Goal: Transaction & Acquisition: Purchase product/service

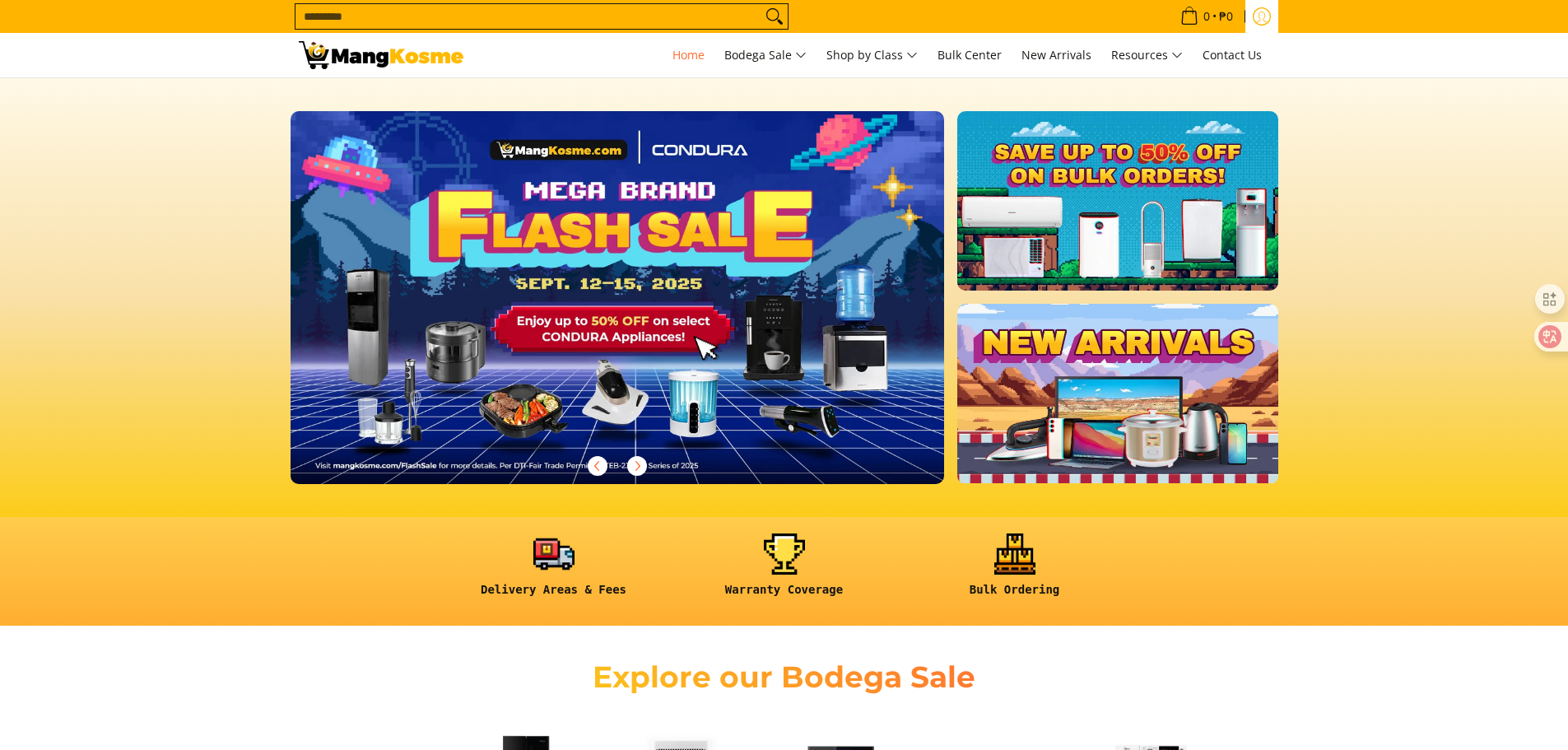
click at [1264, 16] on icon "Log in" at bounding box center [1261, 18] width 13 height 11
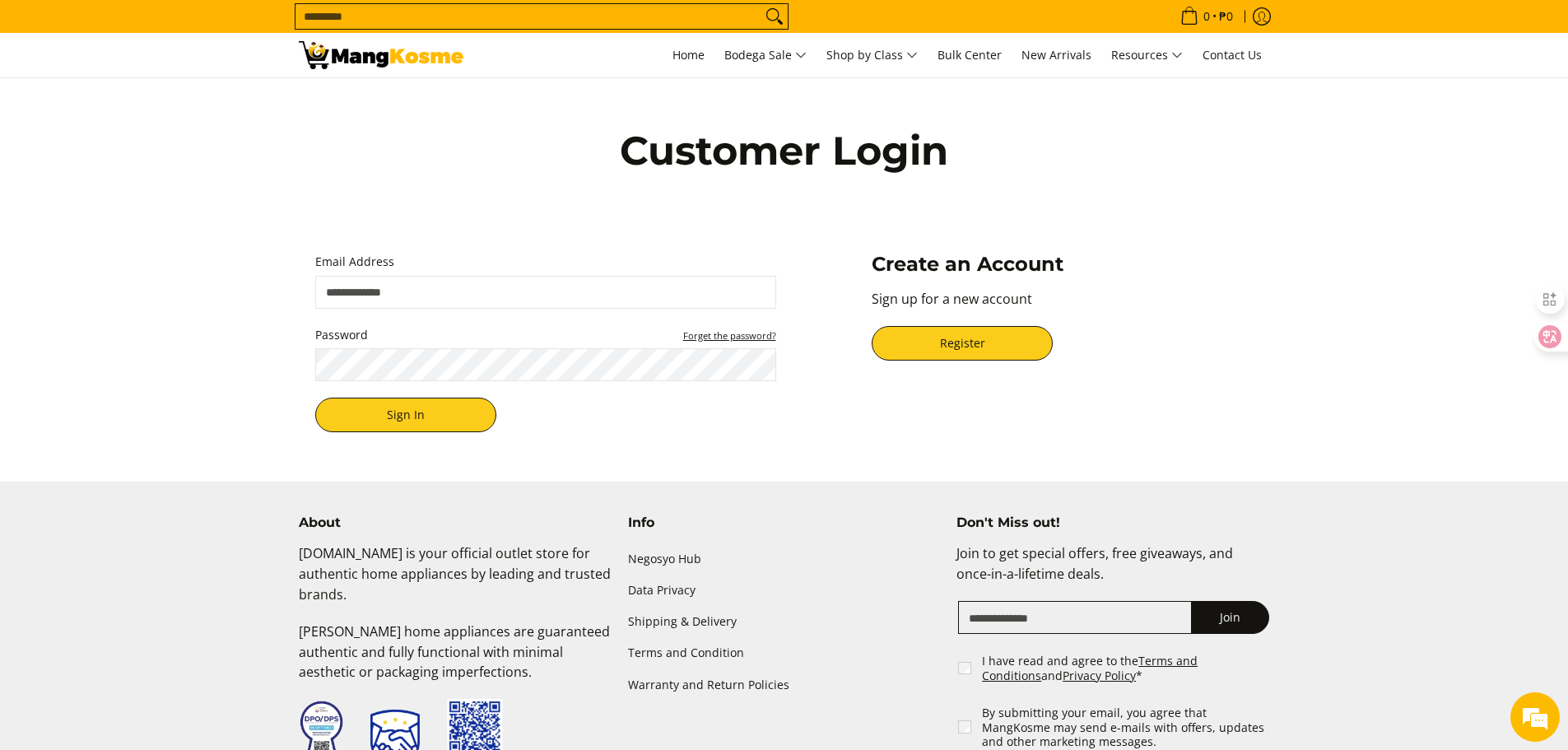
click at [720, 331] on small "Forget the password?" at bounding box center [730, 335] width 93 height 13
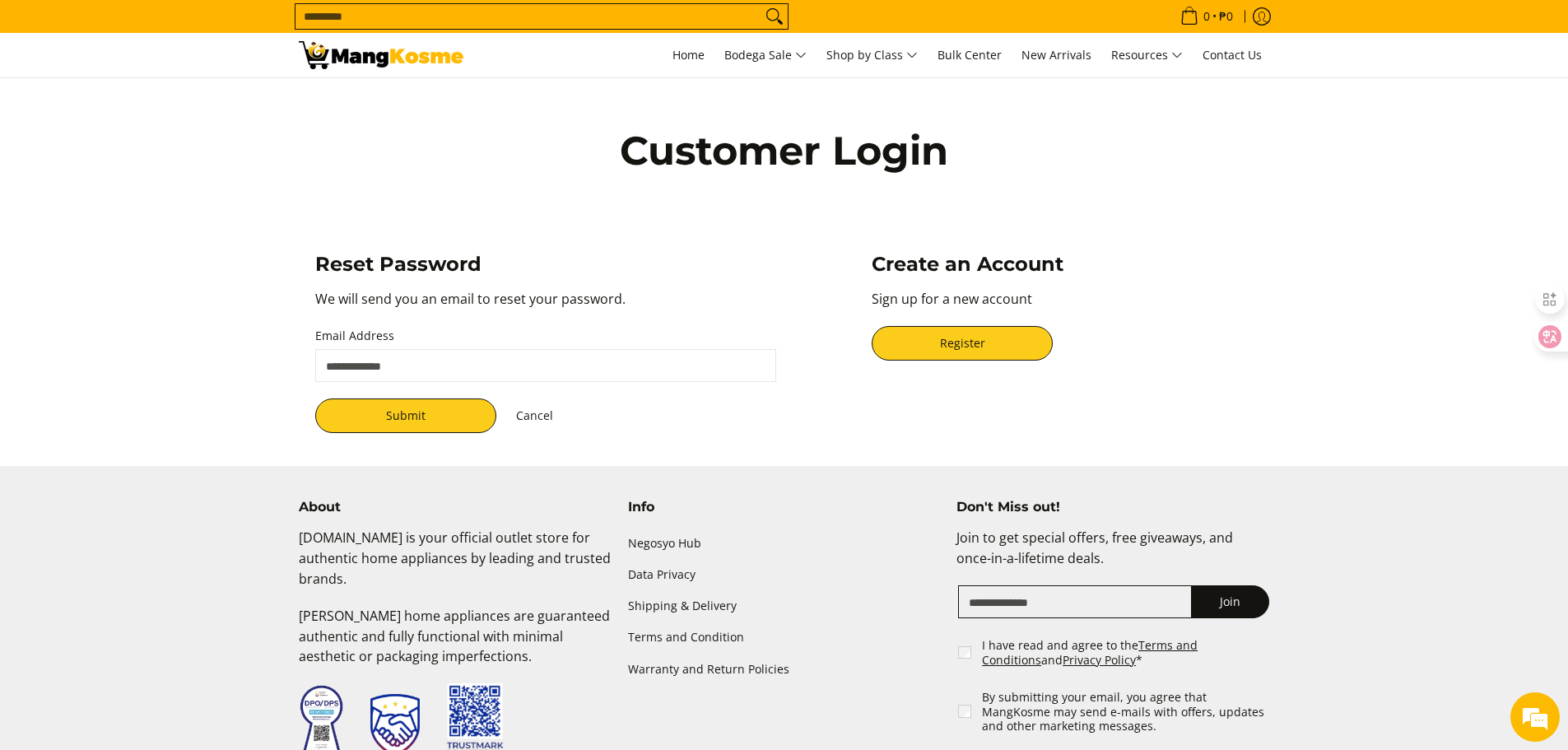
click at [384, 362] on input "Email Address" at bounding box center [546, 365] width 461 height 33
type input "**********"
click at [430, 419] on button "Submit" at bounding box center [405, 415] width 181 height 34
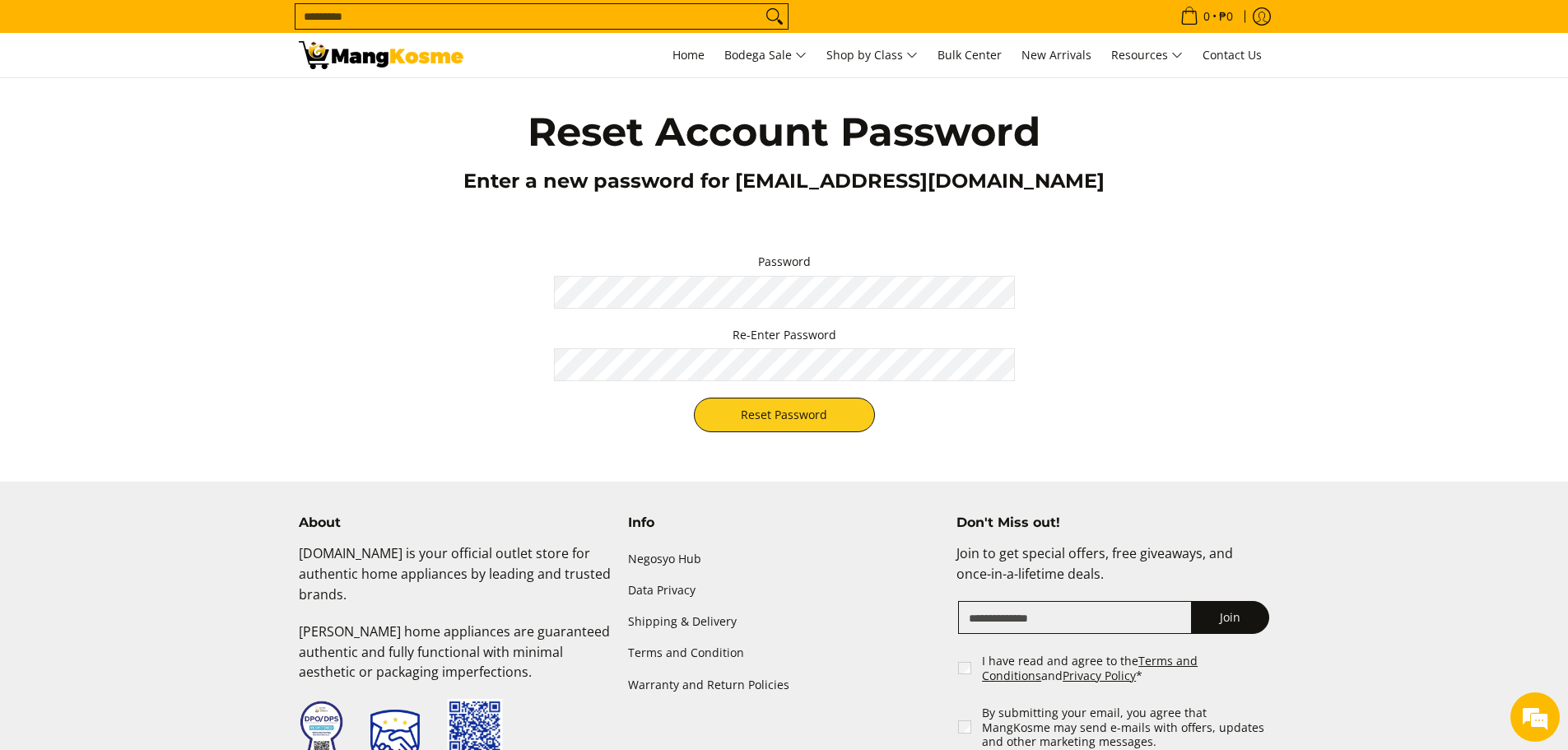
click at [303, 274] on div "Password Re-Enter Password Reset Password" at bounding box center [784, 342] width 971 height 214
click at [796, 421] on button "Reset Password" at bounding box center [784, 415] width 181 height 34
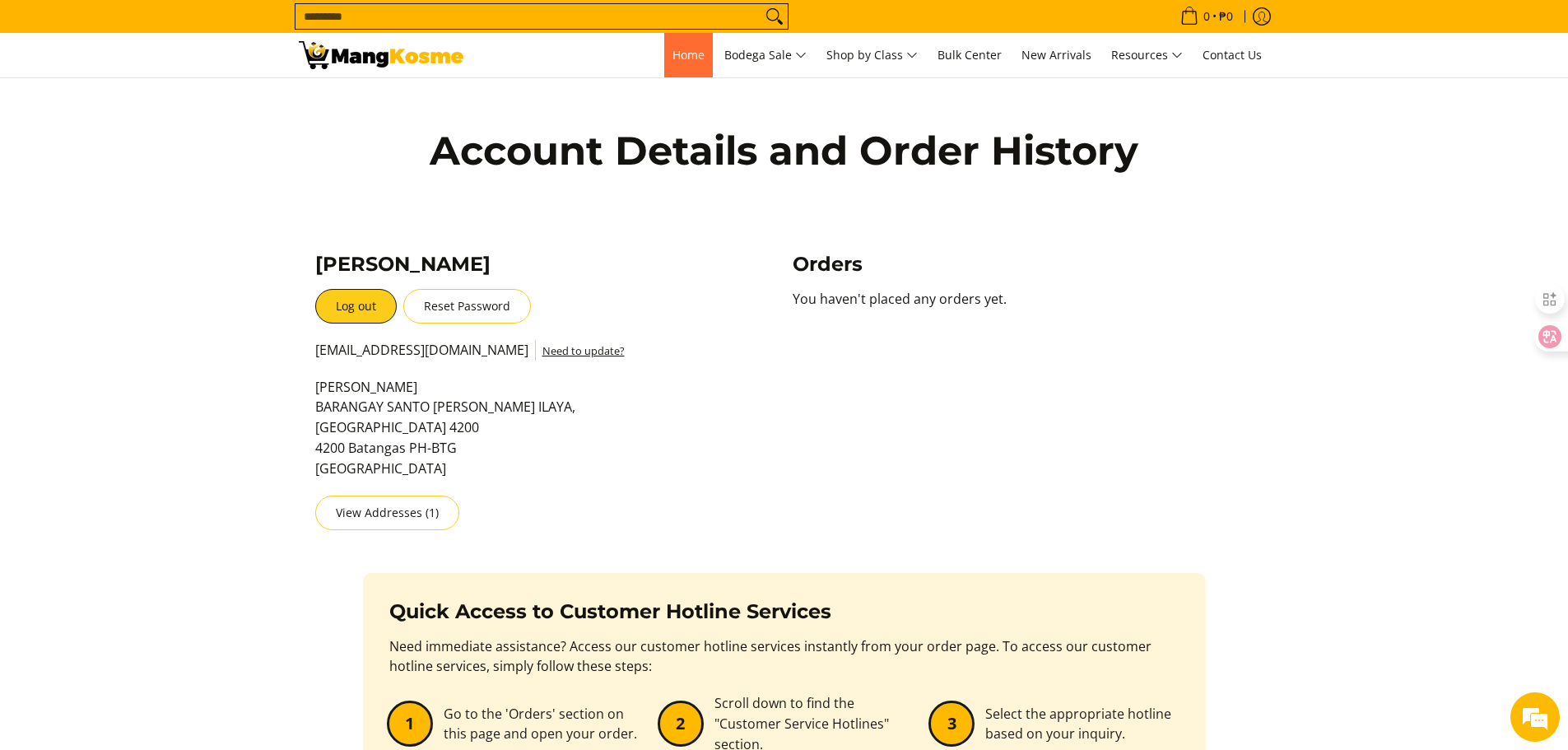
click at [682, 43] on link "Home" at bounding box center [689, 55] width 49 height 45
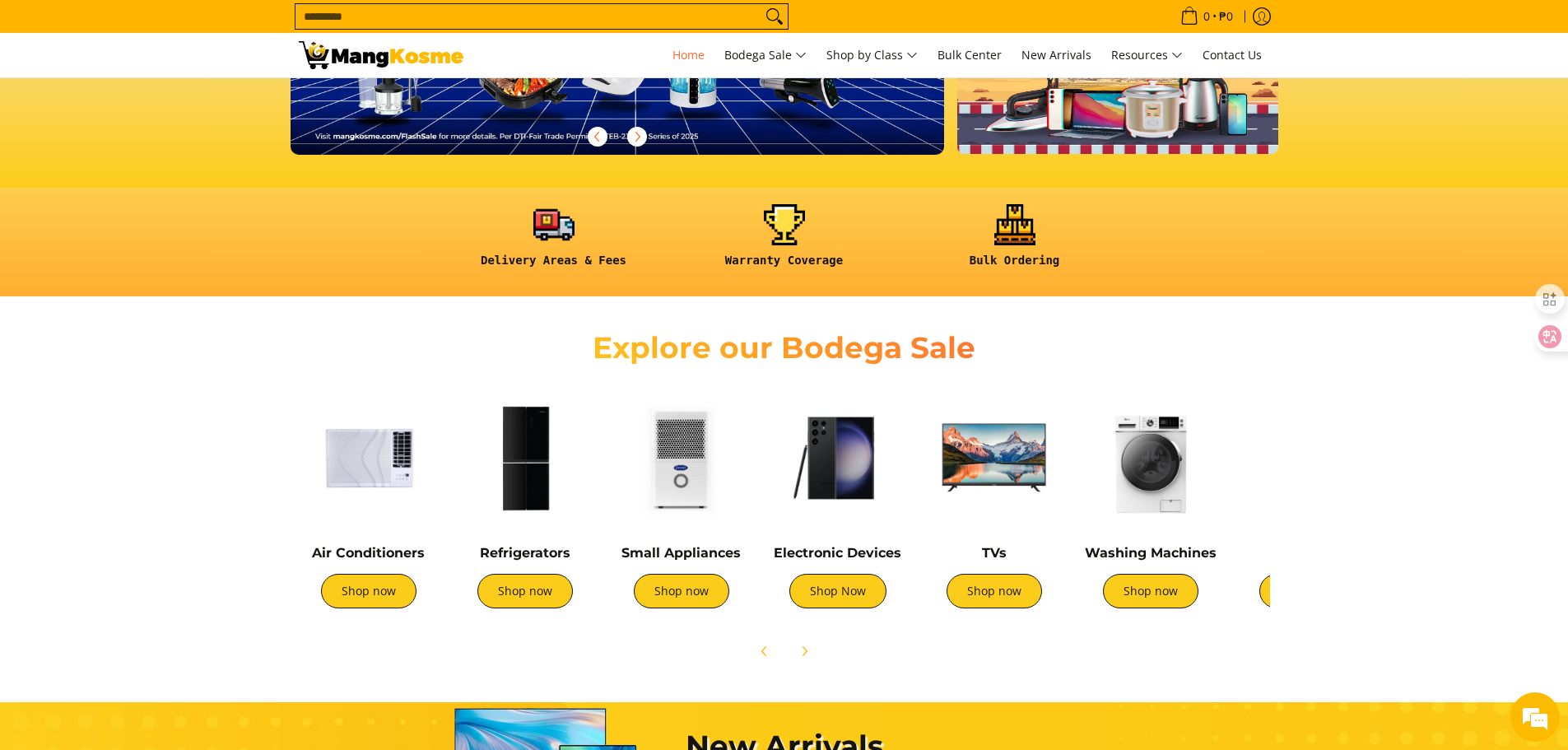
click at [1148, 498] on img at bounding box center [1151, 457] width 140 height 140
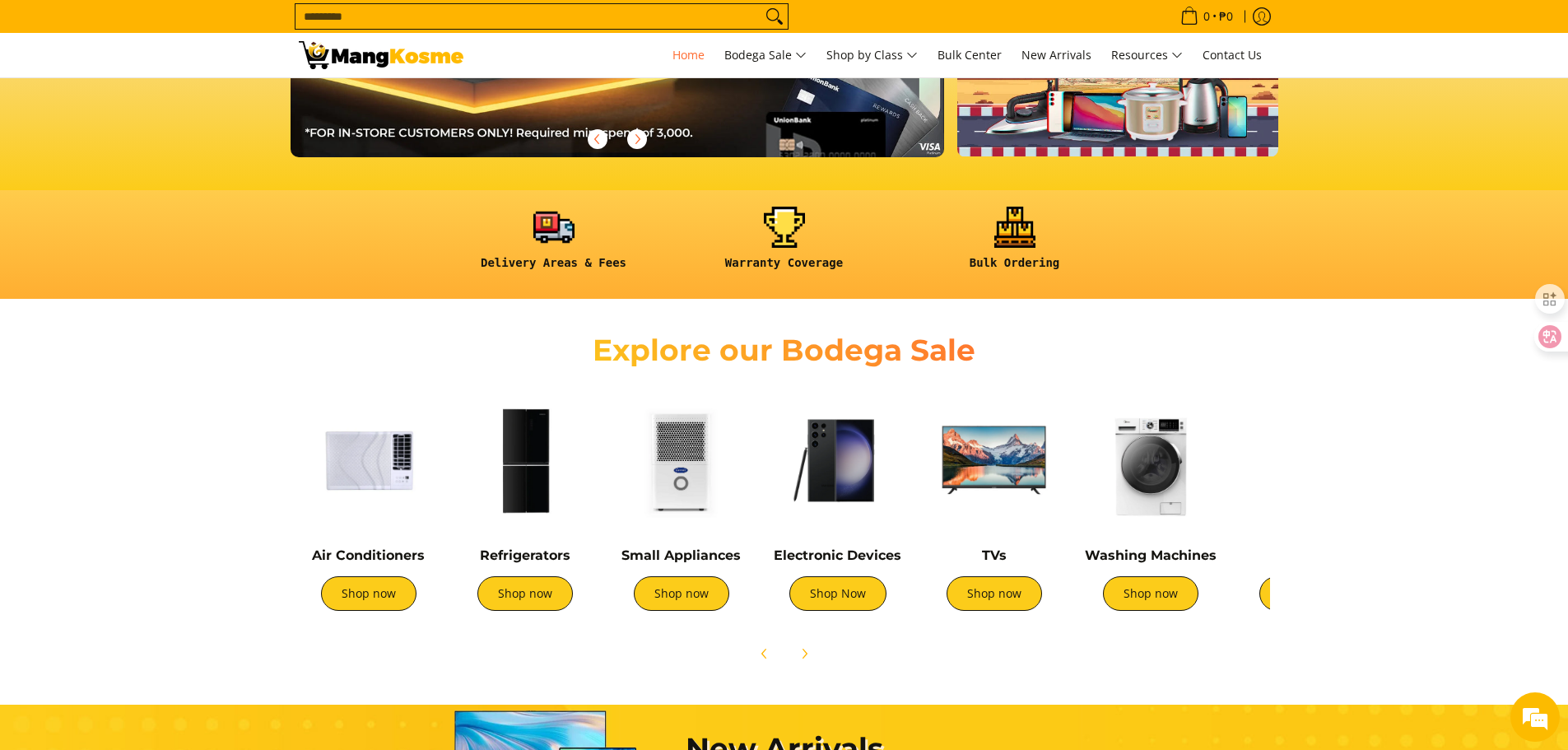
click at [1156, 483] on img at bounding box center [1151, 460] width 140 height 140
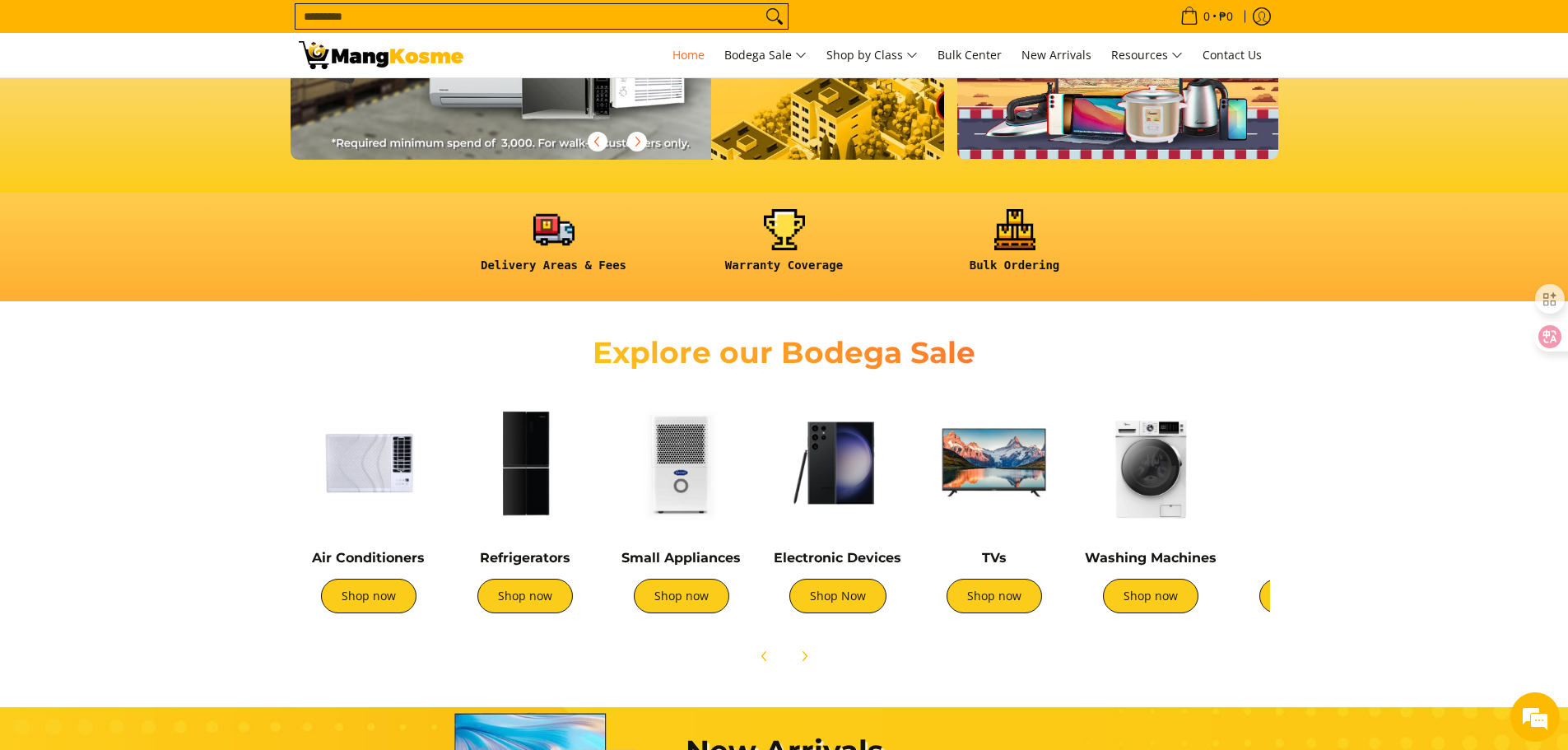
scroll to position [0, 2618]
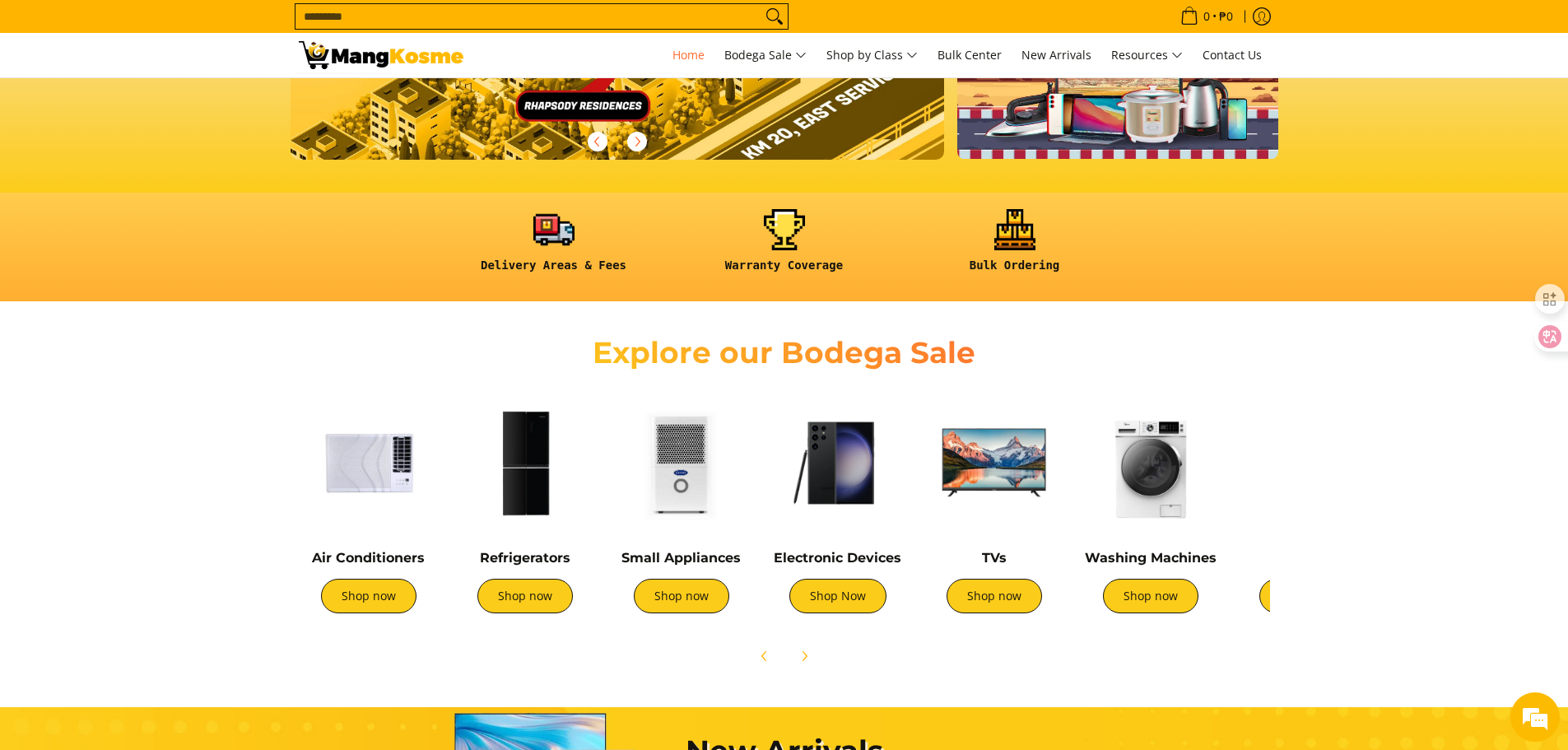
click at [523, 494] on img at bounding box center [525, 462] width 140 height 140
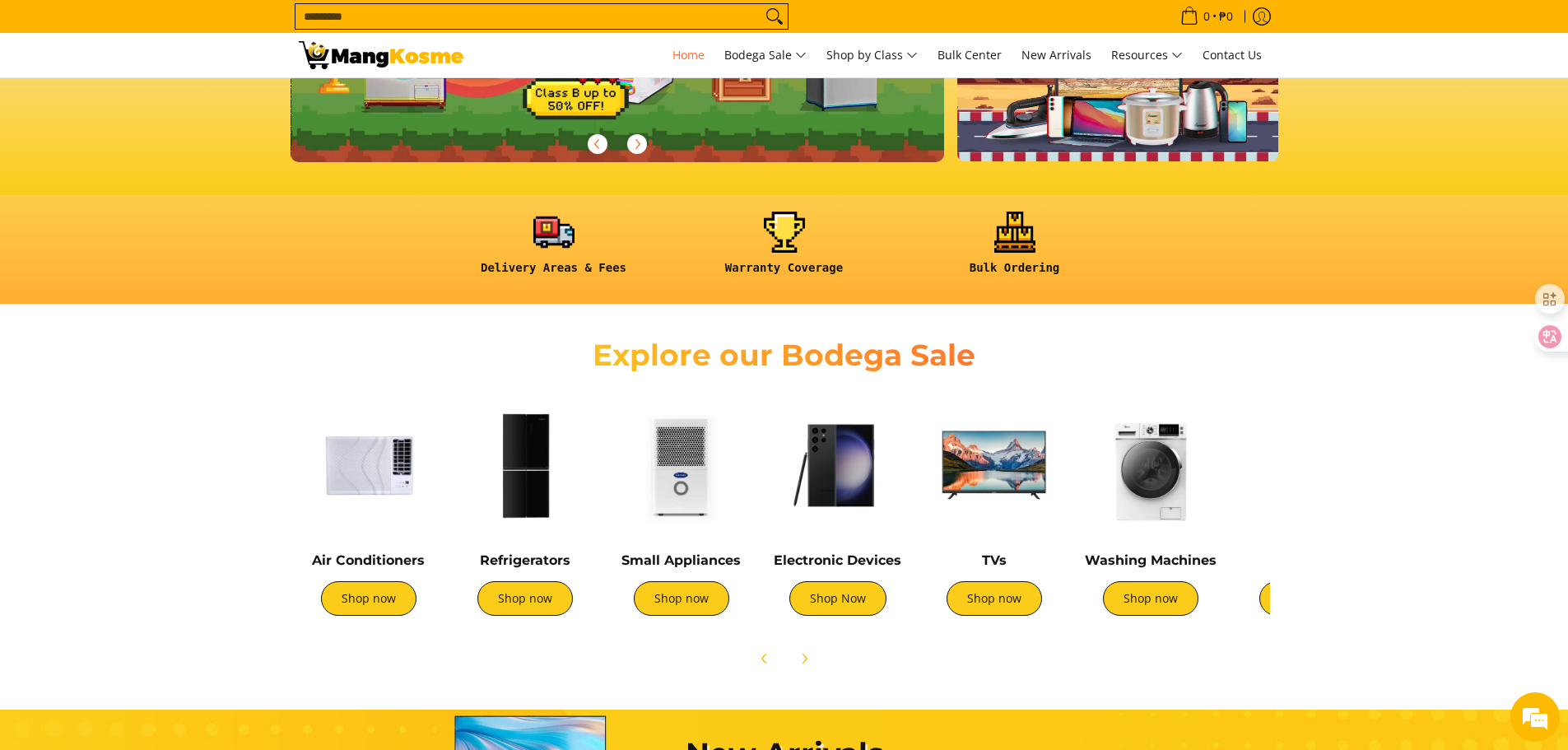
scroll to position [0, 654]
click at [360, 480] on img at bounding box center [368, 465] width 140 height 140
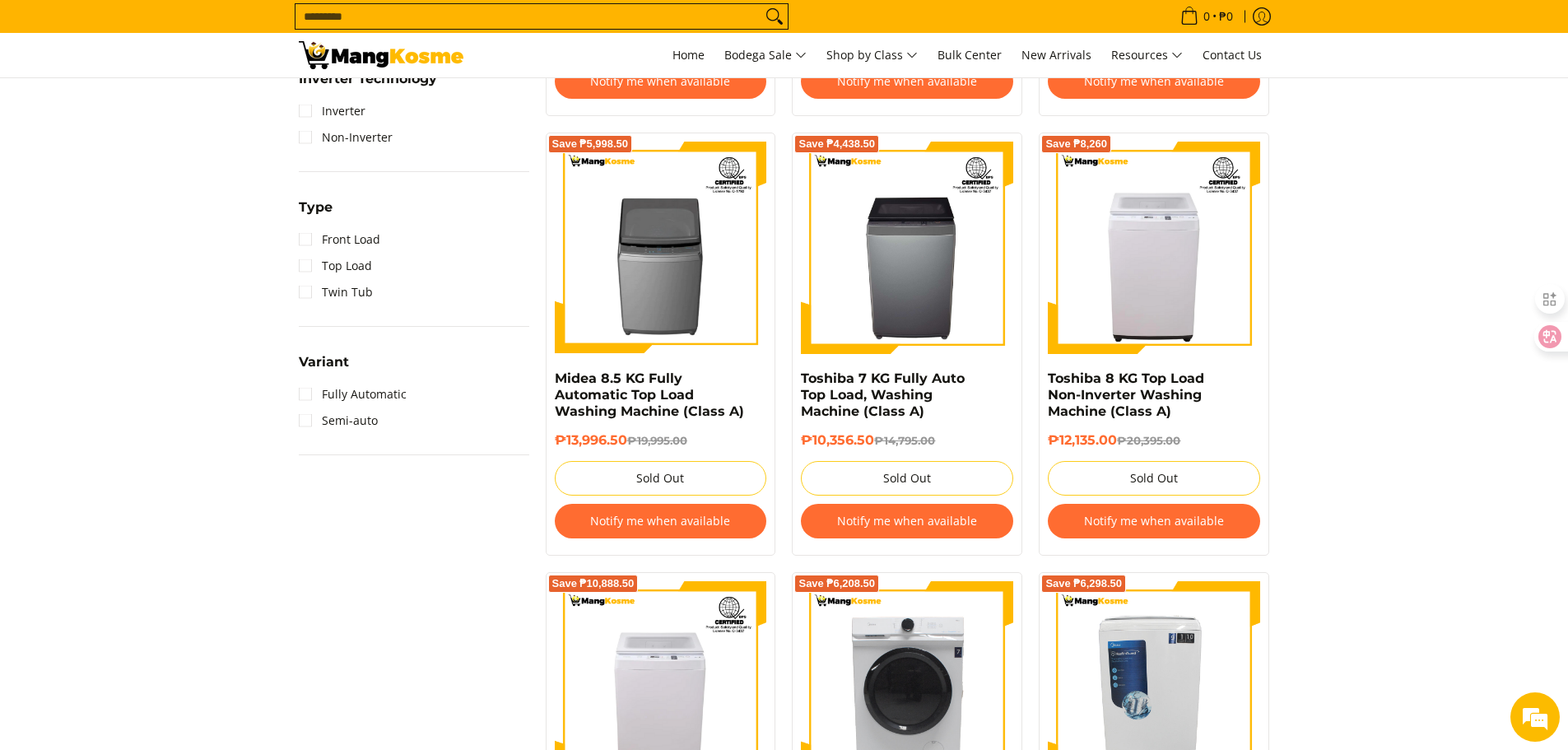
scroll to position [1011, 0]
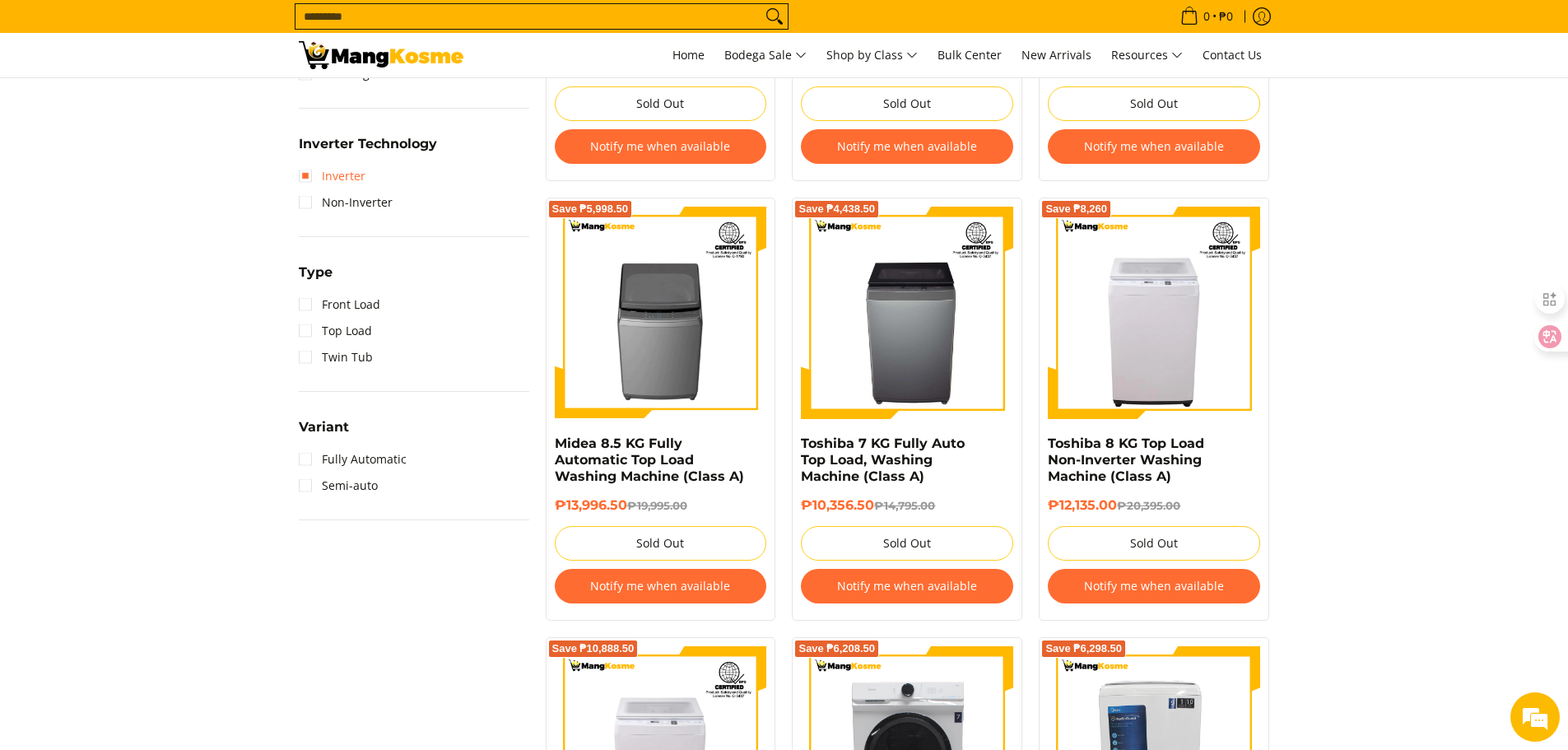
click at [301, 174] on link "Inverter" at bounding box center [331, 176] width 66 height 26
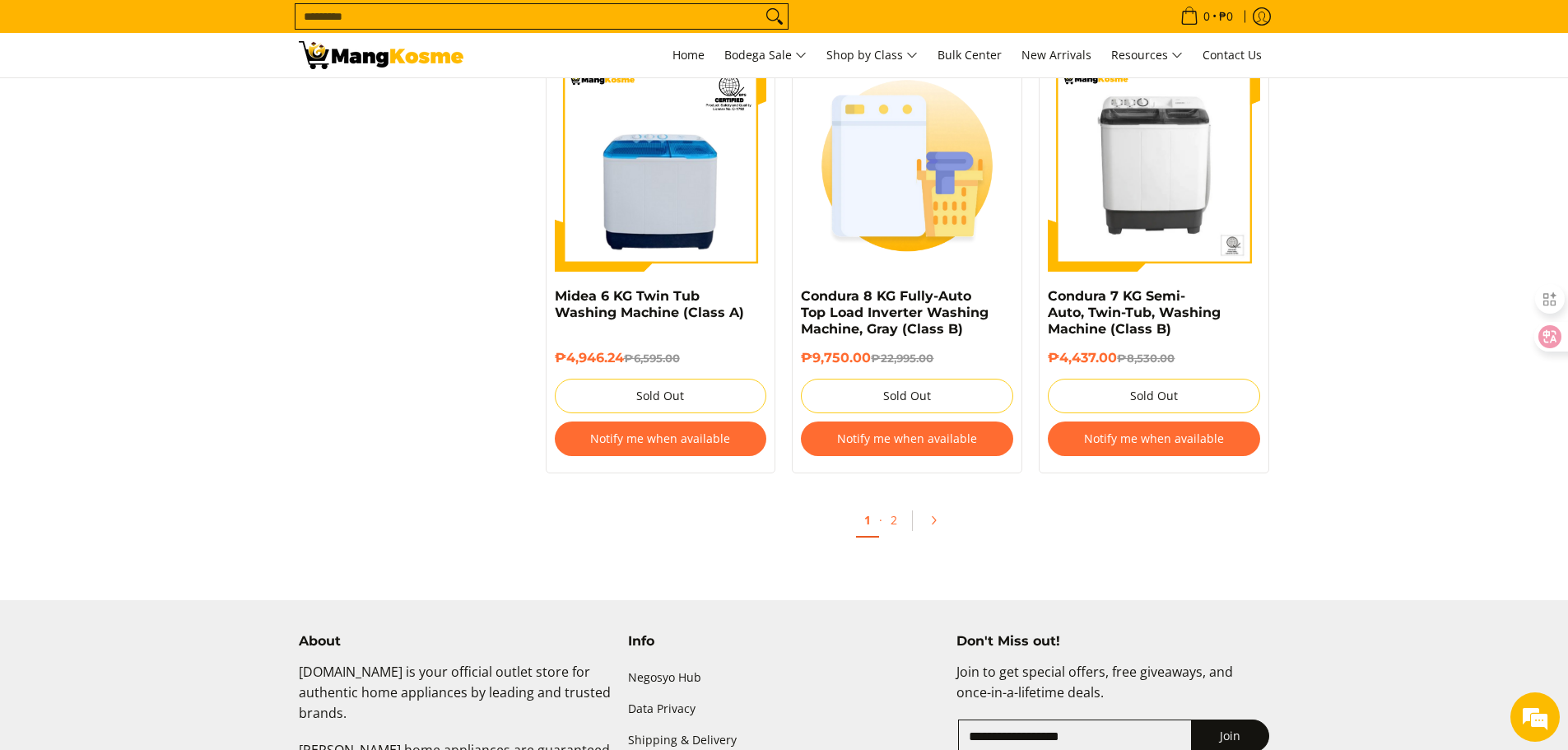
scroll to position [3540, 0]
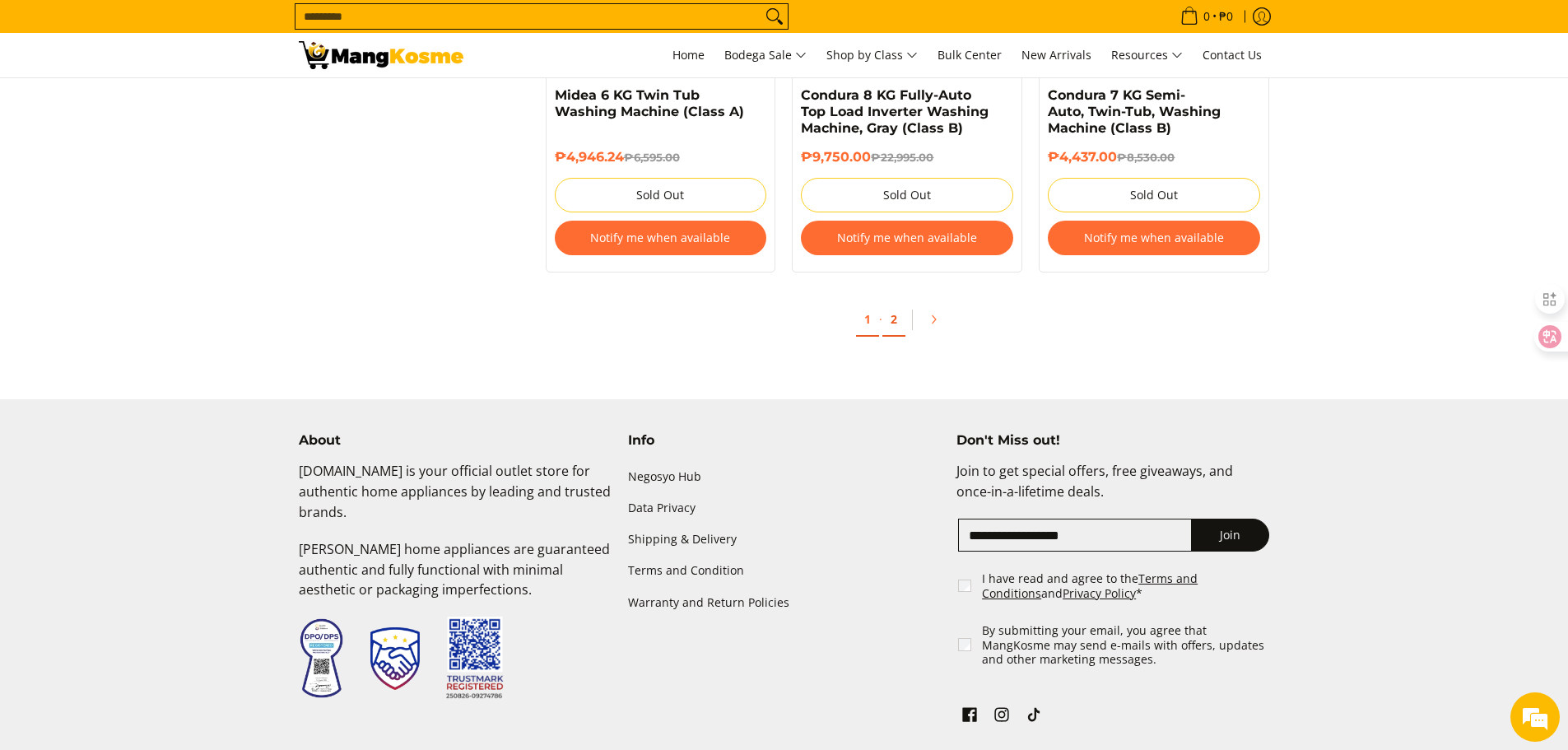
click at [900, 319] on link "2" at bounding box center [894, 320] width 23 height 34
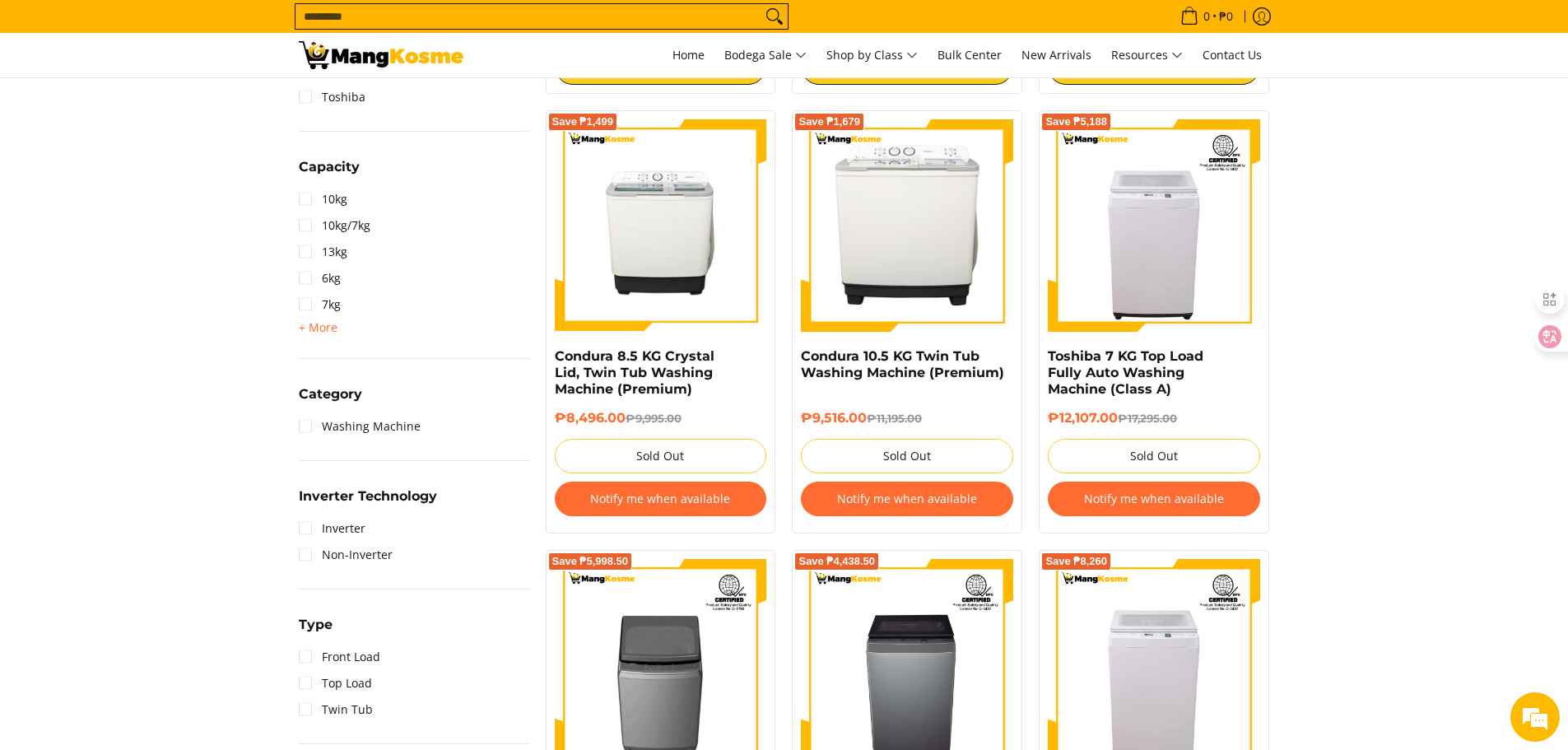
scroll to position [330, 0]
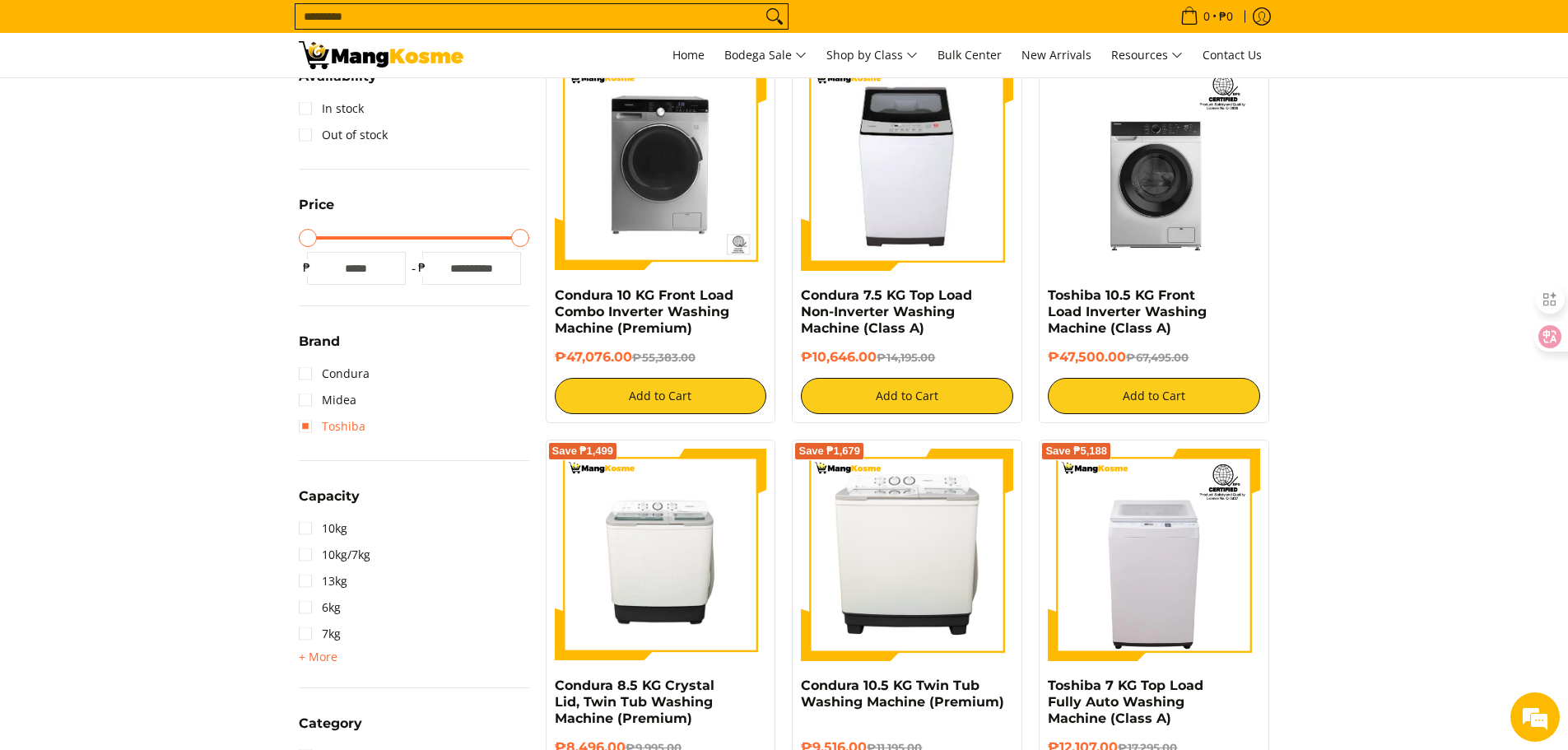
click at [303, 420] on link "Toshiba" at bounding box center [331, 426] width 66 height 26
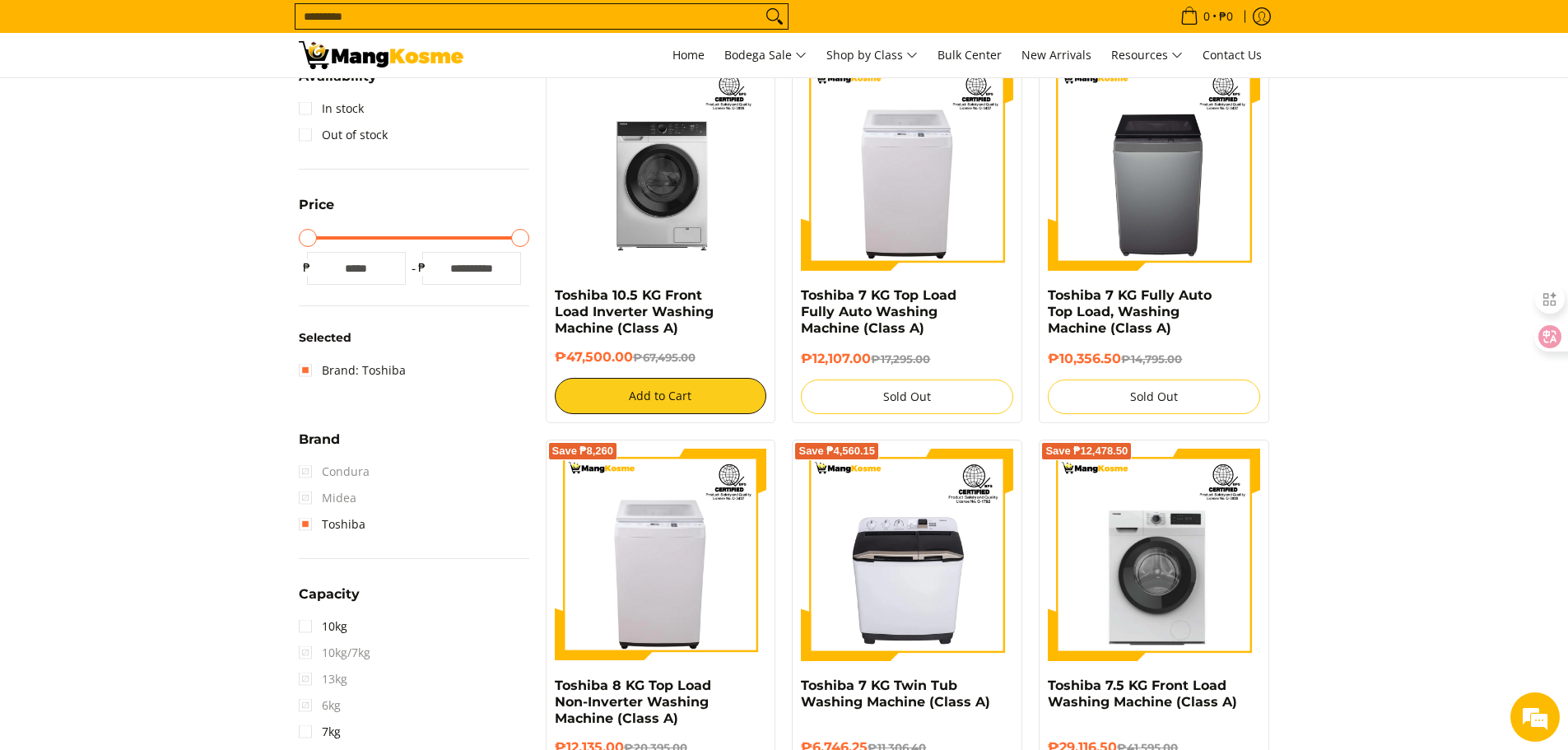
scroll to position [232, 0]
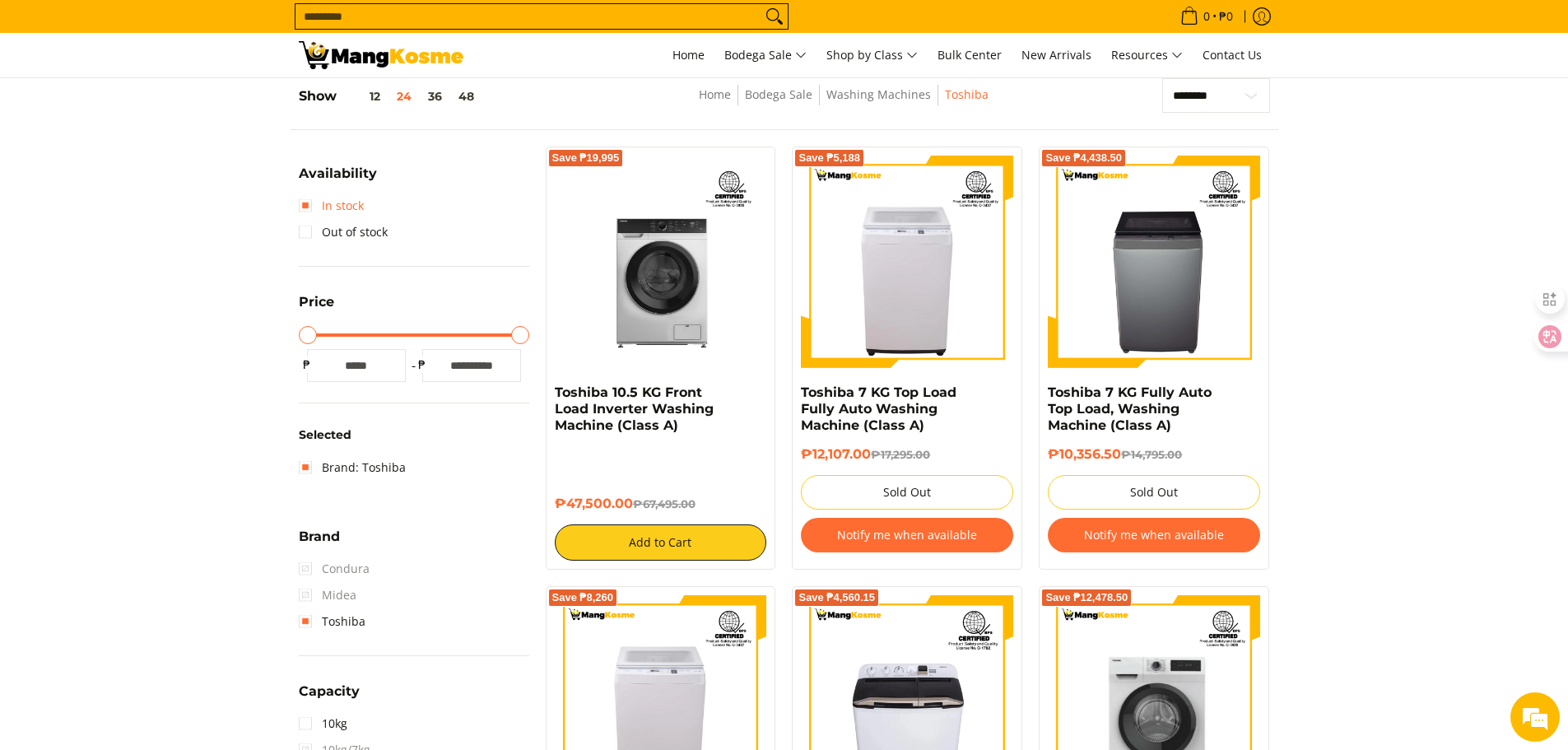
click at [303, 205] on link "In stock" at bounding box center [330, 205] width 65 height 26
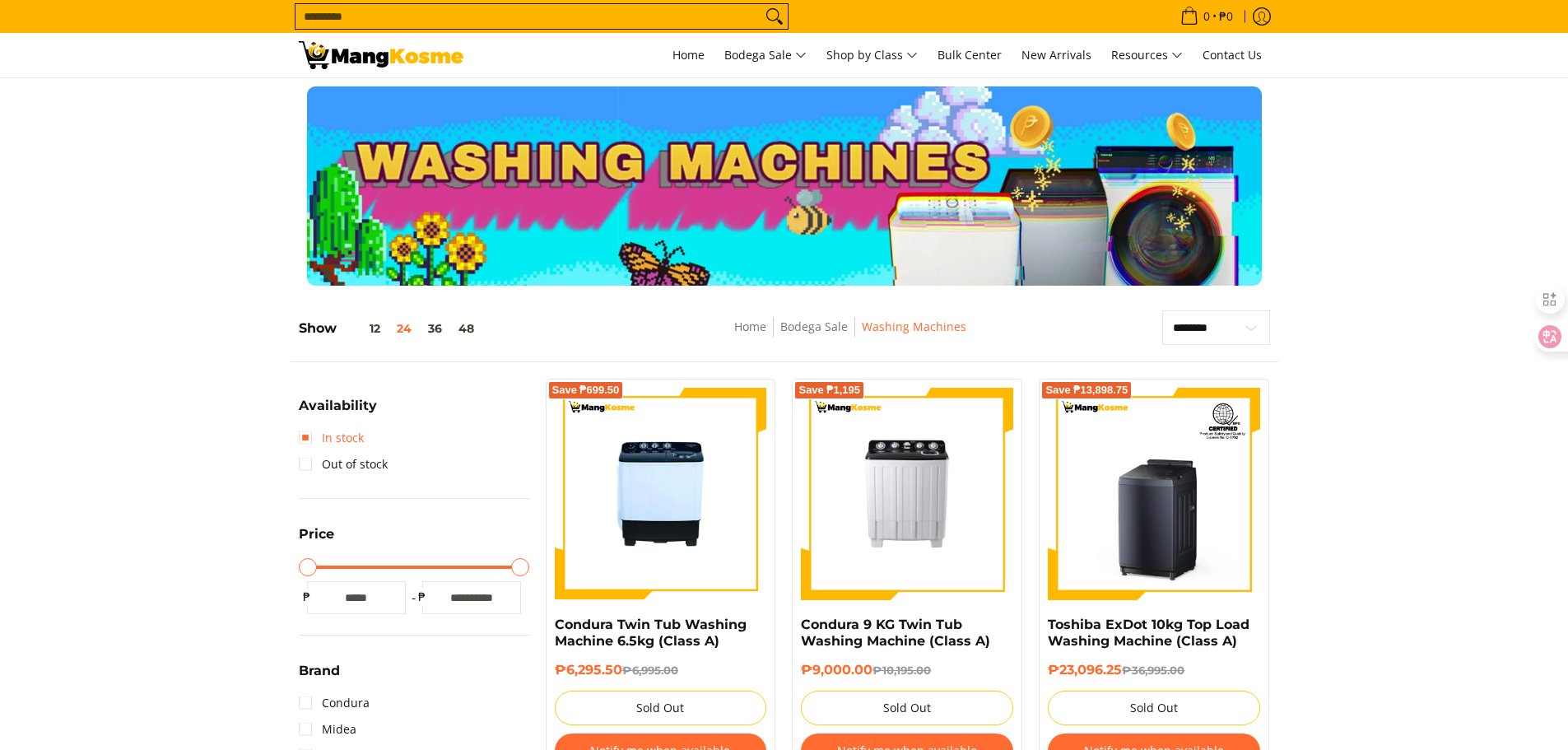
click at [309, 443] on link "In stock" at bounding box center [330, 437] width 65 height 26
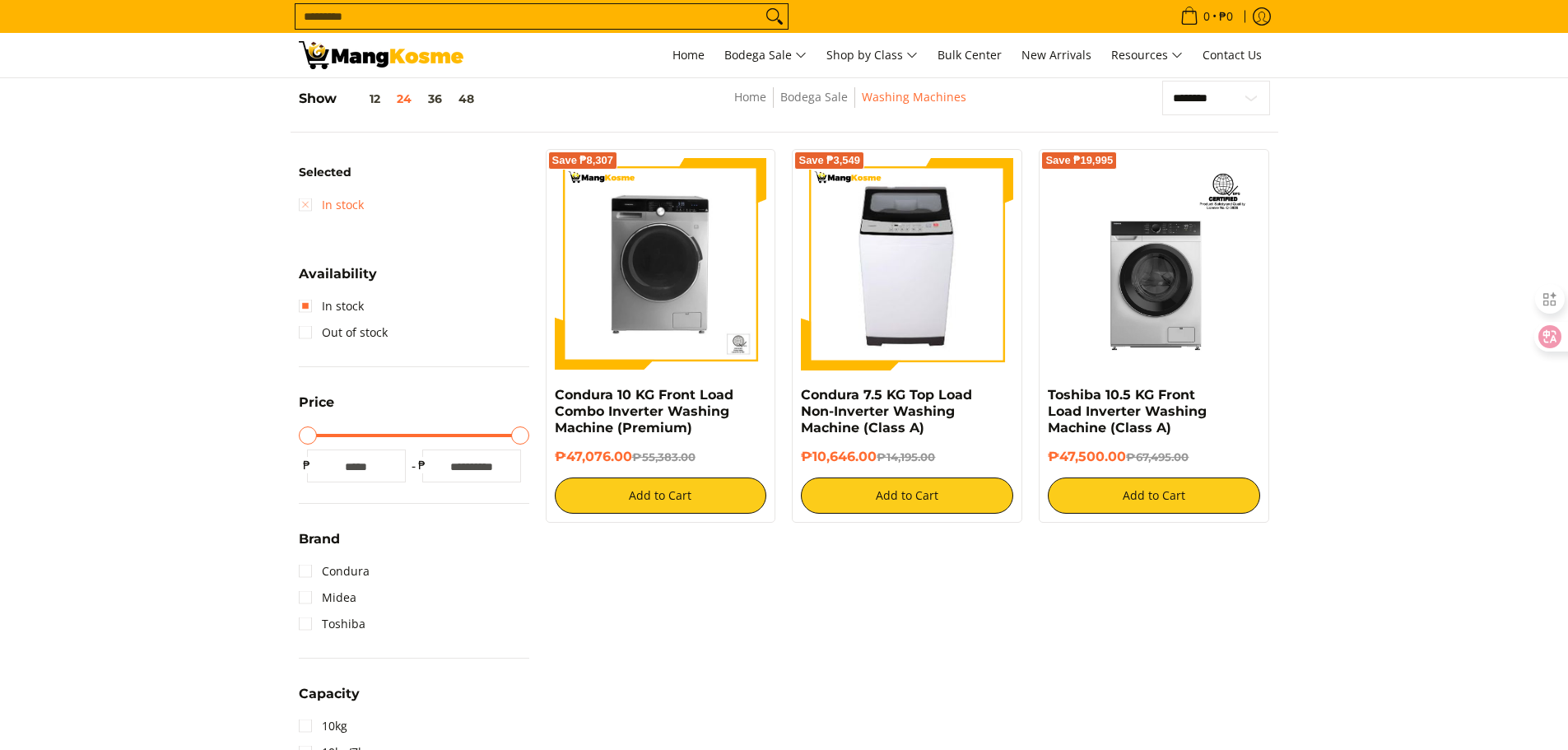
scroll to position [232, 0]
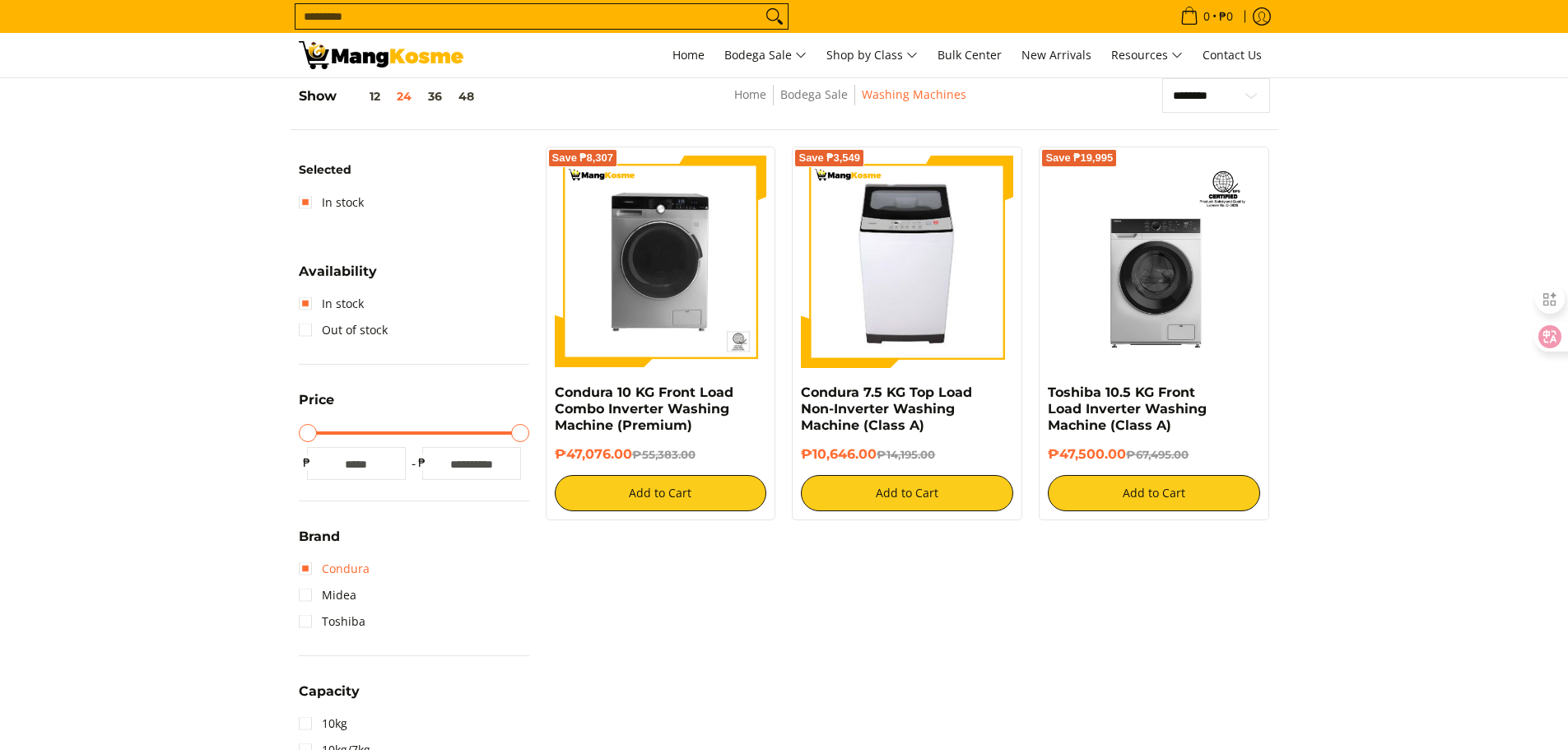
click at [305, 571] on link "Condura" at bounding box center [334, 568] width 71 height 26
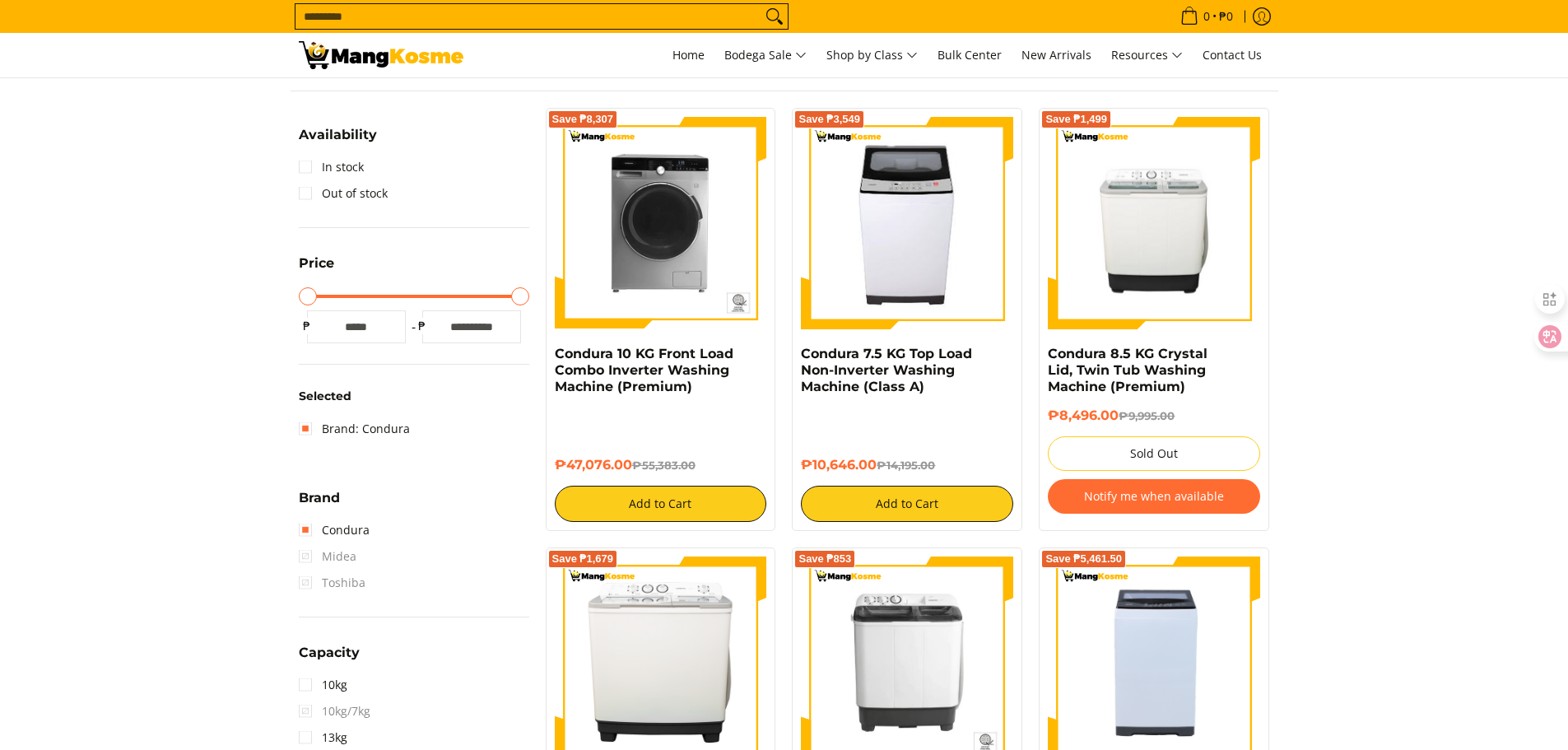
scroll to position [232, 0]
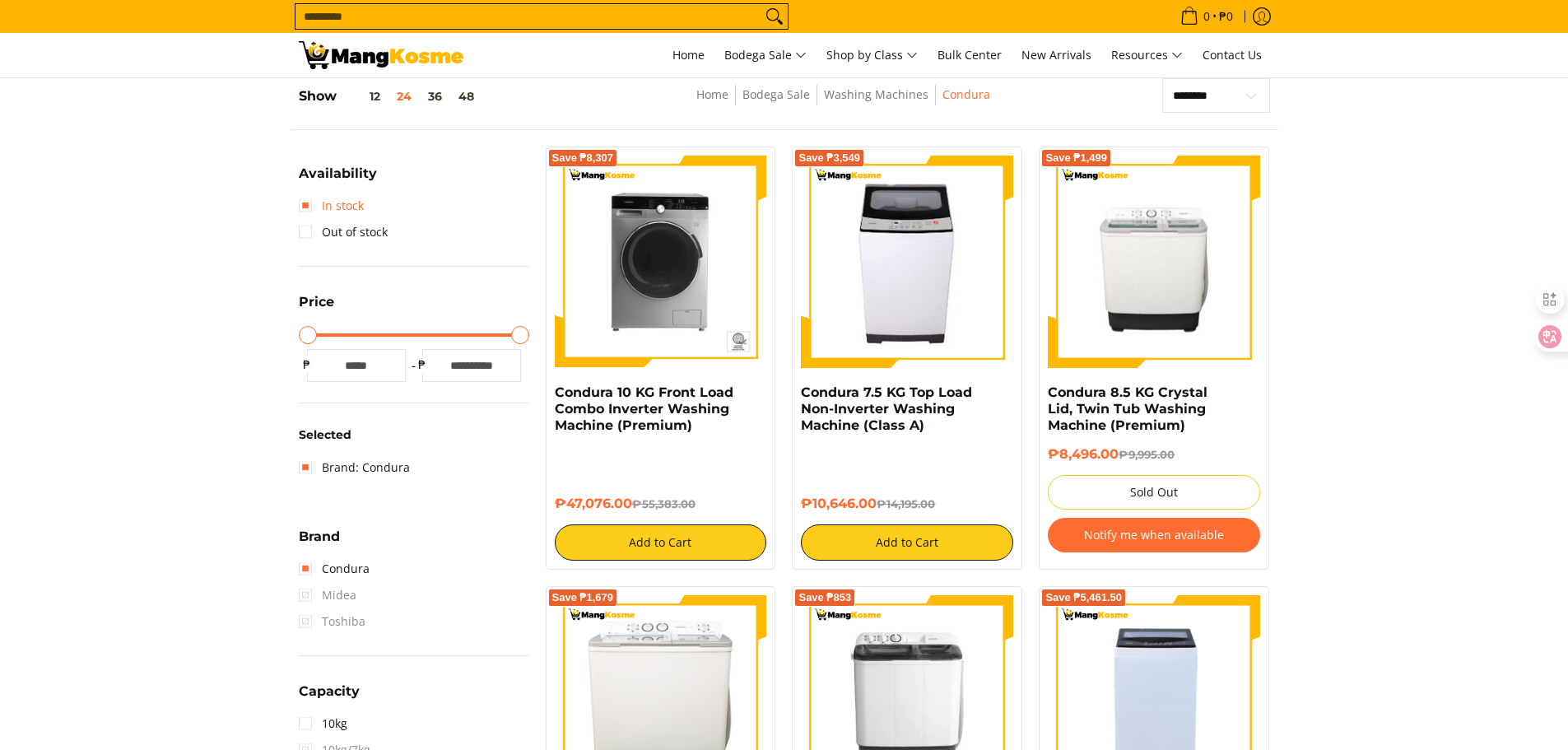
click at [299, 206] on link "In stock" at bounding box center [330, 205] width 65 height 26
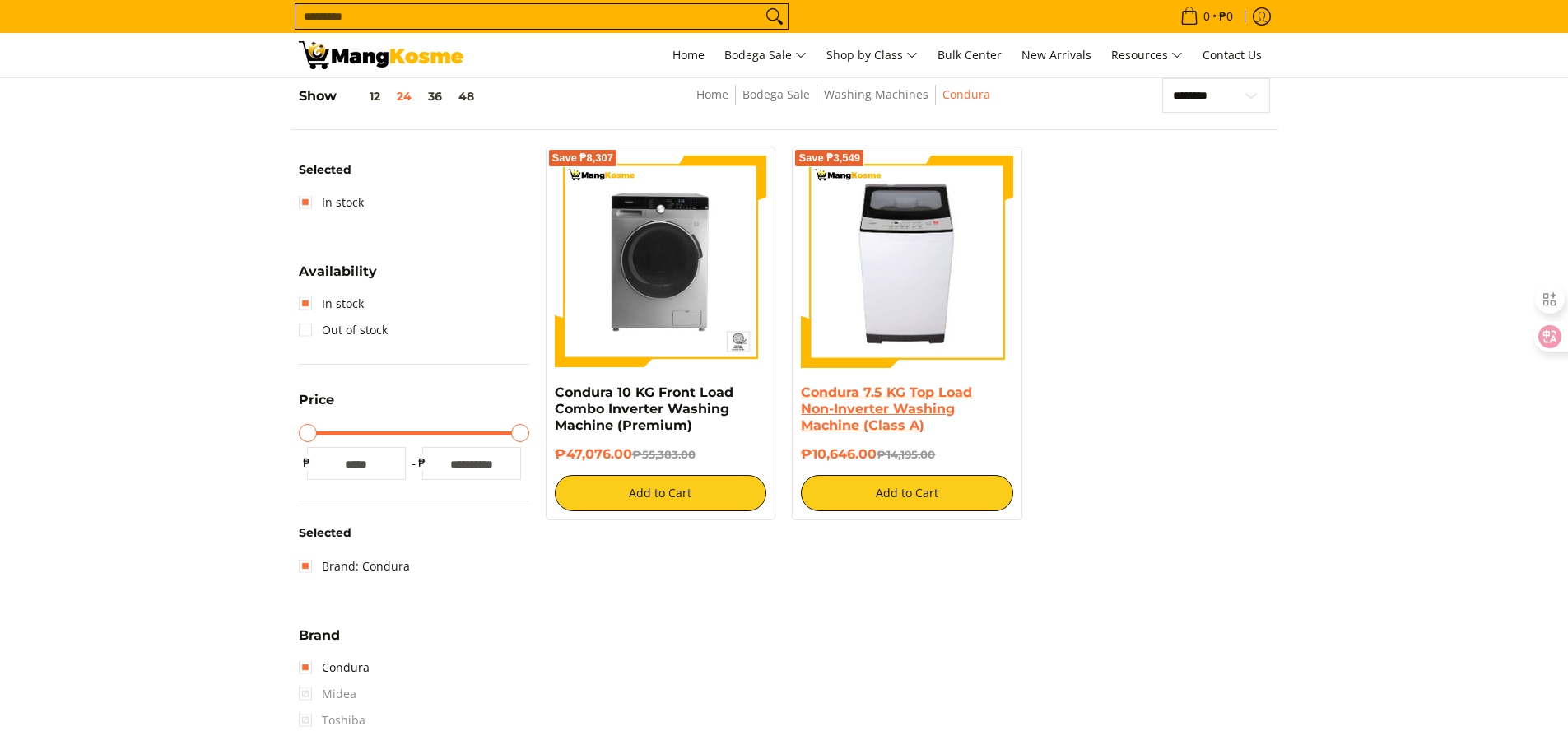
click at [871, 402] on link "Condura 7.5 KG Top Load Non-Inverter Washing Machine (Class A)" at bounding box center [887, 409] width 172 height 49
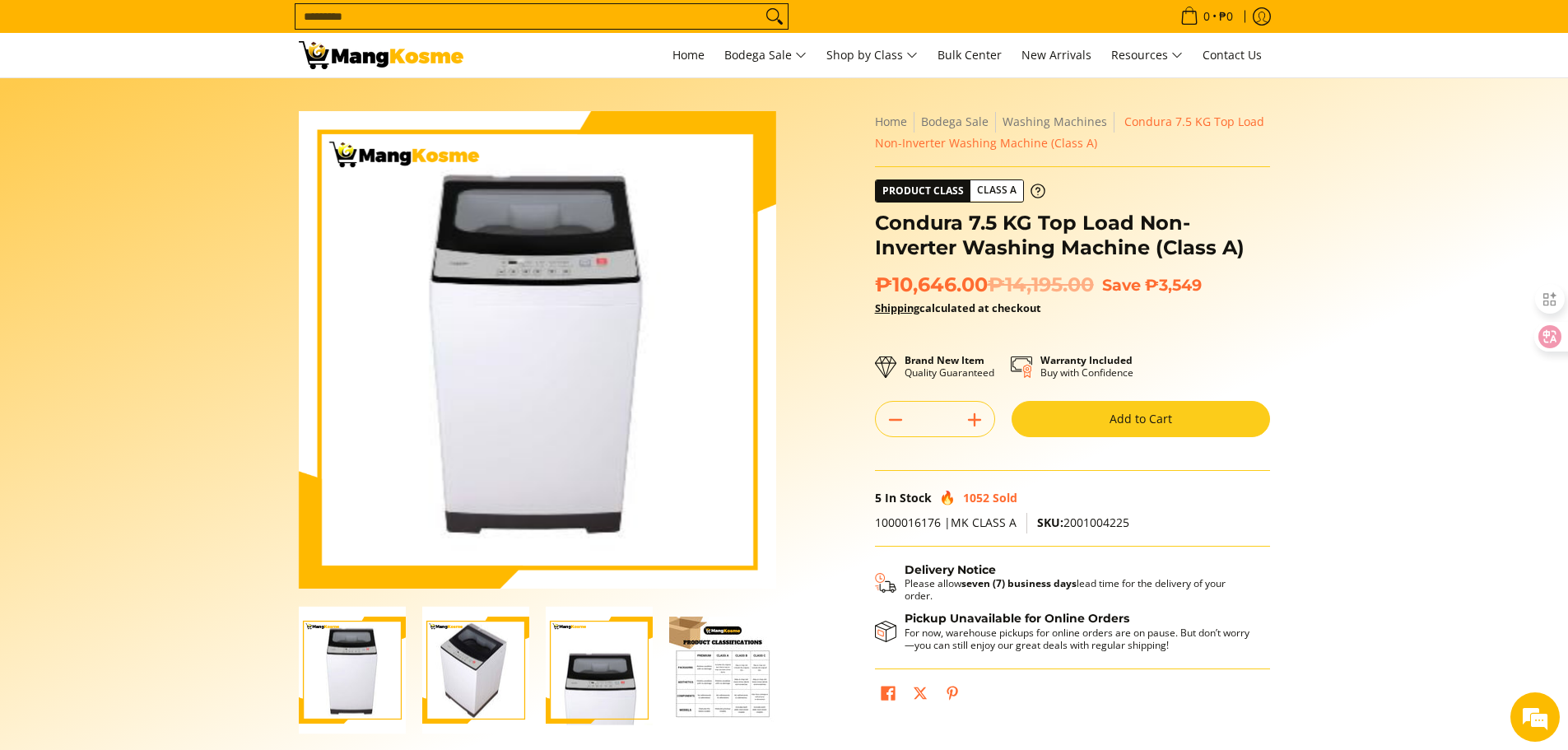
click at [468, 679] on img "Condura 7.5 KG Top Load Non-Inverter Washing Machine (Class A)-2" at bounding box center [475, 671] width 107 height 128
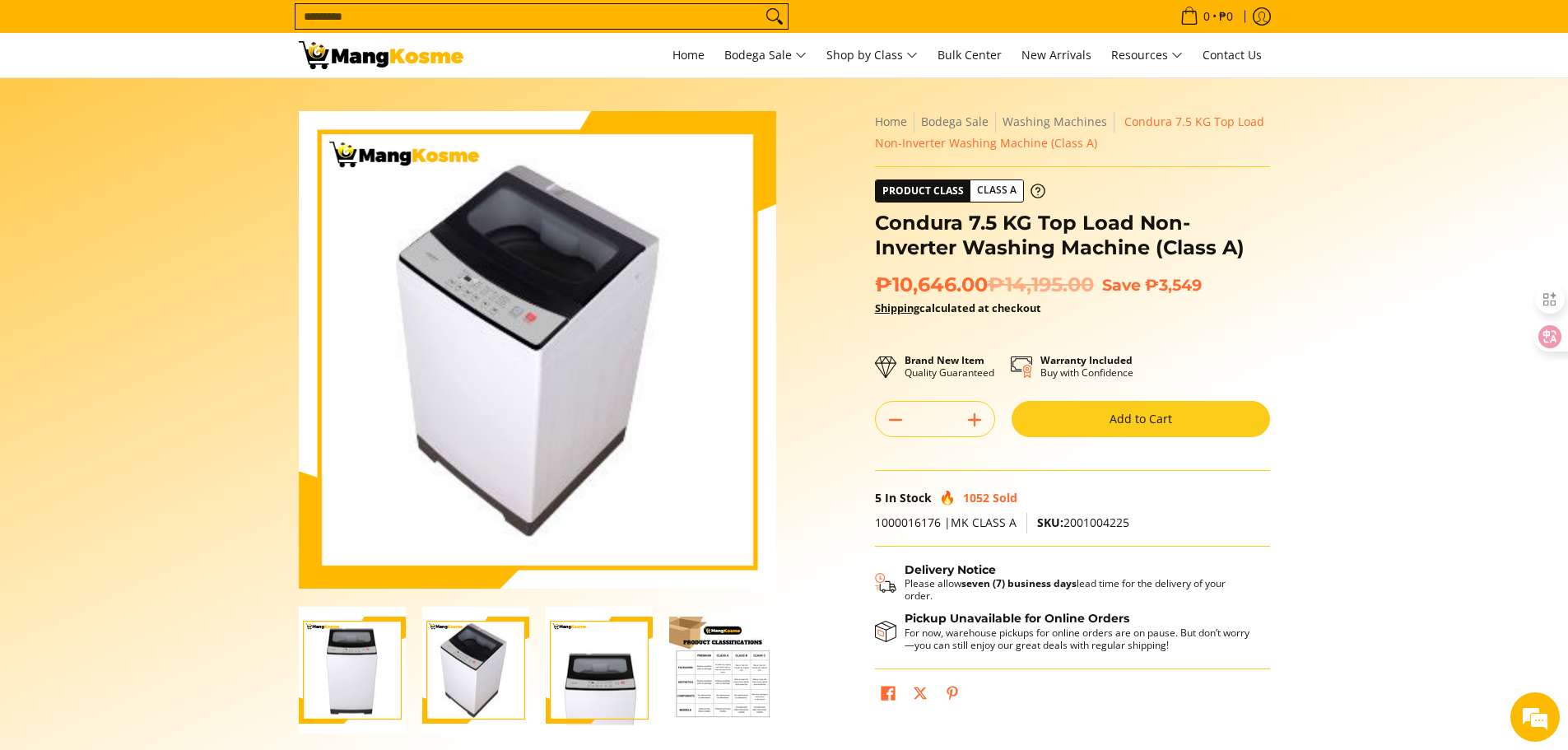
click at [600, 692] on img "Condura 7.5 KG Top Load Non-Inverter Washing Machine (Class A)-3" at bounding box center [599, 671] width 107 height 128
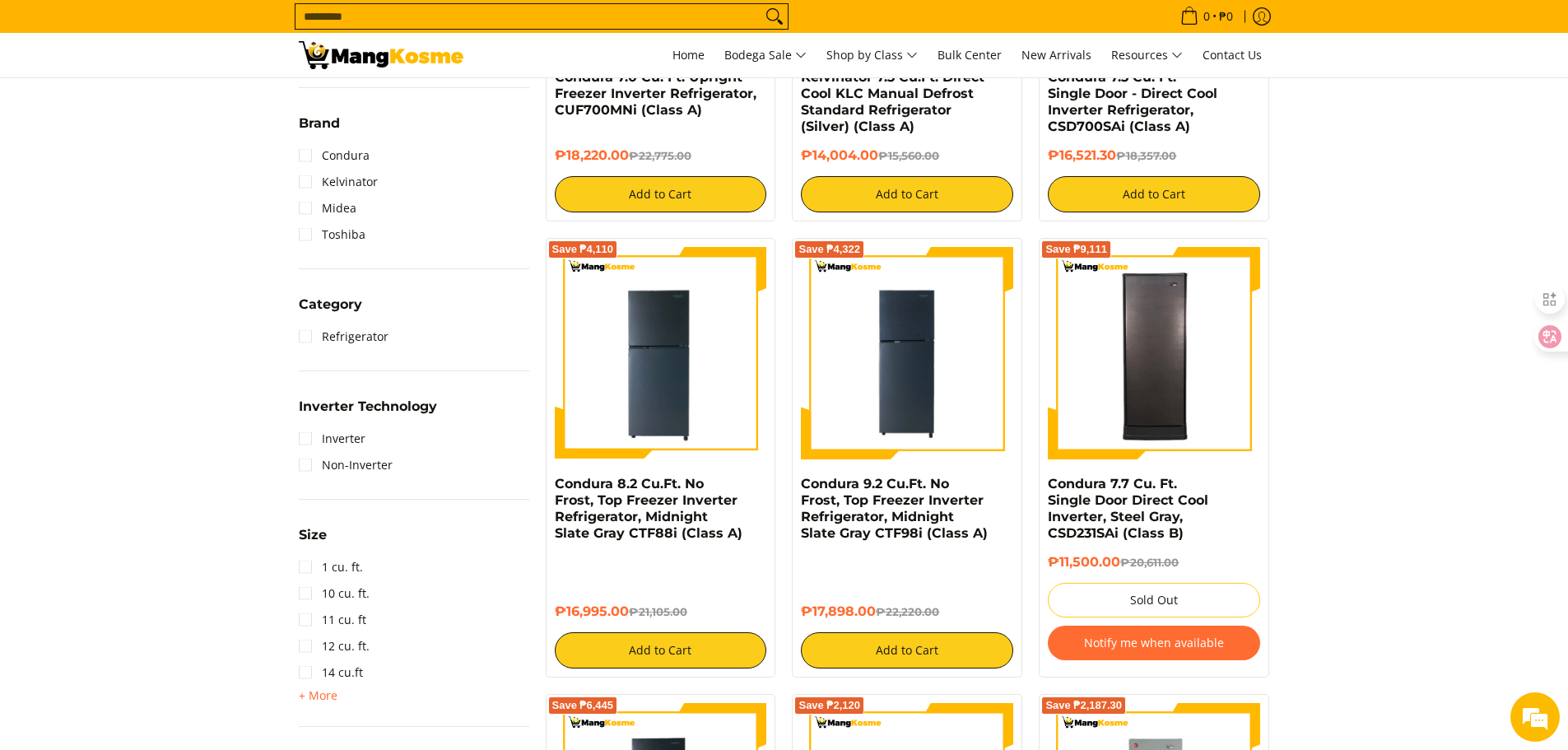
scroll to position [576, 0]
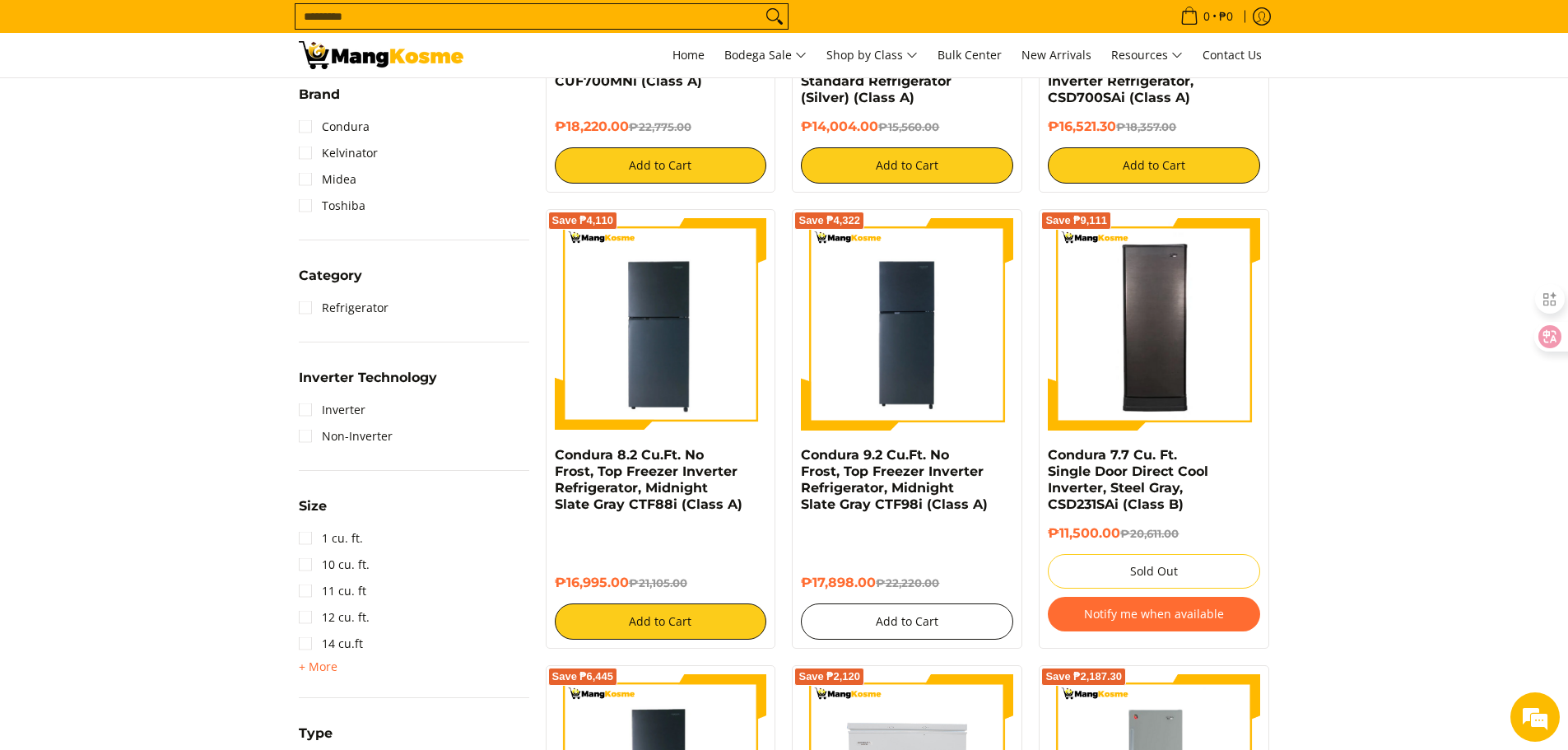
click at [890, 604] on button "Add to Cart" at bounding box center [907, 621] width 213 height 36
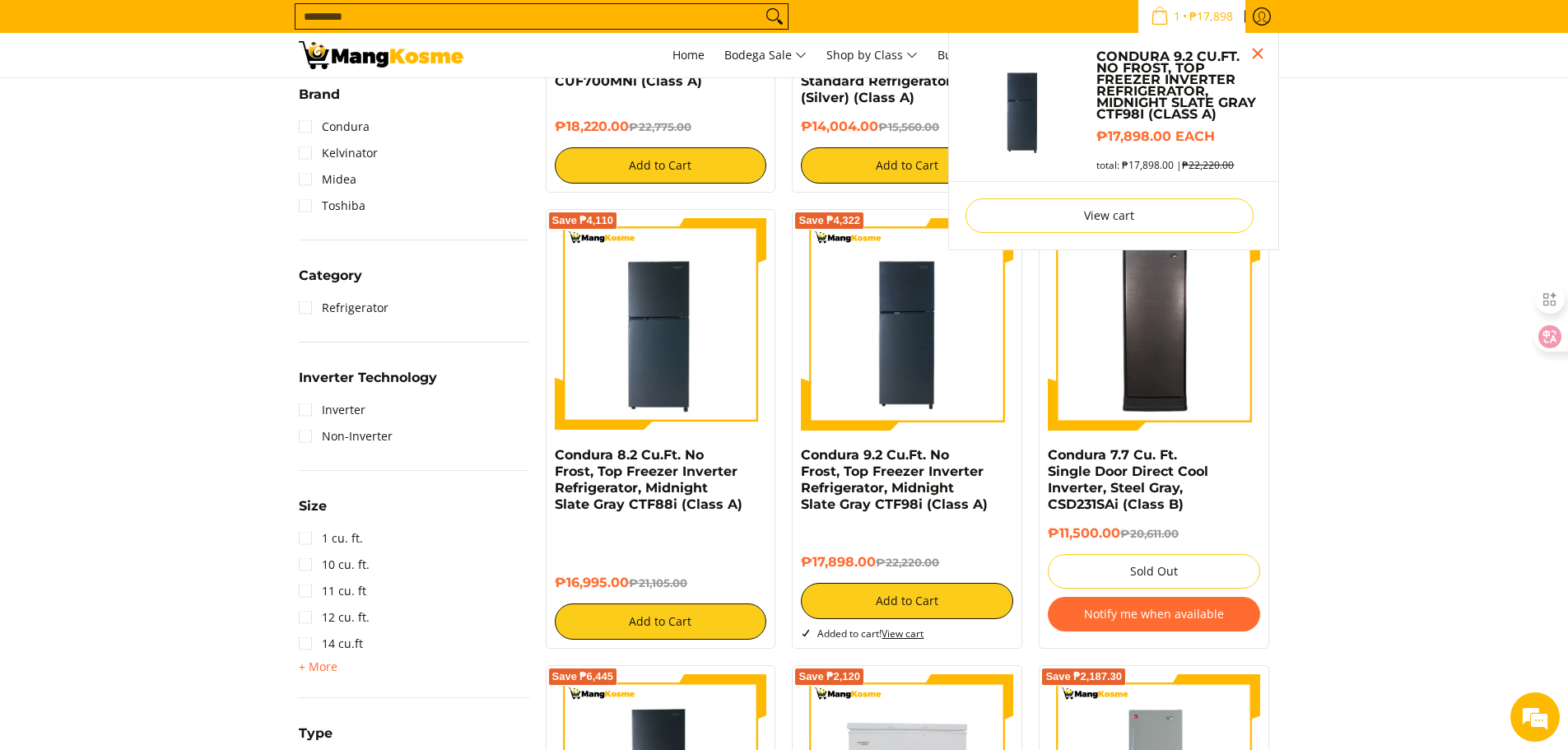
scroll to position [531, 0]
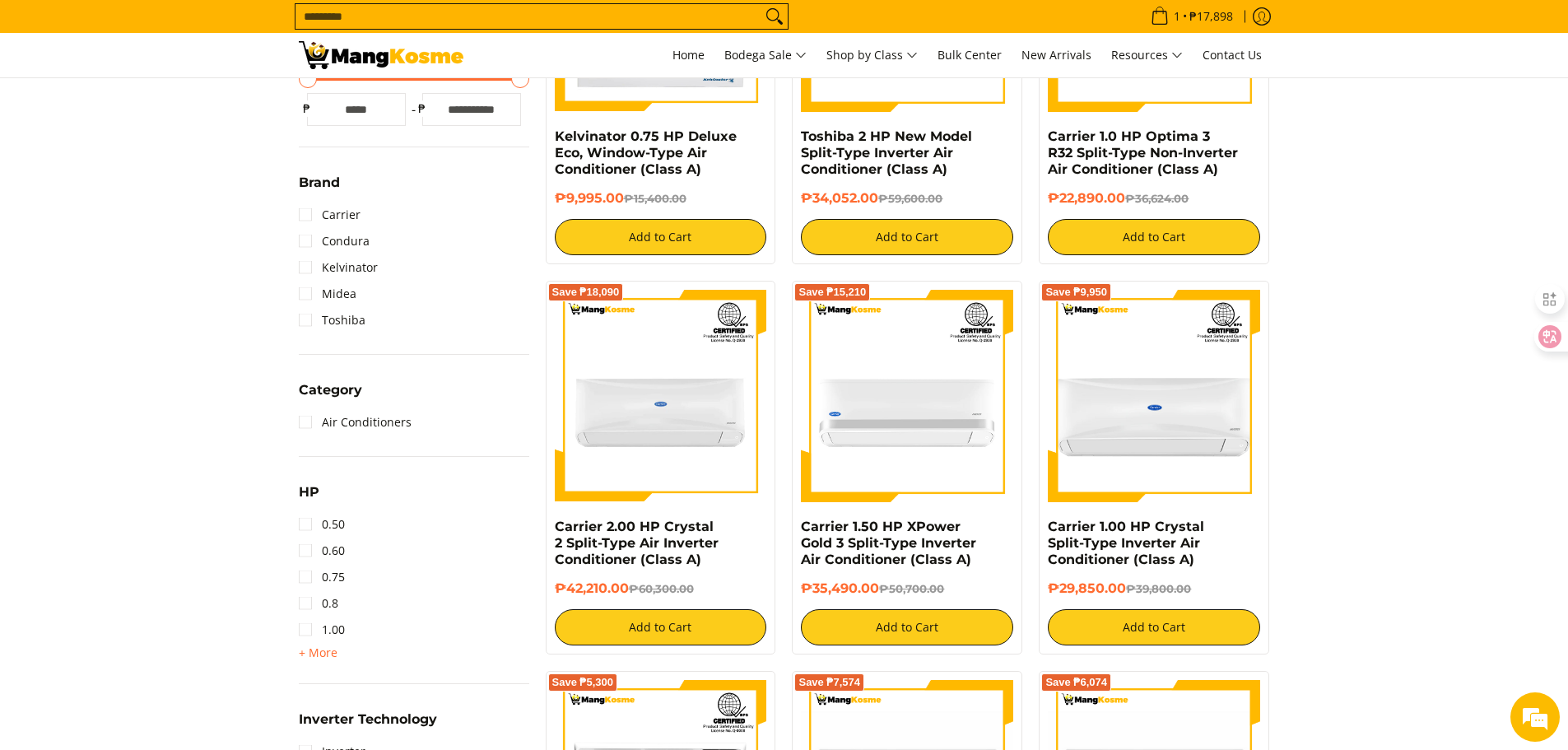
scroll to position [494, 0]
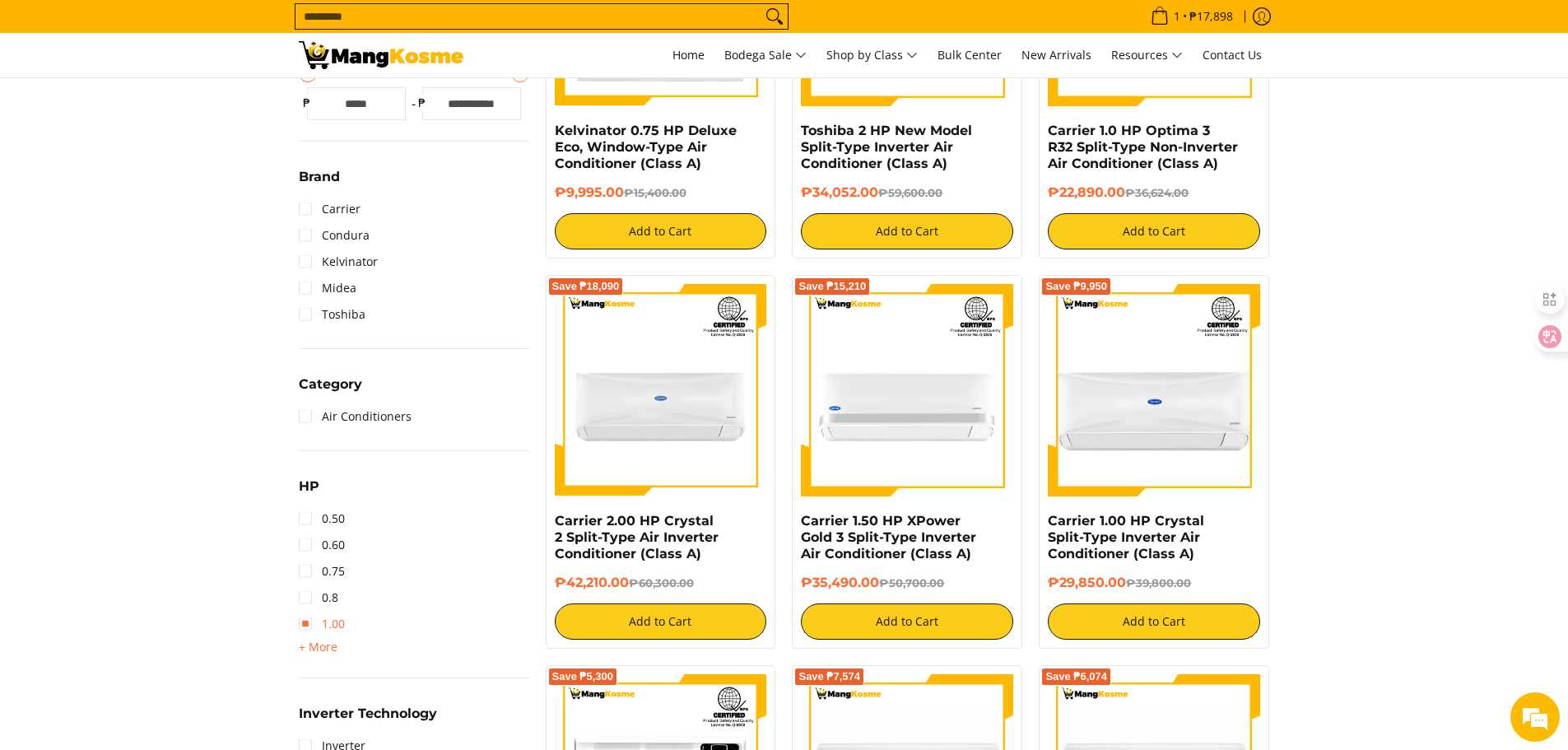
click at [304, 624] on link "1.00" at bounding box center [321, 623] width 46 height 26
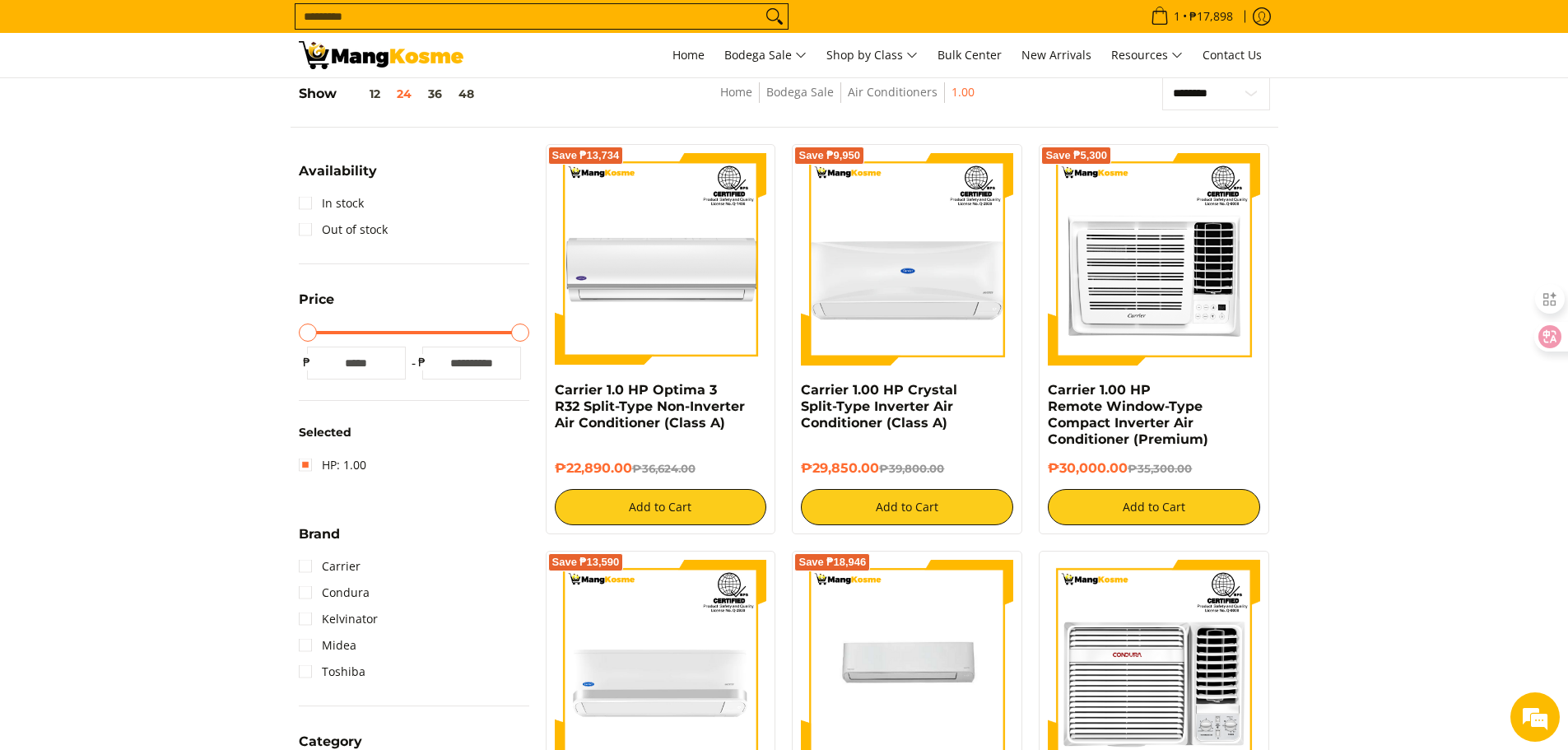
scroll to position [232, 0]
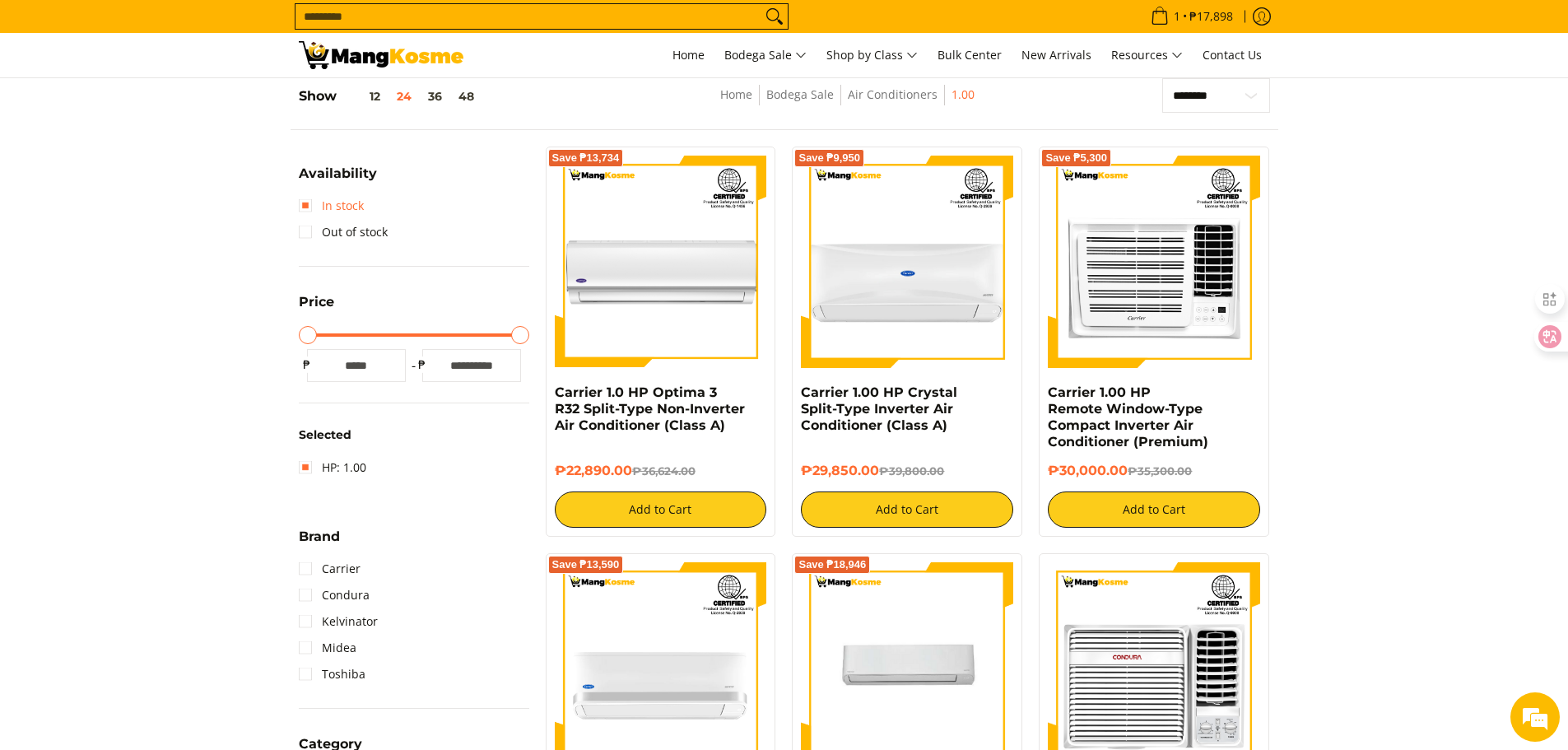
click at [304, 207] on link "In stock" at bounding box center [330, 205] width 65 height 26
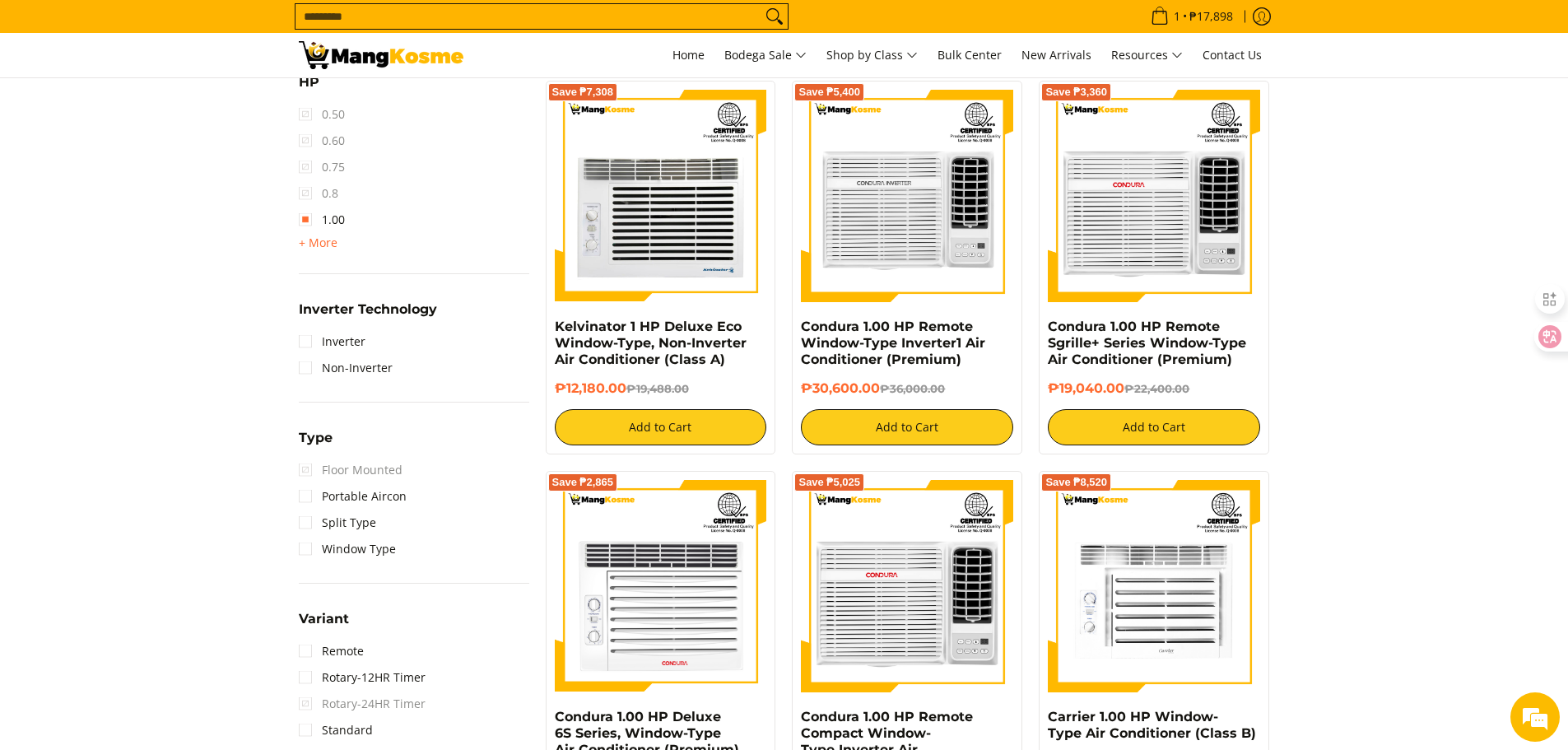
scroll to position [1055, 0]
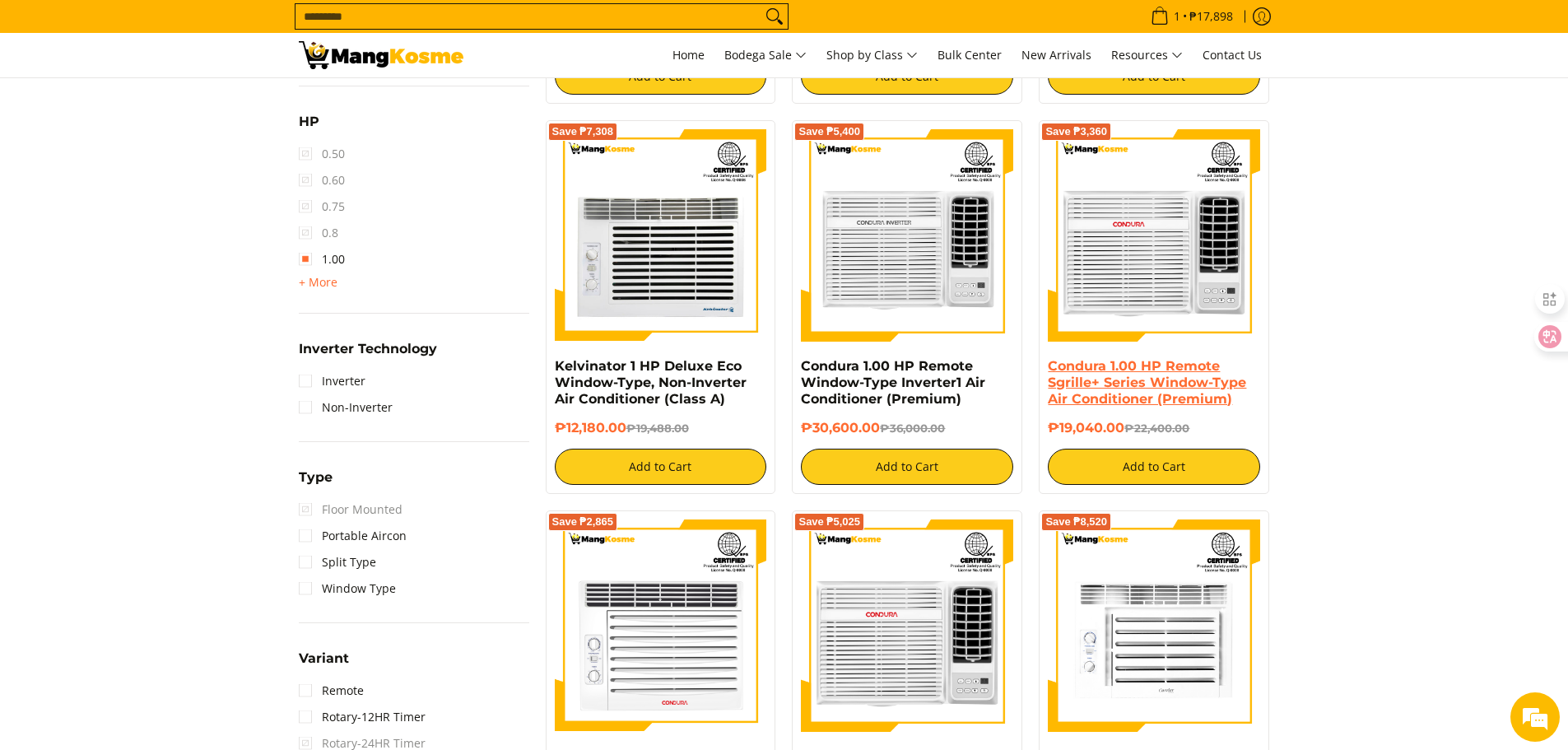
click at [1136, 388] on link "Condura 1.00 HP Remote Sgrille+ Series Window-Type Air Conditioner (Premium)" at bounding box center [1147, 383] width 198 height 49
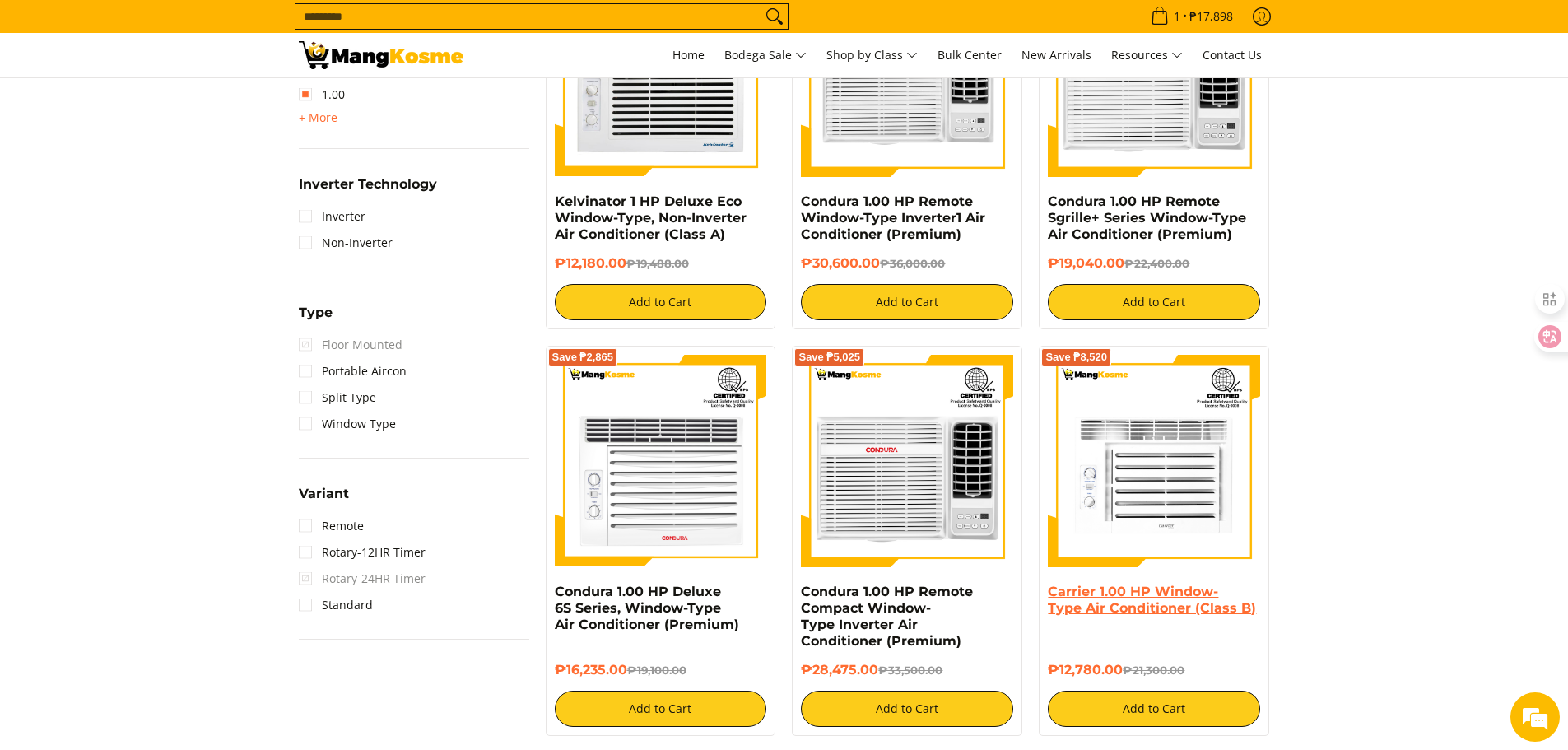
click at [1138, 605] on link "Carrier 1.00 HP Window-Type Air Conditioner (Class B)" at bounding box center [1152, 599] width 209 height 32
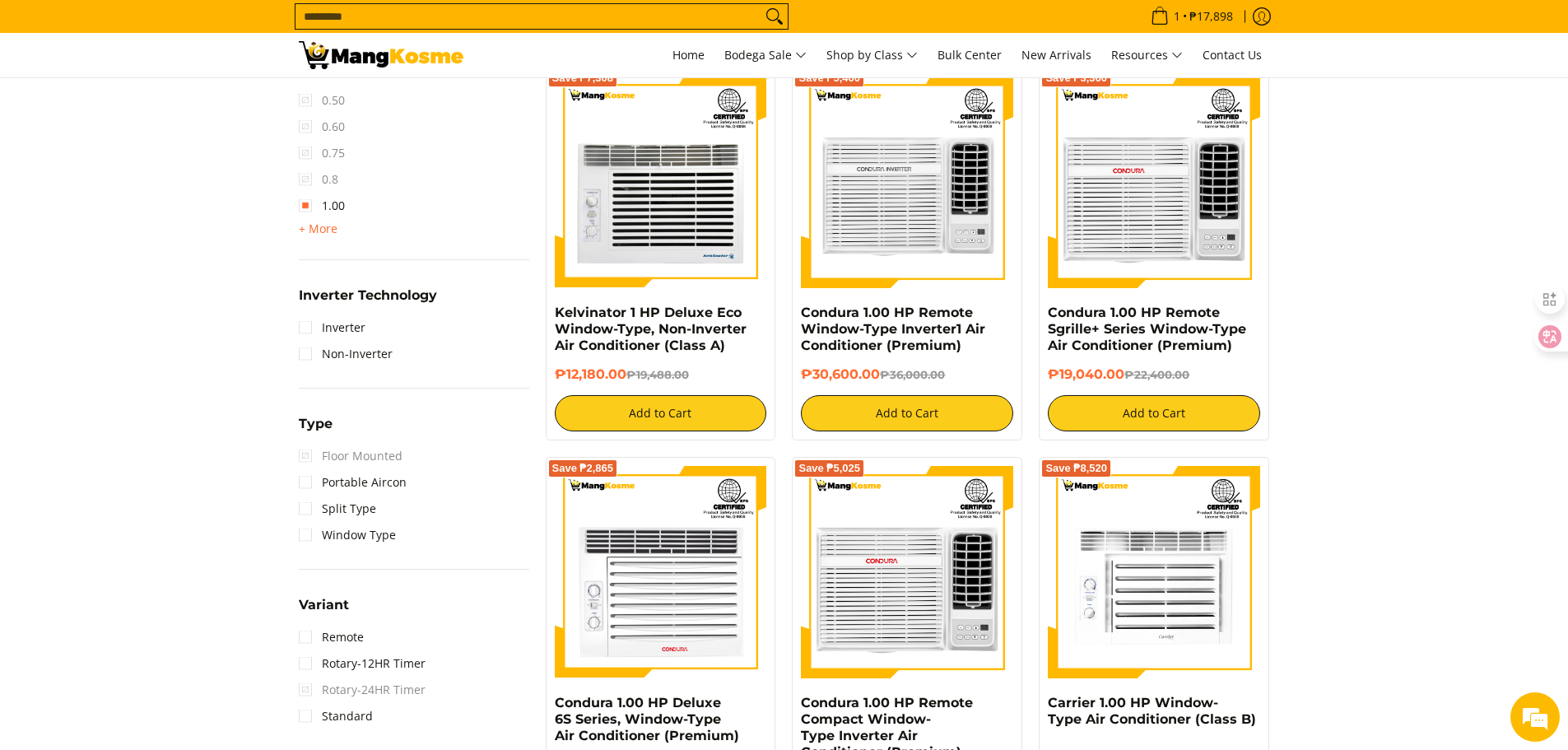
scroll to position [1138, 0]
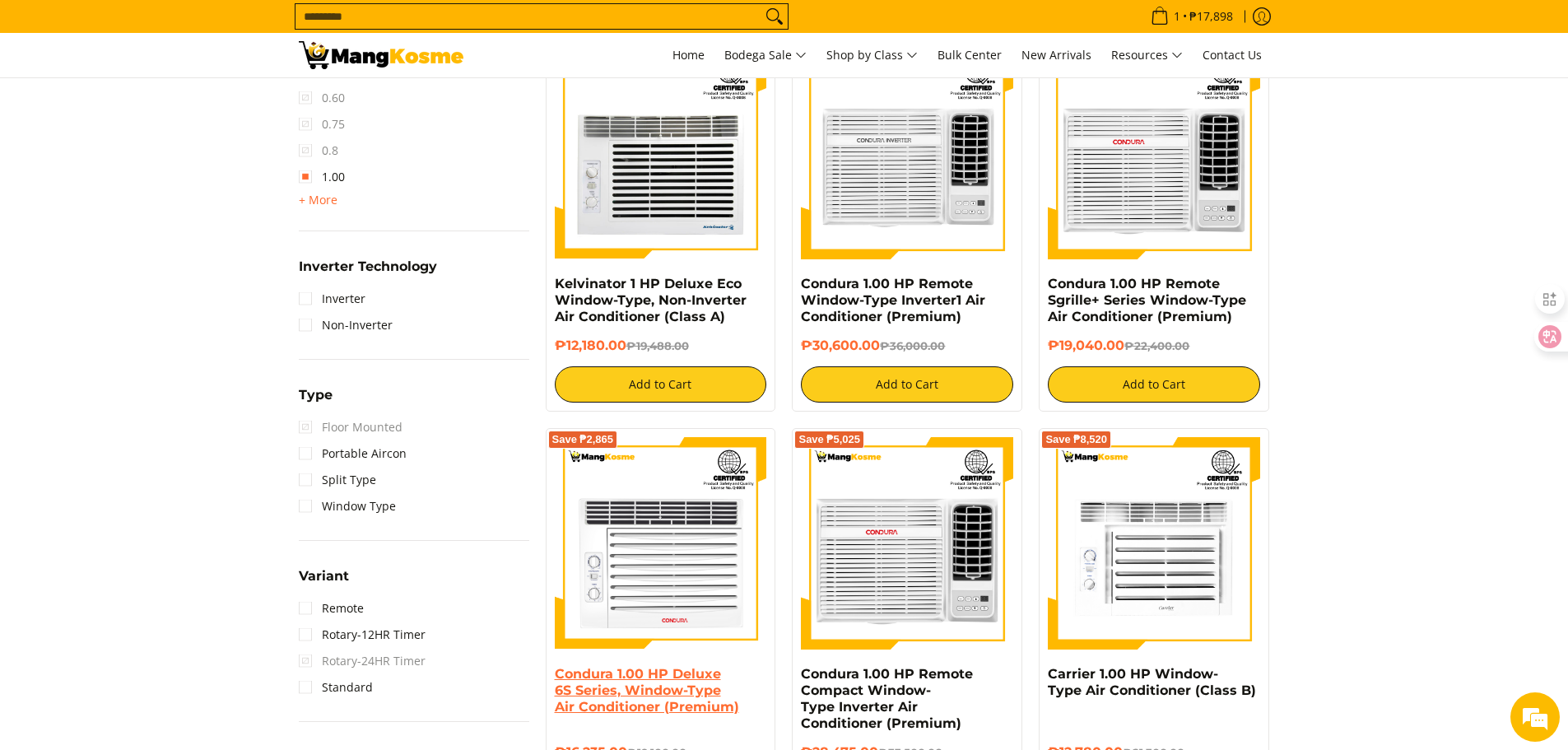
click at [639, 679] on link "Condura 1.00 HP Deluxe 6S Series, Window-Type Air Conditioner (Premium)" at bounding box center [647, 690] width 184 height 49
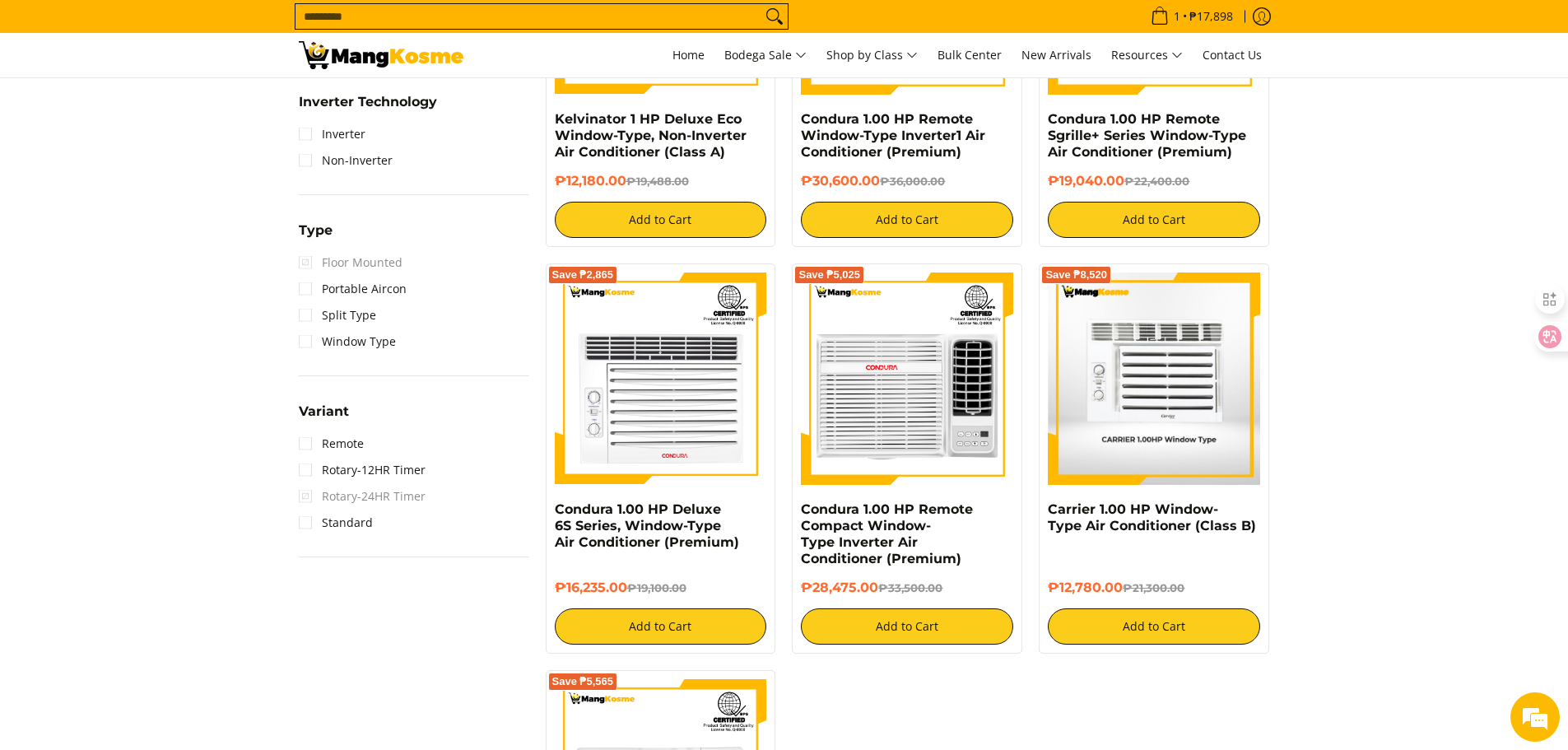
click at [1190, 427] on img at bounding box center [1154, 378] width 213 height 213
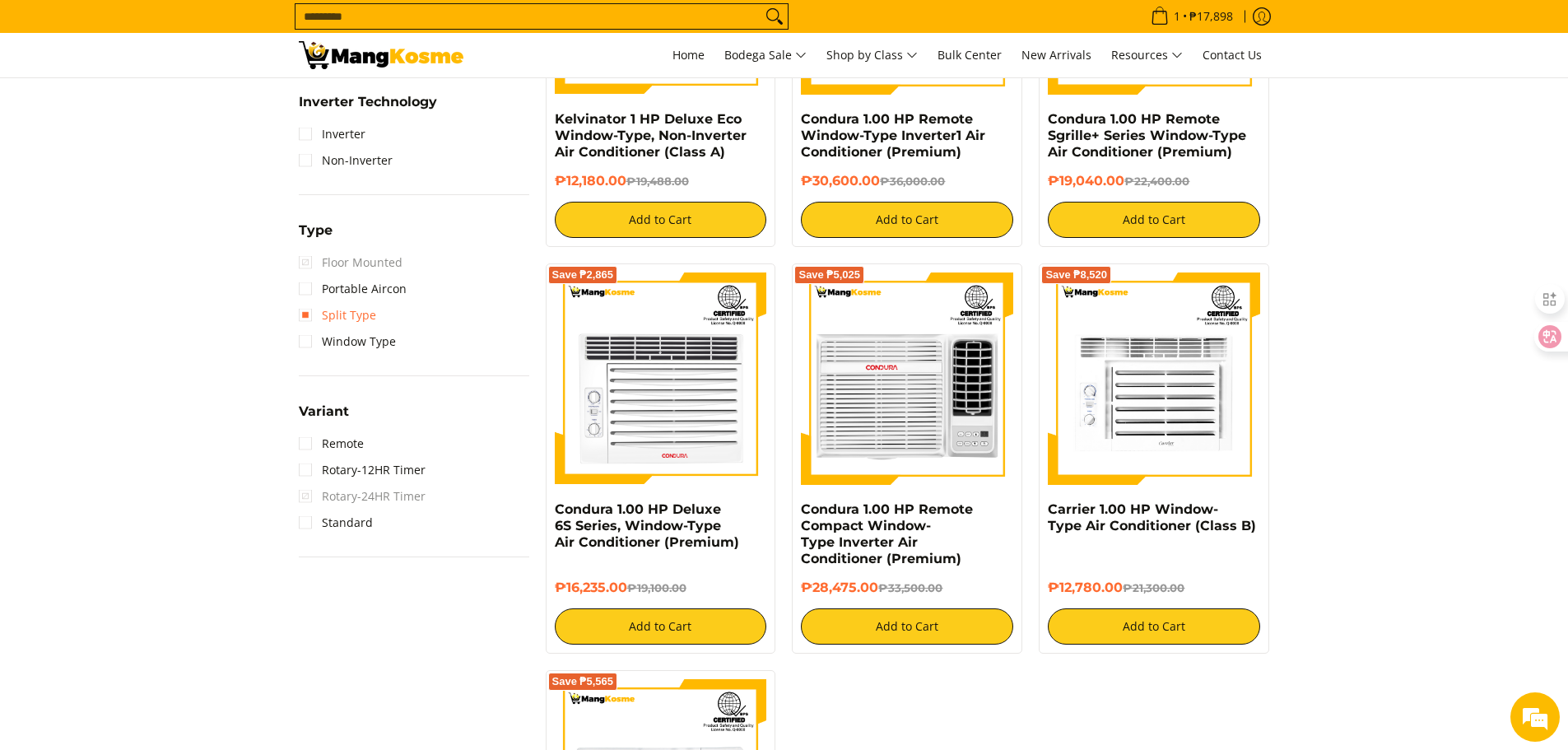
click at [311, 317] on link "Split Type" at bounding box center [337, 314] width 77 height 26
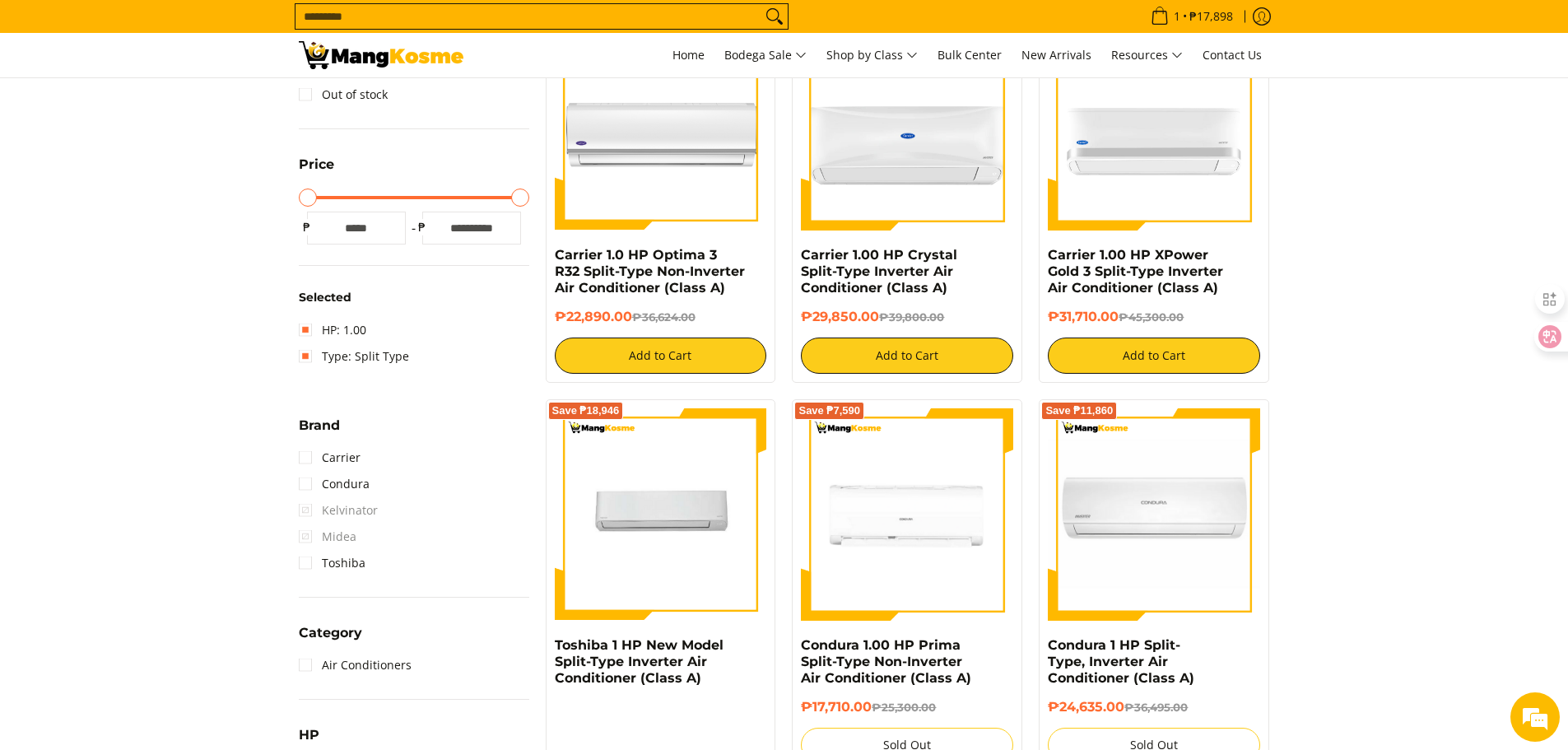
scroll to position [232, 0]
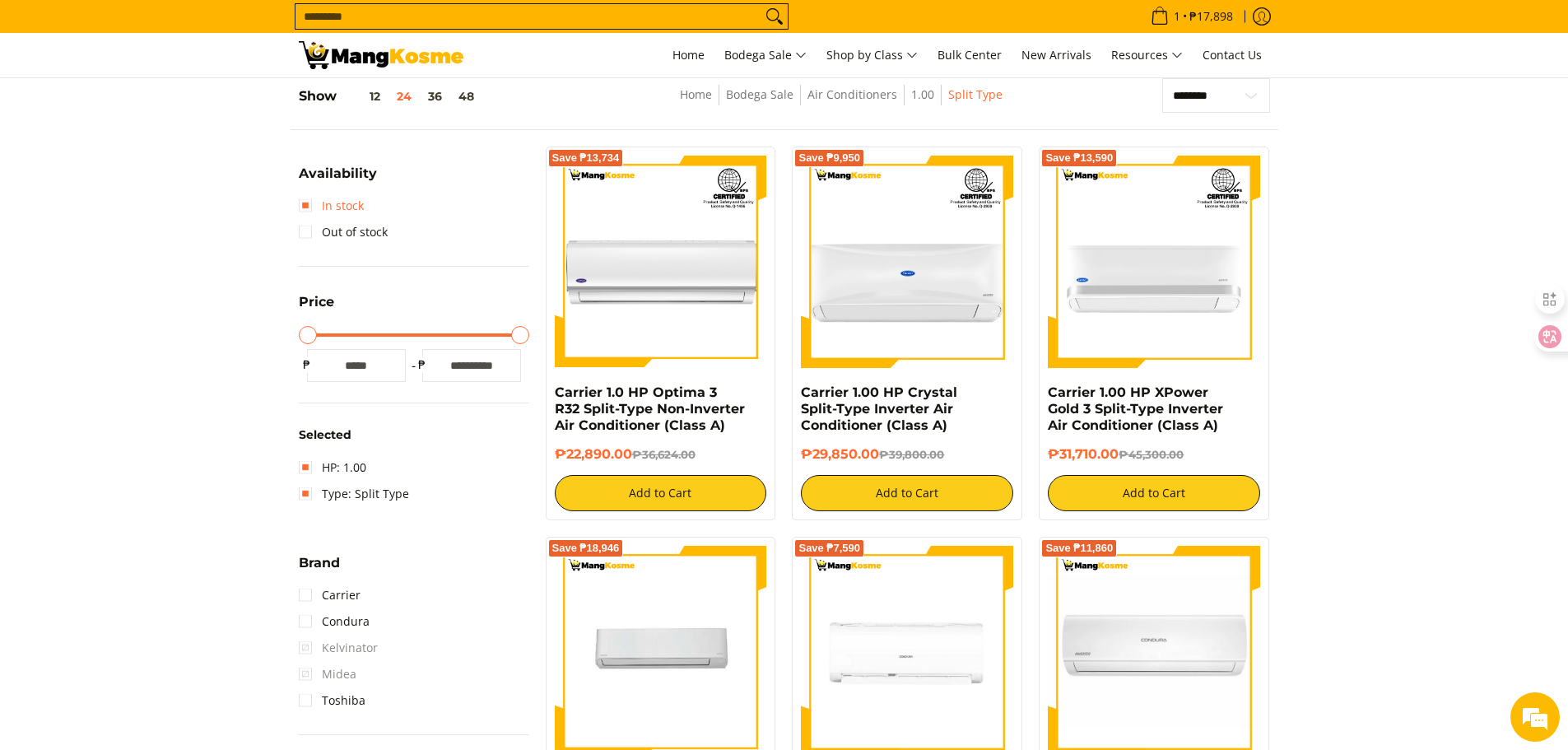
click at [305, 208] on link "In stock" at bounding box center [330, 205] width 65 height 26
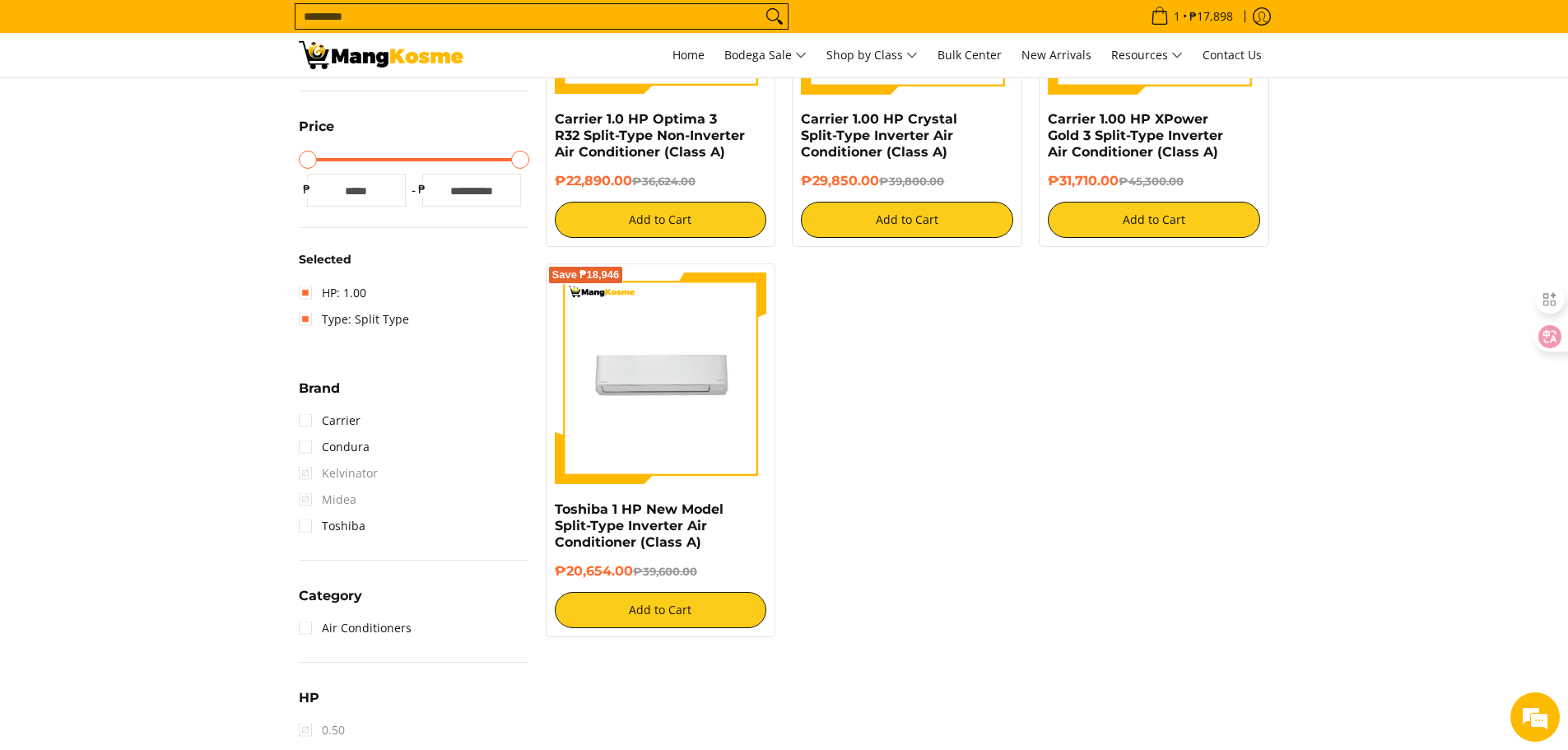
scroll to position [562, 0]
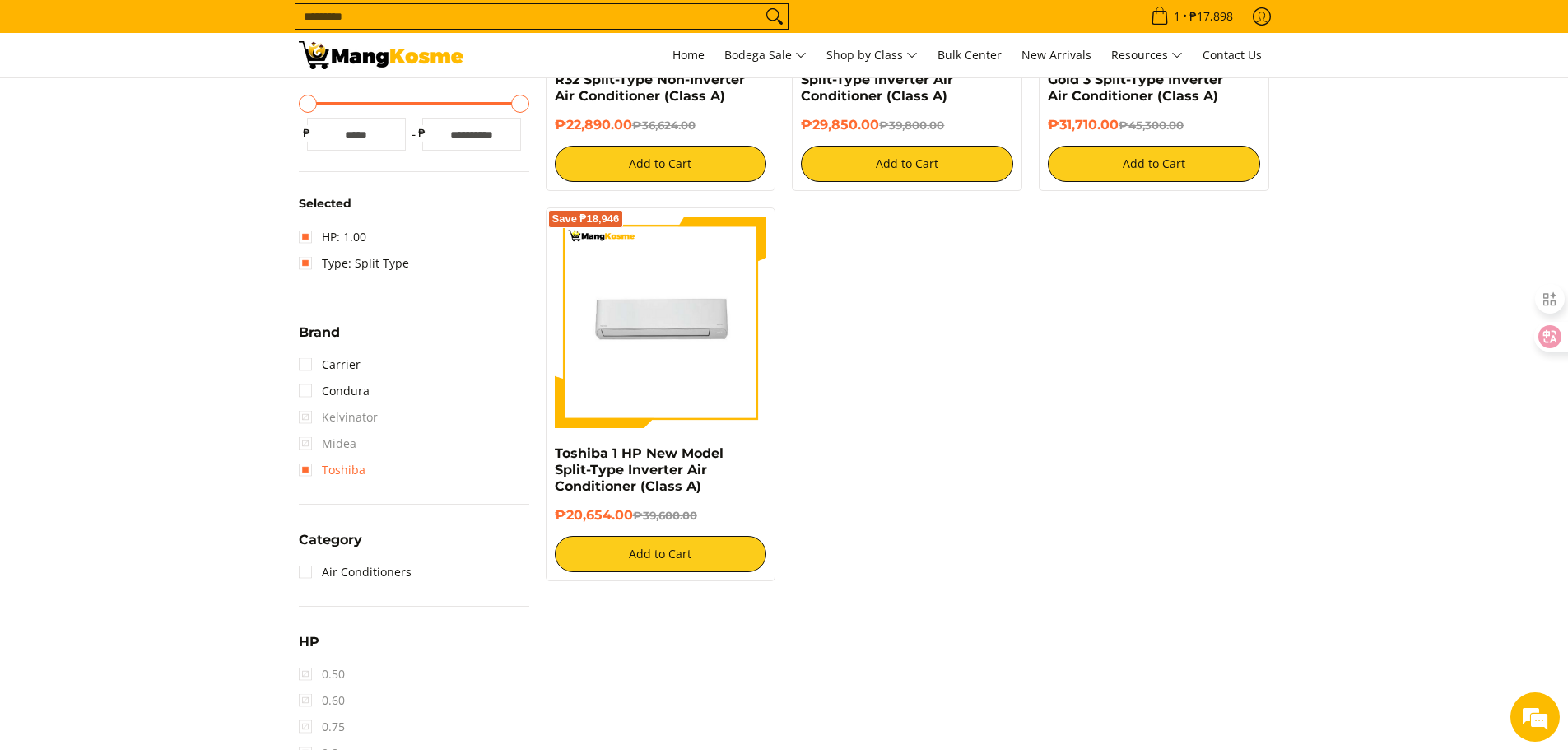
click at [303, 472] on link "Toshiba" at bounding box center [331, 469] width 66 height 26
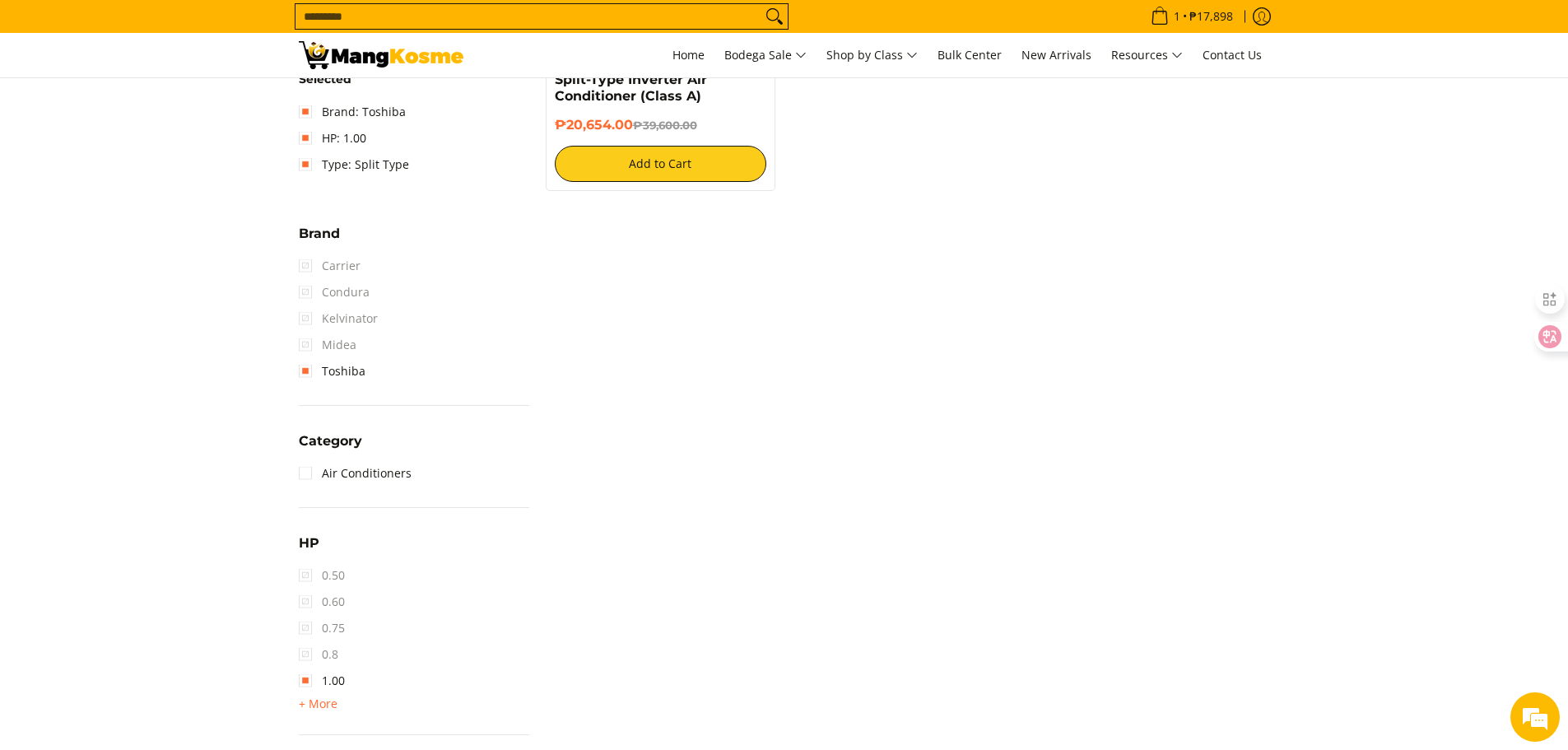
scroll to position [808, 0]
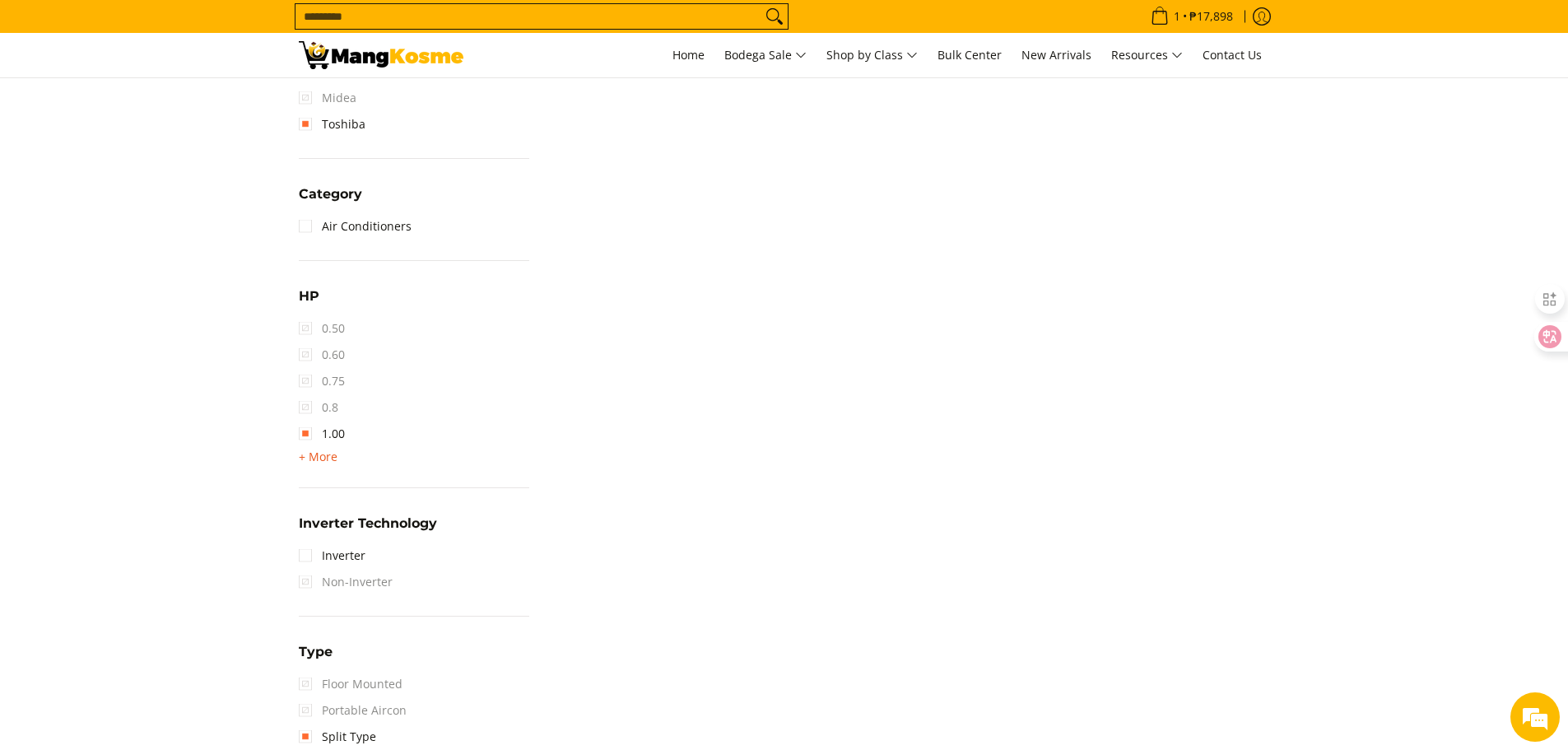
click at [305, 460] on span "+ More" at bounding box center [318, 457] width 39 height 13
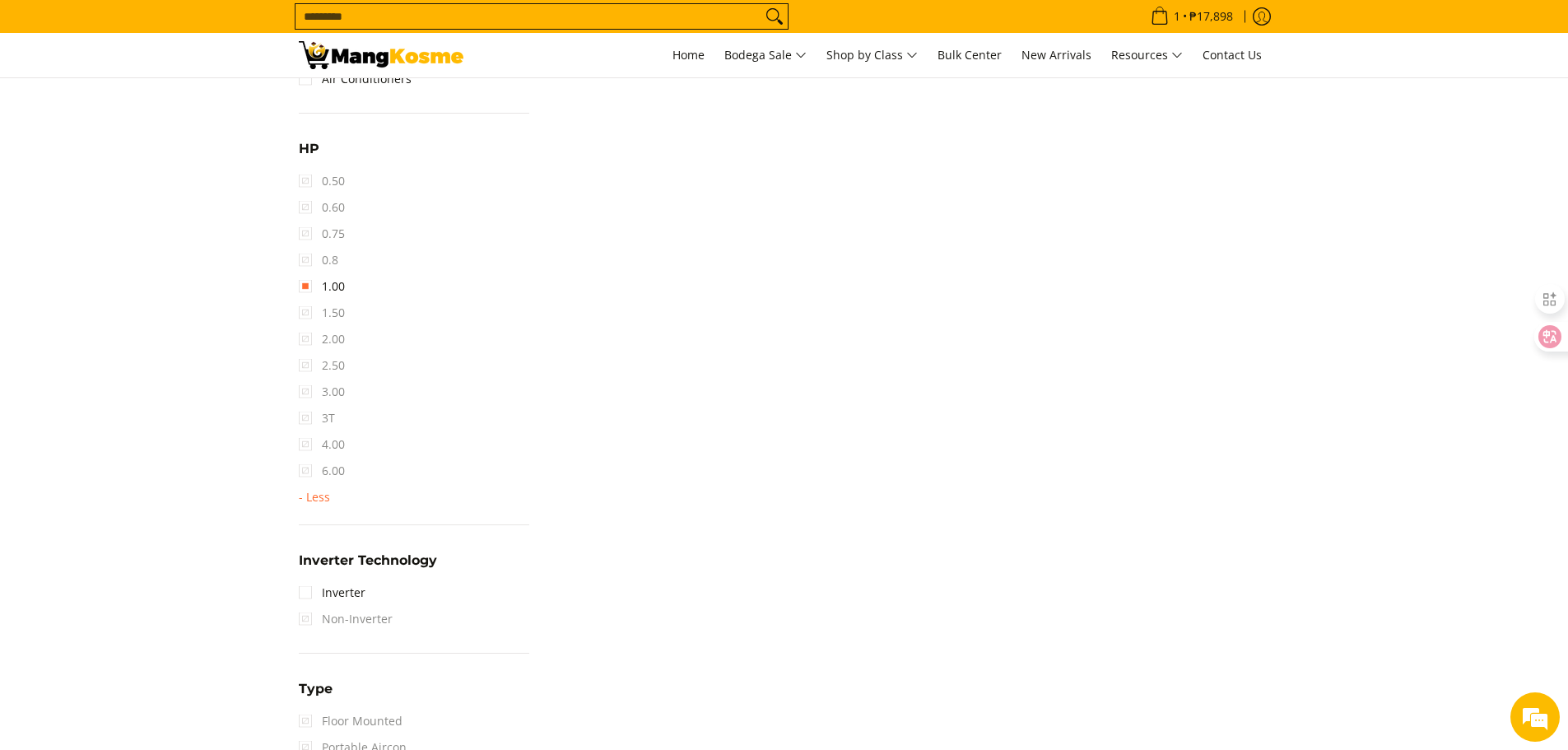
scroll to position [1138, 0]
click at [306, 416] on link "Inverter" at bounding box center [331, 410] width 66 height 26
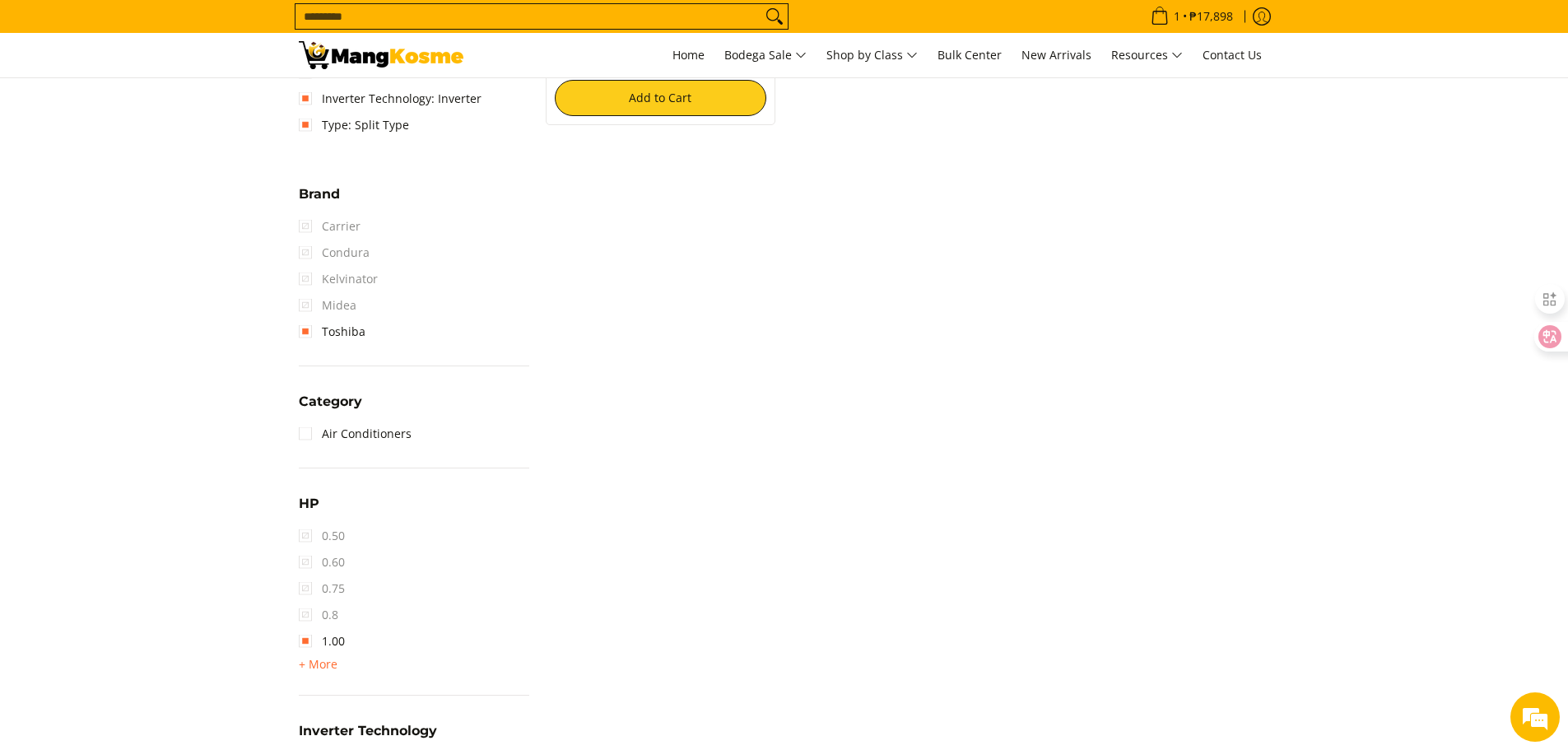
scroll to position [808, 0]
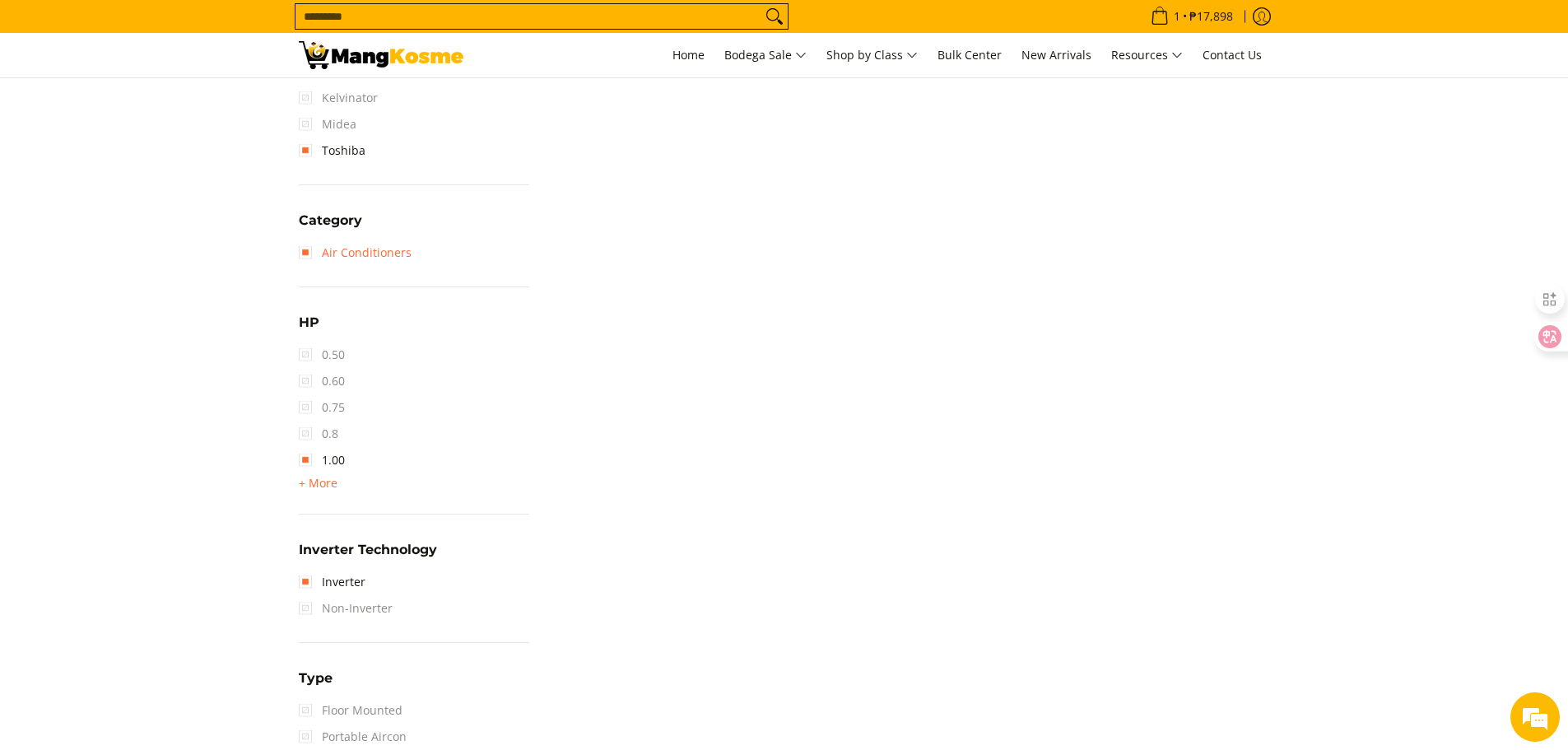
click at [308, 251] on link "Air Conditioners" at bounding box center [355, 252] width 113 height 26
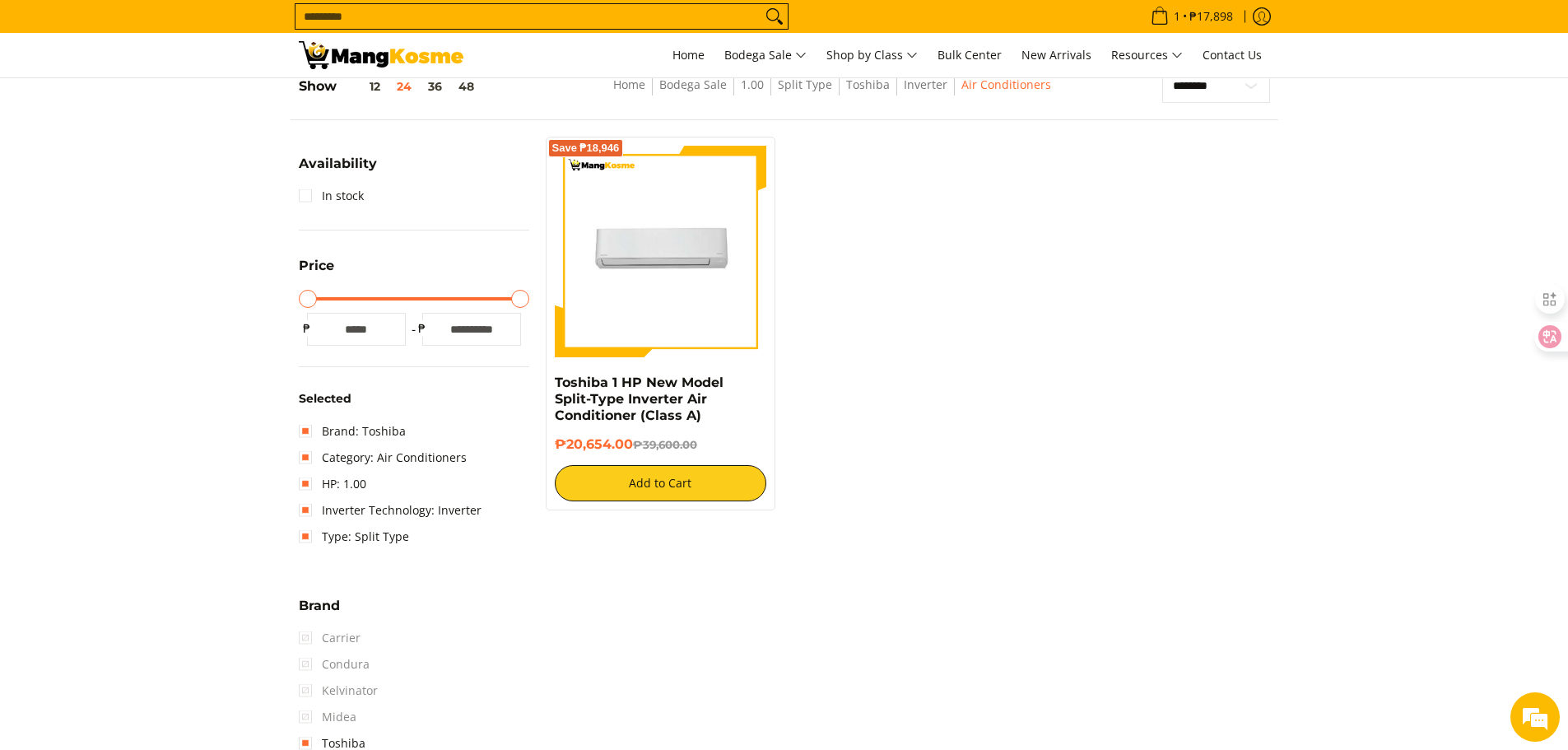
scroll to position [232, 0]
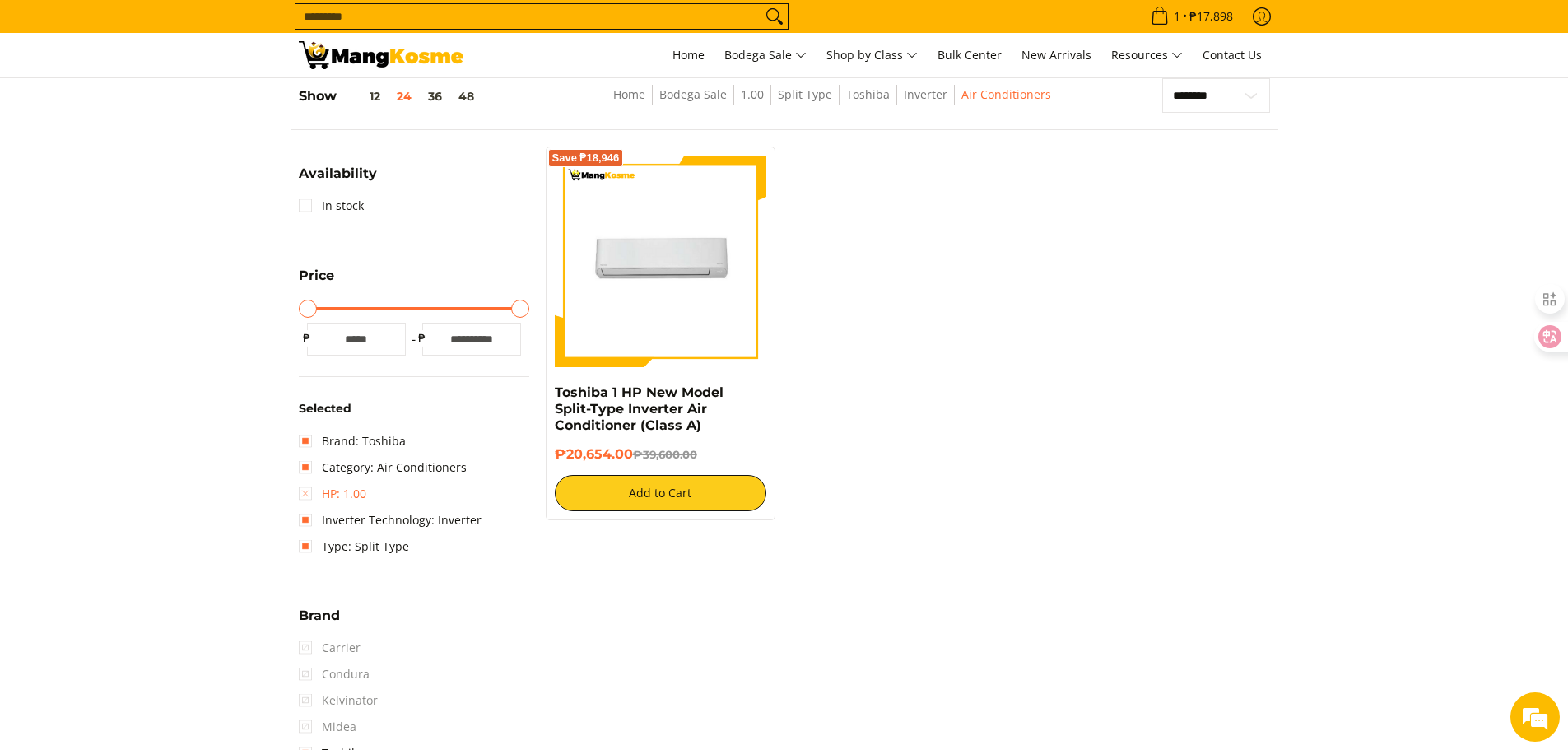
click at [310, 489] on link "HP: 1.00" at bounding box center [332, 494] width 67 height 26
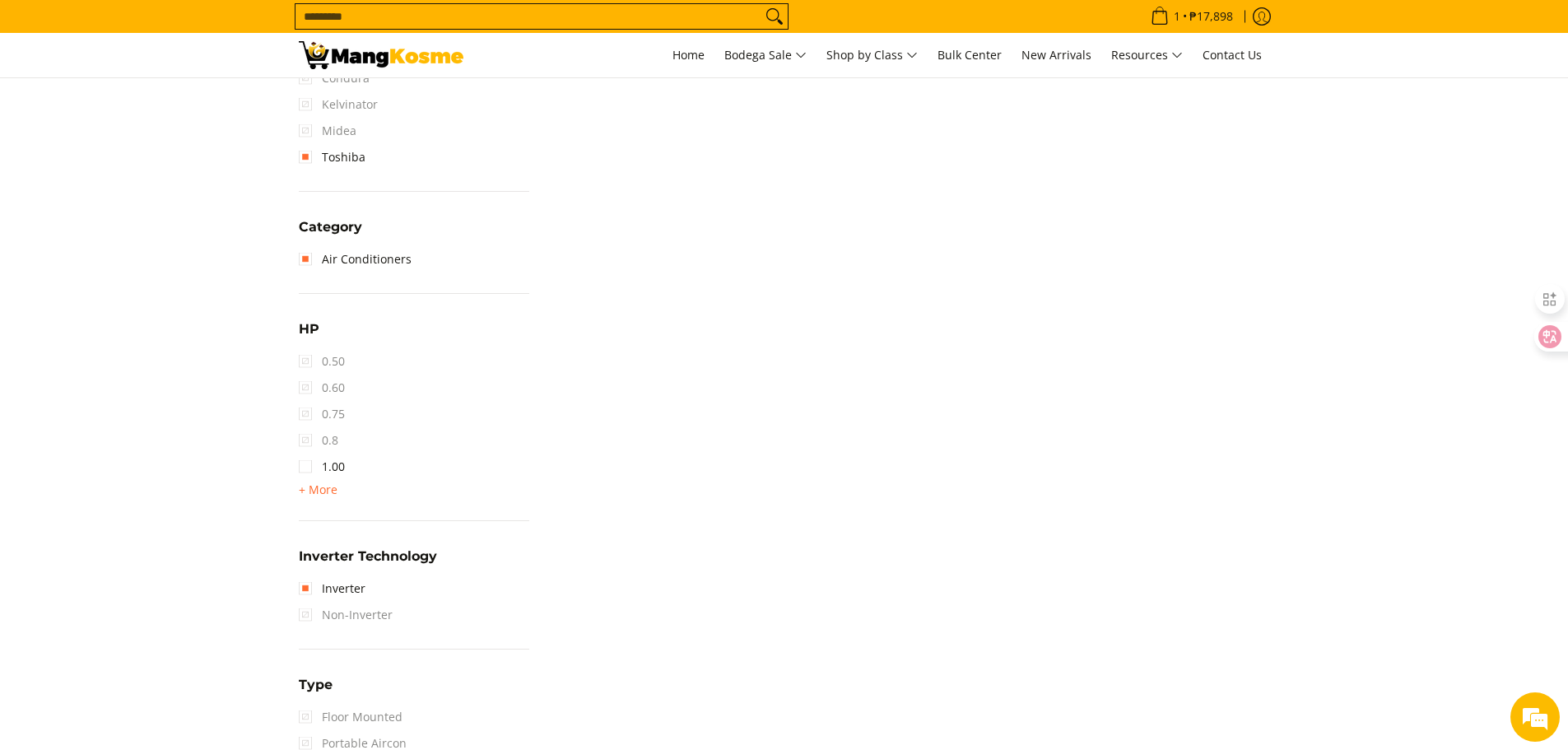
scroll to position [808, 0]
click at [303, 482] on span "+ More" at bounding box center [318, 483] width 39 height 13
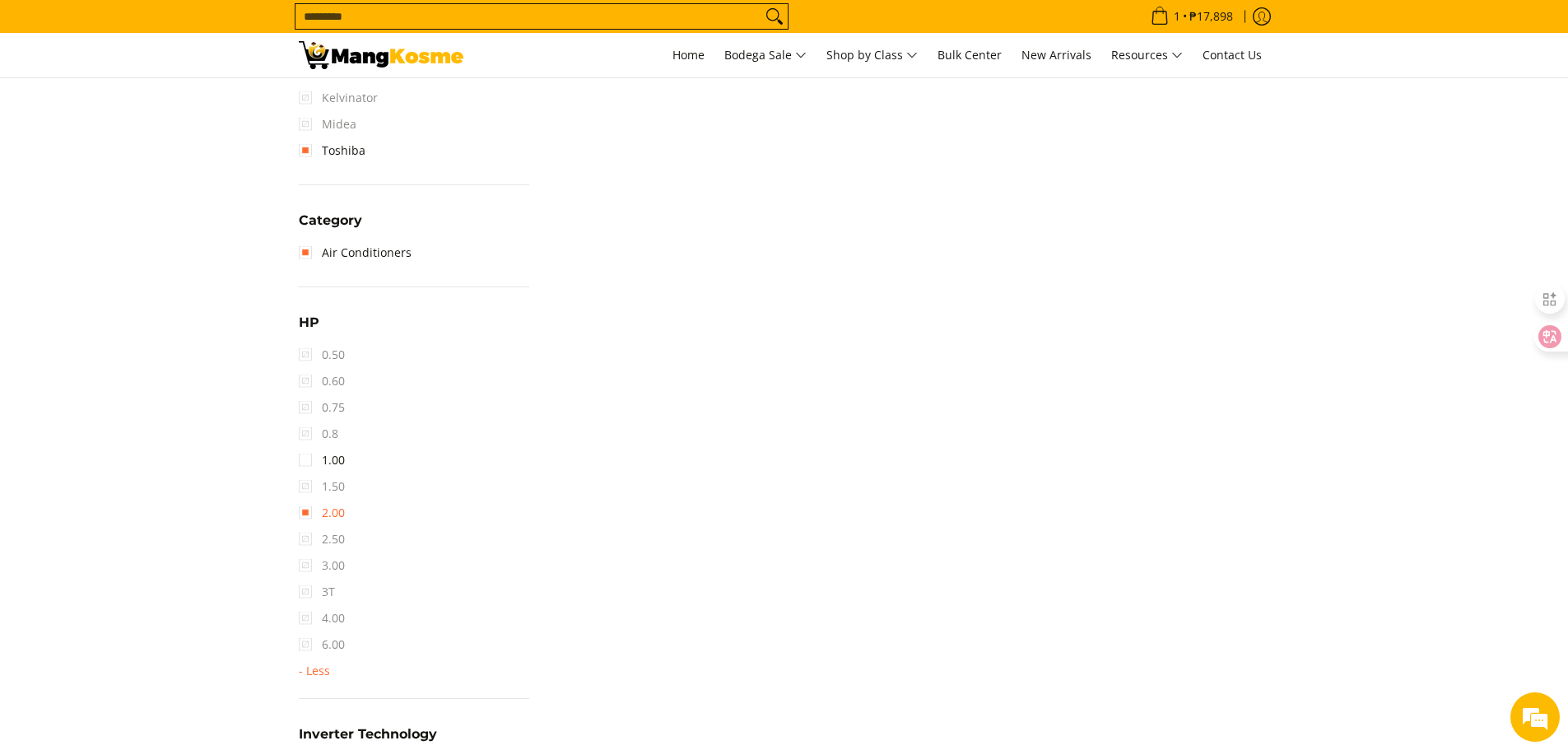
click at [304, 514] on link "2.00" at bounding box center [321, 512] width 46 height 26
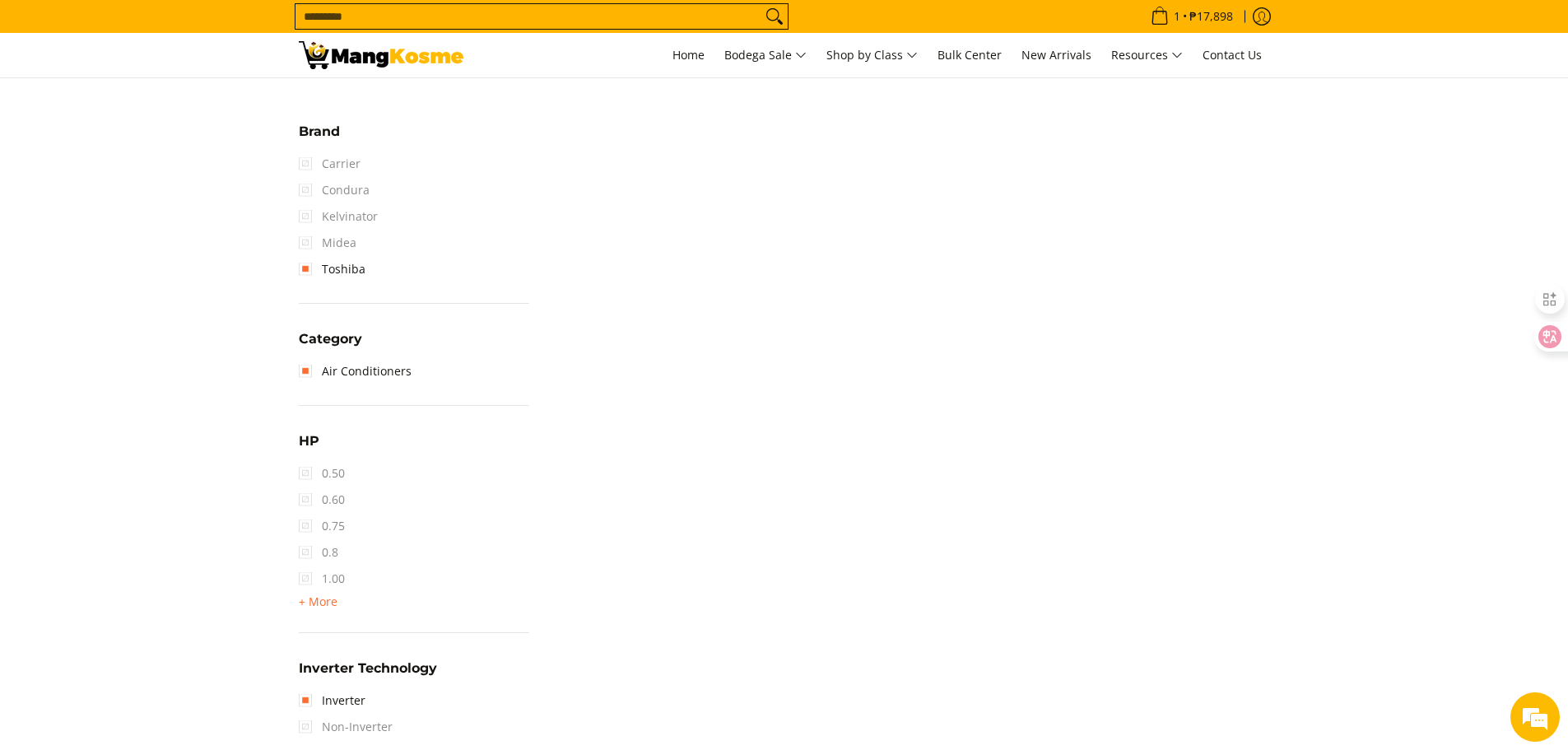
scroll to position [562, 0]
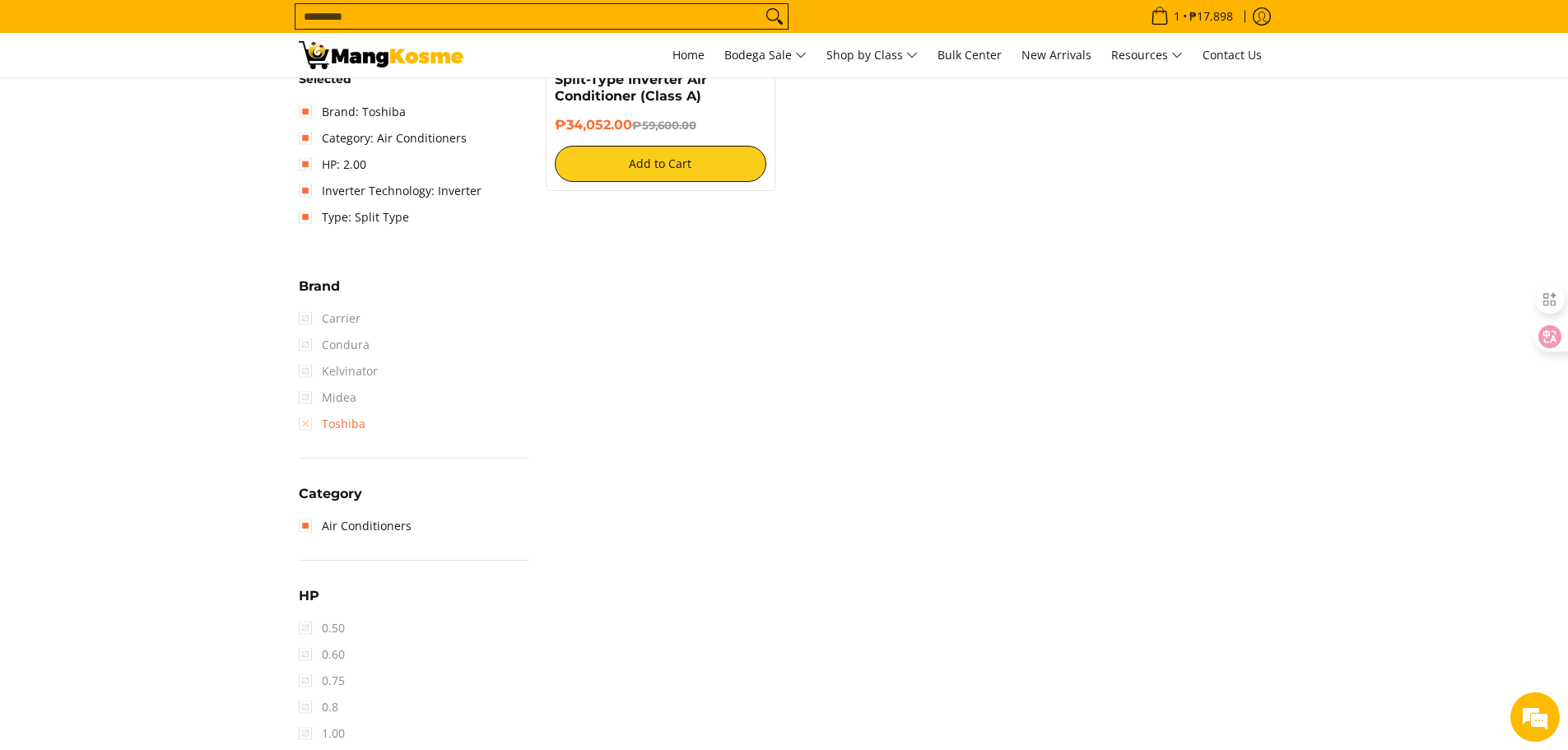
click at [305, 419] on link "Toshiba" at bounding box center [331, 424] width 66 height 26
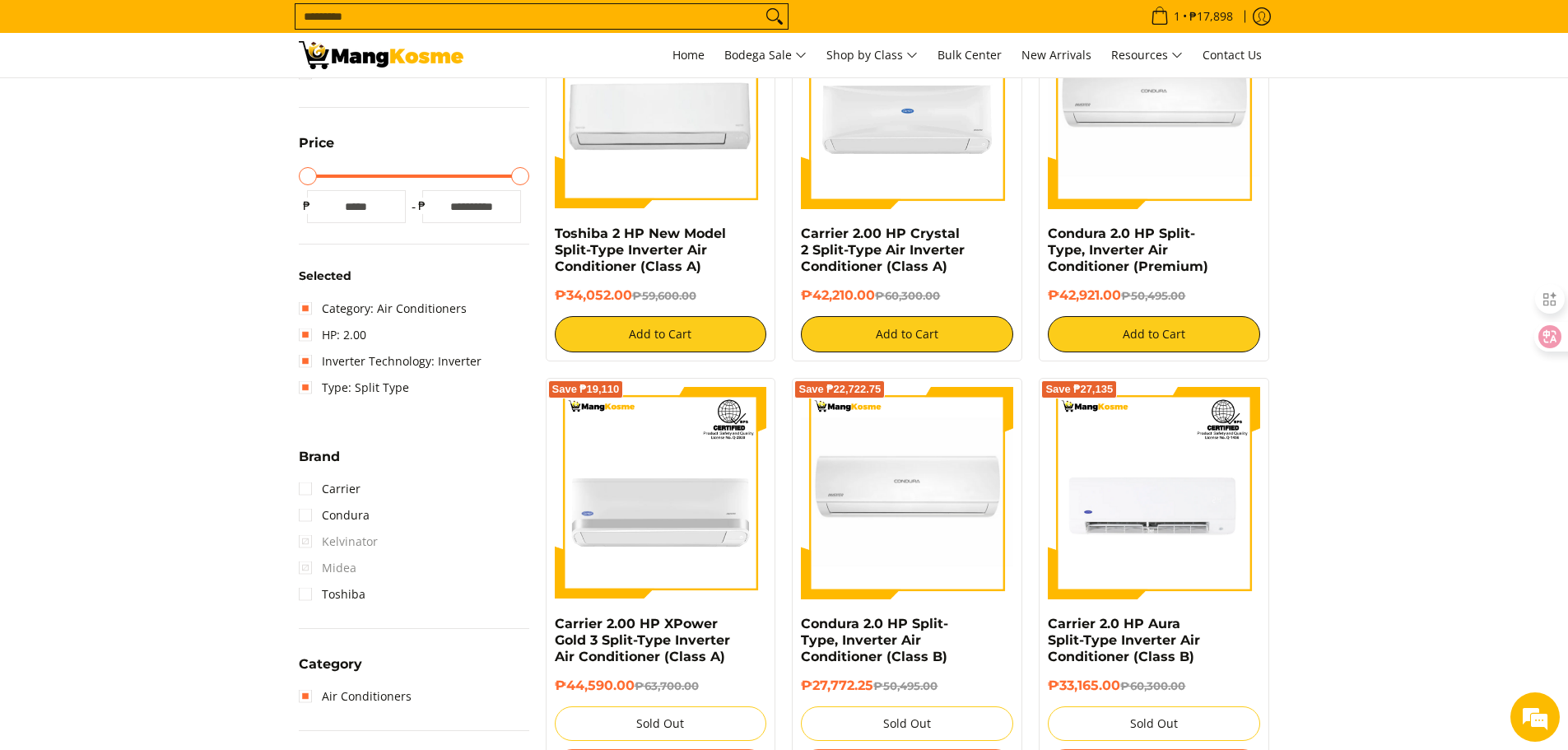
scroll to position [397, 0]
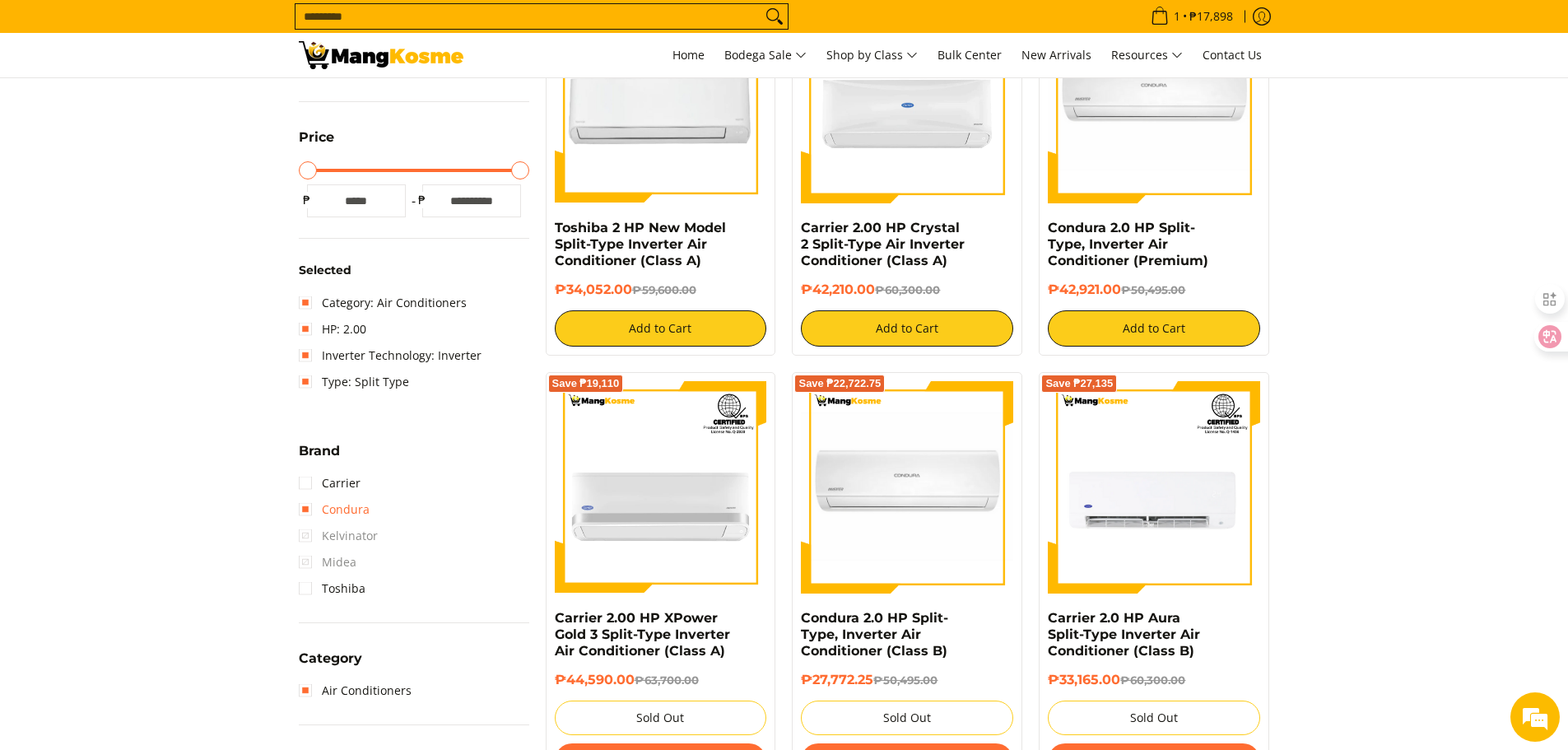
click at [303, 509] on link "Condura" at bounding box center [334, 509] width 71 height 26
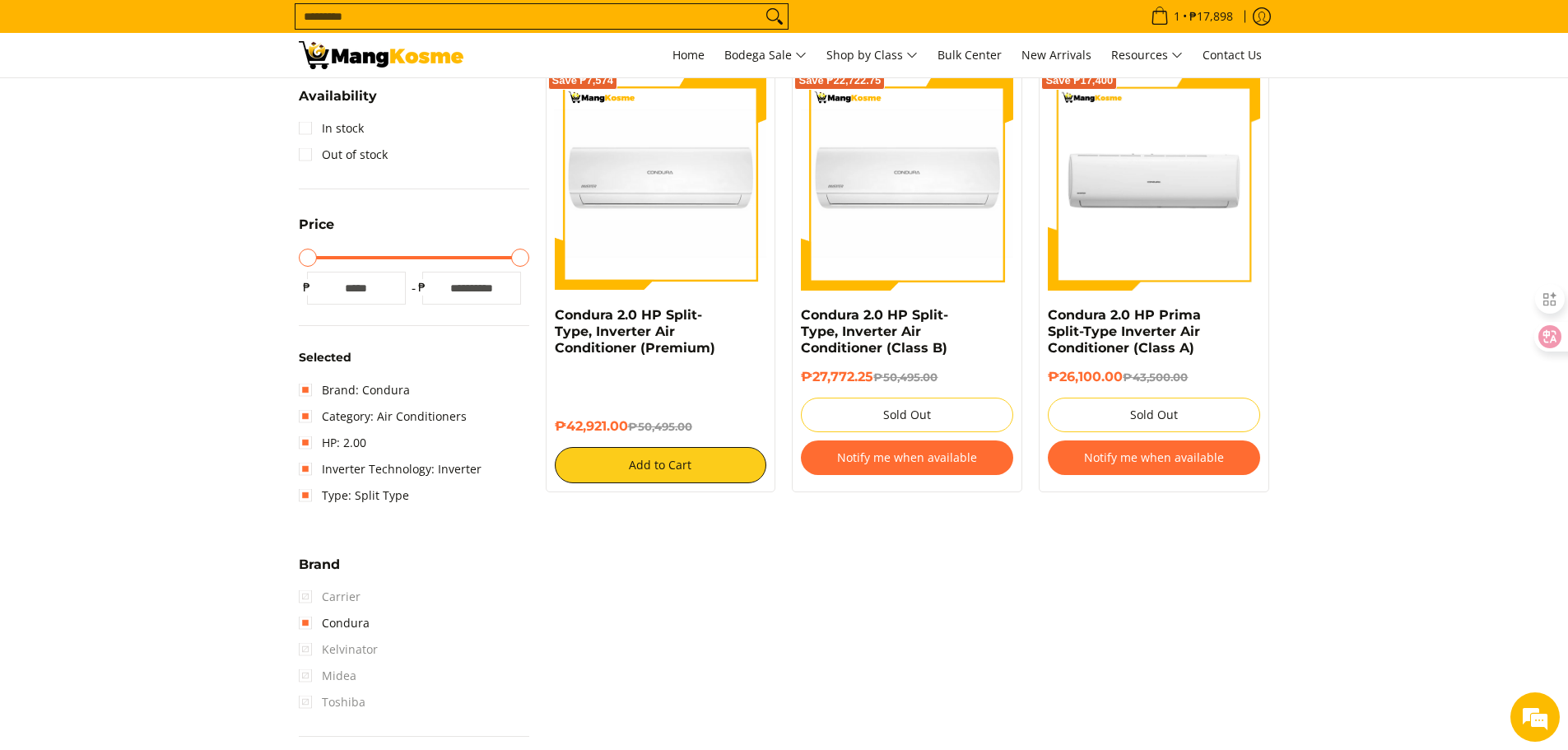
scroll to position [314, 0]
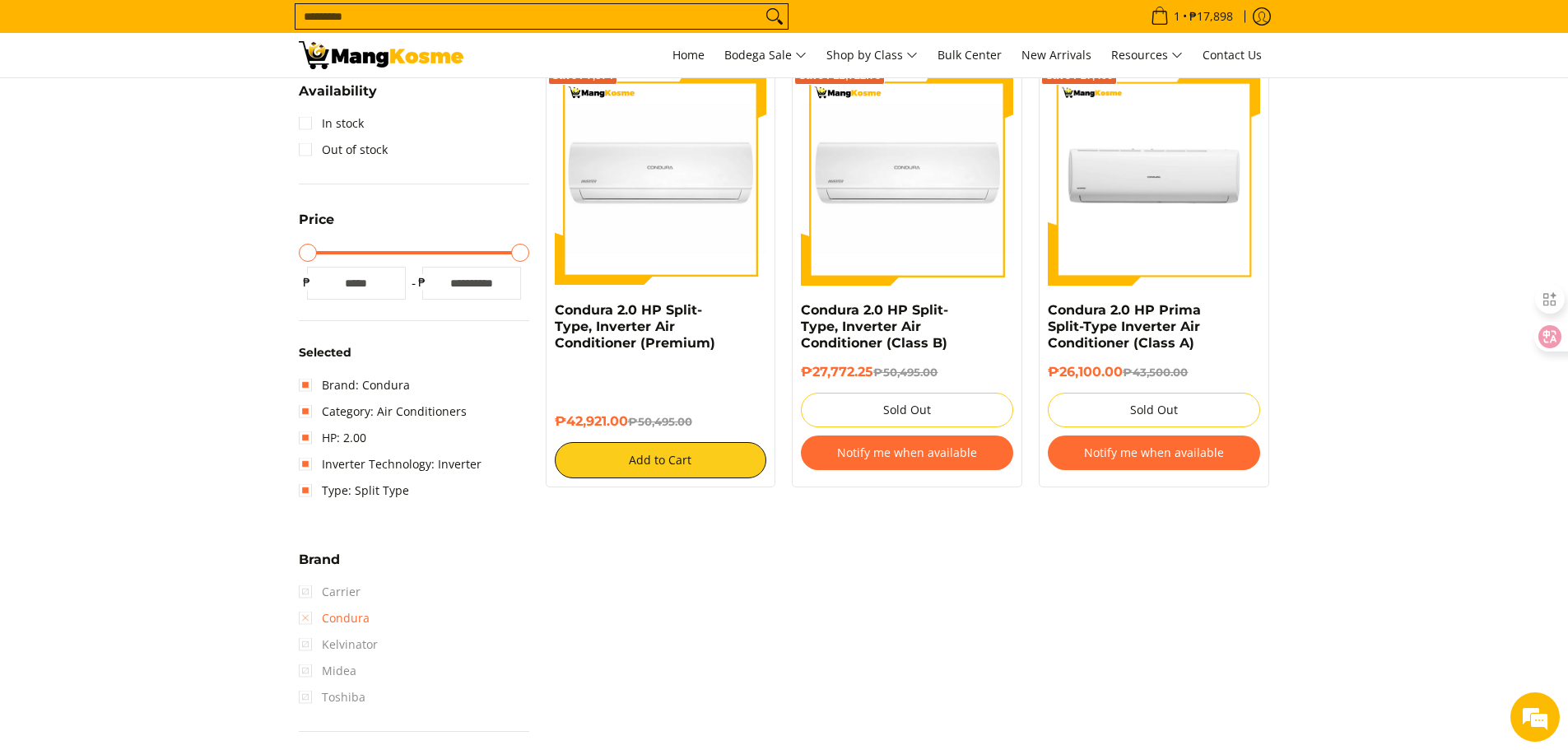
click at [299, 618] on link "Condura" at bounding box center [334, 618] width 71 height 26
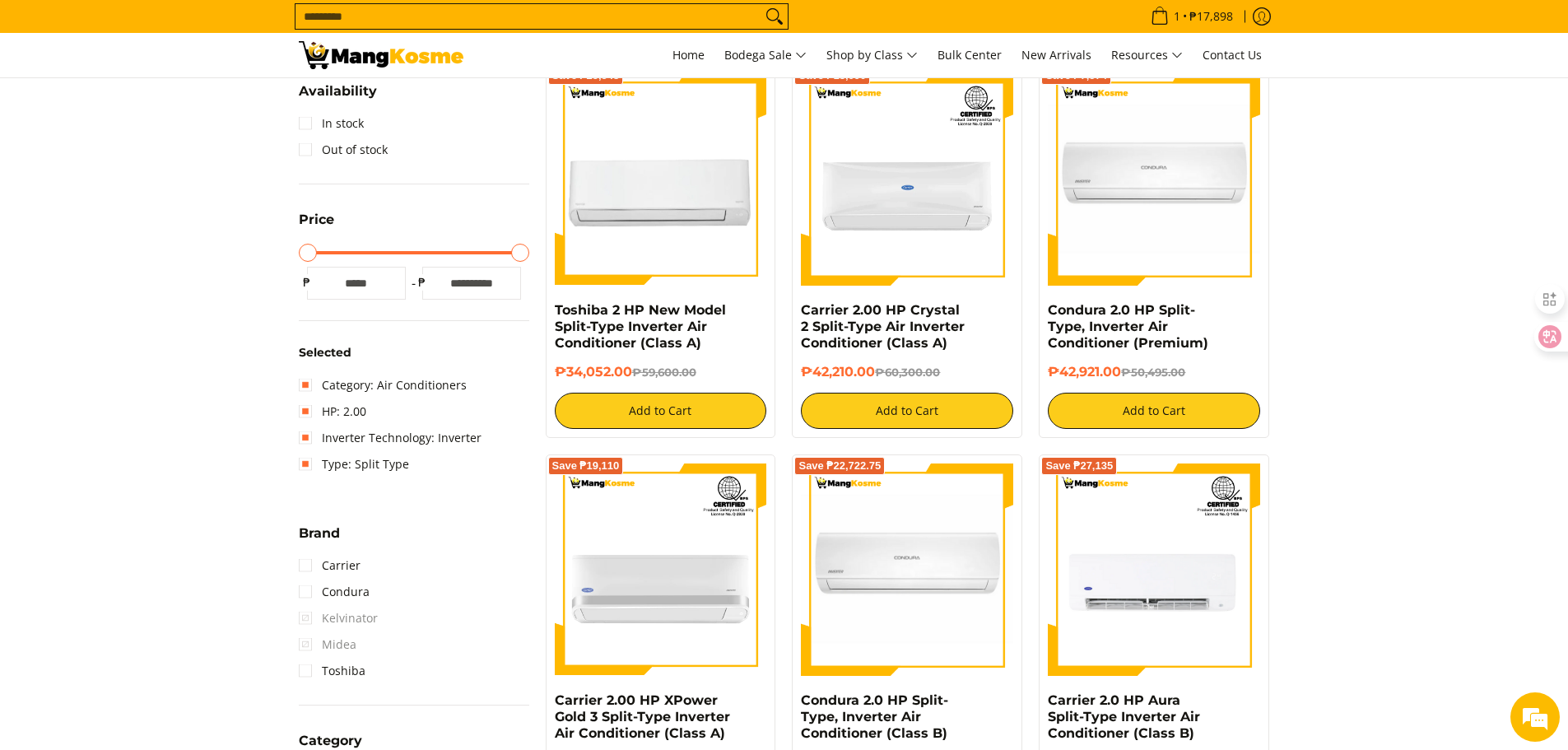
scroll to position [232, 0]
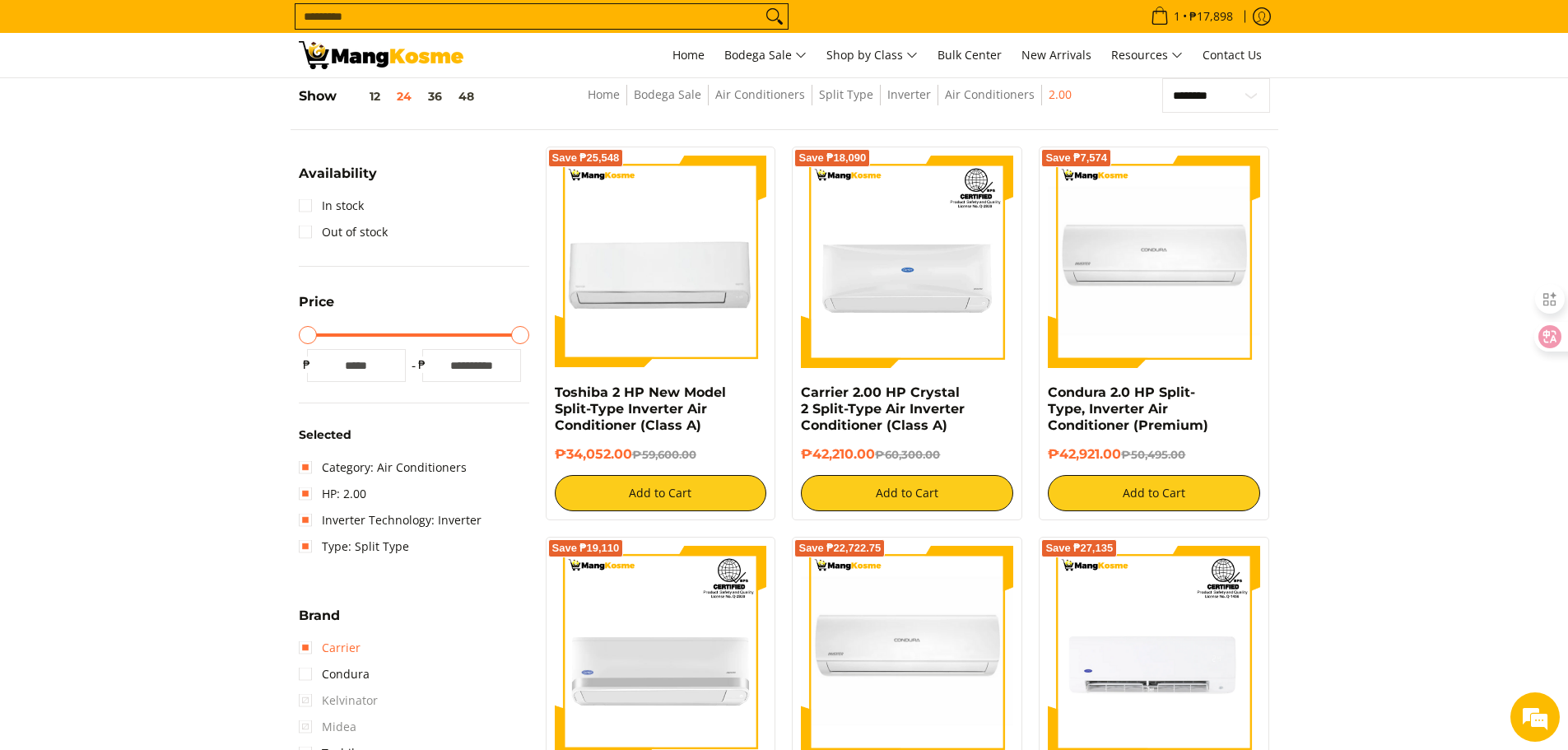
click at [314, 653] on link "Carrier" at bounding box center [329, 647] width 61 height 26
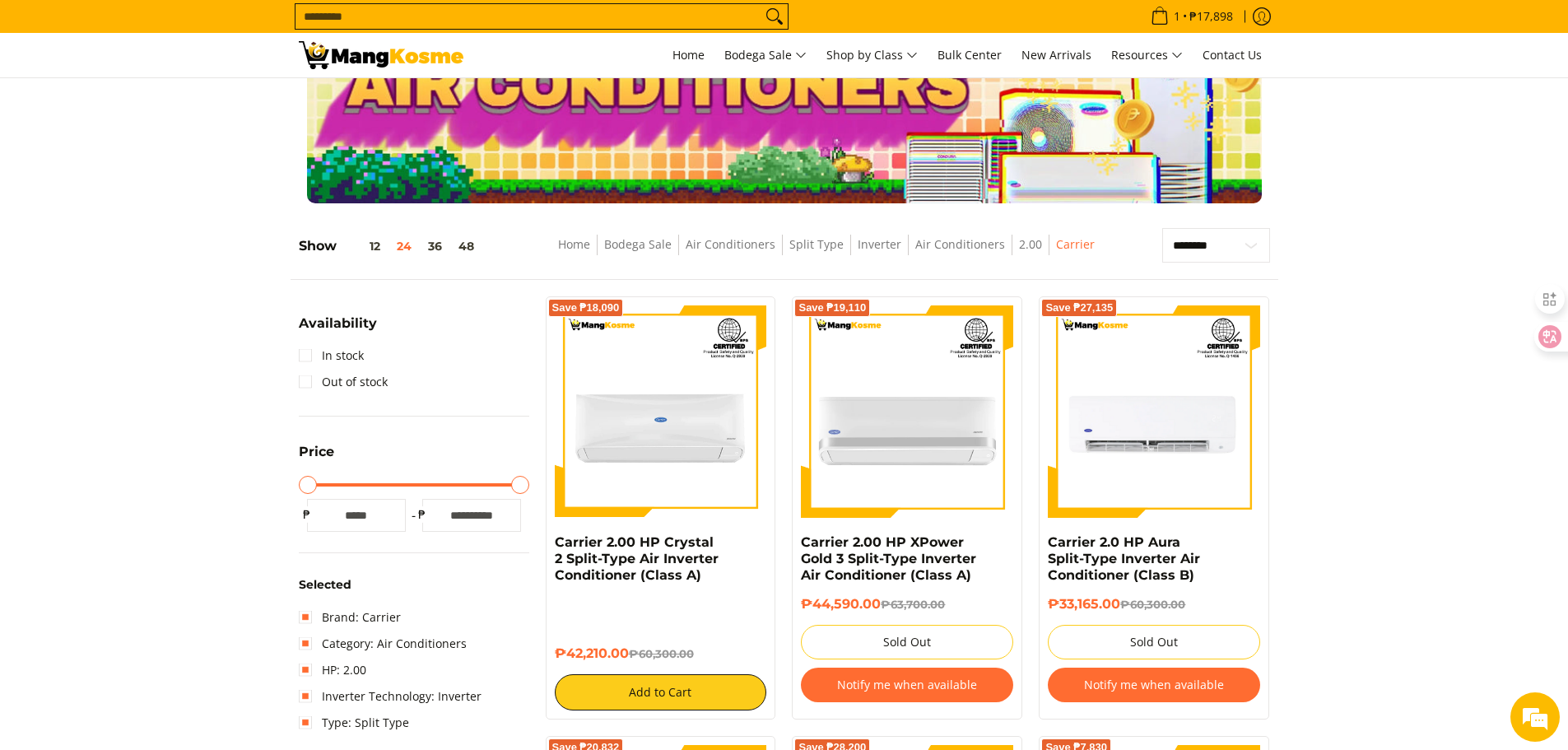
scroll to position [247, 0]
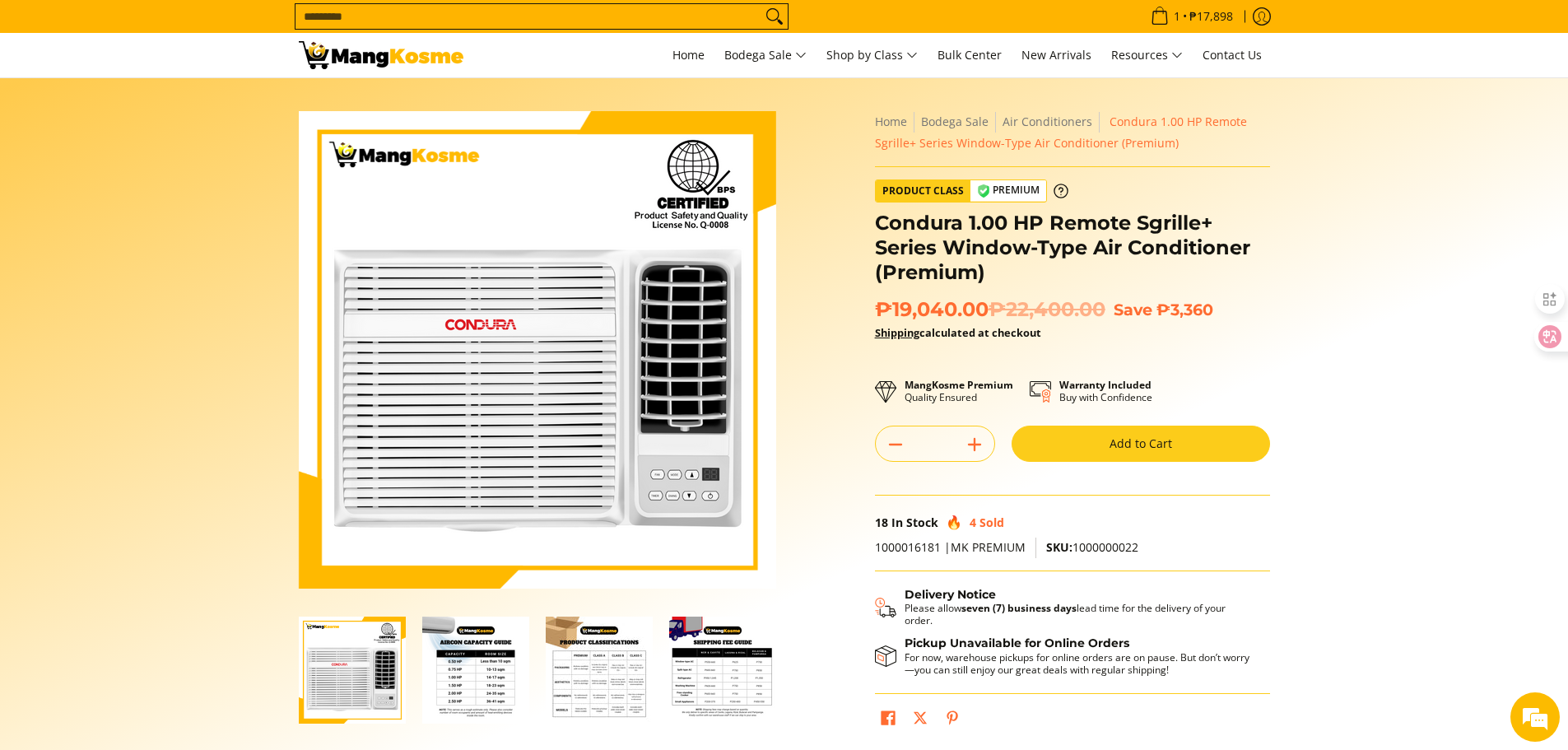
click at [1132, 439] on button "Add to Cart" at bounding box center [1140, 443] width 258 height 36
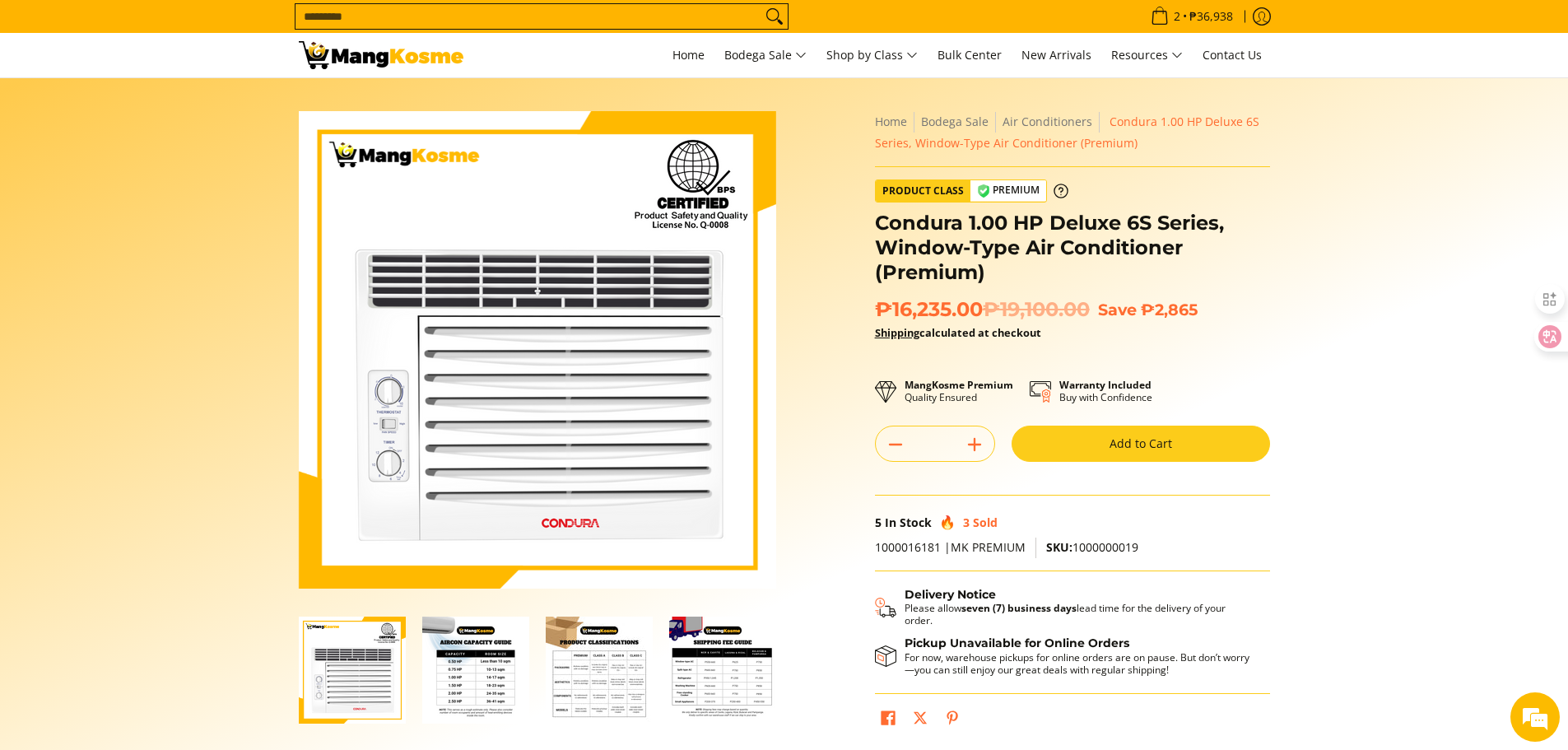
click at [1130, 439] on button "Add to Cart" at bounding box center [1140, 443] width 258 height 36
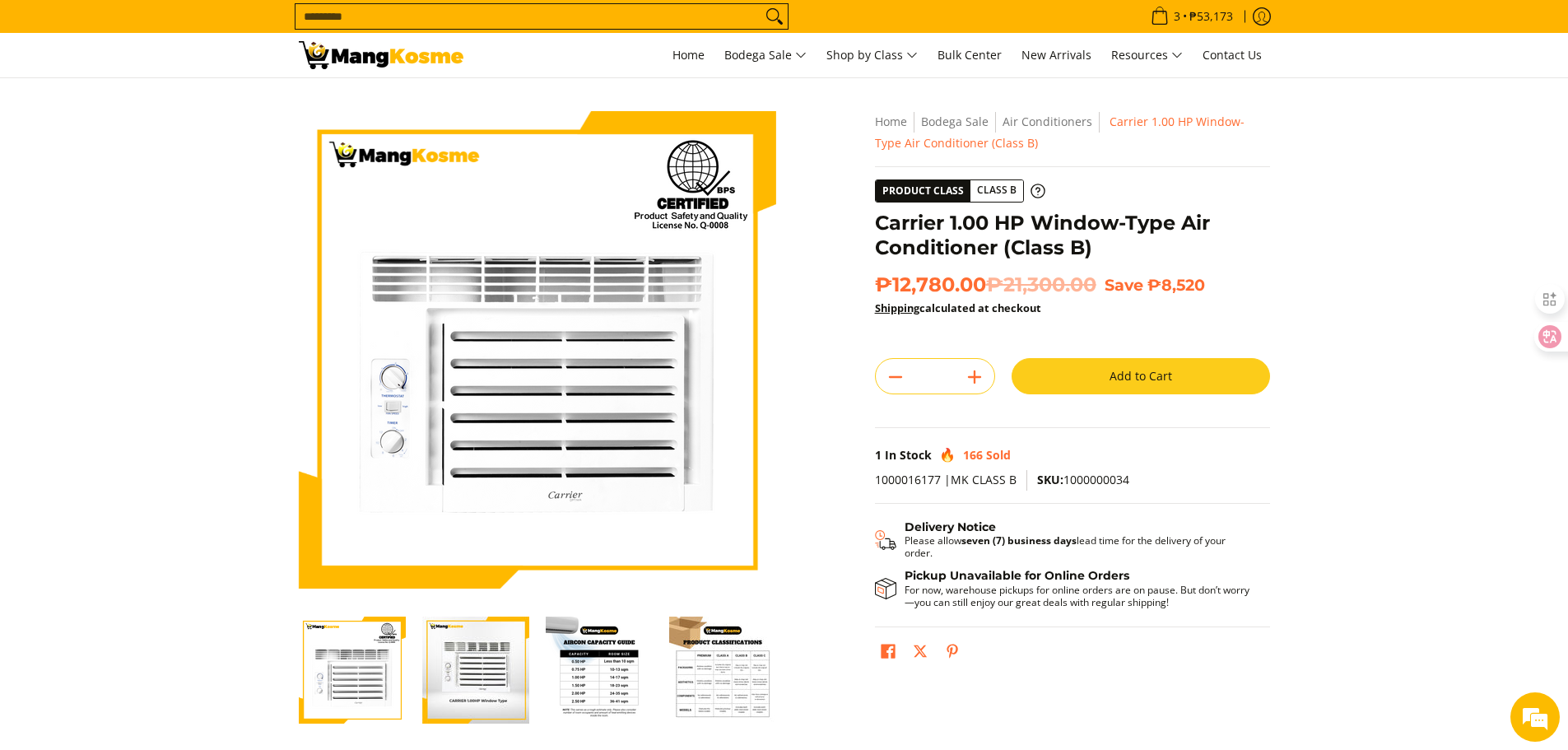
click at [1172, 382] on button "Add to Cart" at bounding box center [1140, 376] width 258 height 36
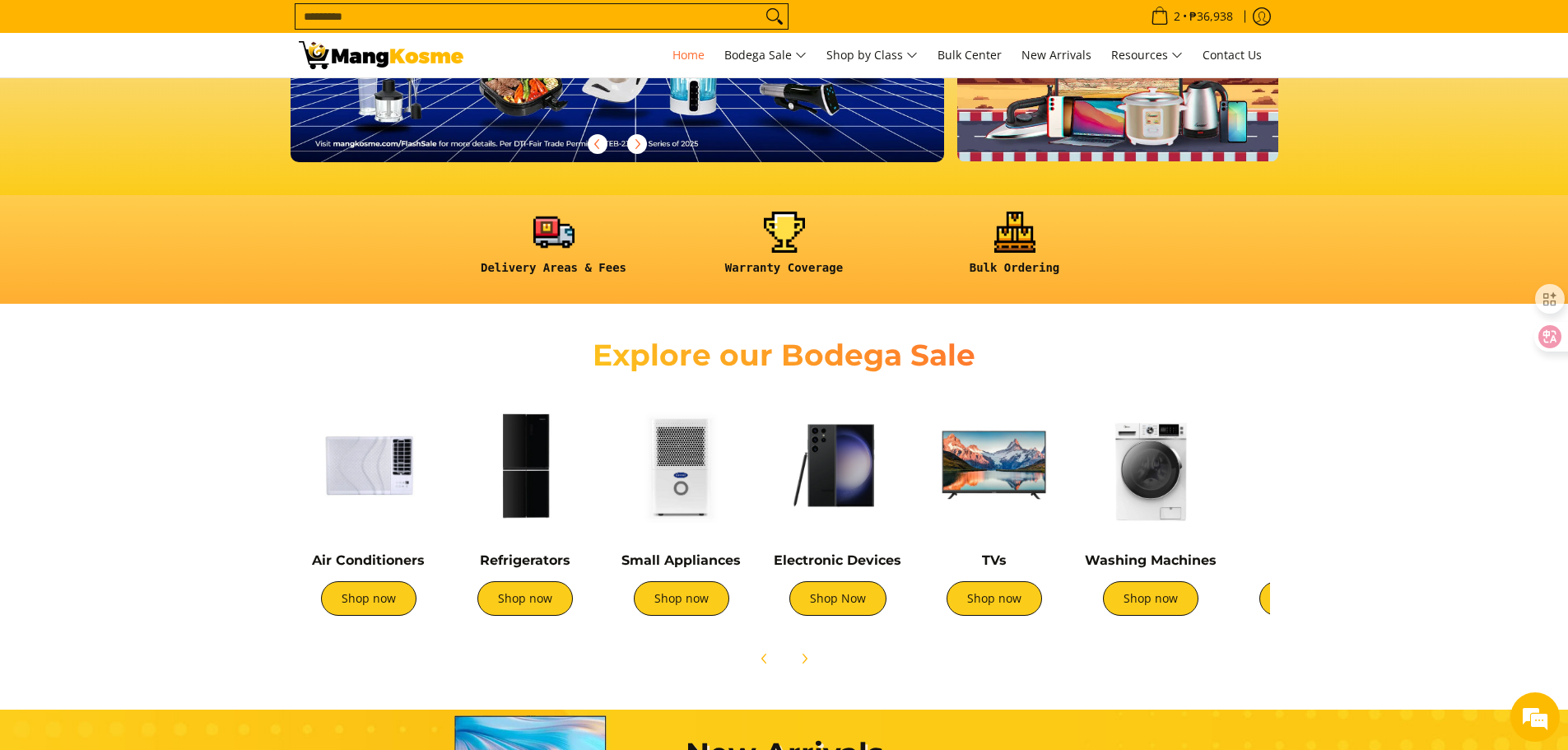
click at [989, 467] on img at bounding box center [995, 465] width 140 height 140
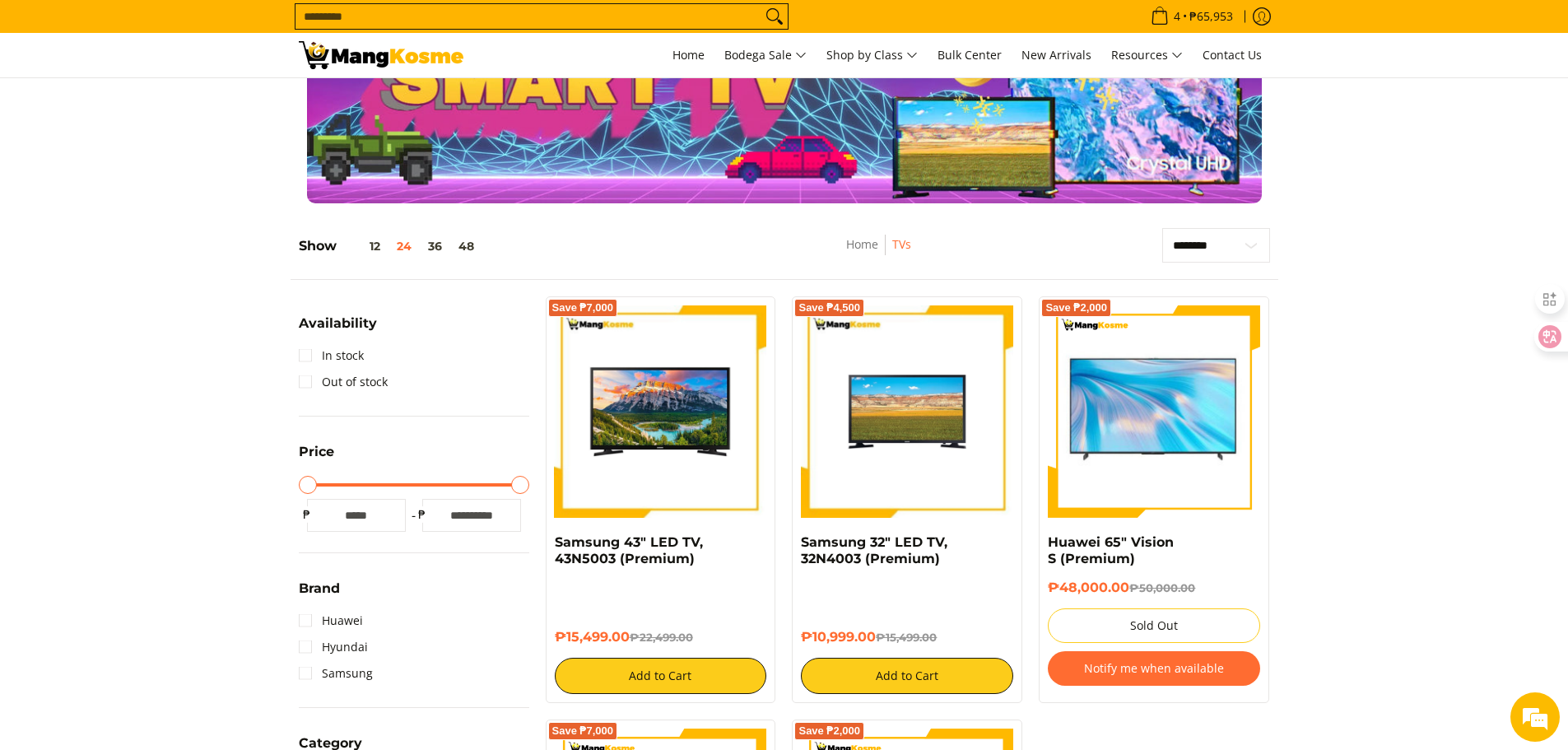
scroll to position [165, 0]
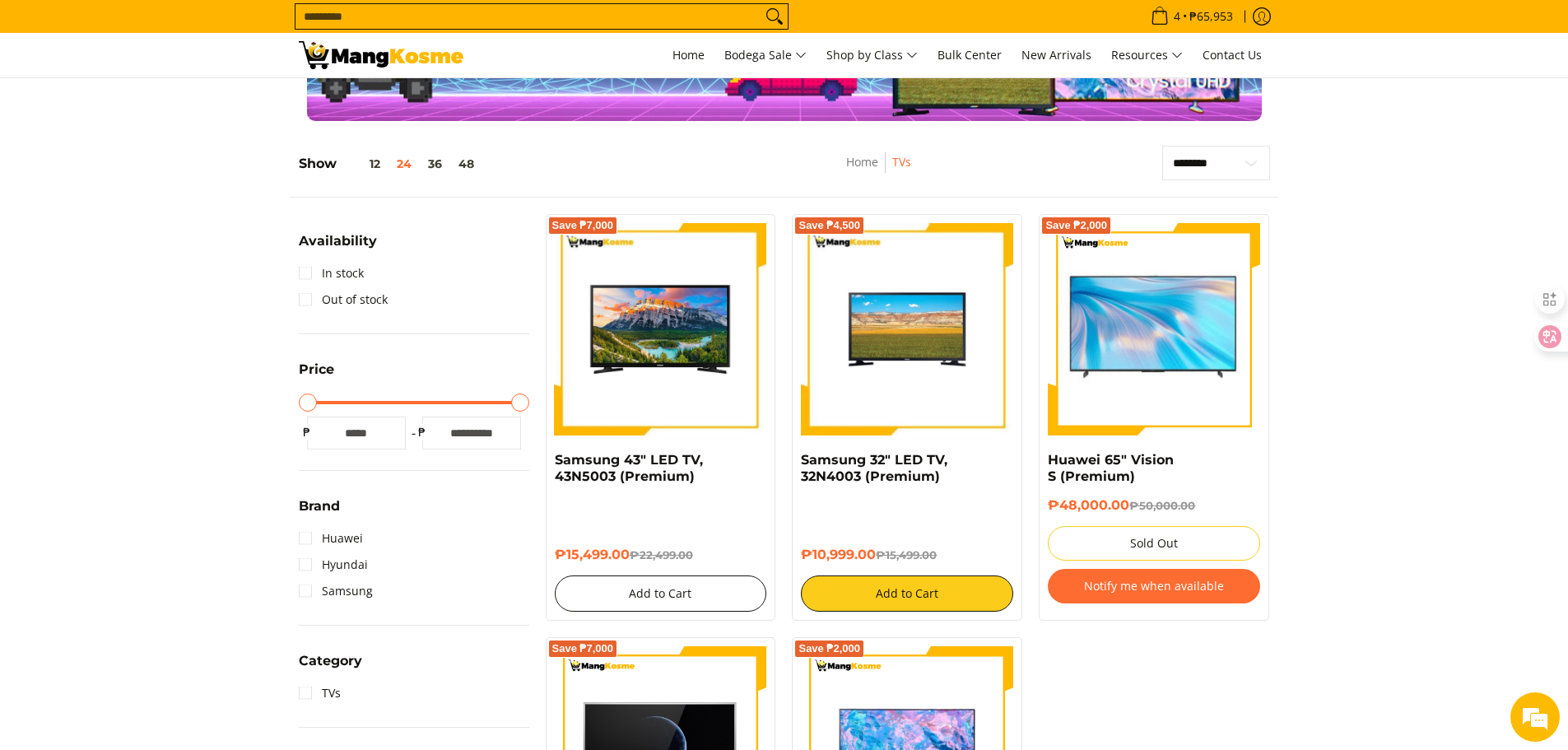
click at [633, 593] on button "Add to Cart" at bounding box center [661, 593] width 213 height 36
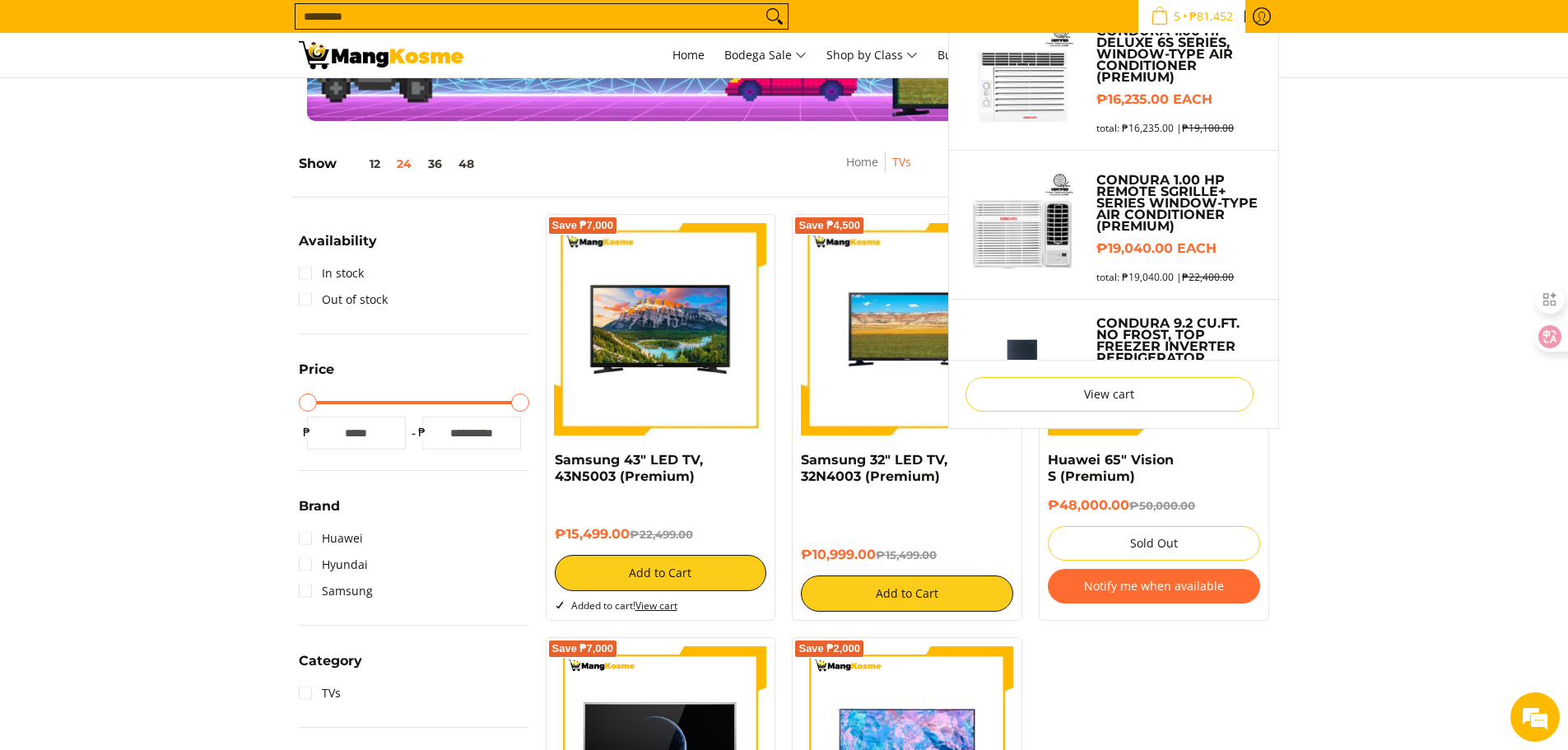
scroll to position [406, 0]
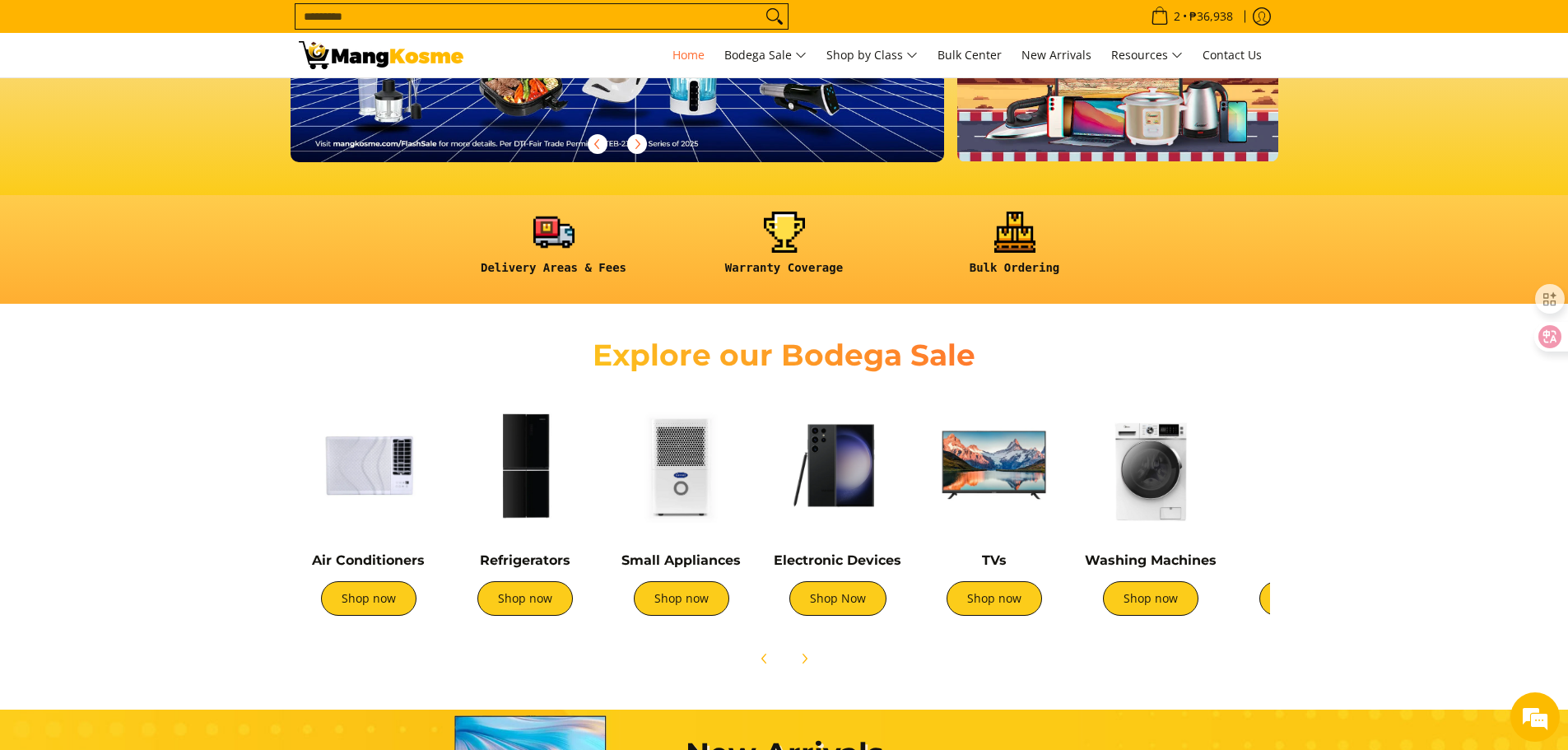
click at [1137, 493] on img at bounding box center [1151, 465] width 140 height 140
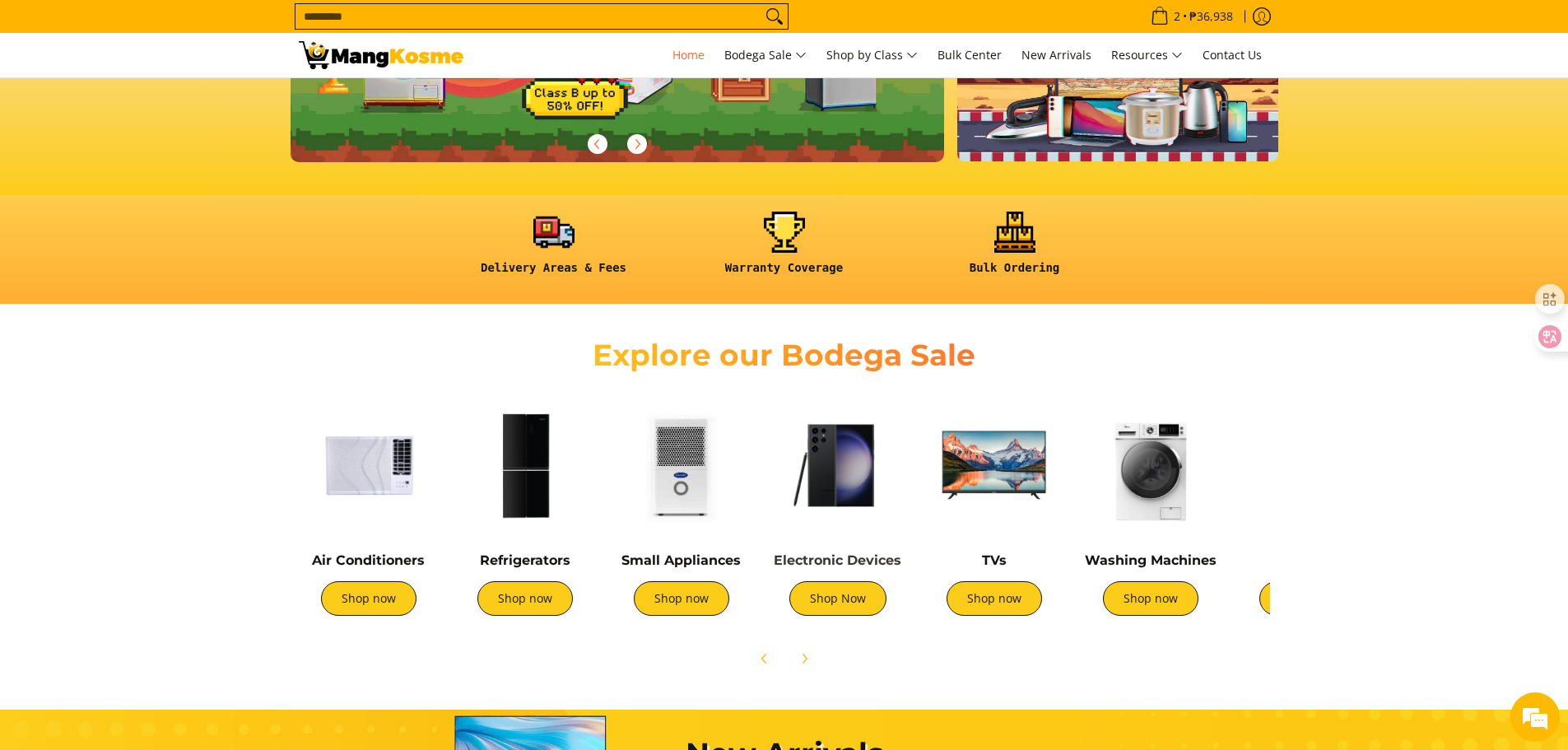
scroll to position [0, 2618]
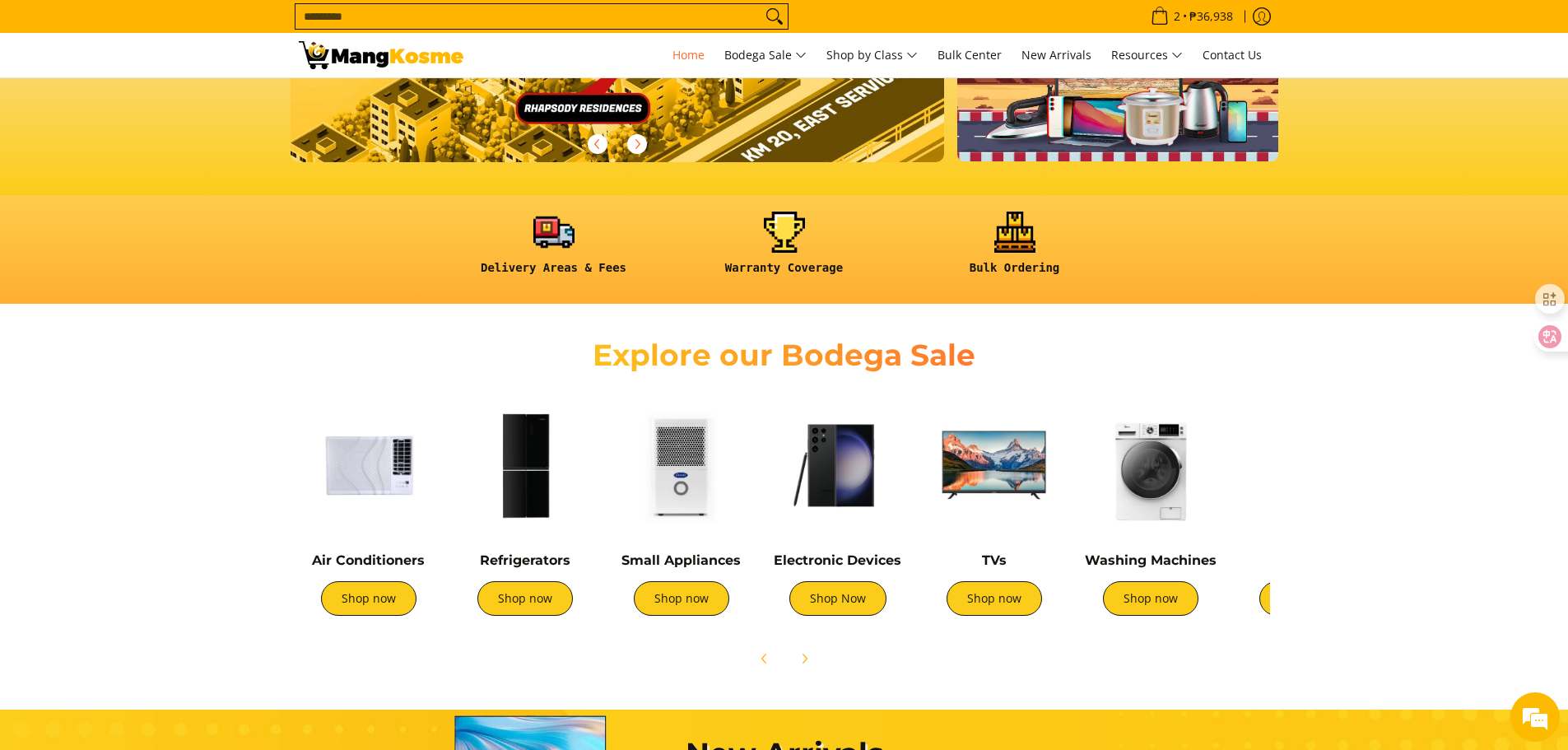
click at [677, 484] on img at bounding box center [681, 465] width 140 height 140
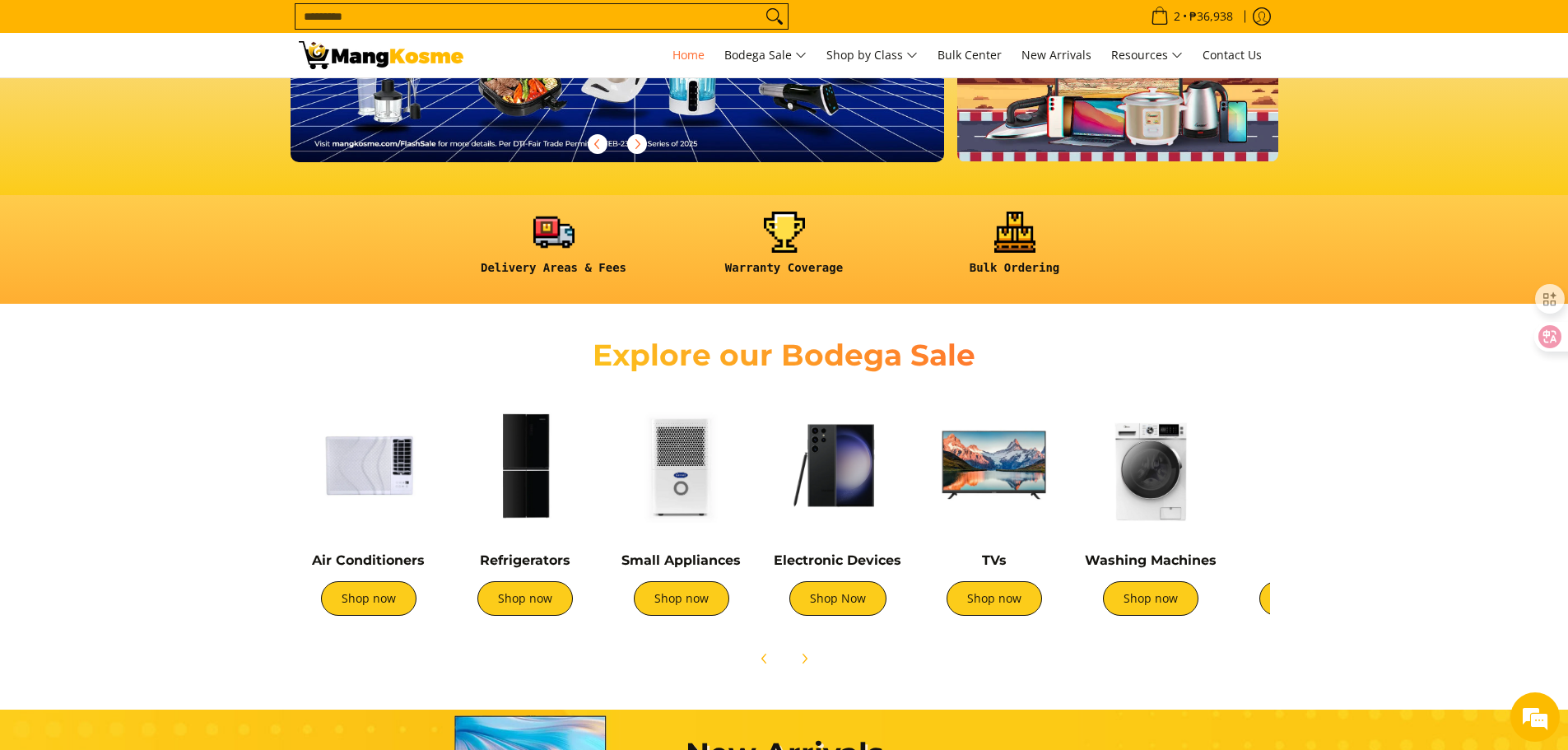
scroll to position [0, 0]
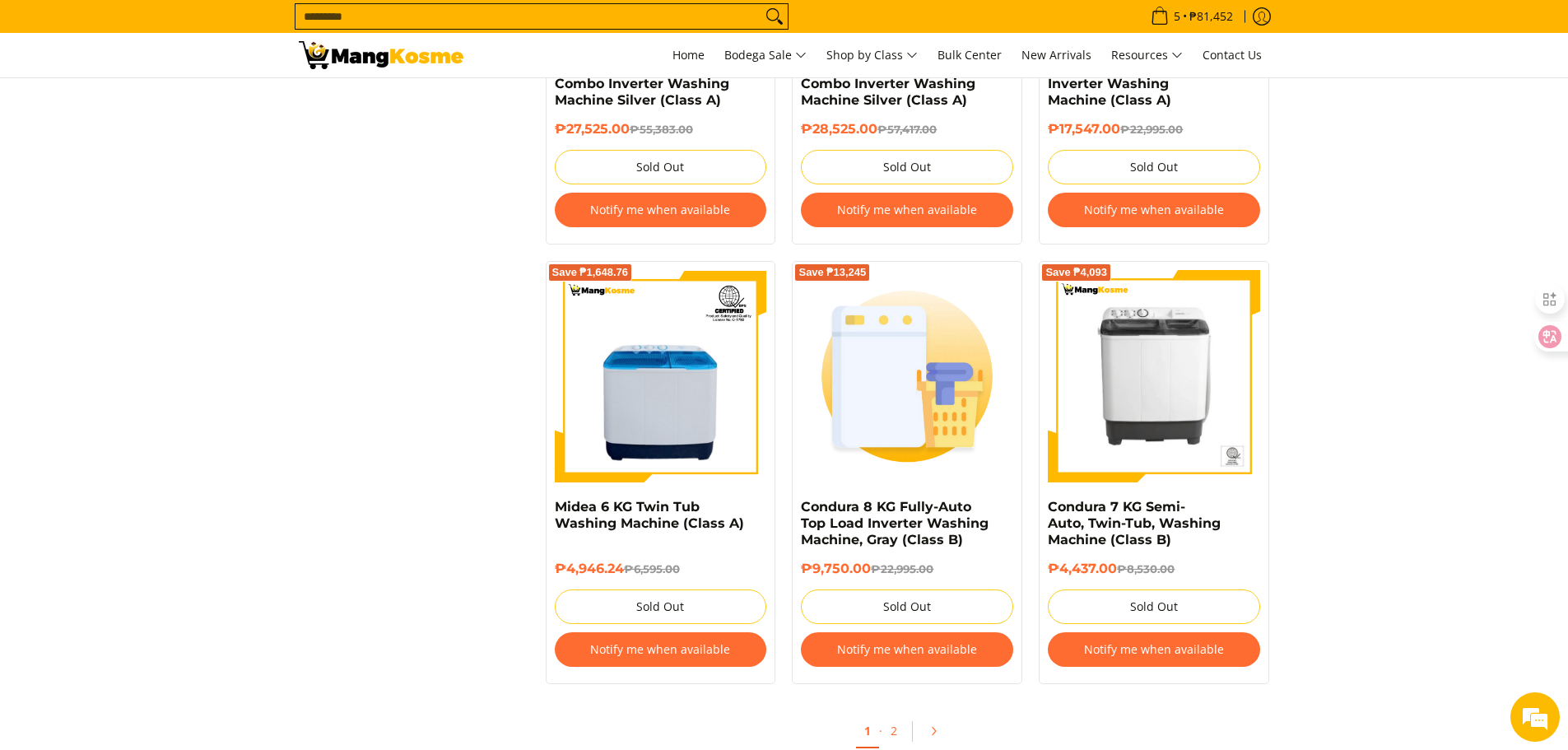
scroll to position [3375, 0]
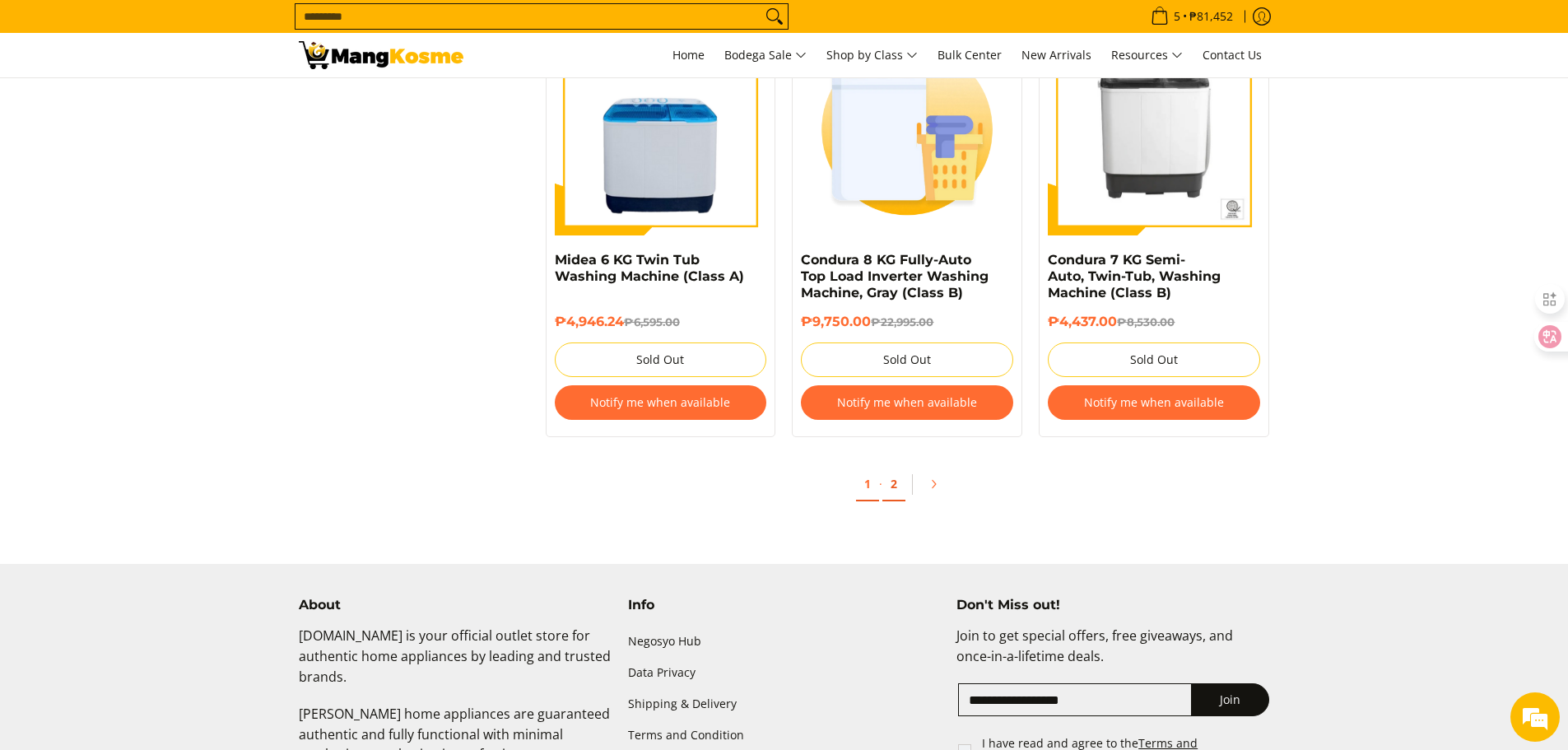
click at [891, 485] on link "2" at bounding box center [894, 484] width 23 height 34
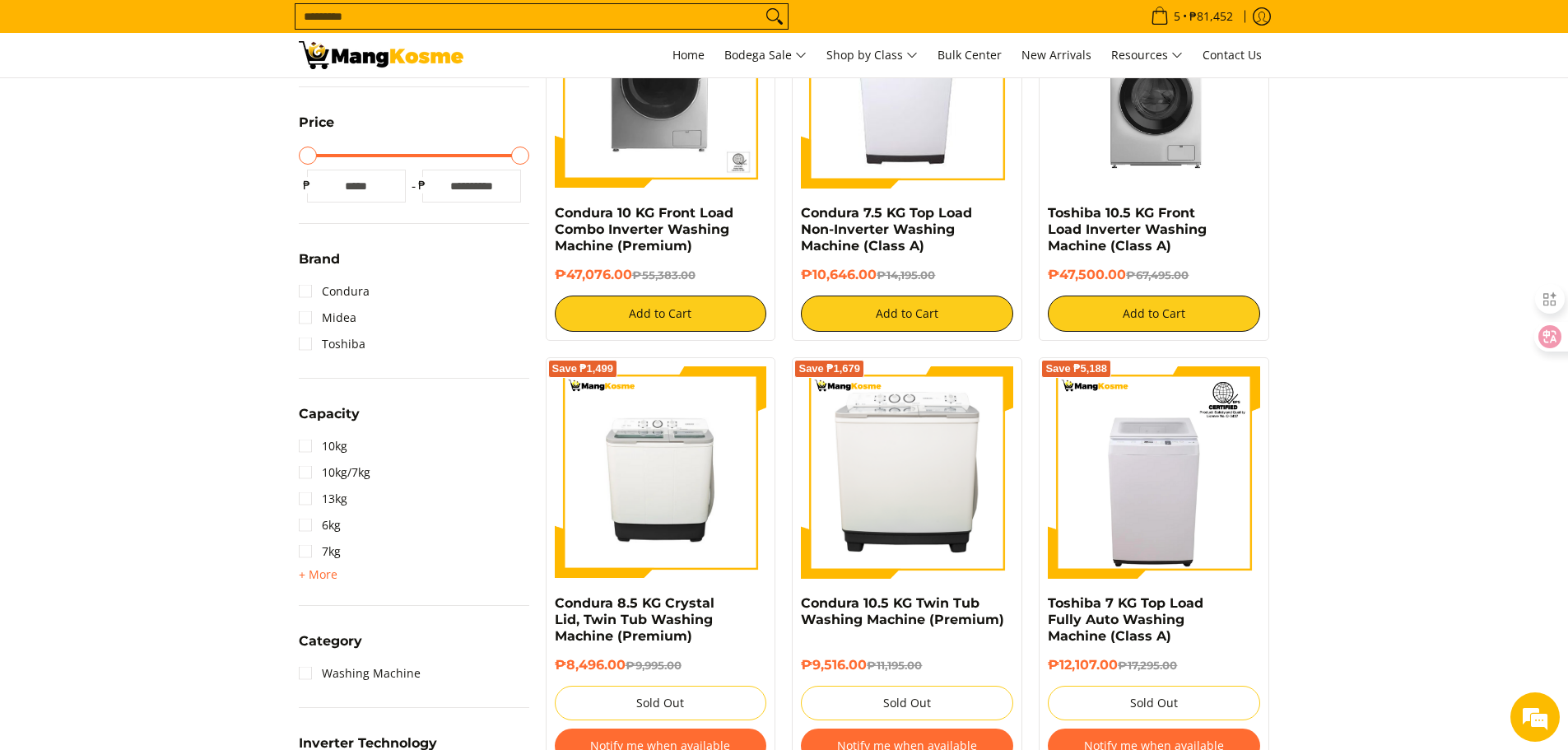
scroll to position [823, 0]
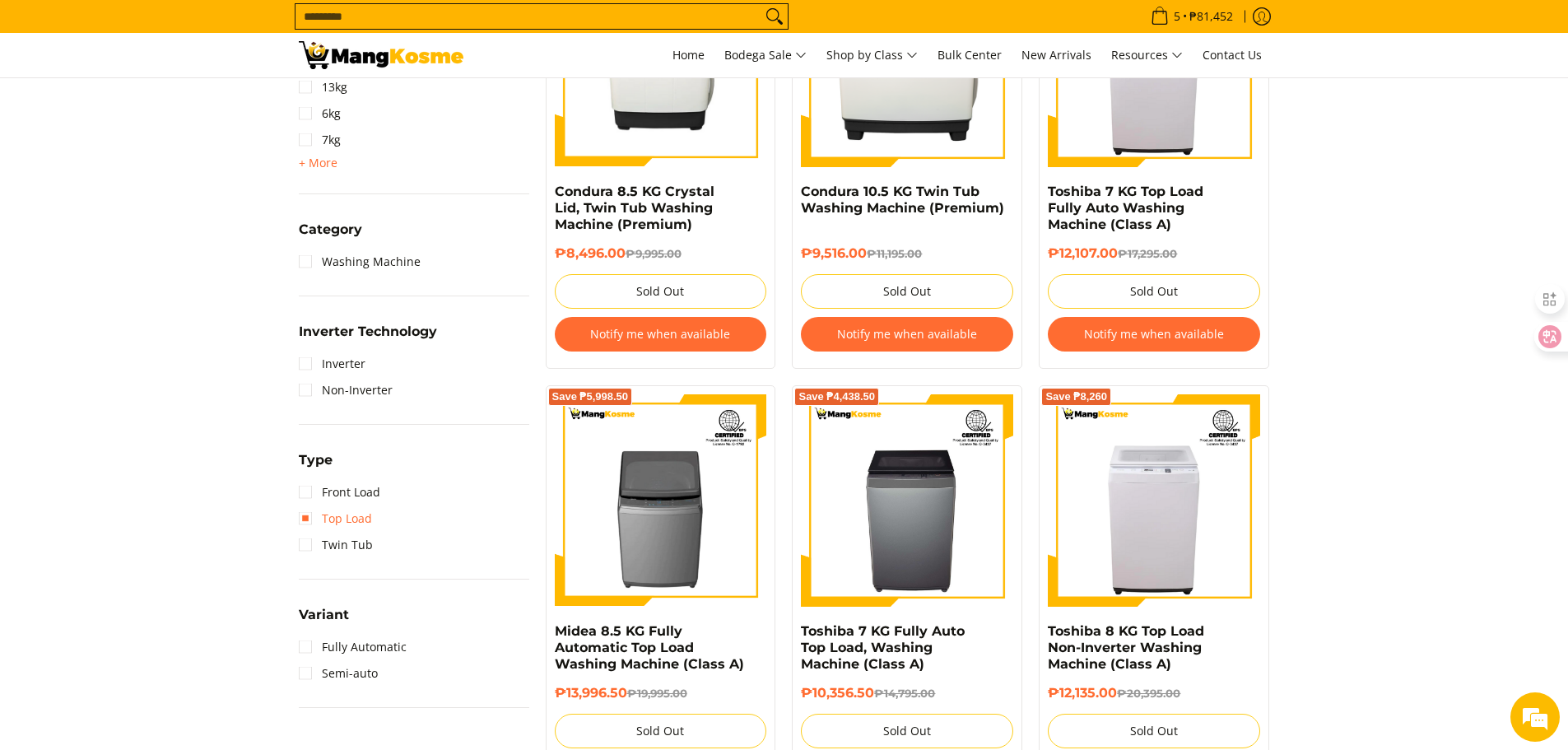
click at [305, 518] on link "Top Load" at bounding box center [335, 518] width 73 height 26
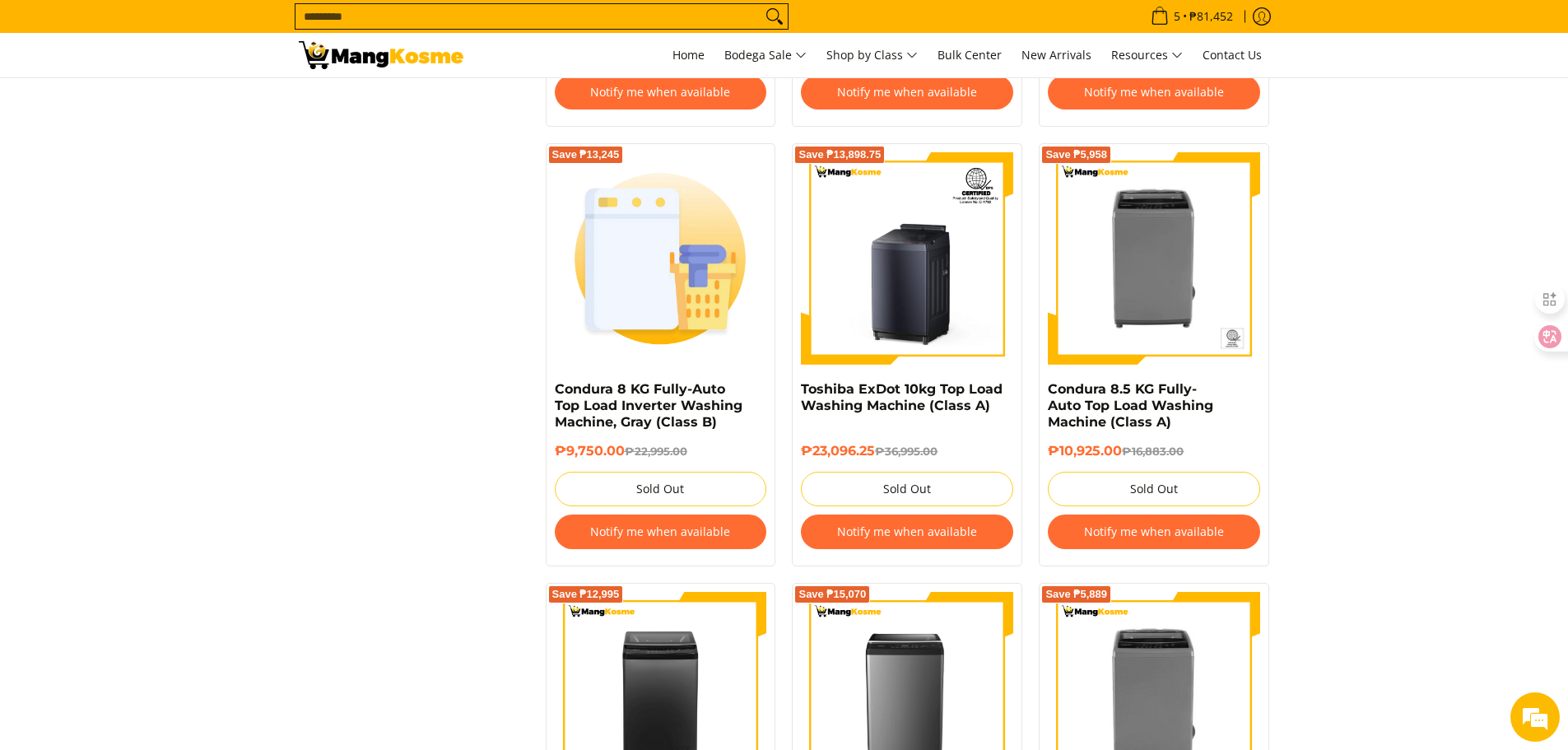
scroll to position [1961, 0]
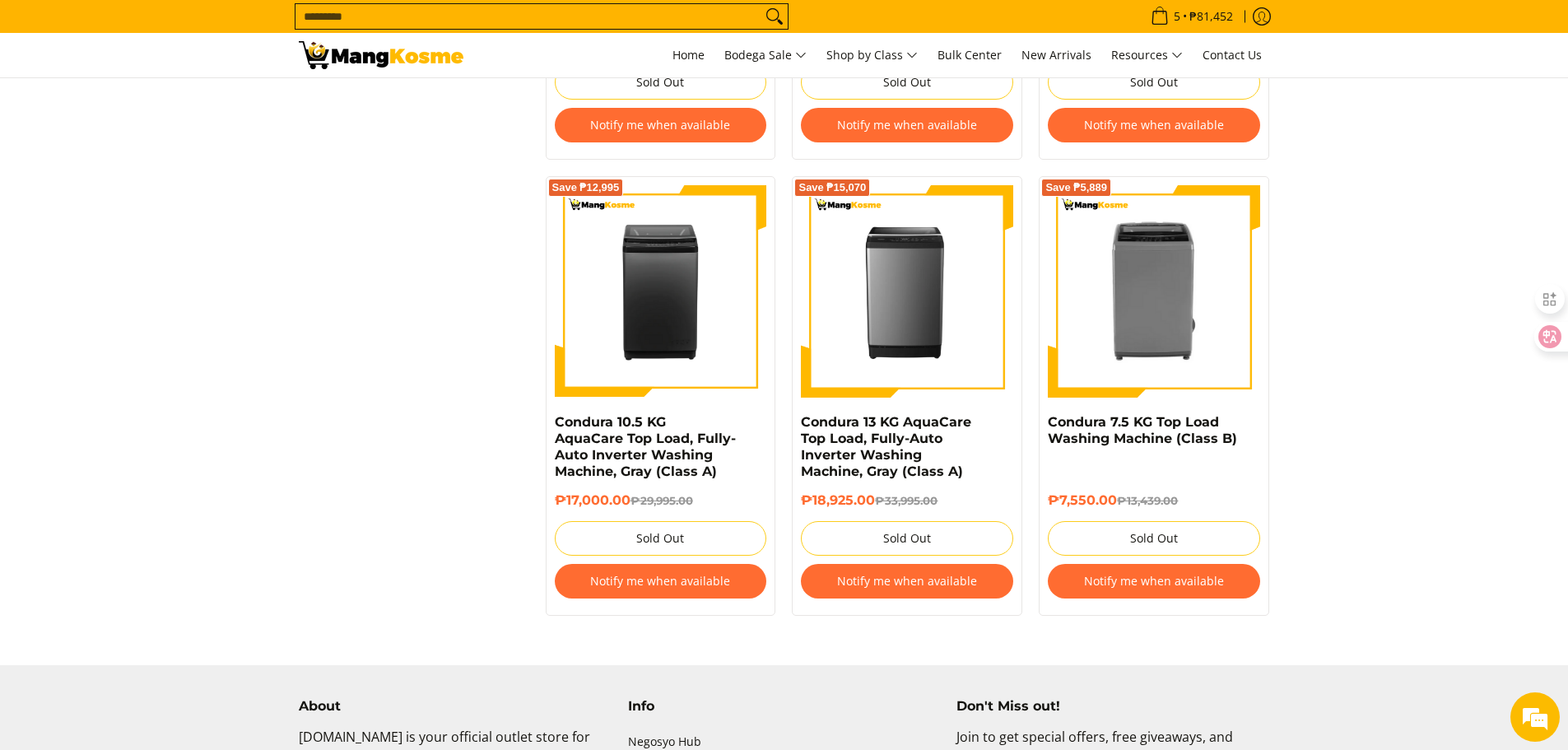
click at [894, 583] on button "Notify me when available" at bounding box center [907, 581] width 213 height 34
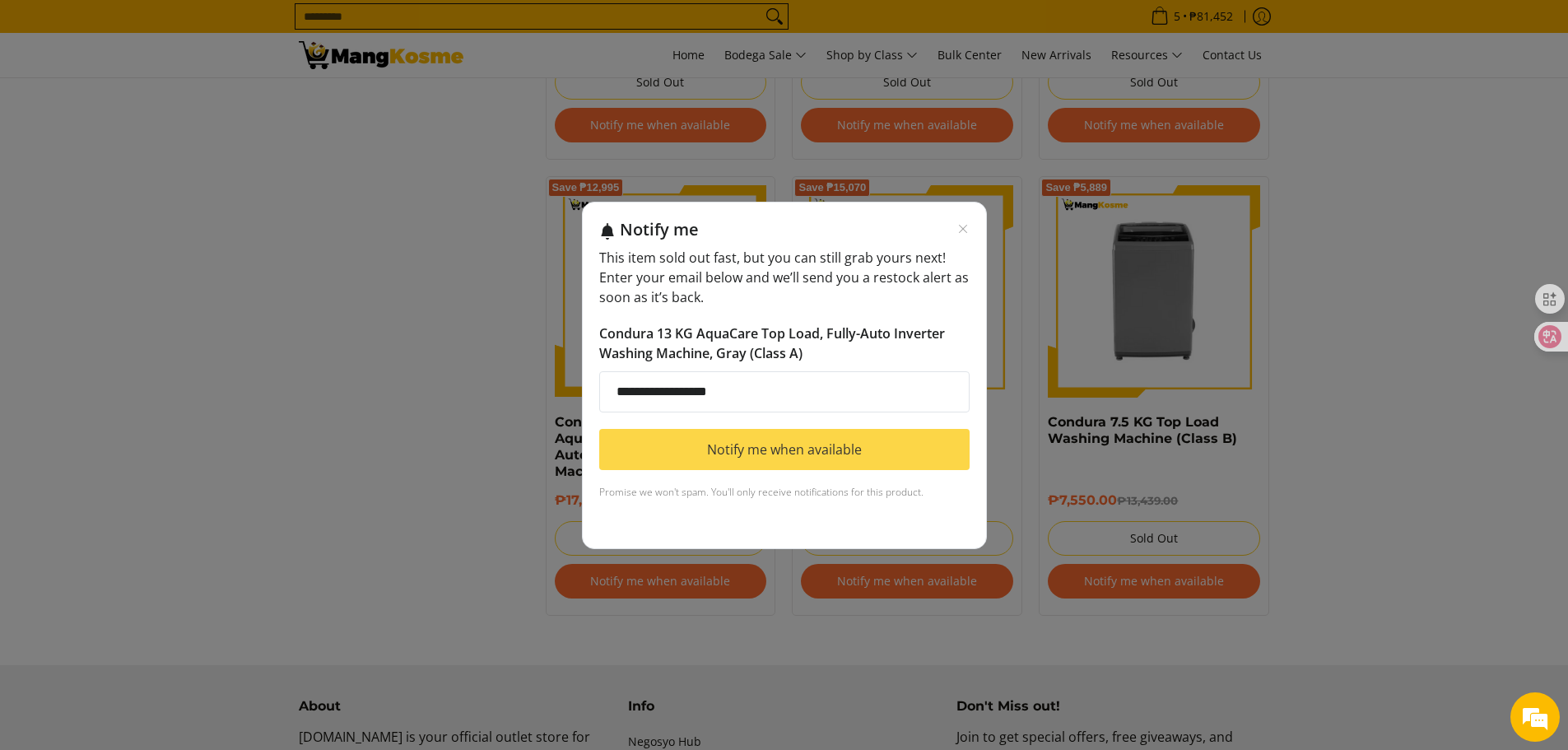
click at [807, 450] on button "Notify me when available" at bounding box center [784, 449] width 371 height 41
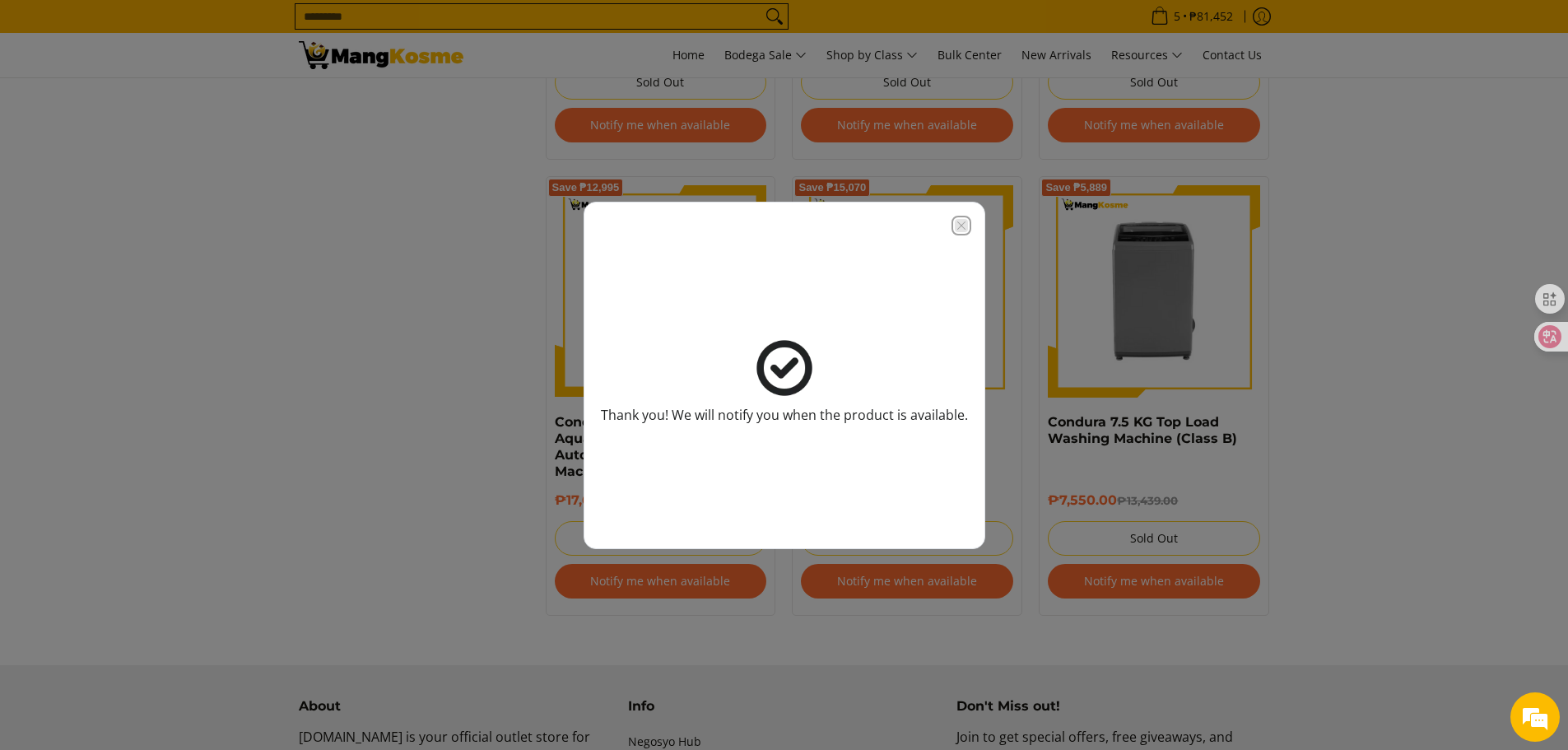
click at [959, 226] on icon "Close modal" at bounding box center [961, 224] width 8 height 8
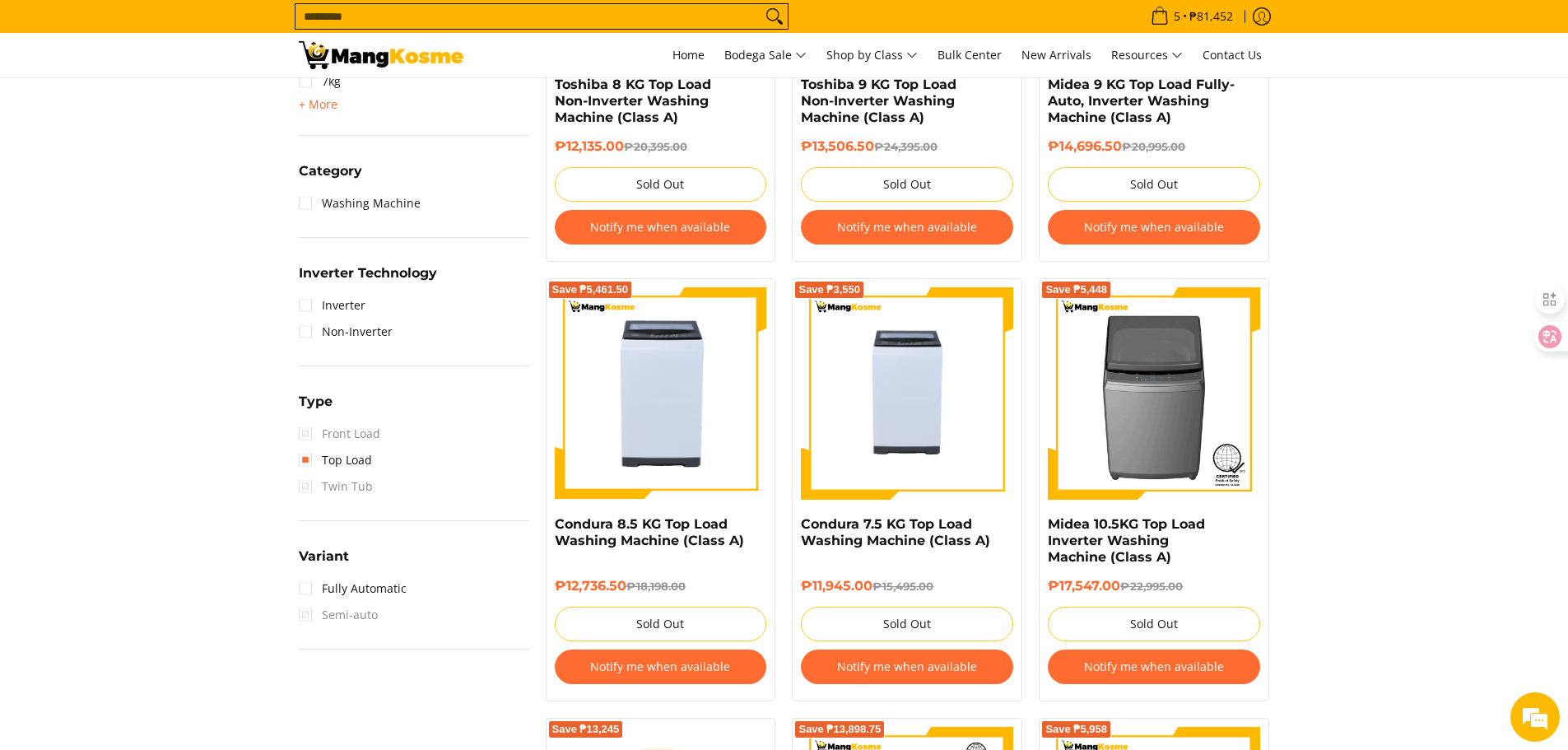
scroll to position [973, 0]
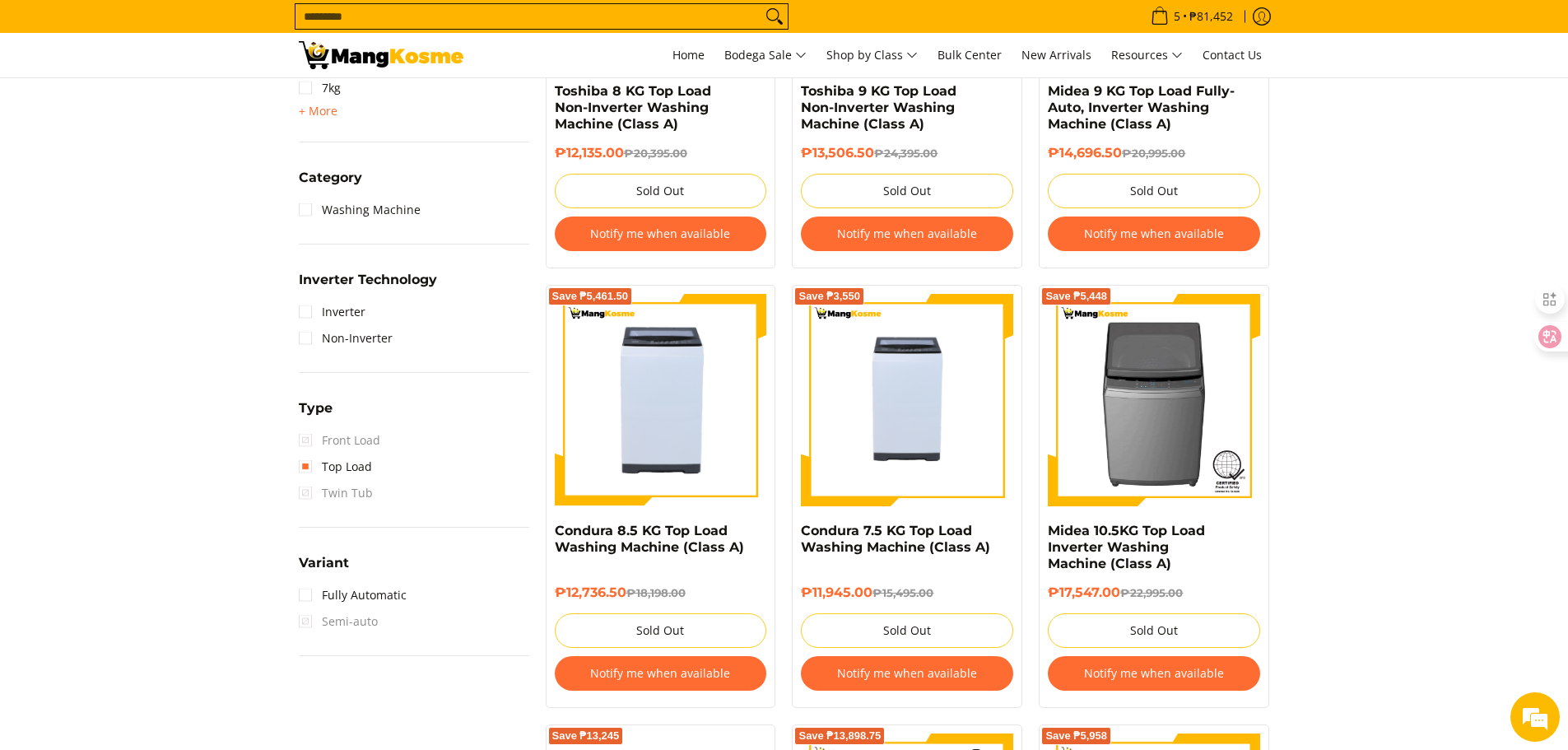
click at [1152, 672] on button "Notify me when available" at bounding box center [1154, 673] width 213 height 34
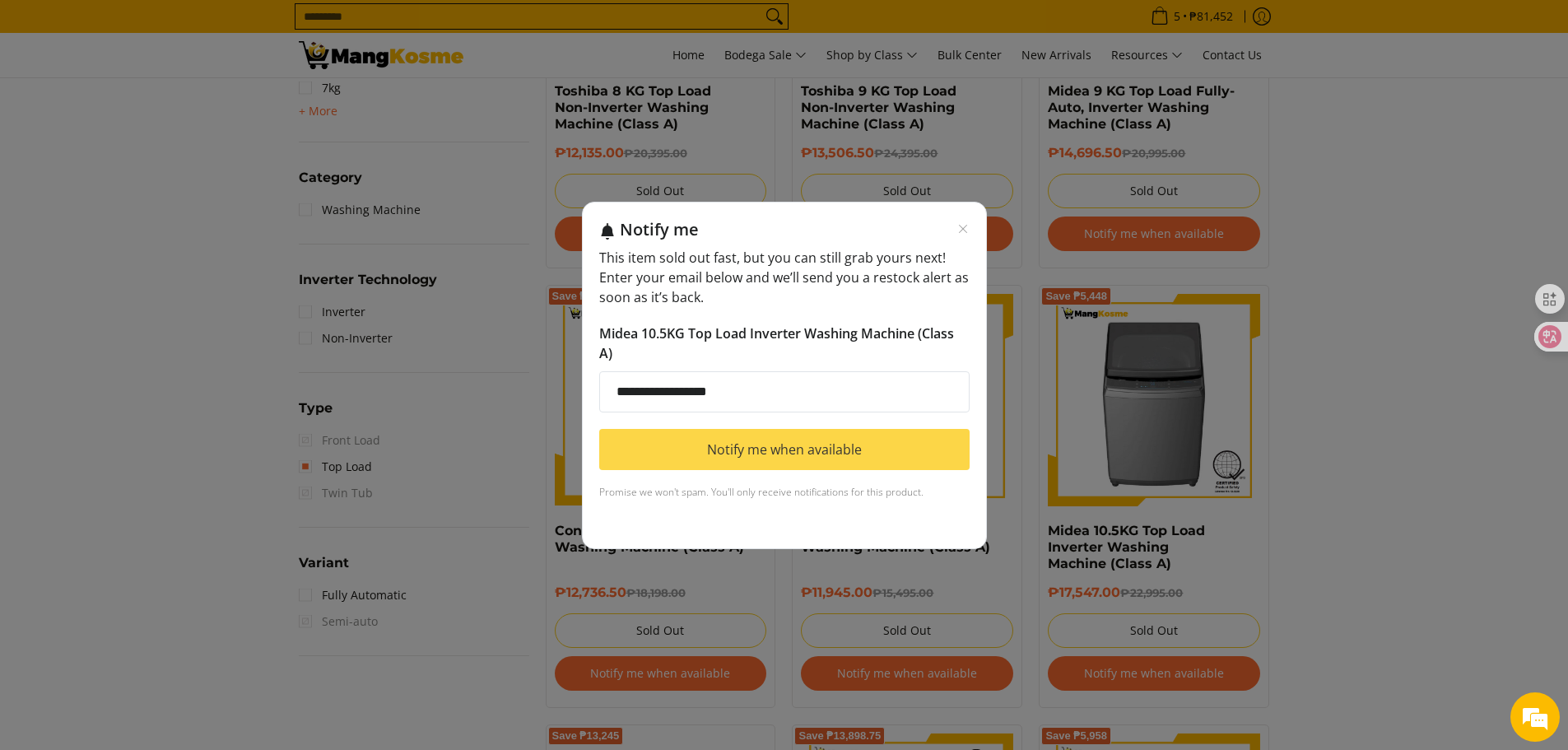
click at [783, 441] on button "Notify me when available" at bounding box center [784, 449] width 371 height 41
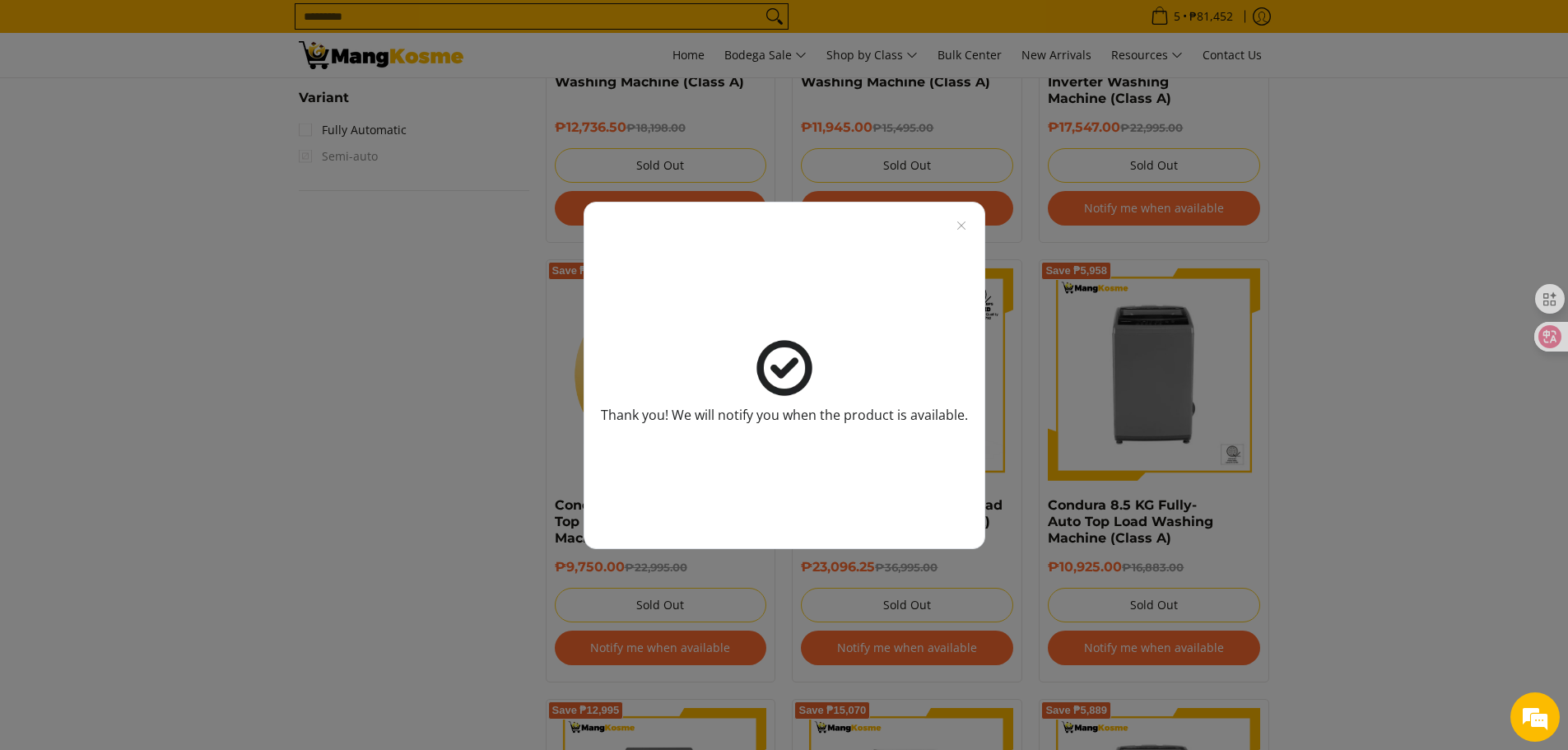
scroll to position [1467, 0]
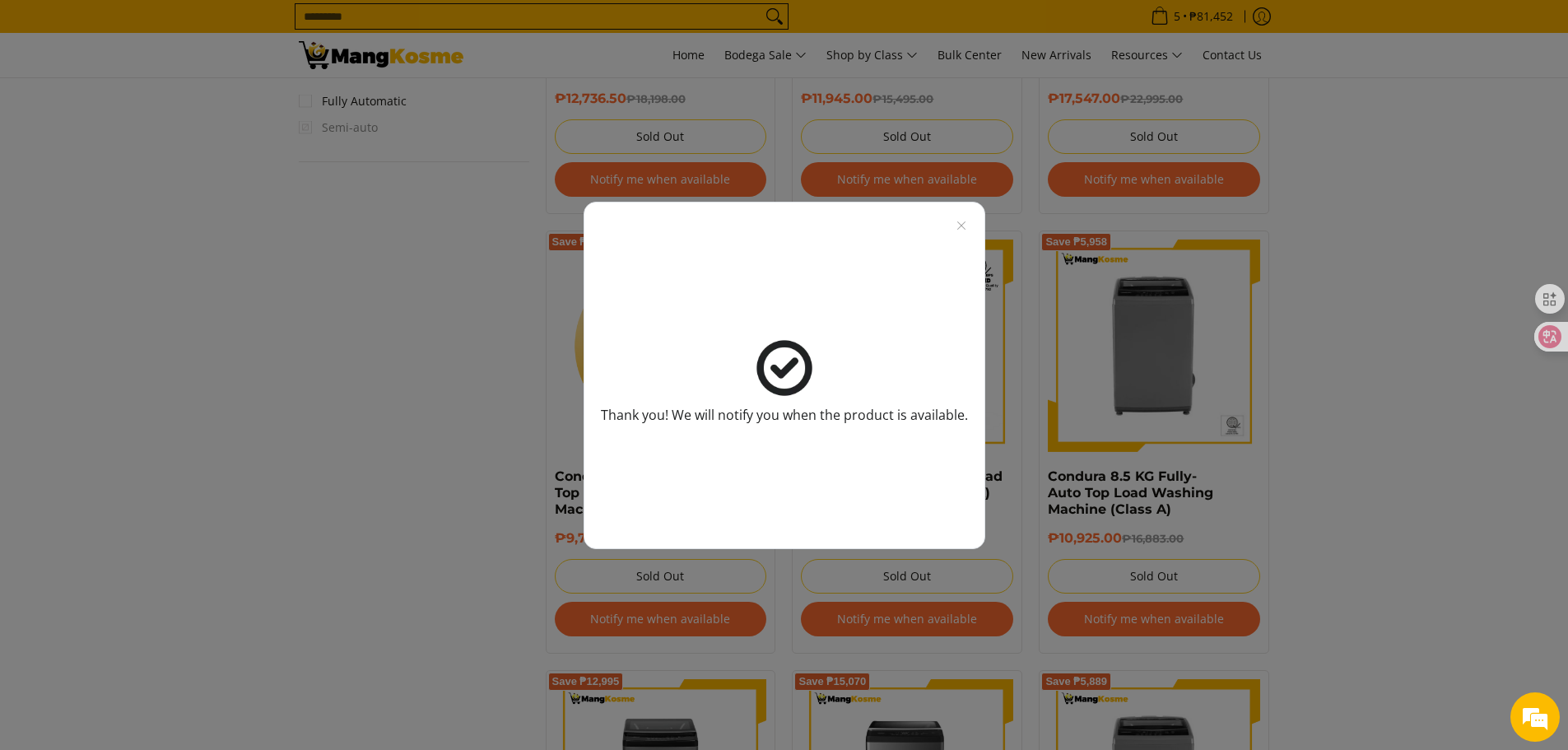
click at [779, 361] on img at bounding box center [784, 367] width 58 height 58
click at [960, 225] on icon "Close modal" at bounding box center [962, 225] width 13 height 13
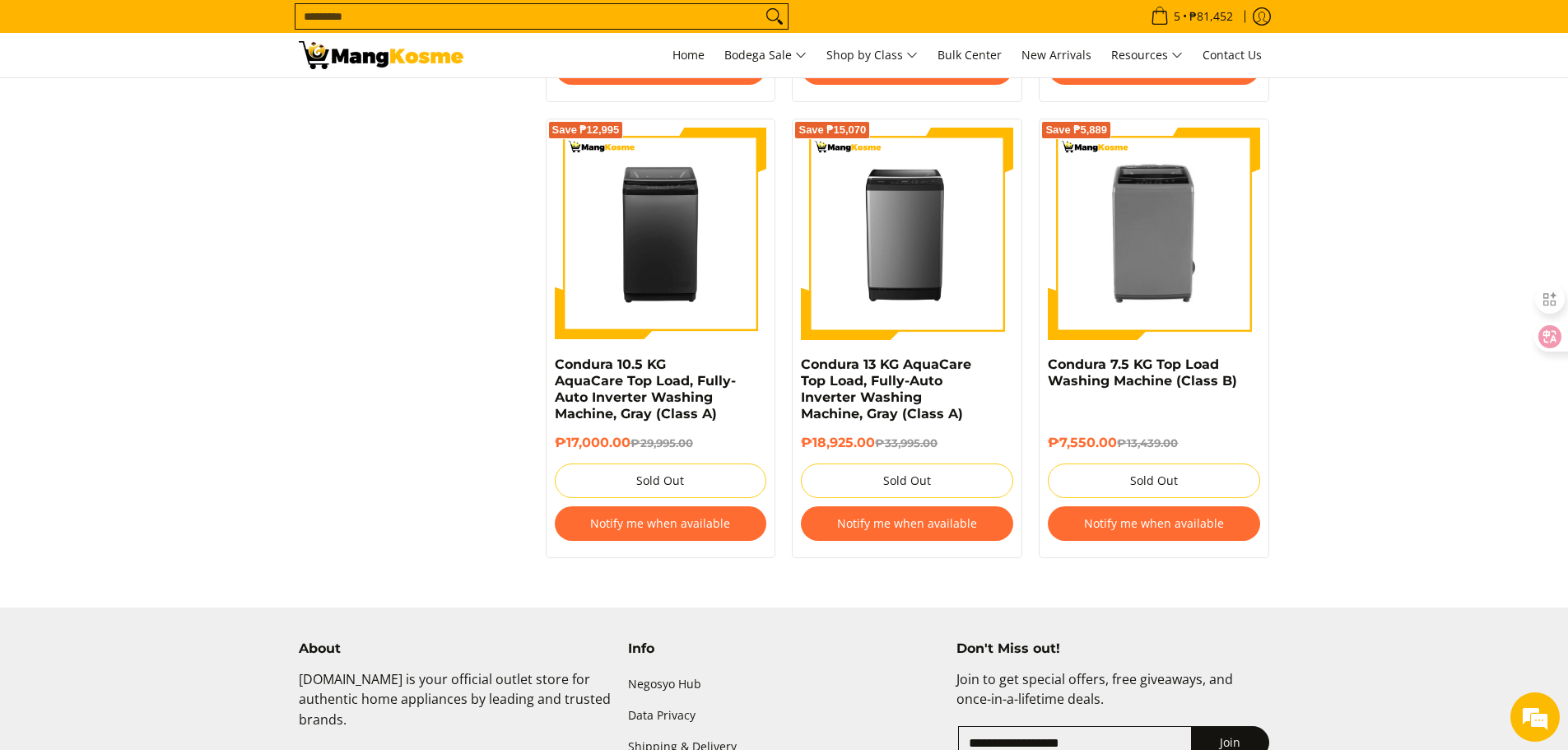
scroll to position [2043, 0]
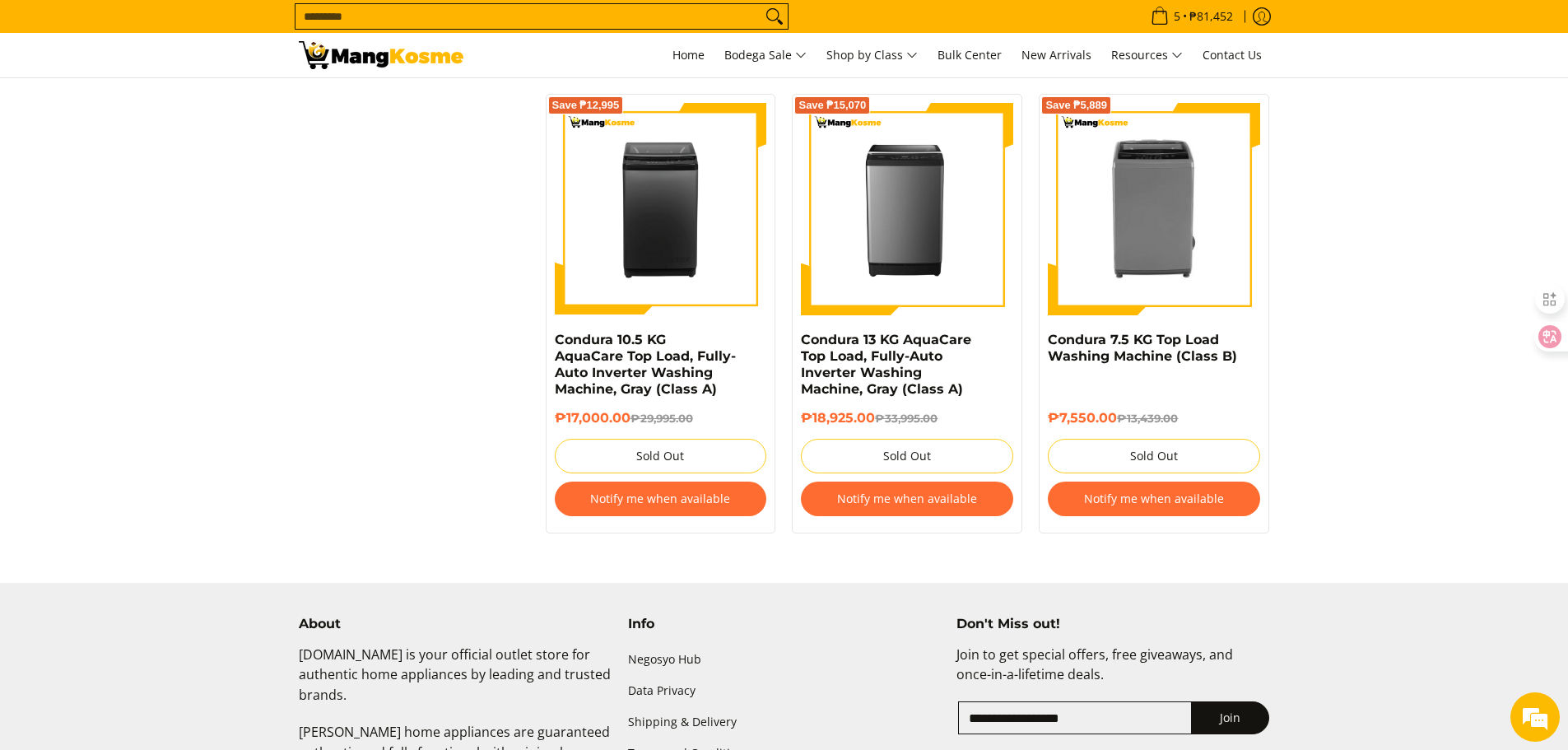
click at [643, 504] on button "Notify me when available" at bounding box center [661, 499] width 213 height 34
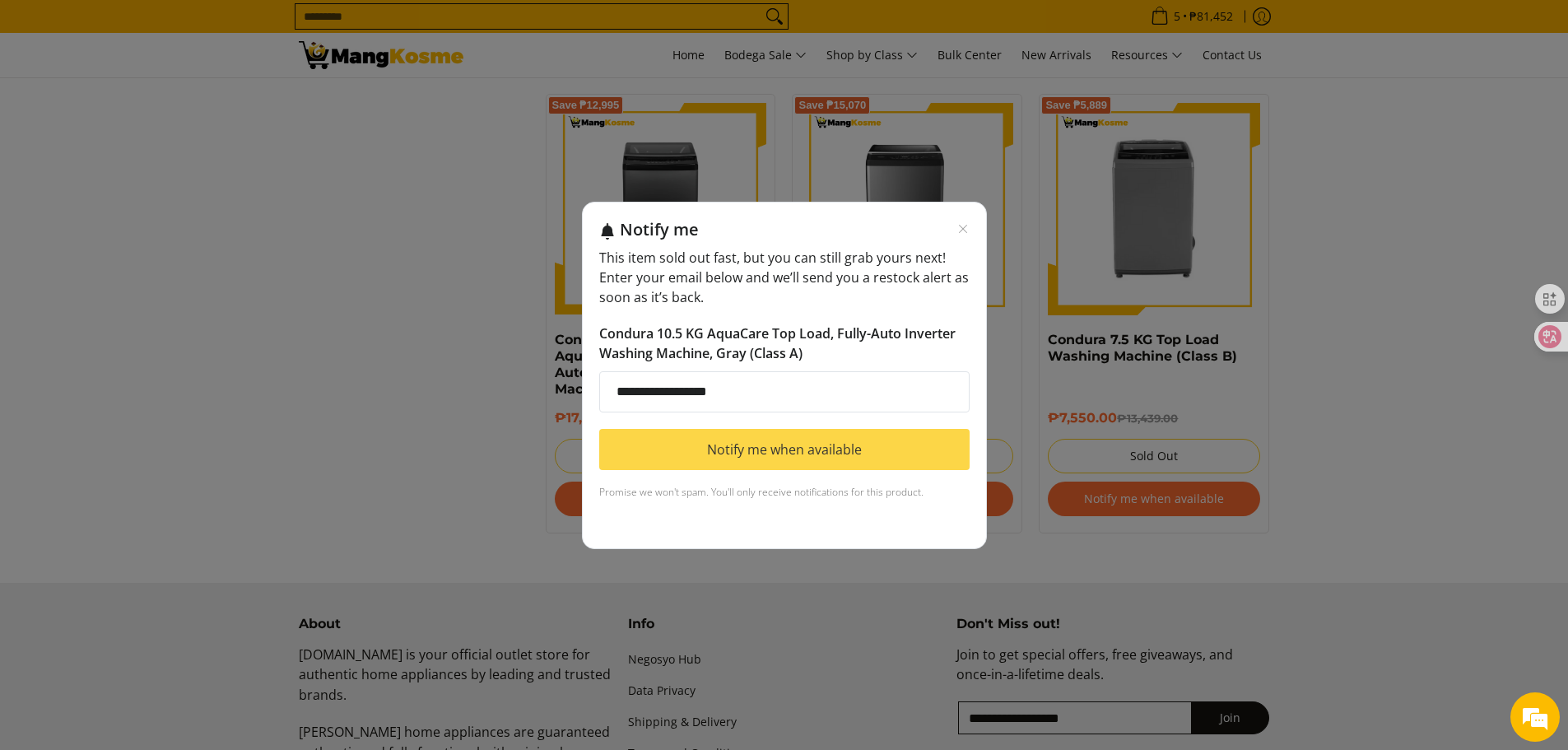
click at [726, 446] on button "Notify me when available" at bounding box center [784, 449] width 371 height 41
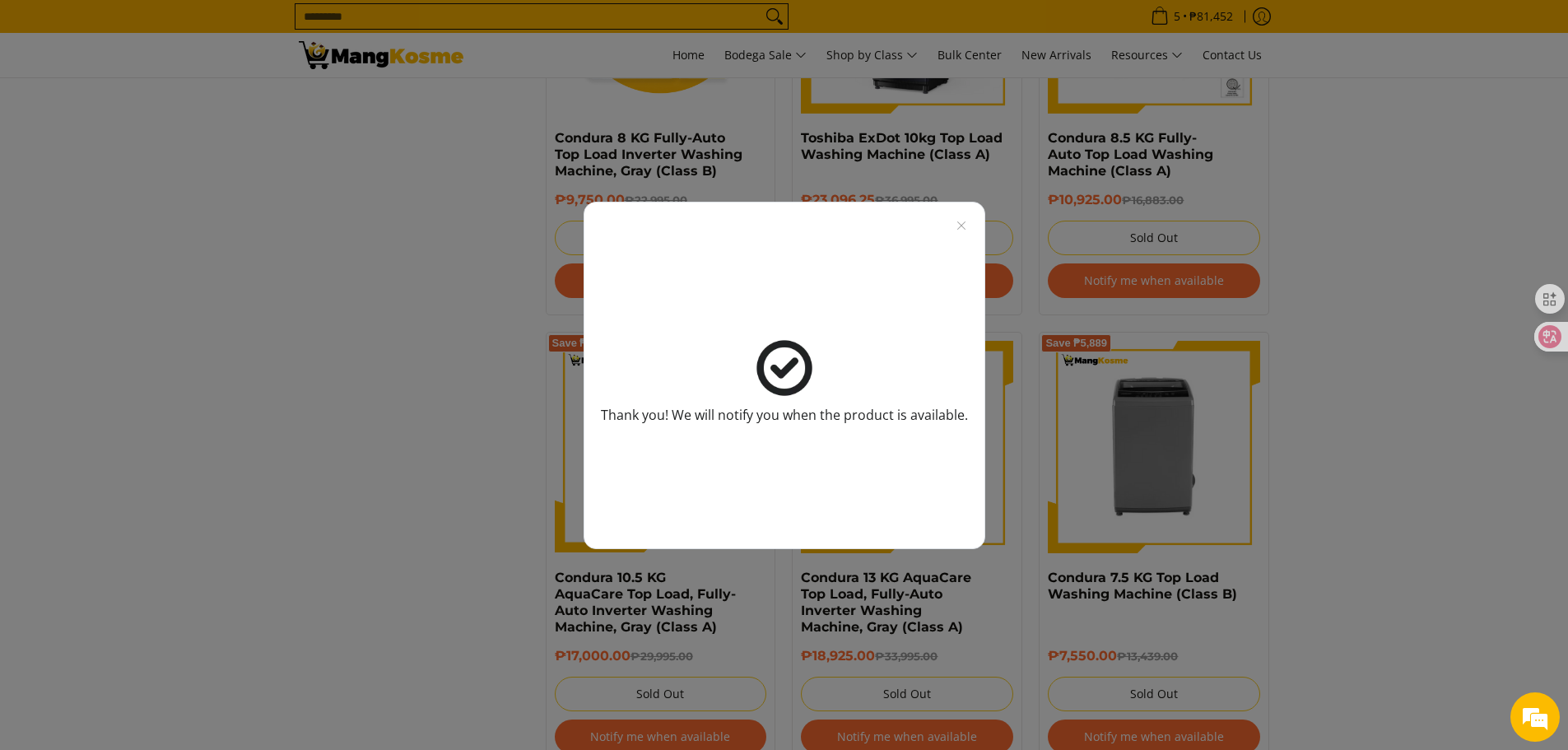
scroll to position [1796, 0]
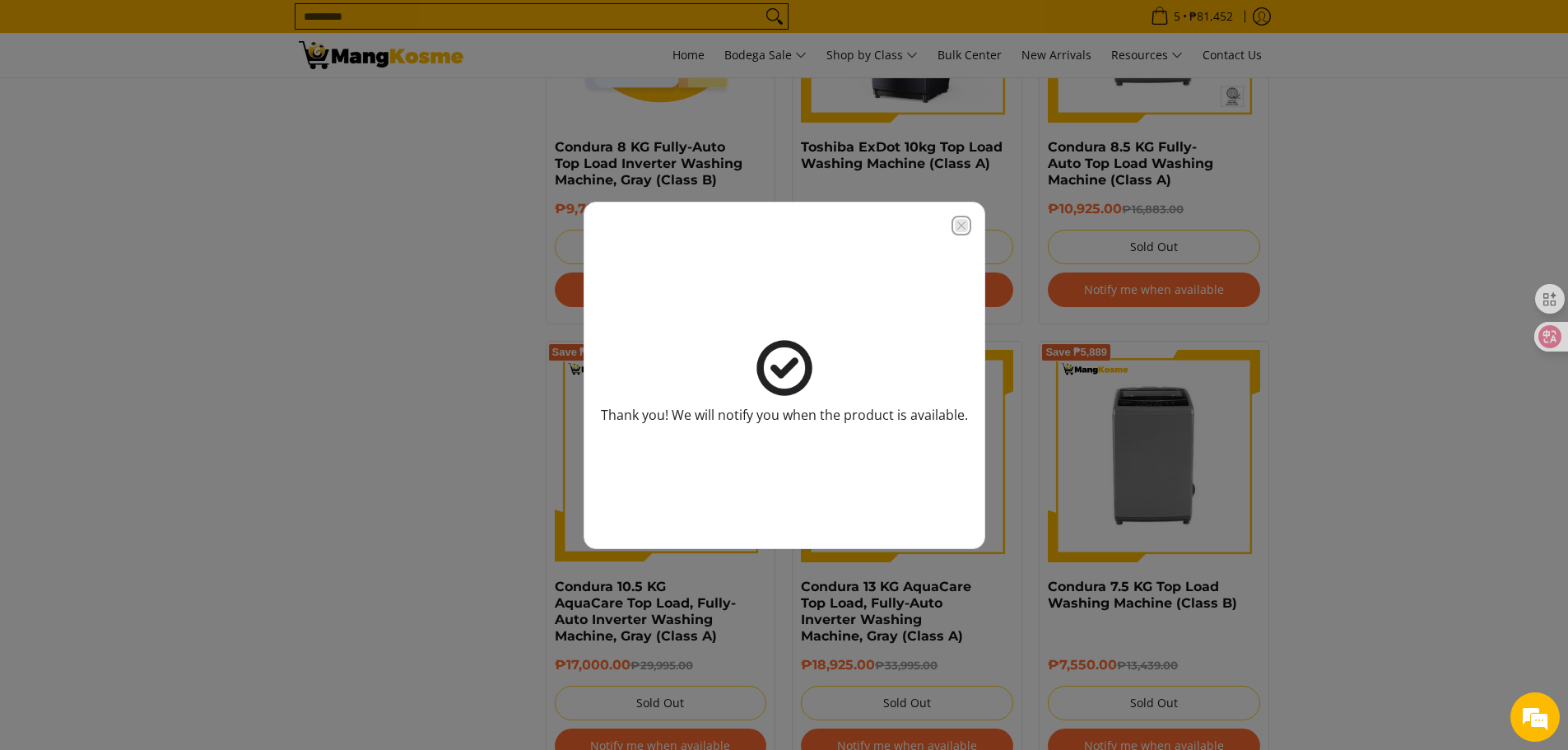
click at [960, 219] on icon "Close modal" at bounding box center [962, 225] width 13 height 13
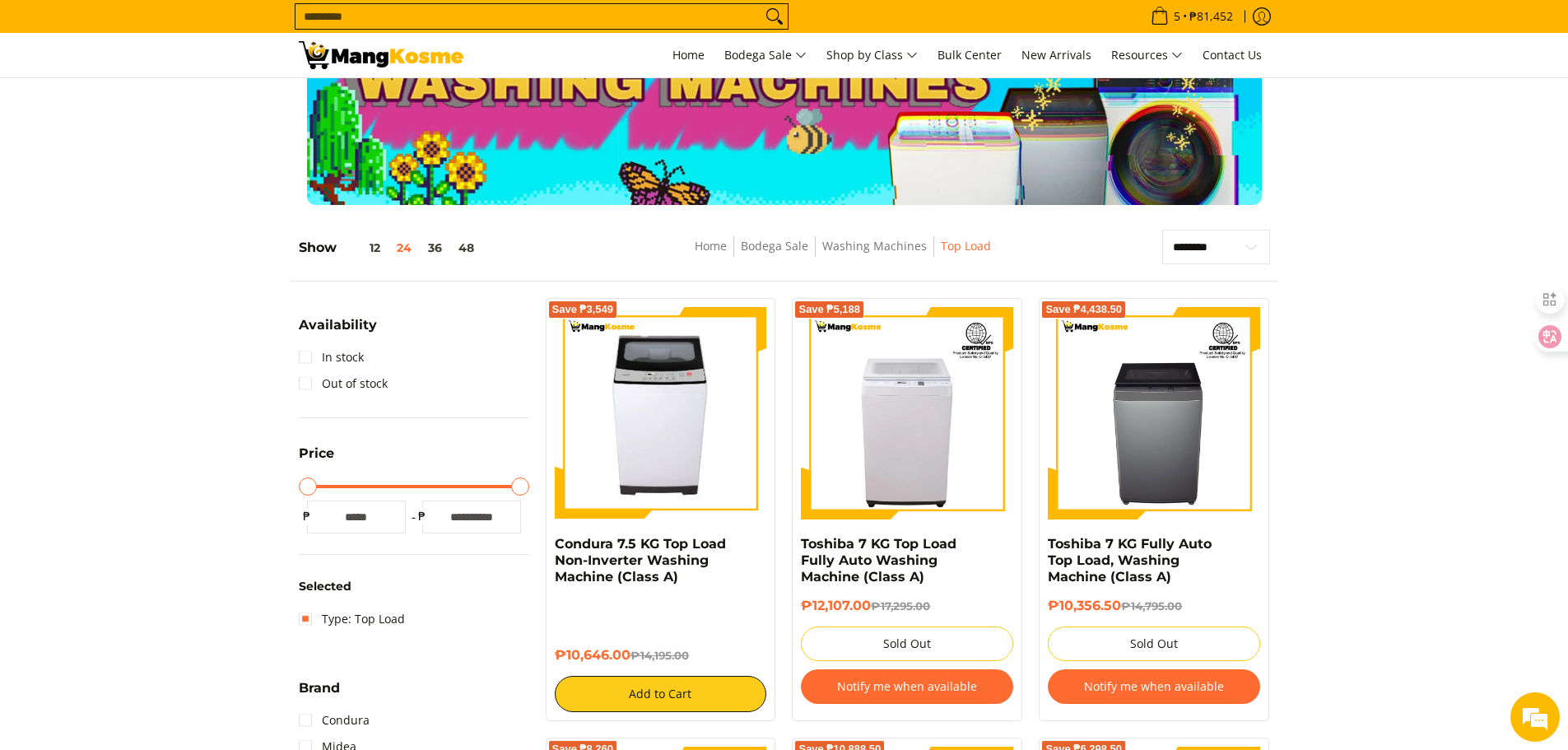
scroll to position [0, 0]
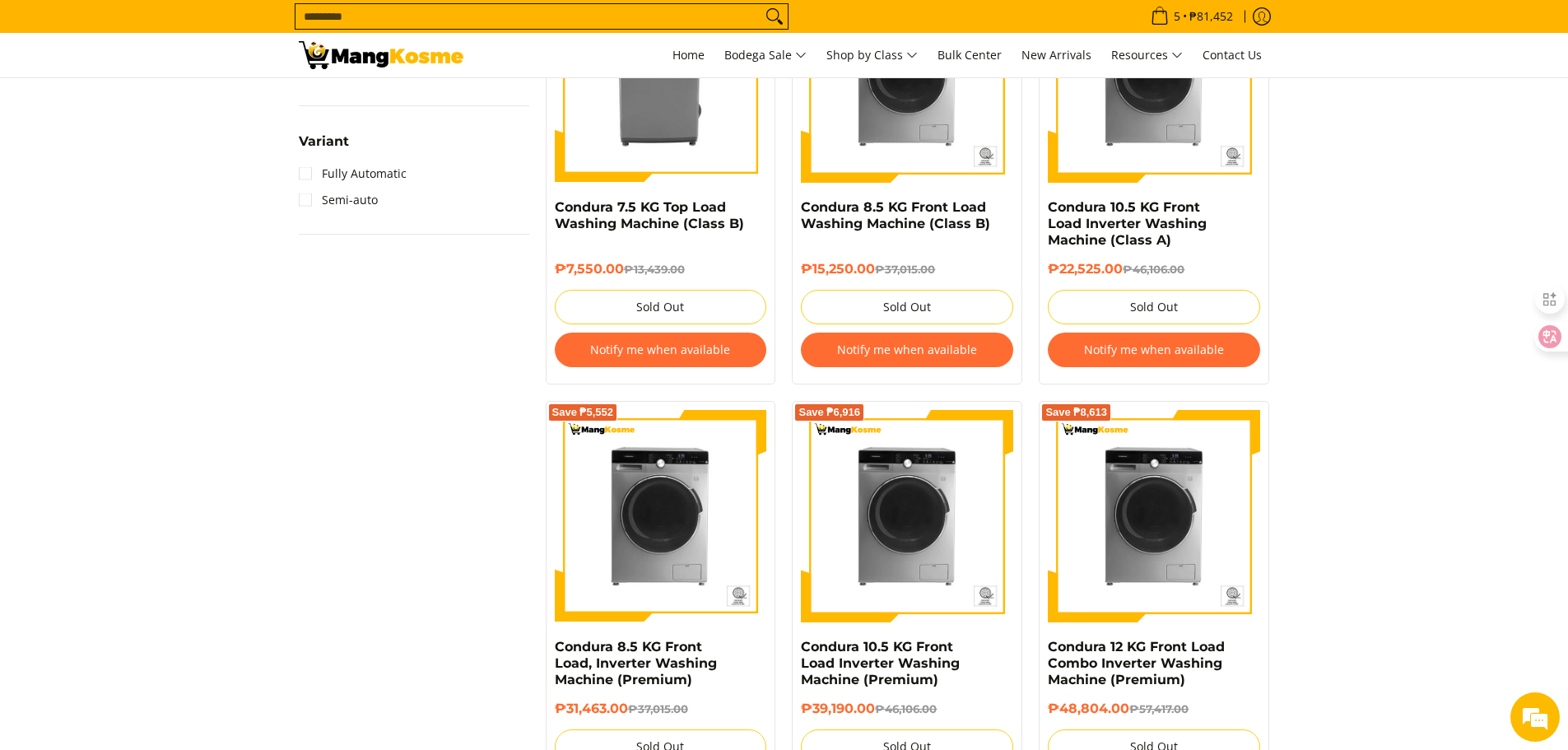
scroll to position [1153, 0]
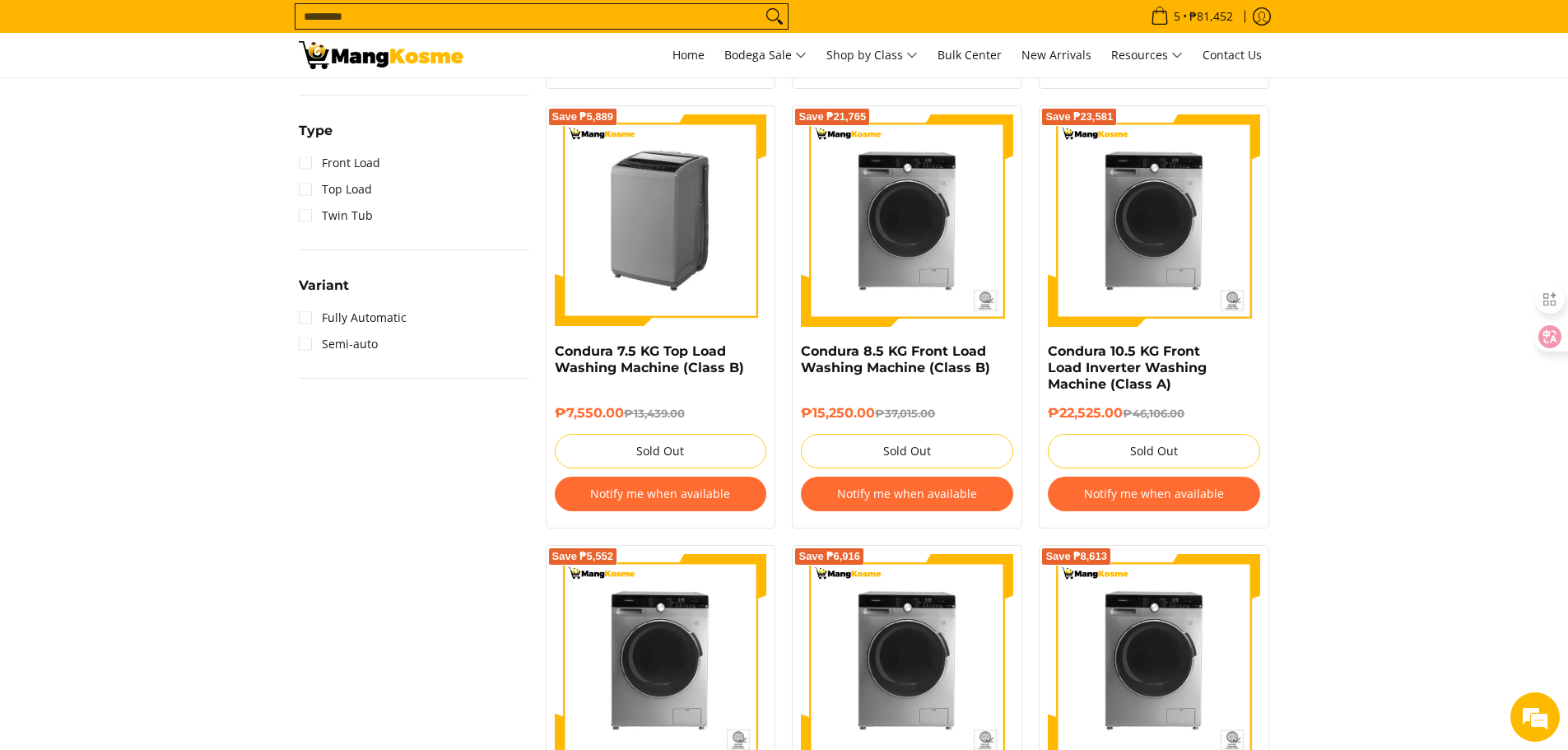
click at [667, 272] on img at bounding box center [661, 220] width 213 height 213
click at [310, 162] on link "Front Load" at bounding box center [339, 162] width 82 height 26
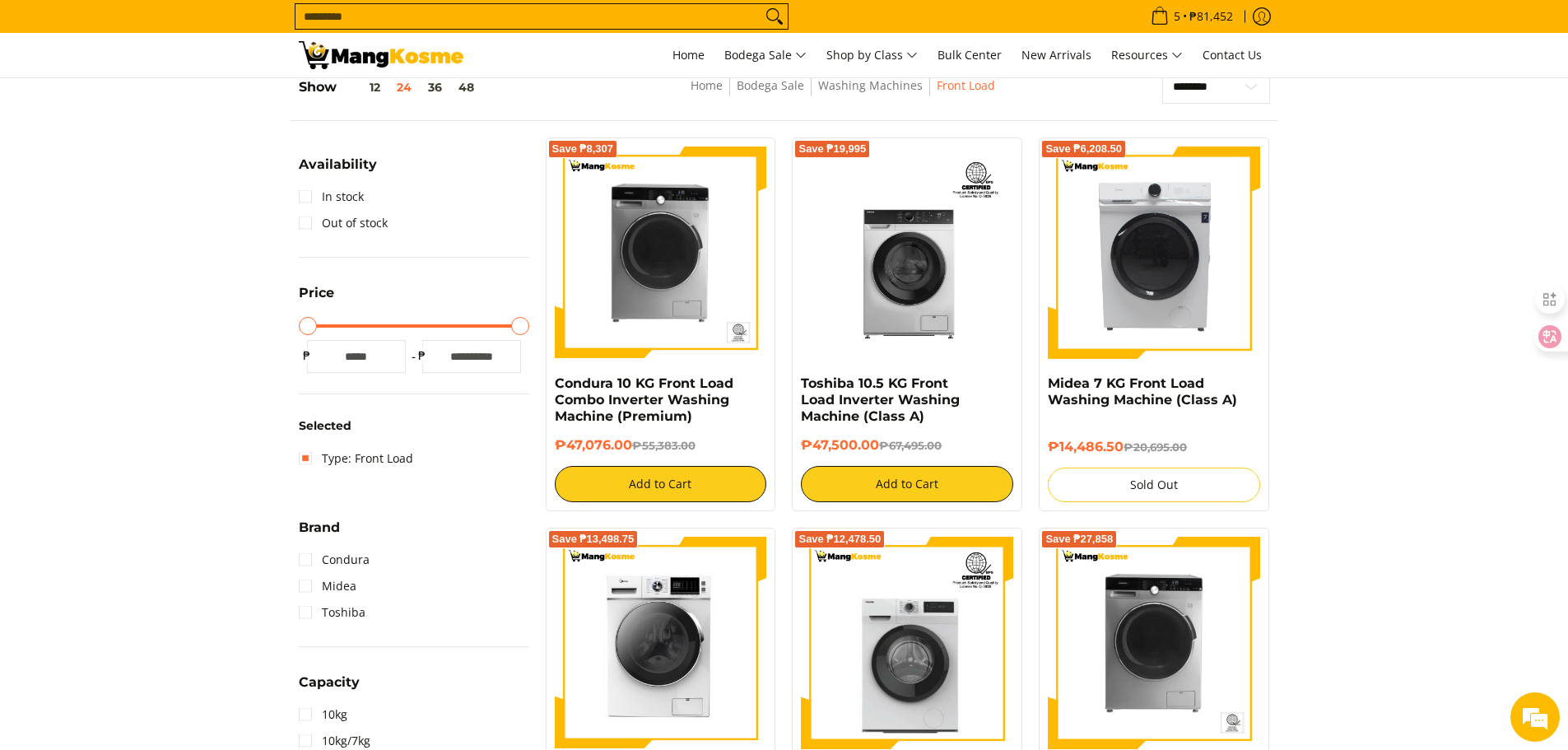
scroll to position [232, 0]
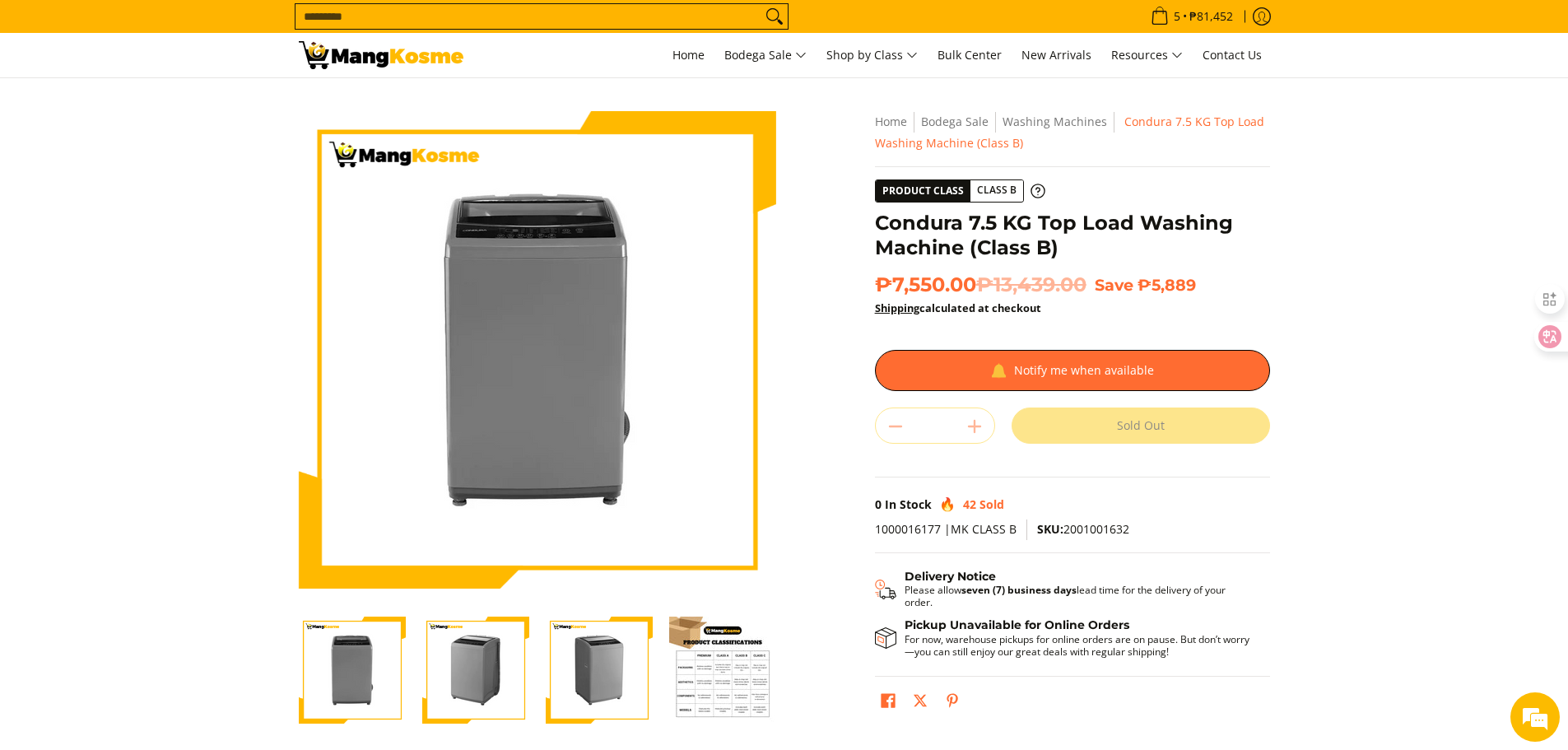
click at [603, 659] on img "Condura 7.5 KG Top Load Washing Machine (Class B)-3" at bounding box center [599, 669] width 107 height 107
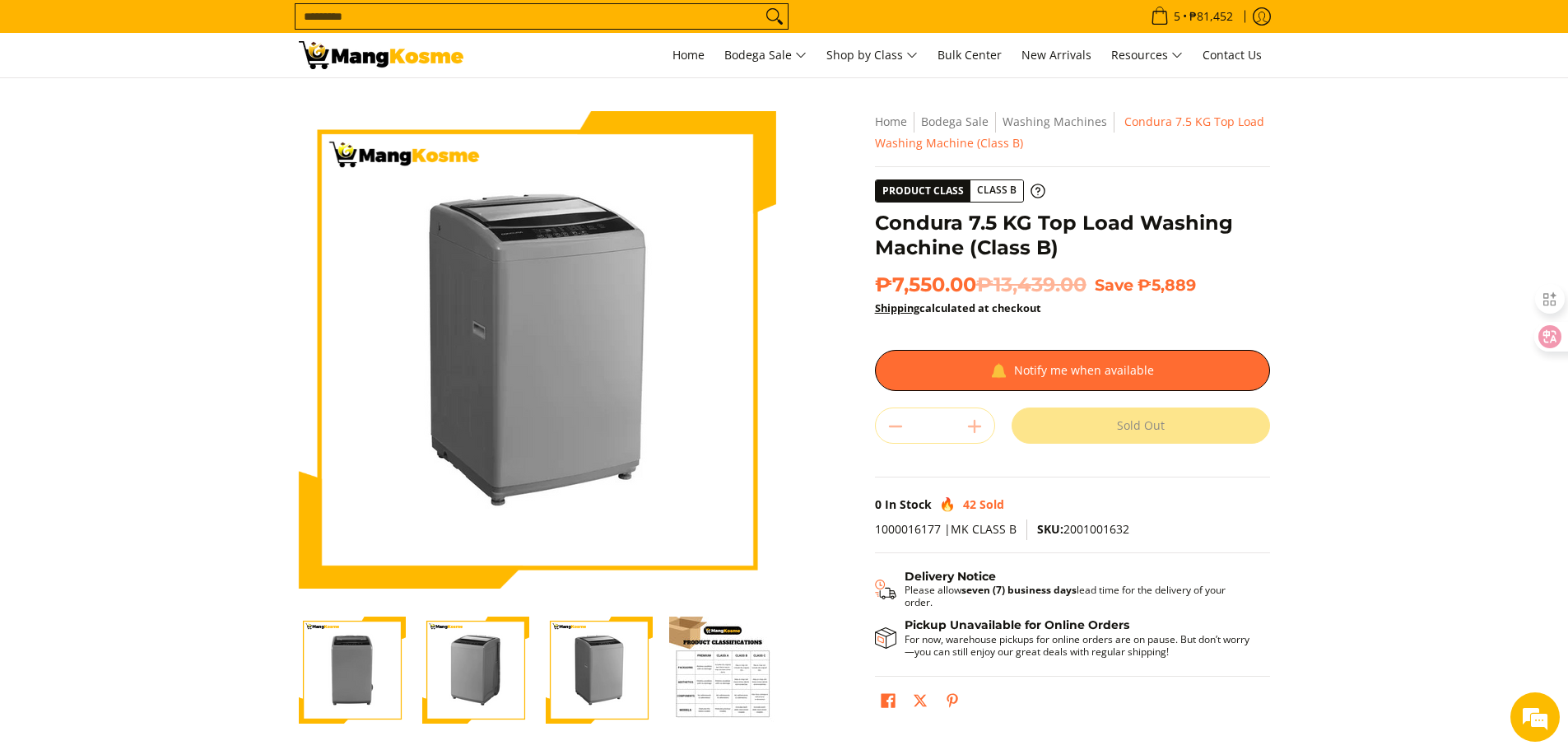
click at [356, 676] on img "Condura 7.5 KG Top Load Washing Machine (Class B)-1" at bounding box center [351, 669] width 107 height 107
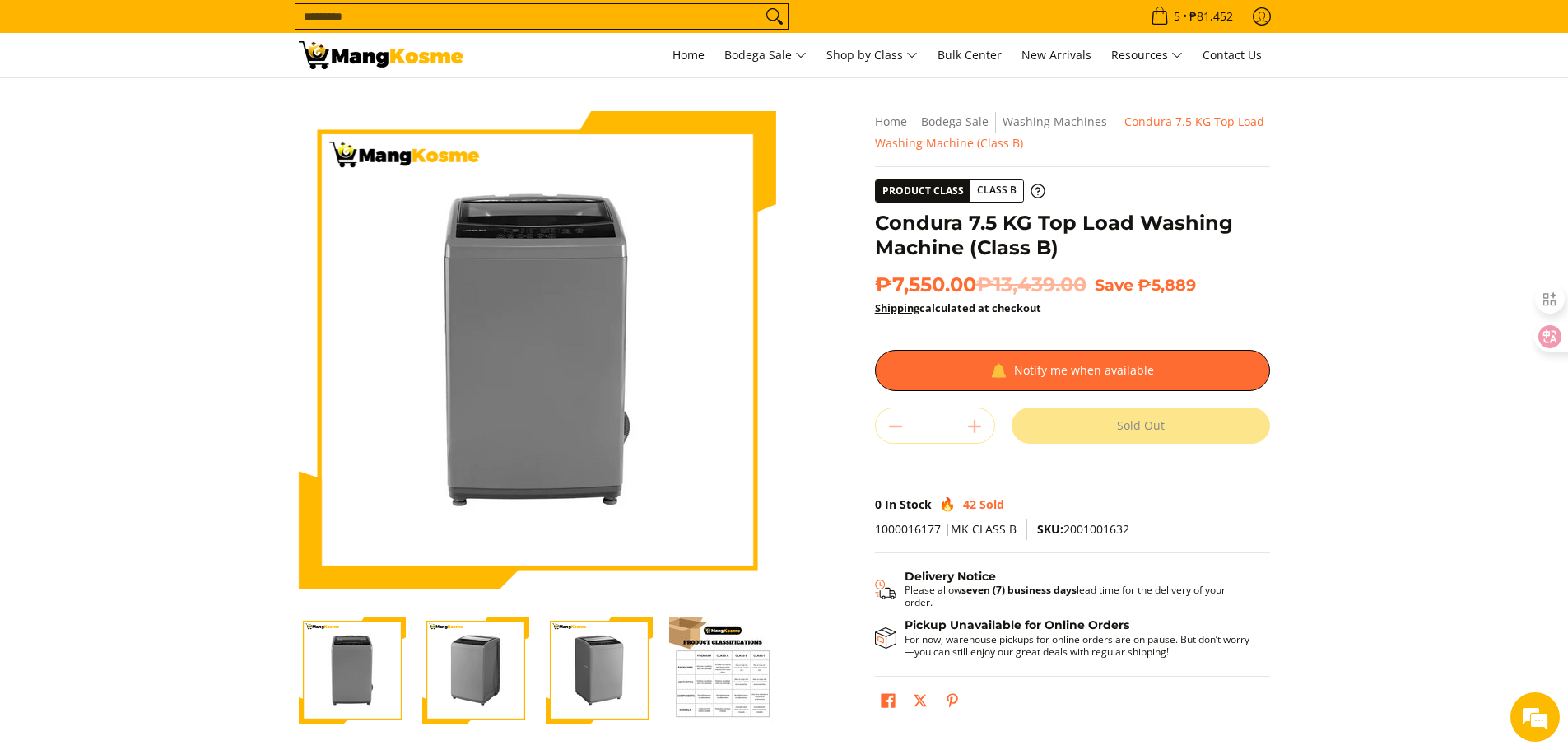
click at [436, 674] on img "Condura 7.5 KG Top Load Washing Machine (Class B)-2" at bounding box center [475, 669] width 107 height 107
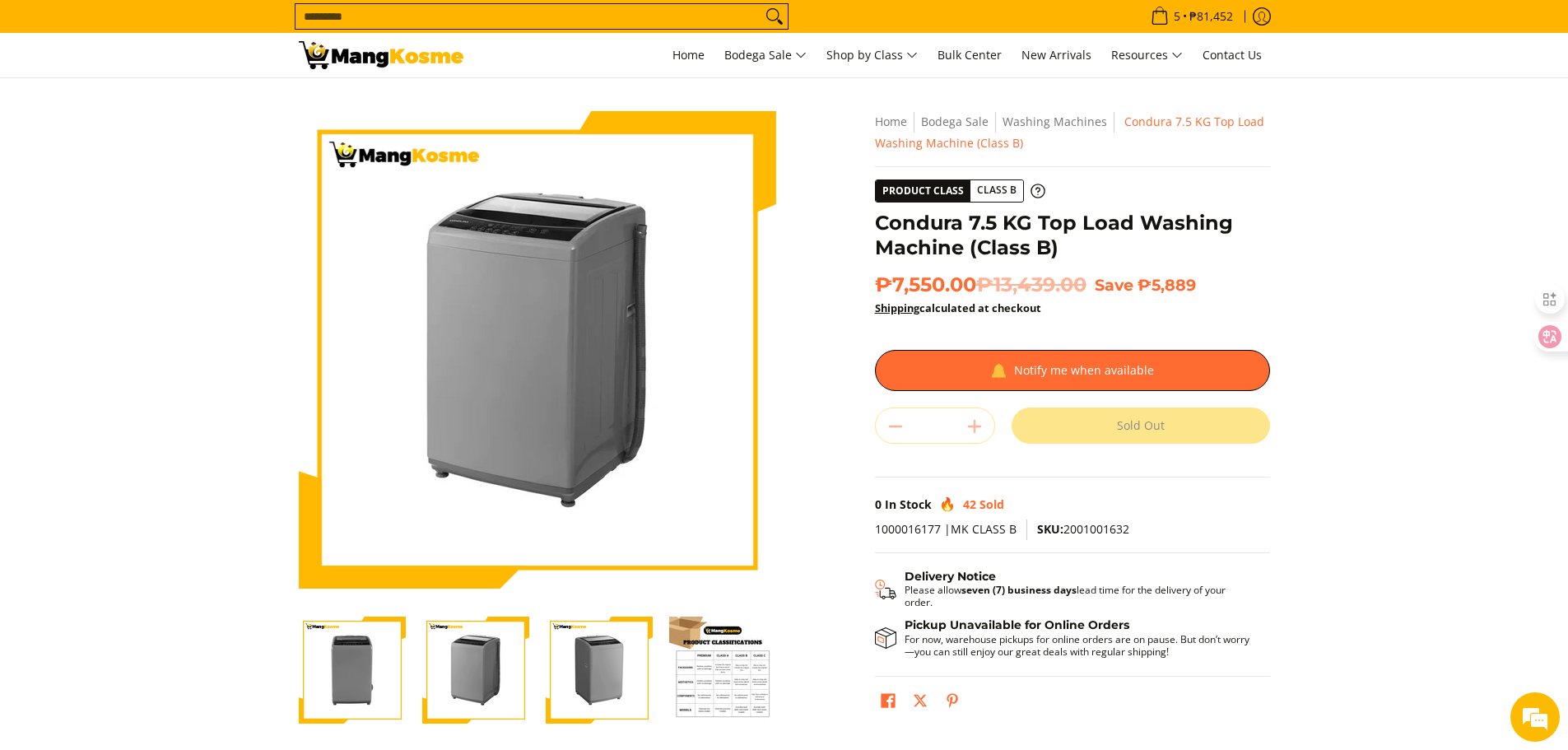
click at [587, 686] on img "Condura 7.5 KG Top Load Washing Machine (Class B)-3" at bounding box center [599, 669] width 107 height 107
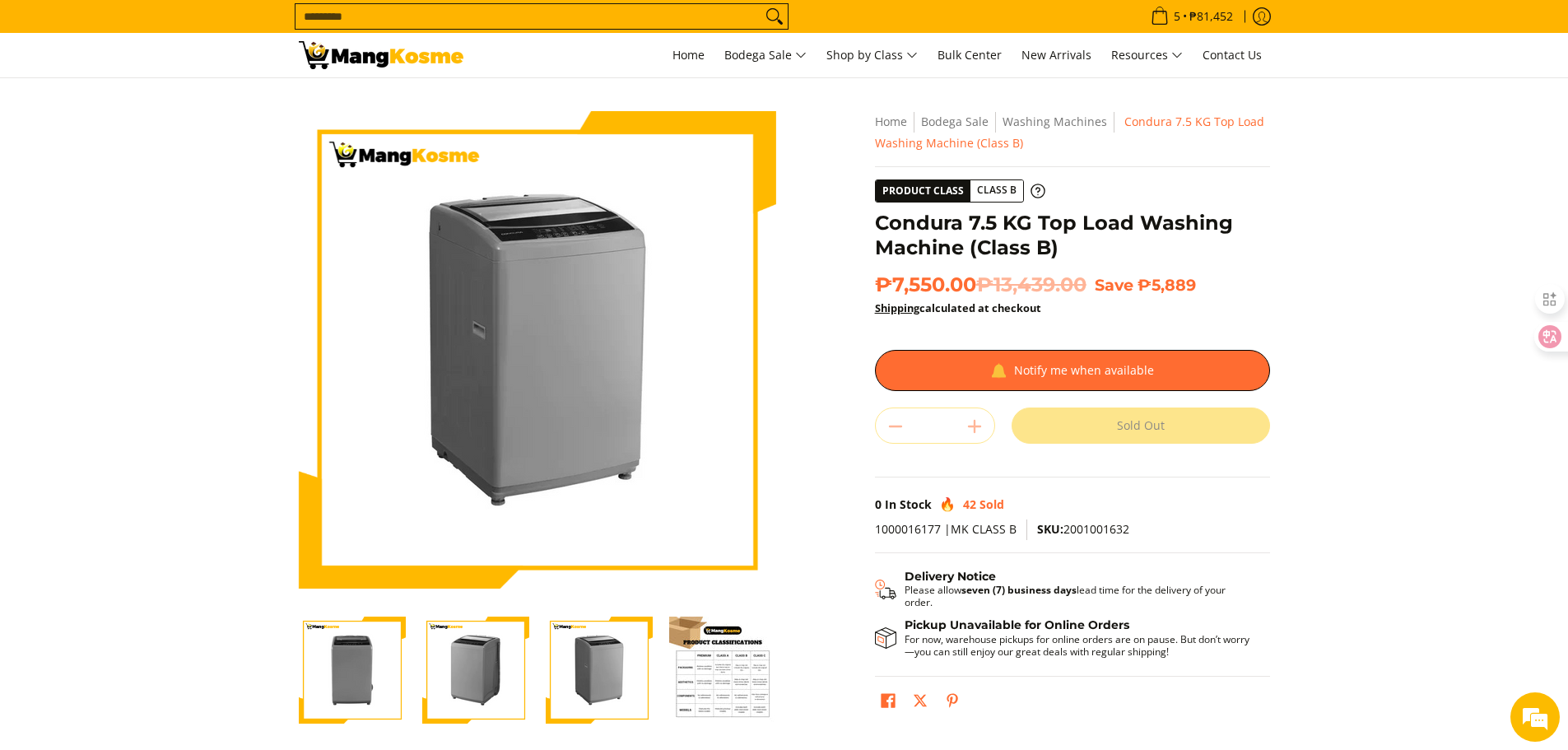
click at [485, 679] on img "Condura 7.5 KG Top Load Washing Machine (Class B)-2" at bounding box center [475, 669] width 107 height 107
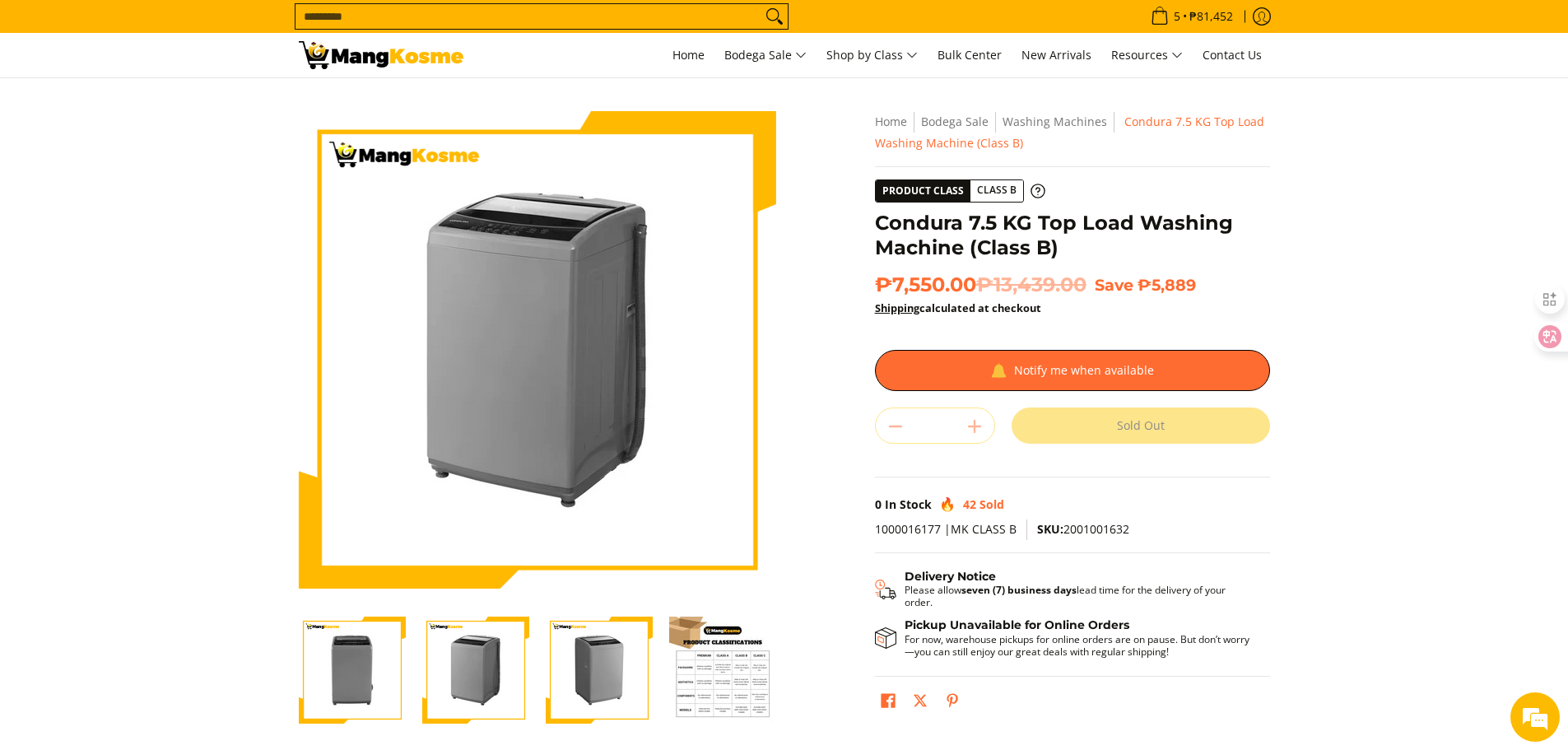
click at [722, 686] on img "Condura 7.5 KG Top Load Washing Machine (Class B)-4" at bounding box center [722, 669] width 107 height 107
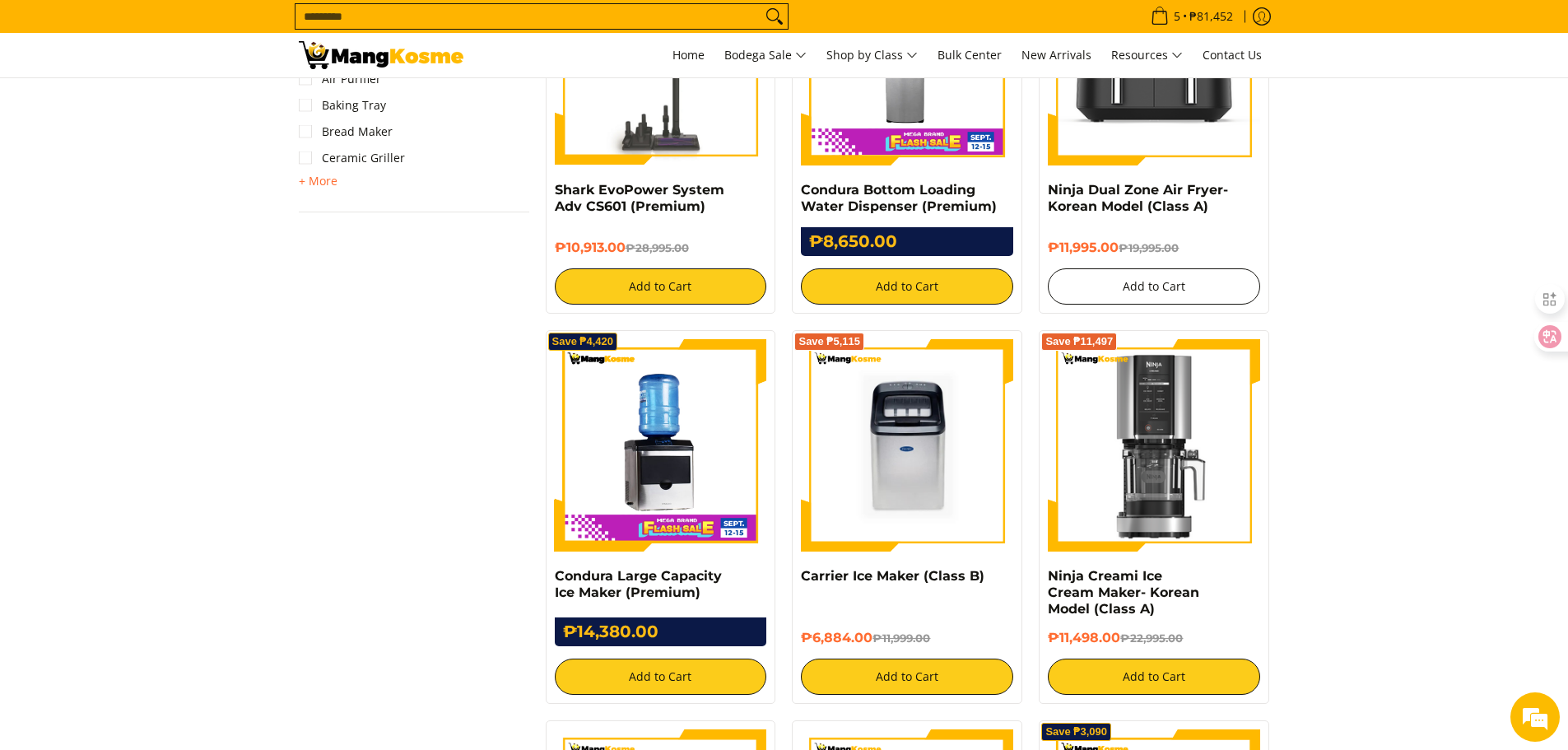
scroll to position [1235, 0]
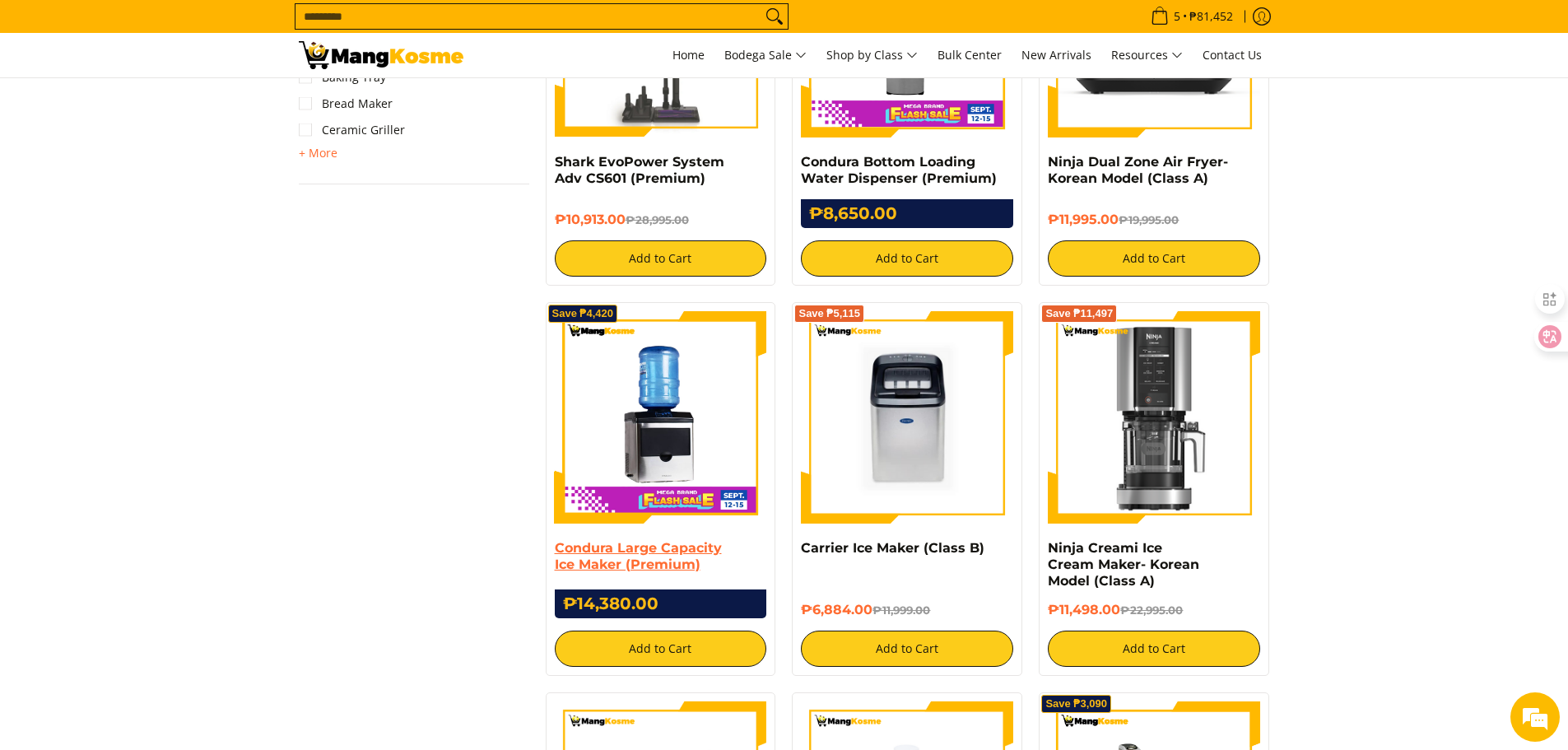
click at [650, 558] on link "Condura Large Capacity Ice Maker (Premium)" at bounding box center [638, 556] width 167 height 32
click at [909, 553] on link "Carrier Ice Maker (Class B)" at bounding box center [893, 547] width 183 height 16
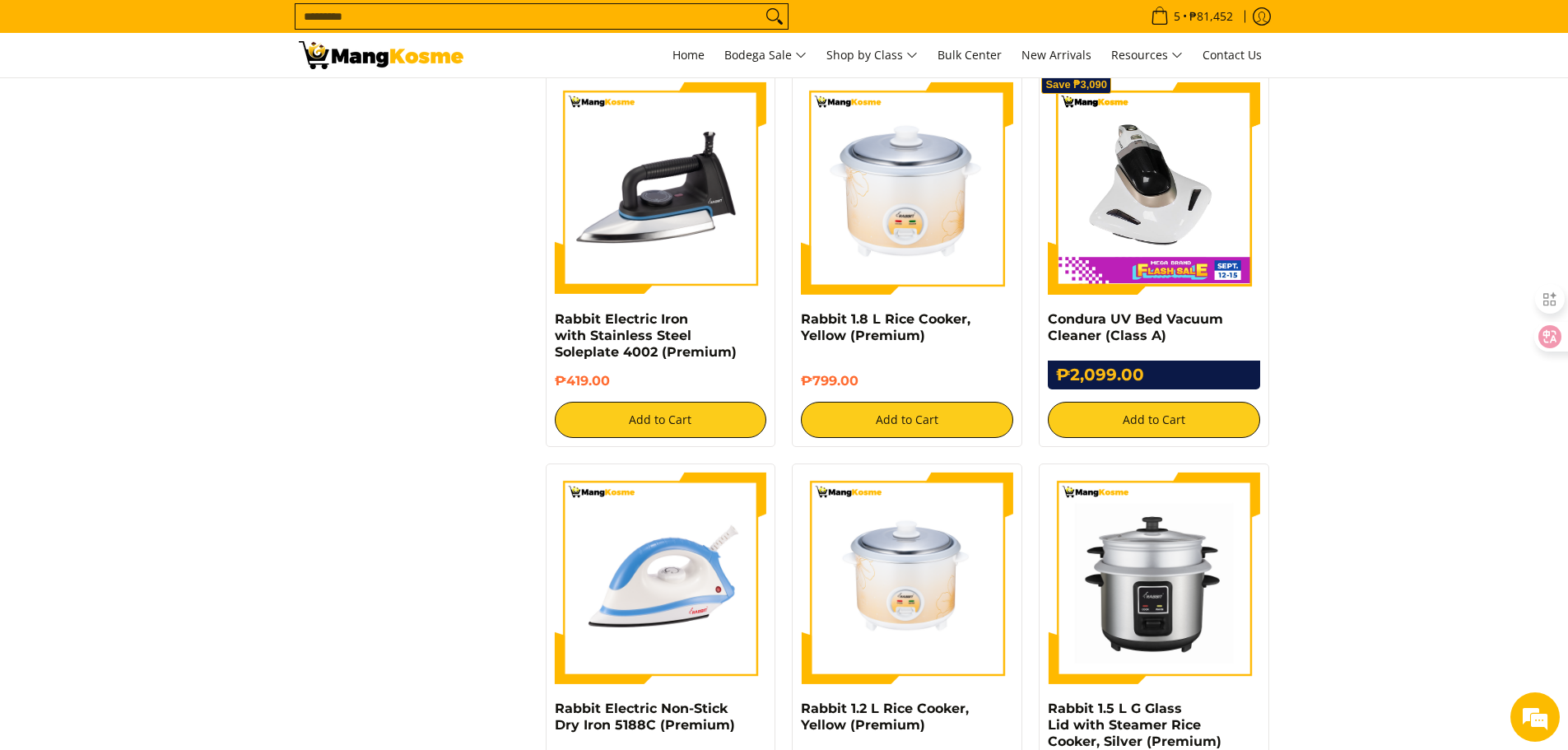
scroll to position [1893, 0]
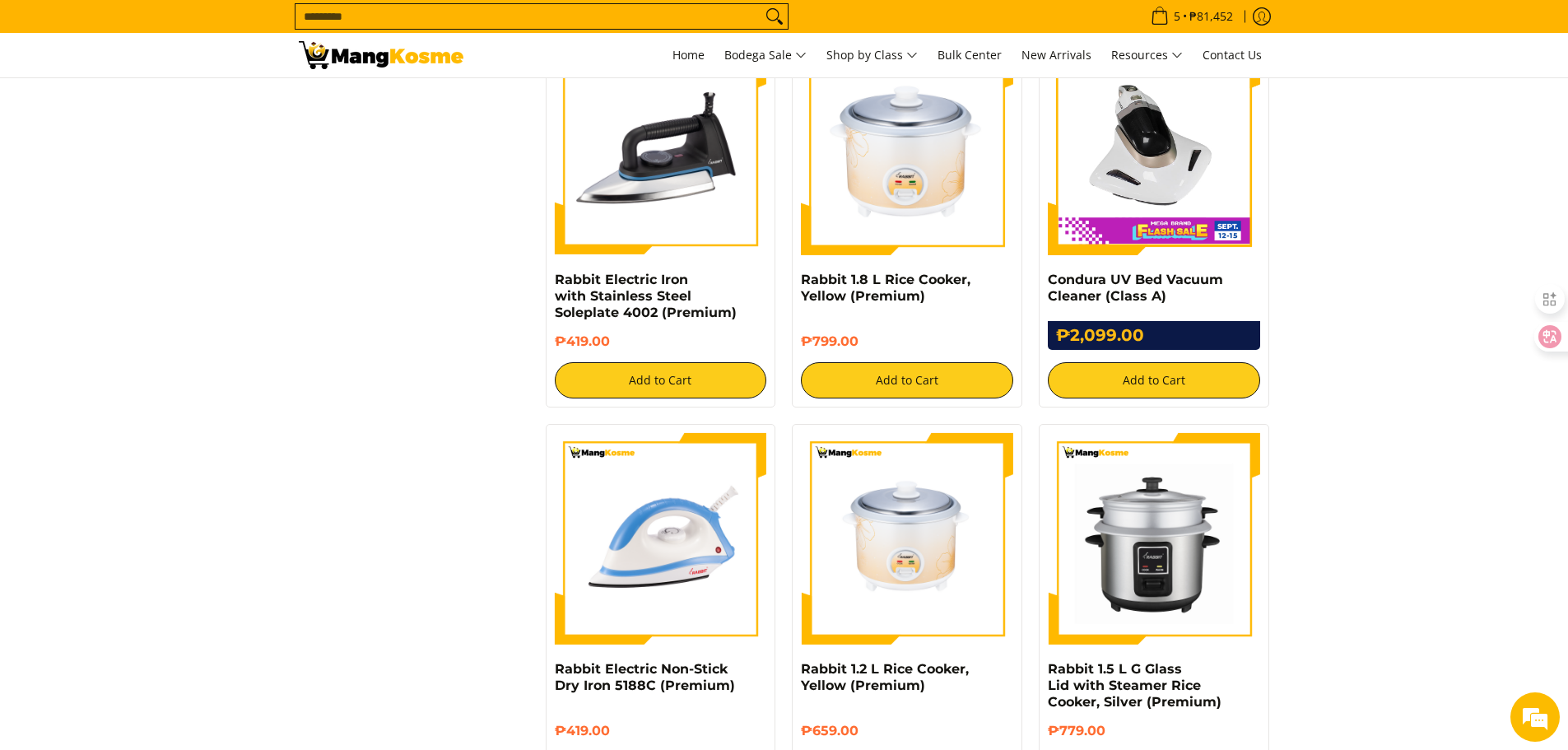
click at [1123, 656] on div at bounding box center [1154, 547] width 213 height 229
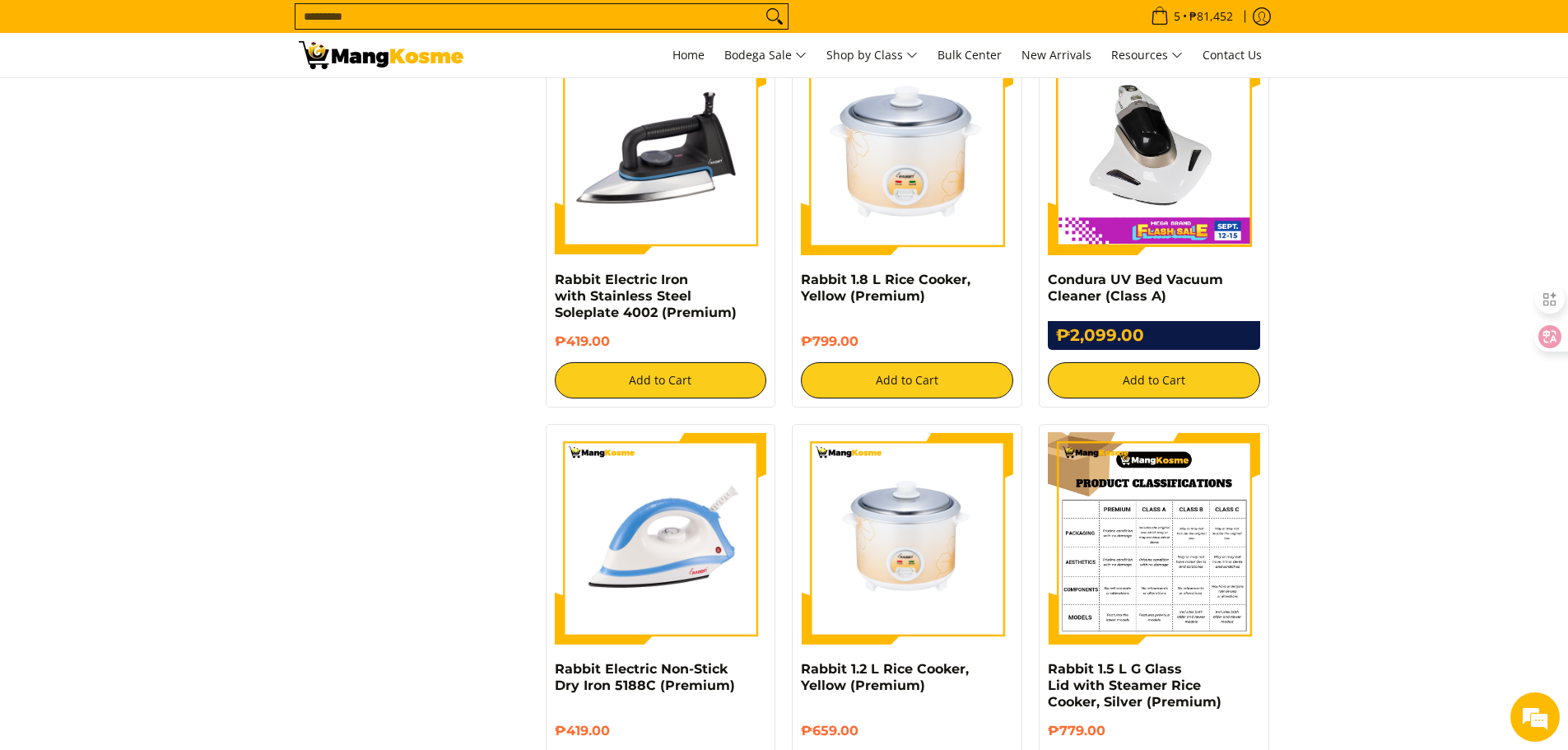
click at [1132, 571] on img at bounding box center [1154, 539] width 213 height 213
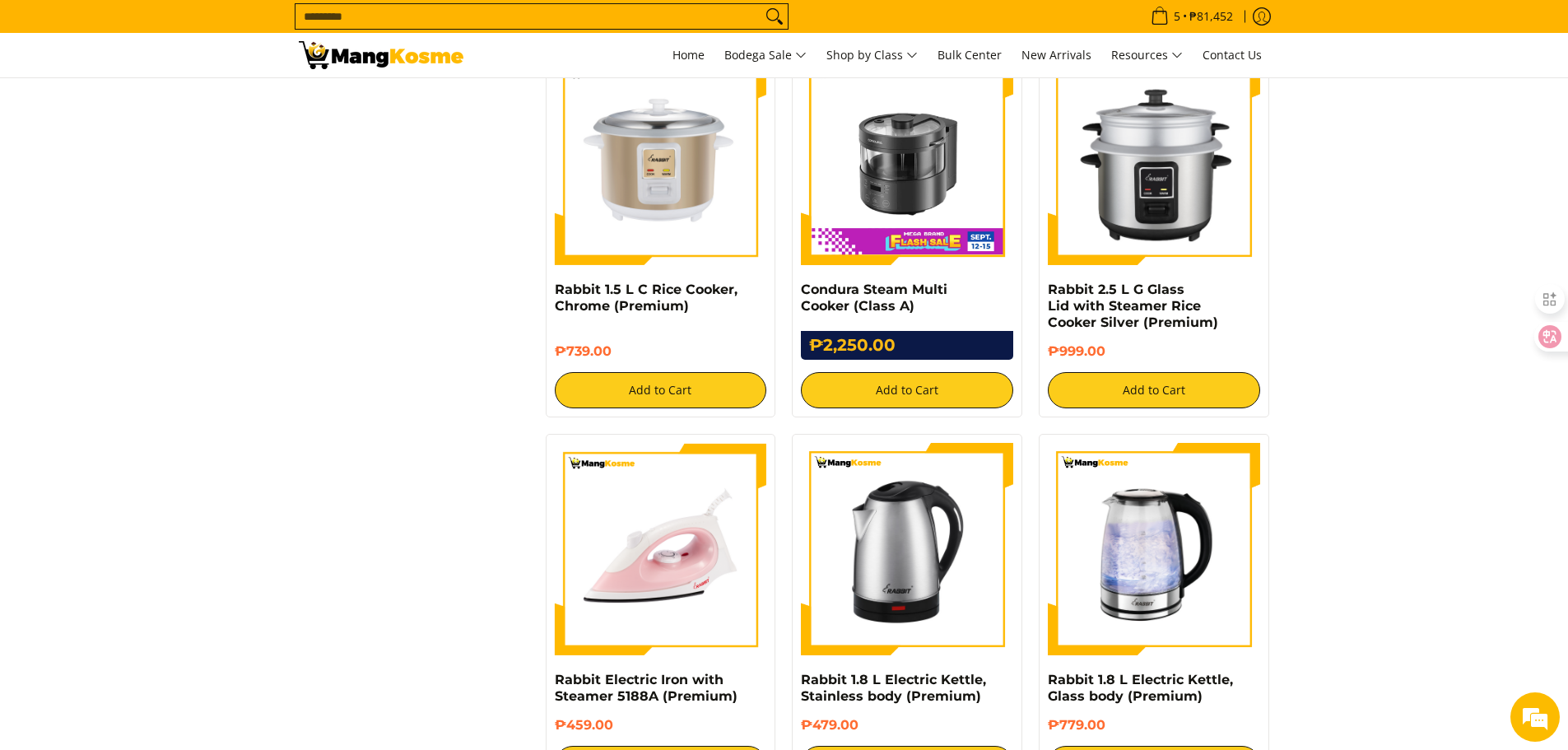
scroll to position [2634, 0]
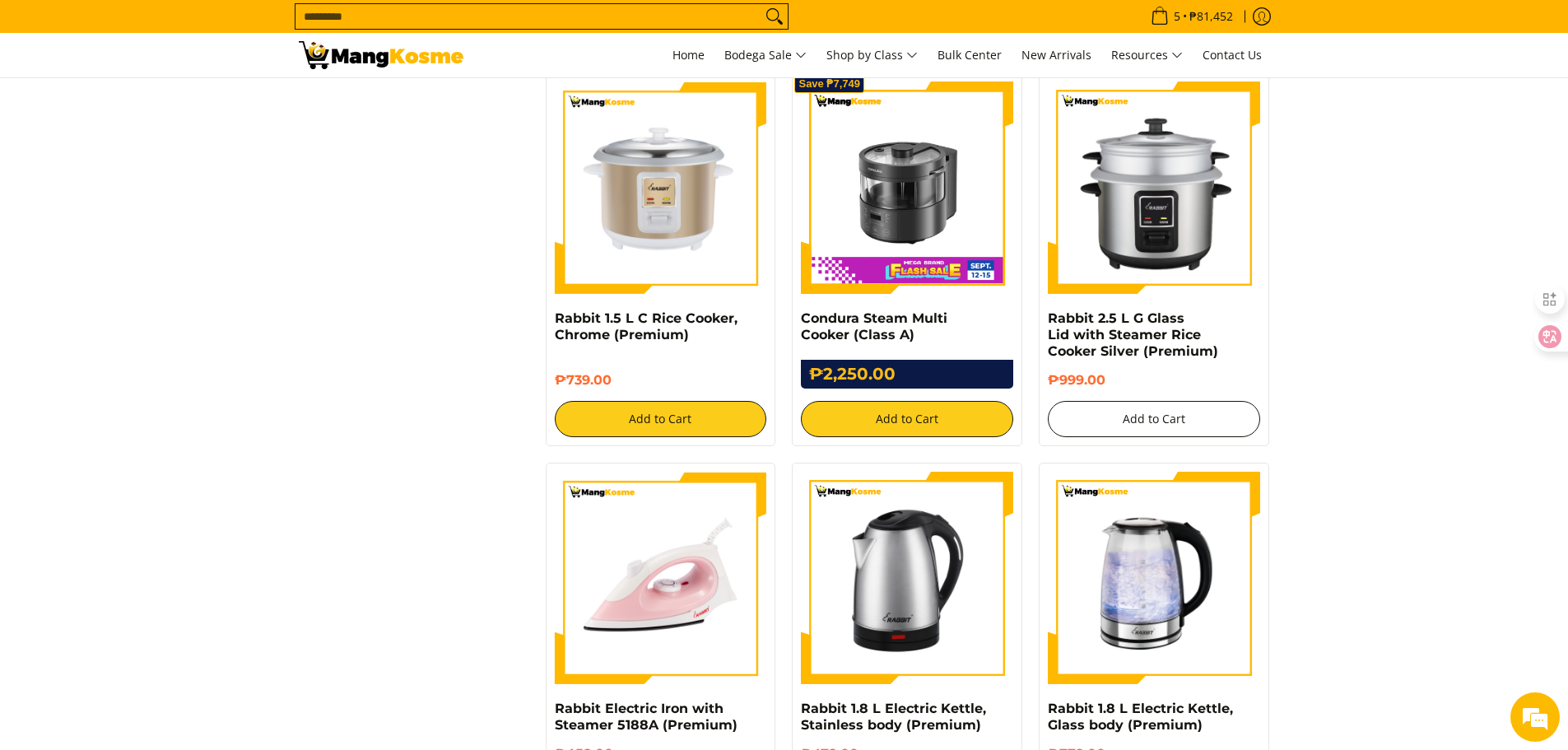
click at [1143, 410] on button "Add to Cart" at bounding box center [1154, 419] width 213 height 36
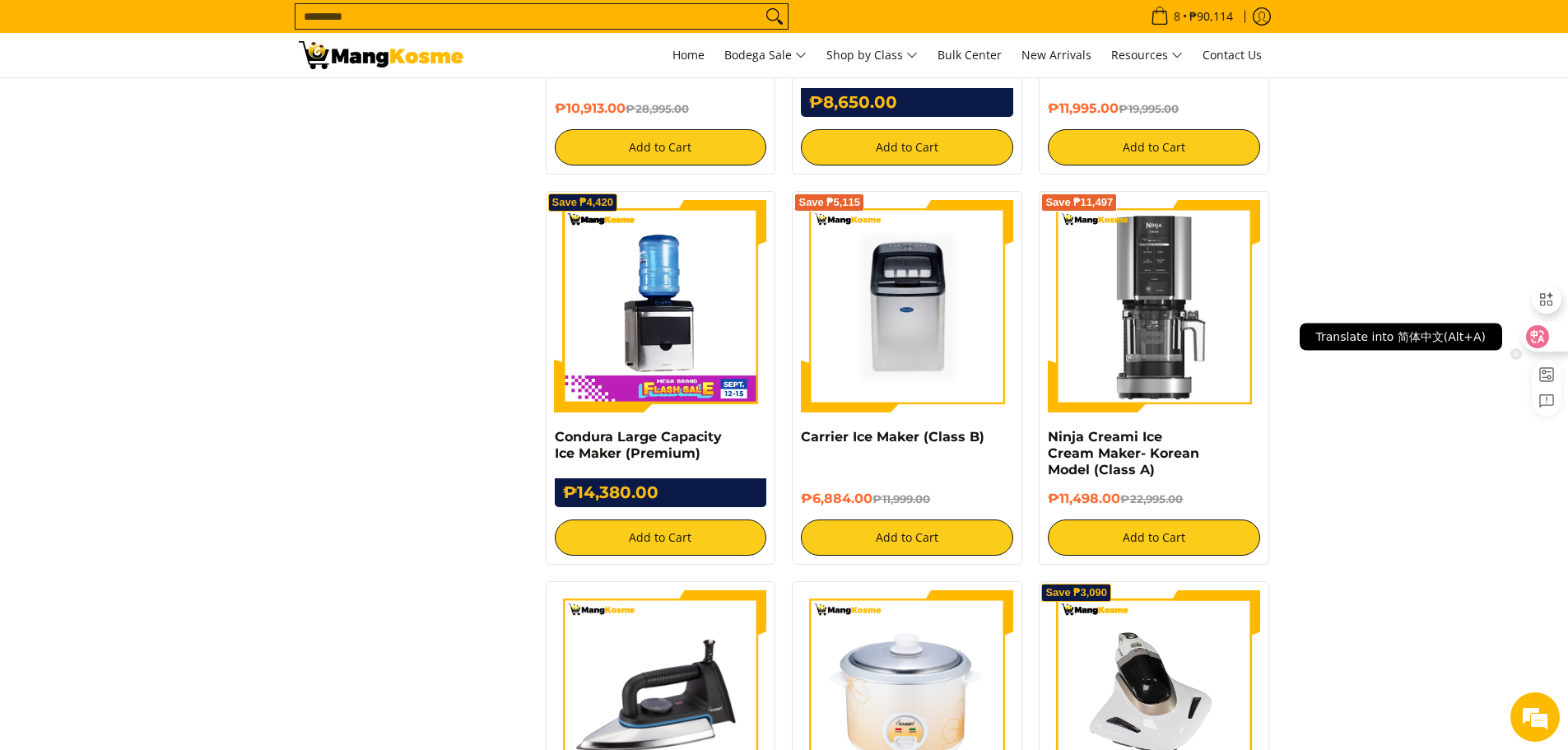
scroll to position [1318, 0]
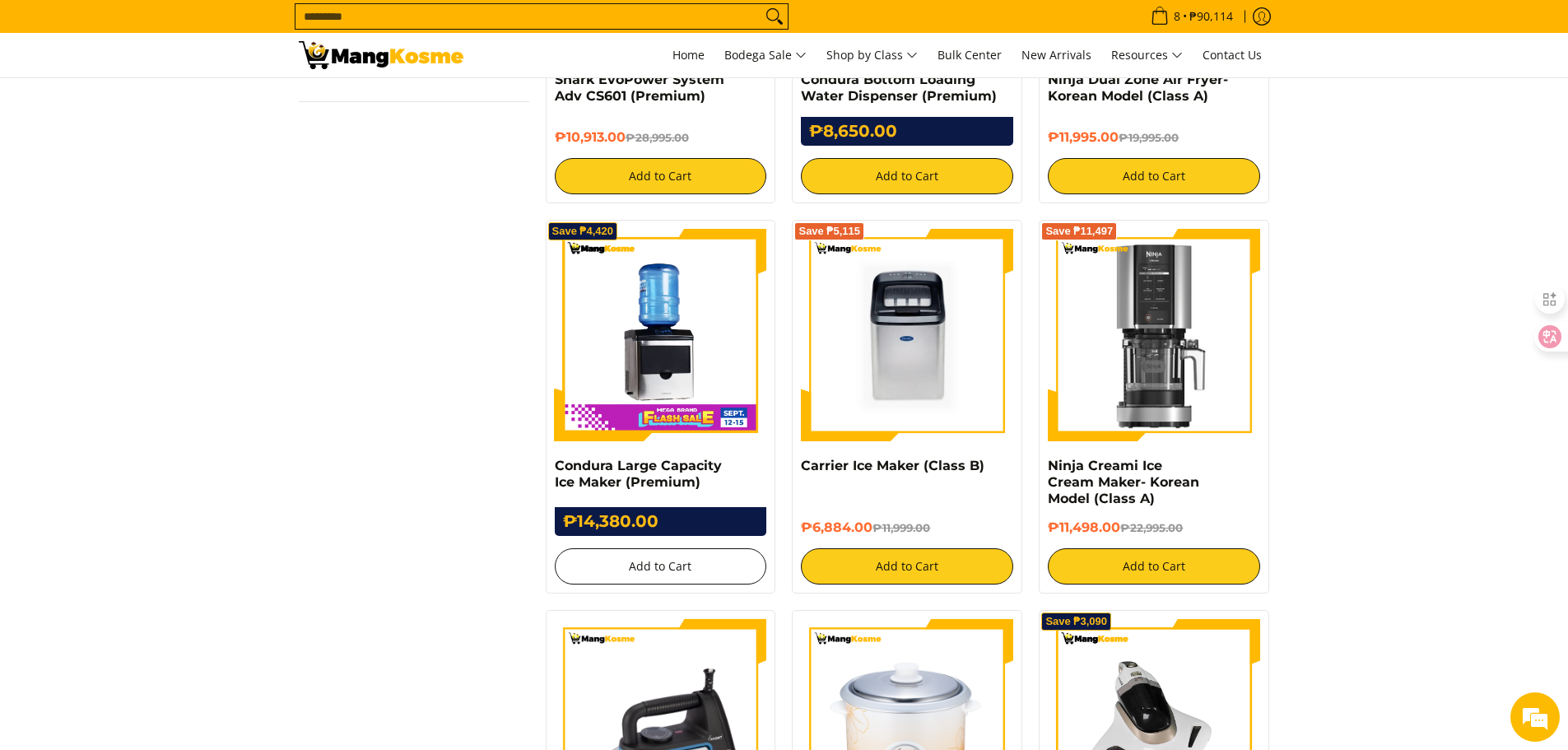
click at [640, 564] on button "Add to Cart" at bounding box center [661, 566] width 213 height 36
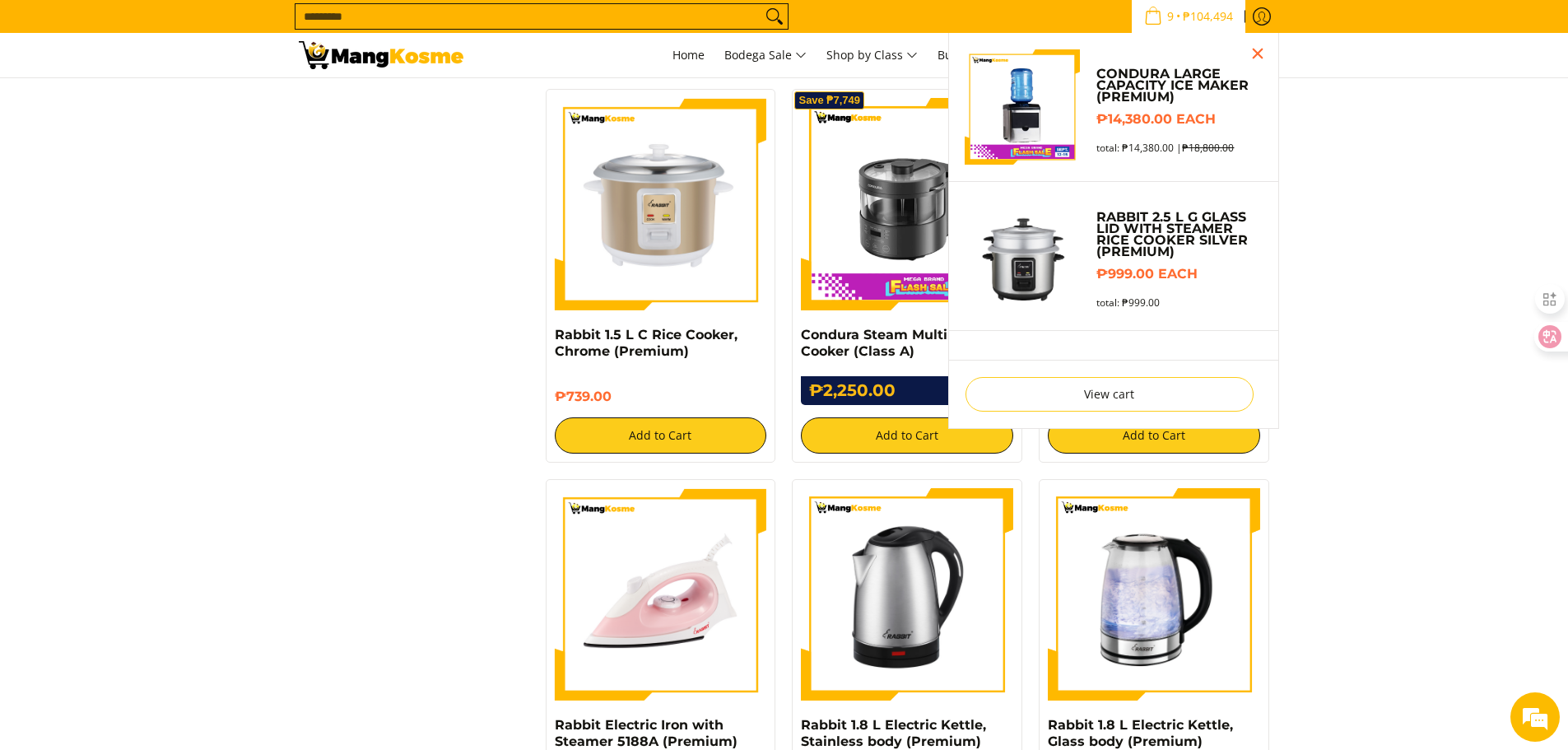
scroll to position [2964, 0]
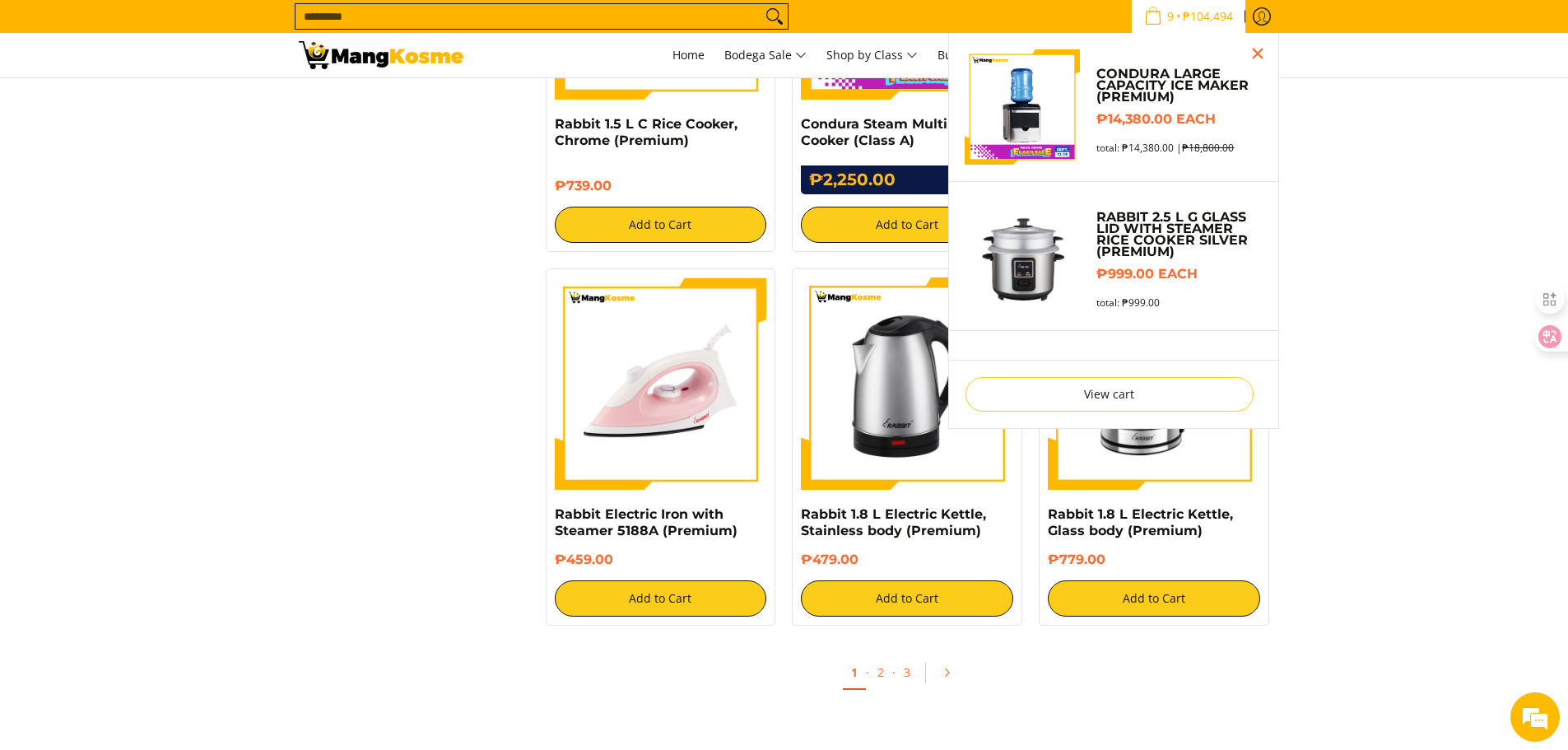
scroll to position [2850, 0]
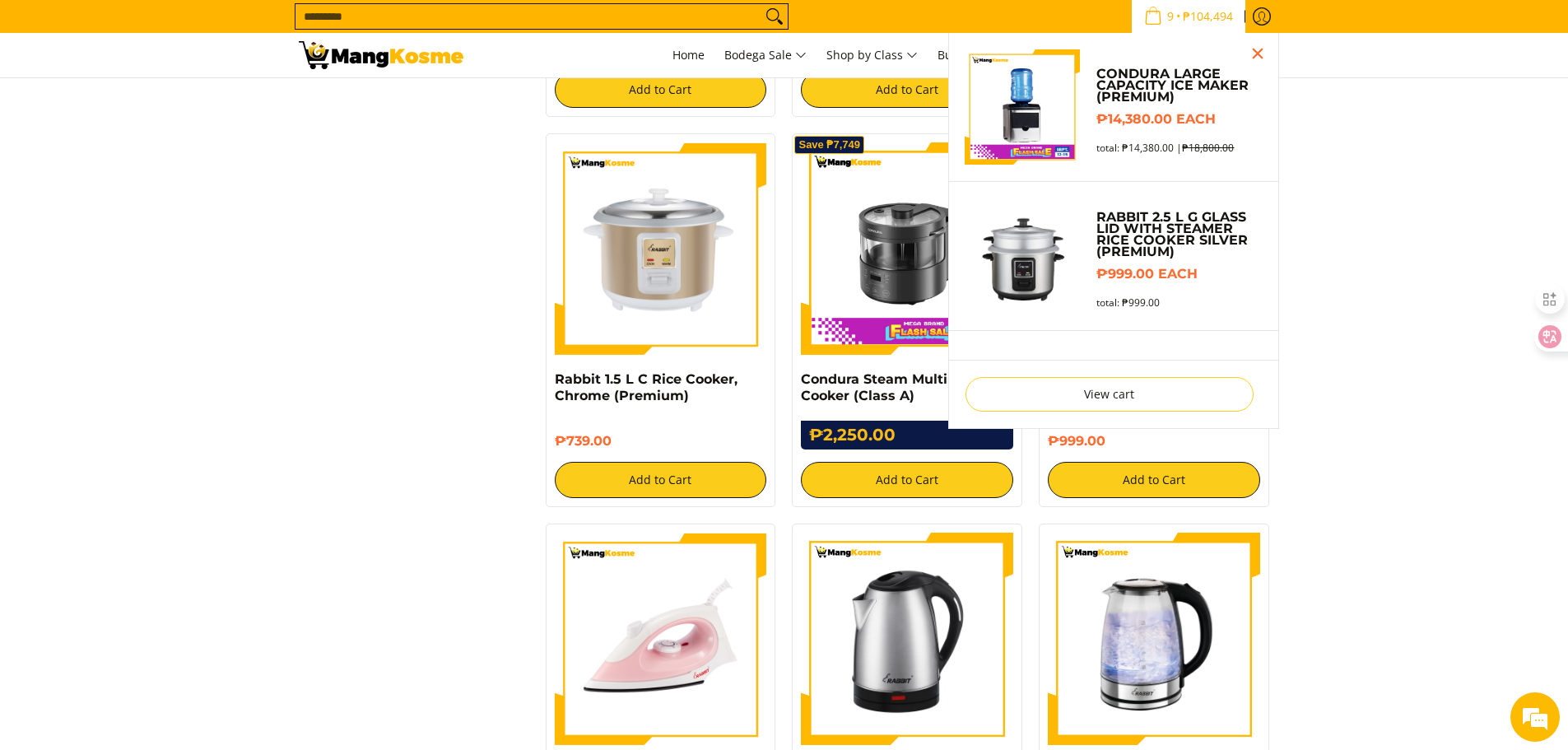
scroll to position [2737, 0]
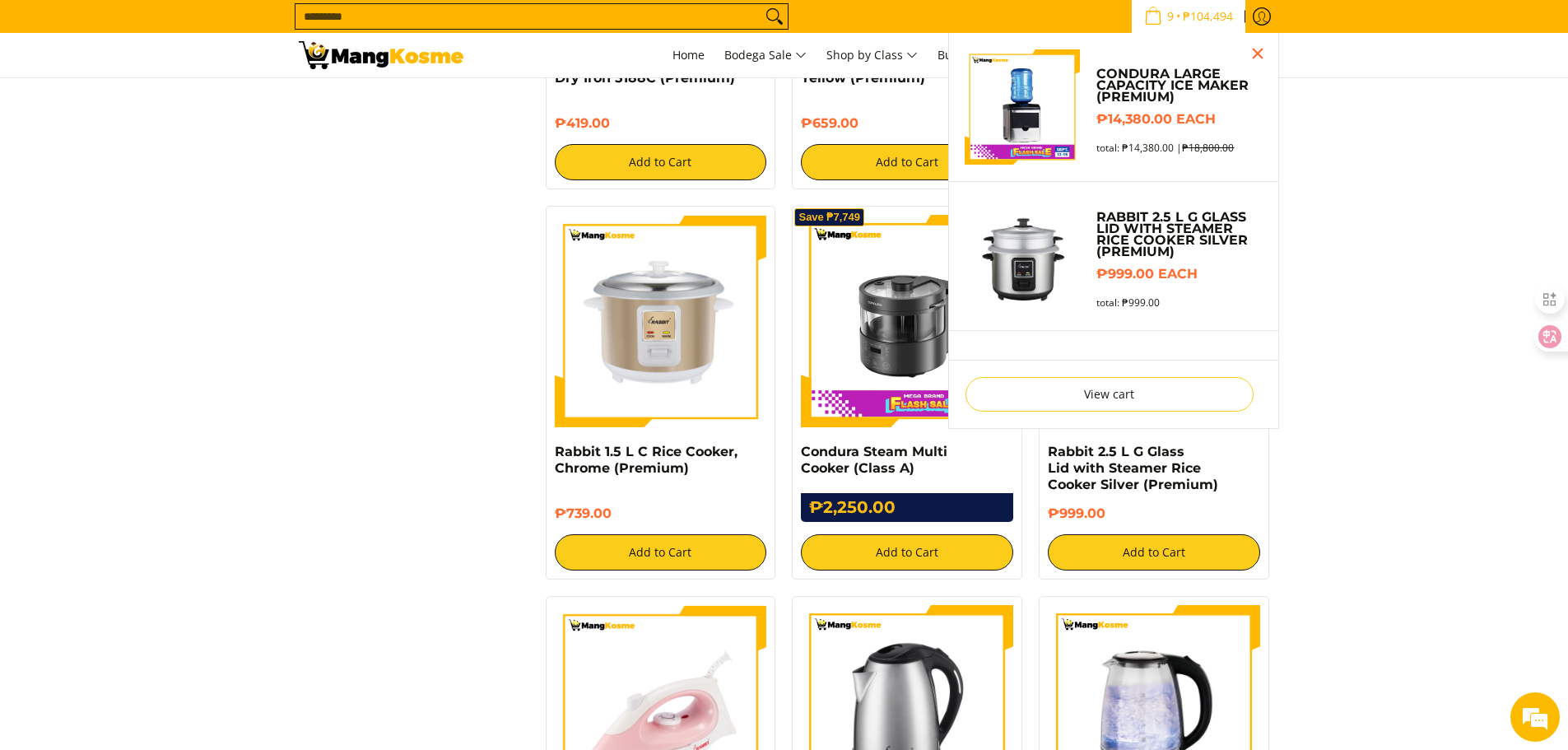
scroll to position [2705, 0]
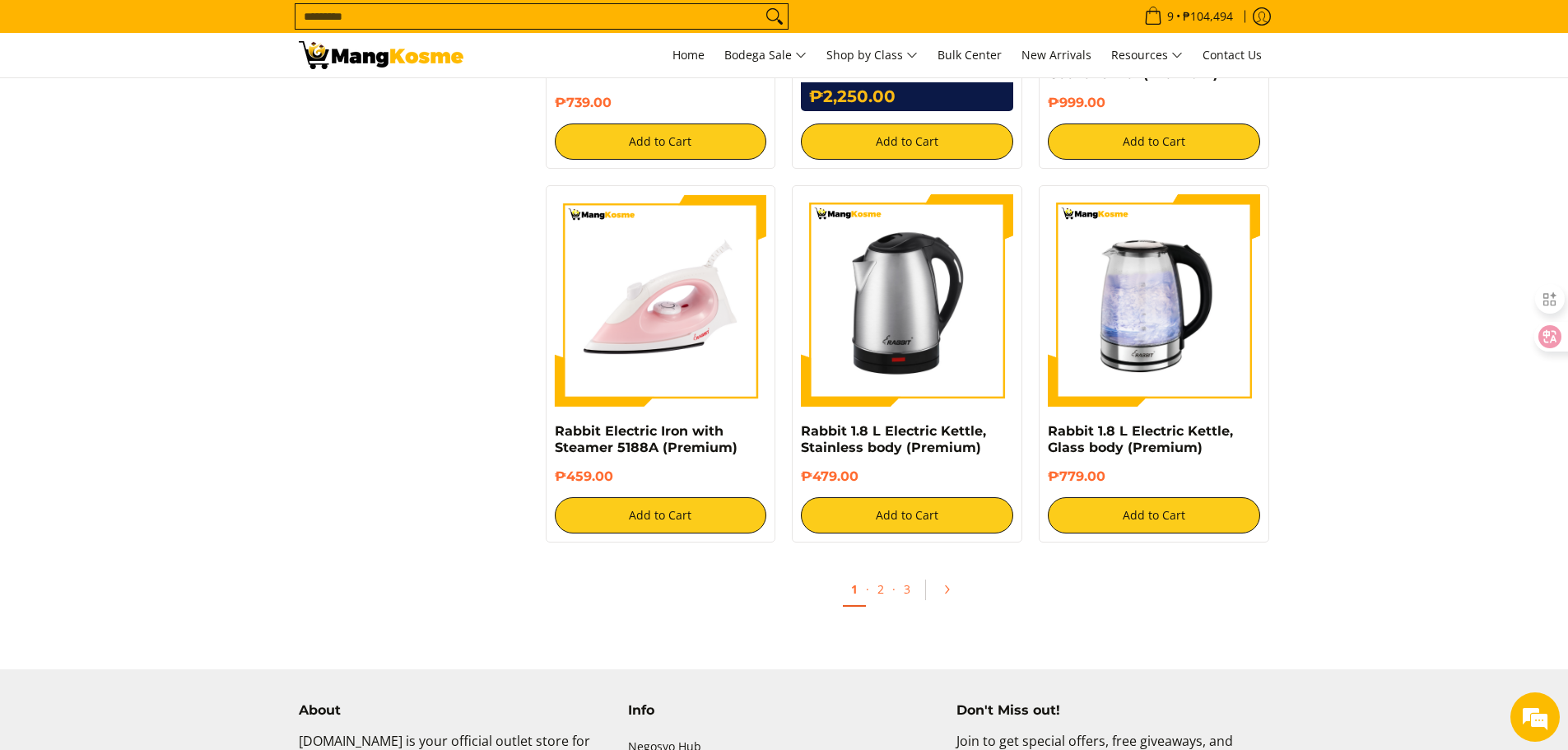
scroll to position [2952, 0]
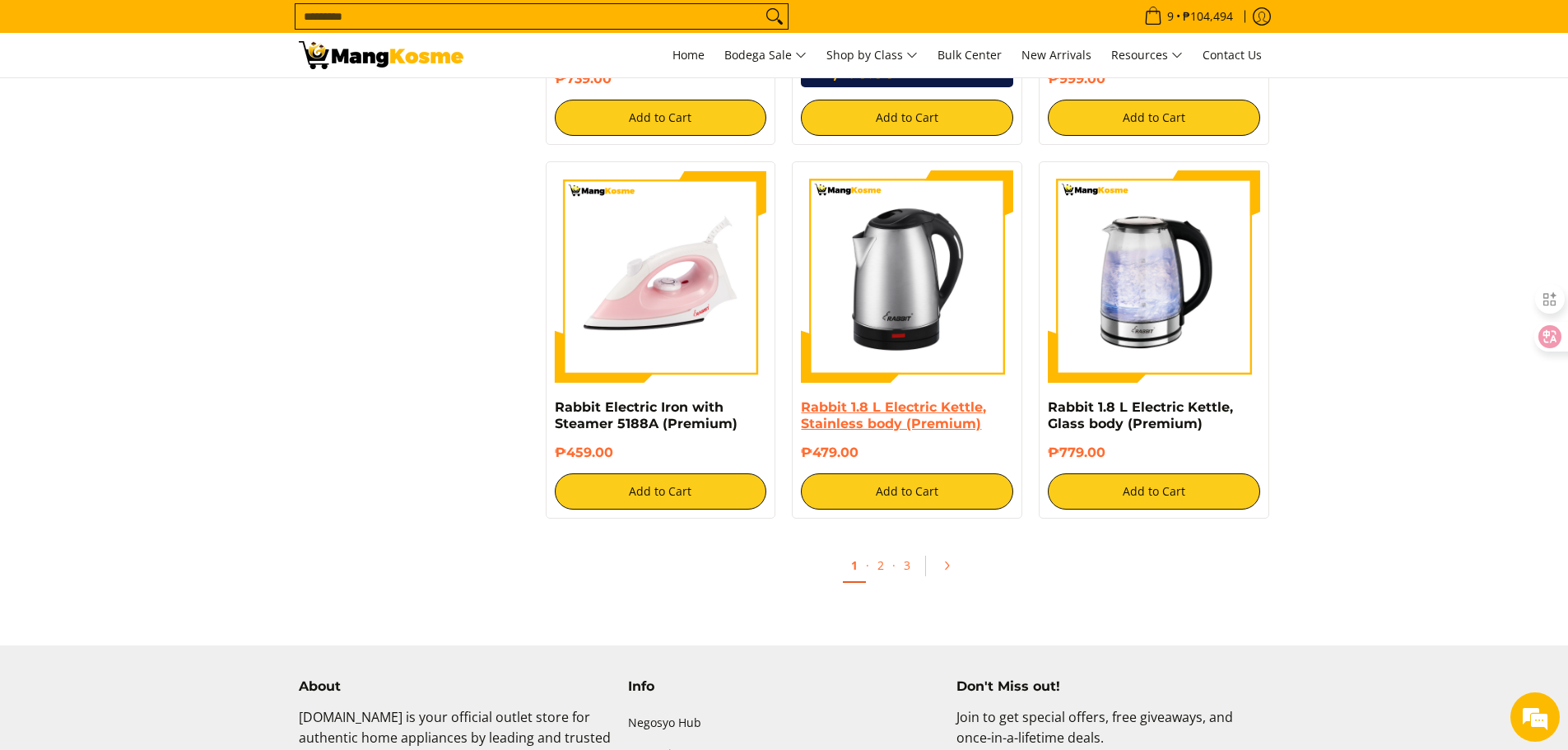
click at [886, 415] on link "Rabbit 1.8 L Electric Kettle, Stainless body (Premium)" at bounding box center [894, 415] width 185 height 32
click at [949, 563] on icon "Pagination" at bounding box center [947, 566] width 12 height 12
click at [941, 564] on icon "Pagination" at bounding box center [947, 566] width 12 height 12
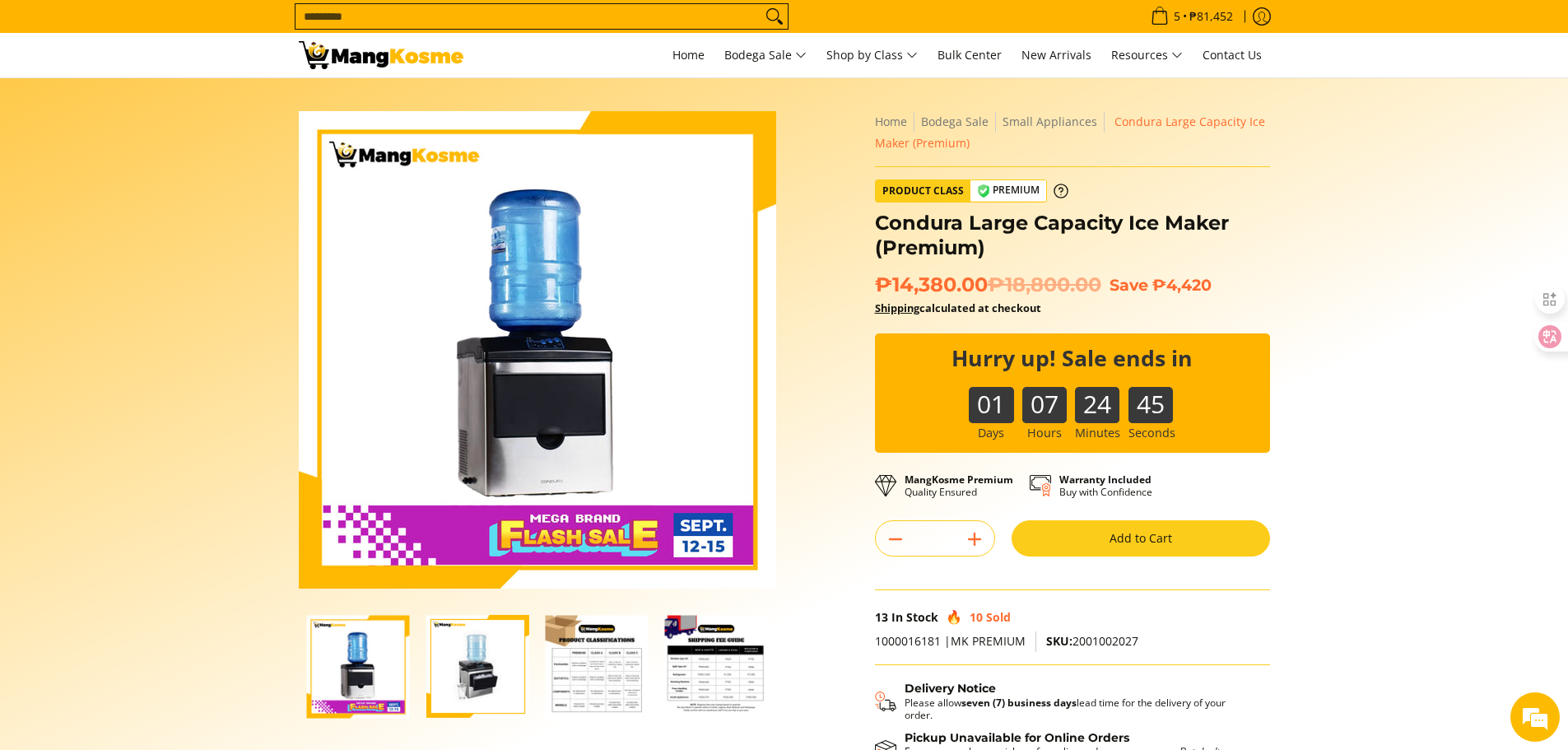
click at [362, 667] on img "Condura Large Capacity Ice Maker (Premium)-1" at bounding box center [358, 666] width 103 height 103
click at [473, 677] on img "https://mangkosme.com/products/condura-large-capacity-ice-maker-premium" at bounding box center [478, 666] width 103 height 103
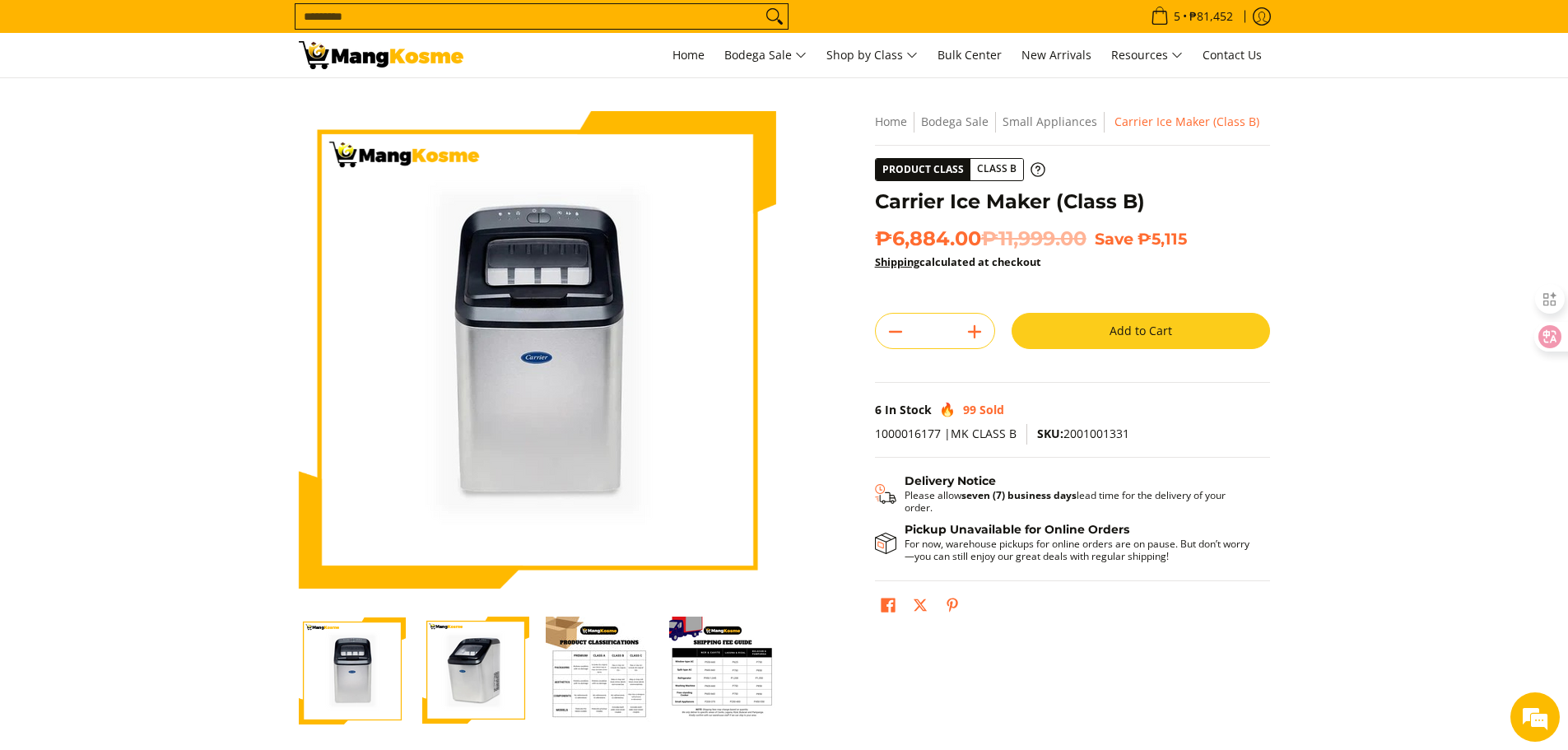
click at [467, 673] on img "Carrier Ice Maker (Class B)-2" at bounding box center [475, 669] width 107 height 107
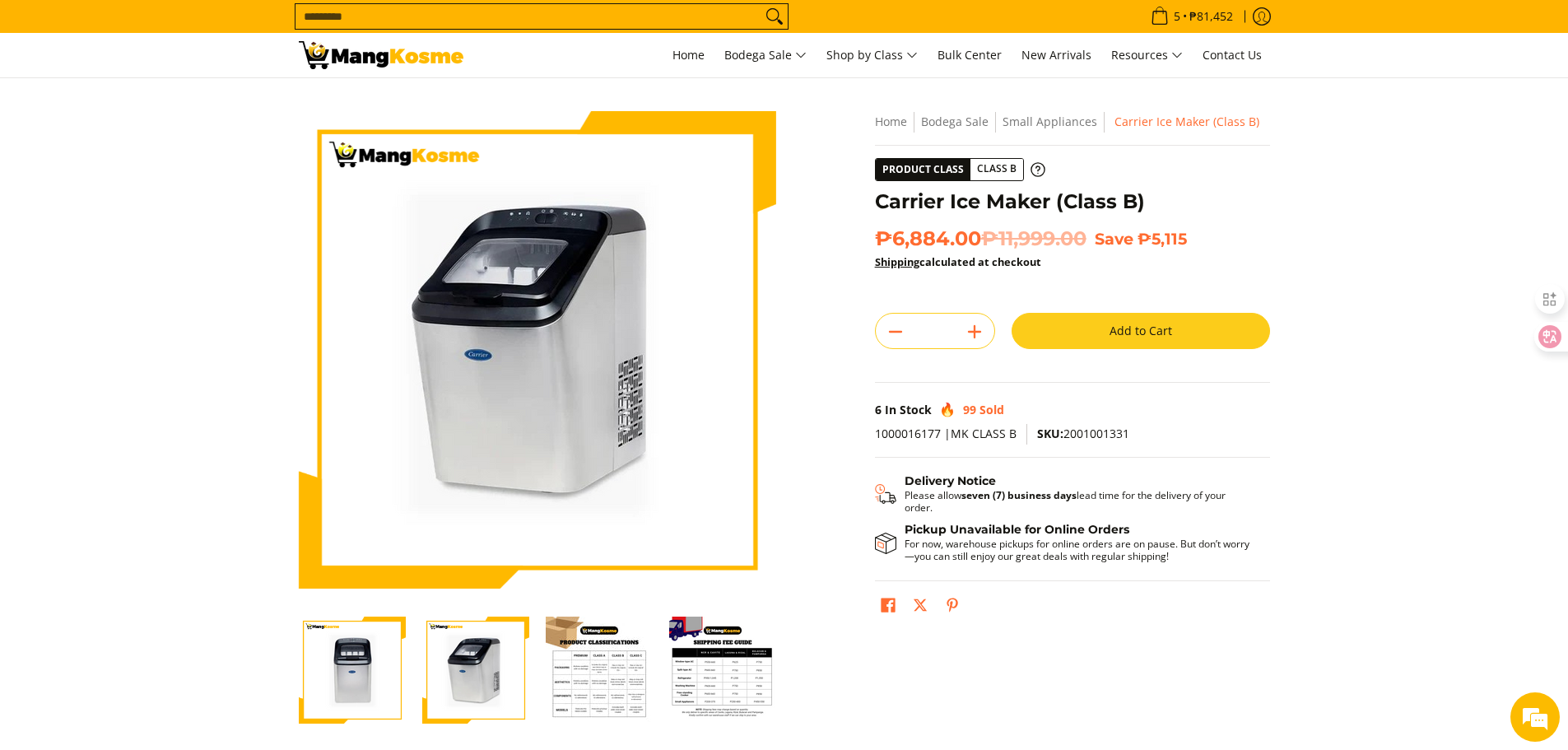
click at [350, 673] on img "Carrier Ice Maker (Class B)-1" at bounding box center [351, 669] width 107 height 107
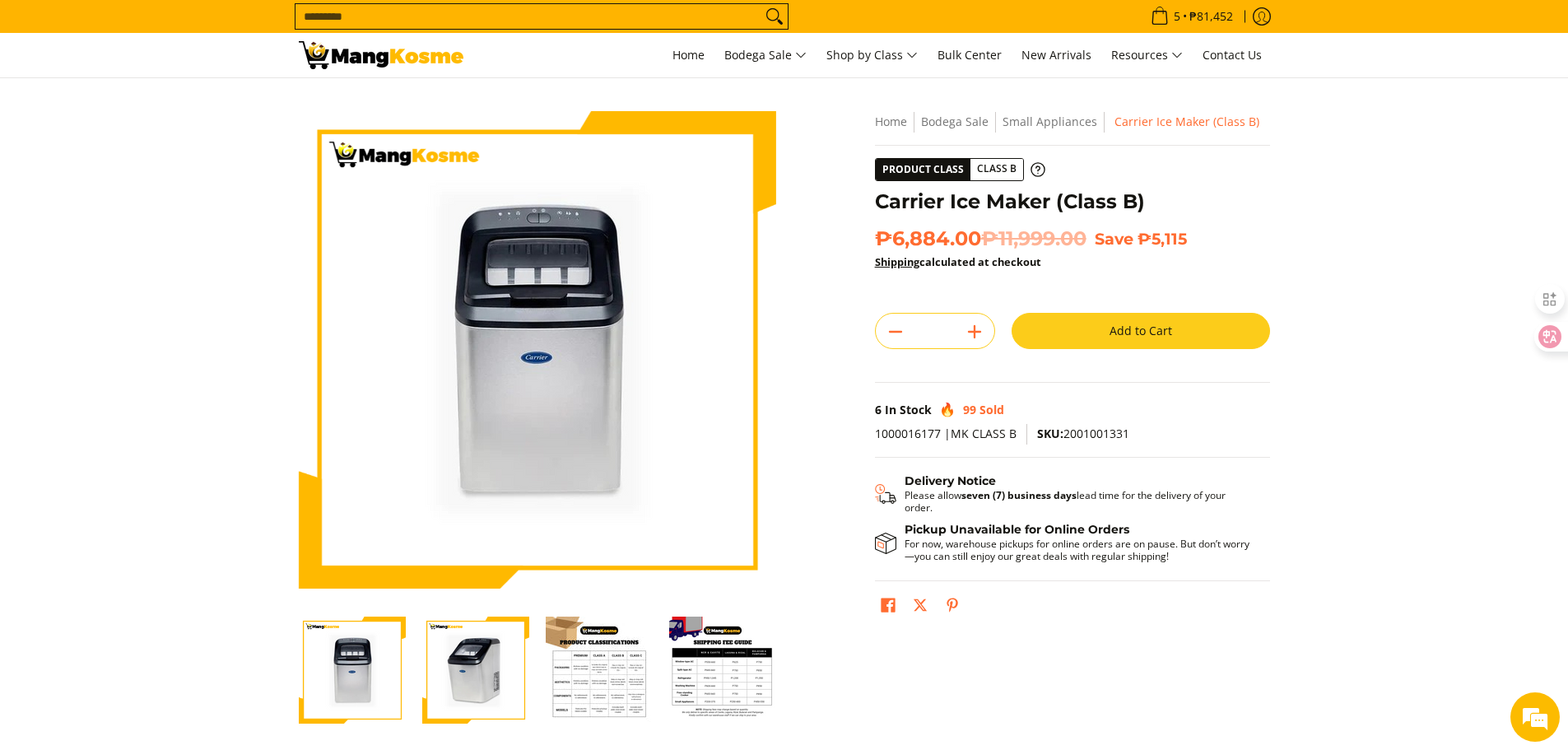
click at [1118, 336] on button "Add to Cart" at bounding box center [1140, 330] width 258 height 36
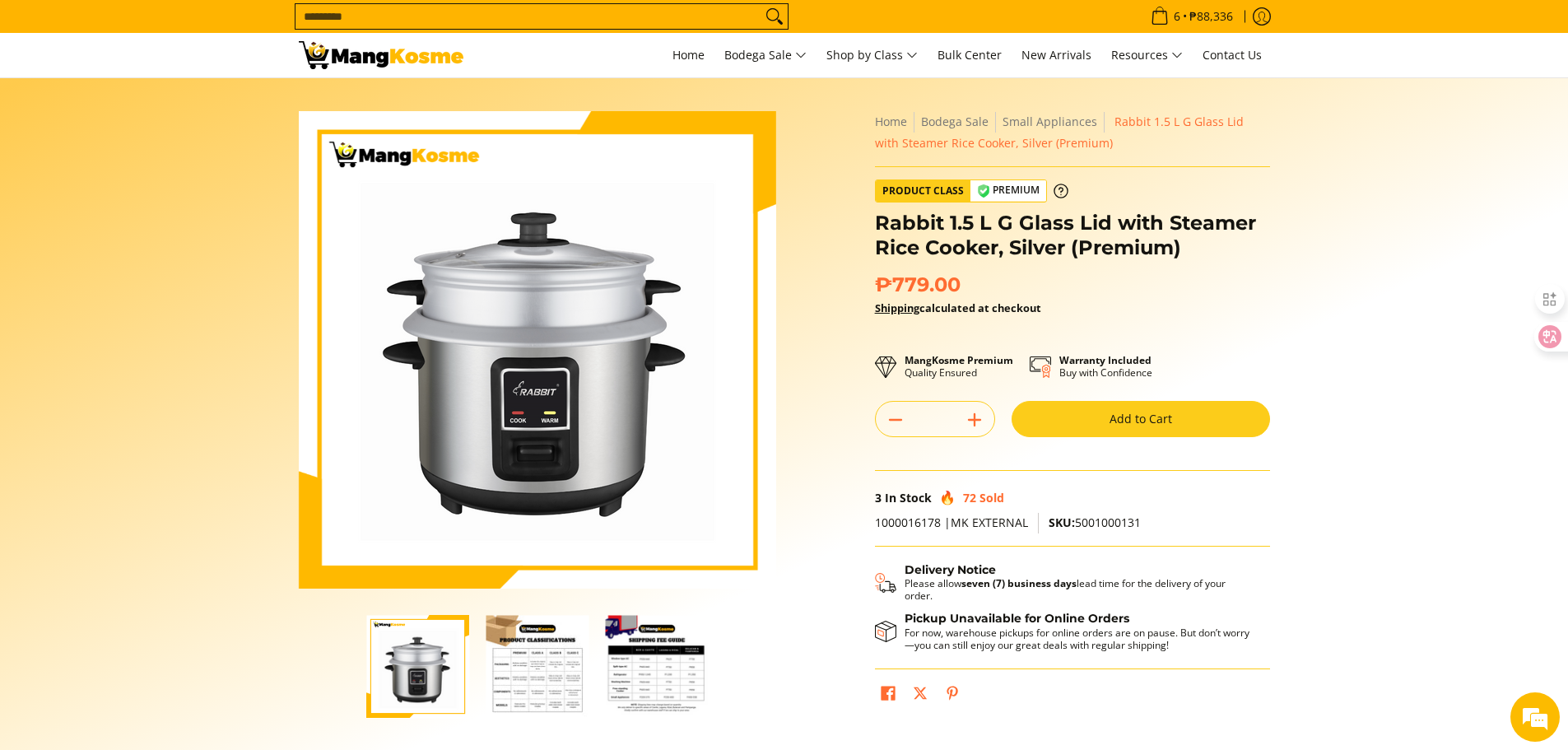
click at [1117, 417] on button "Add to Cart" at bounding box center [1140, 419] width 258 height 36
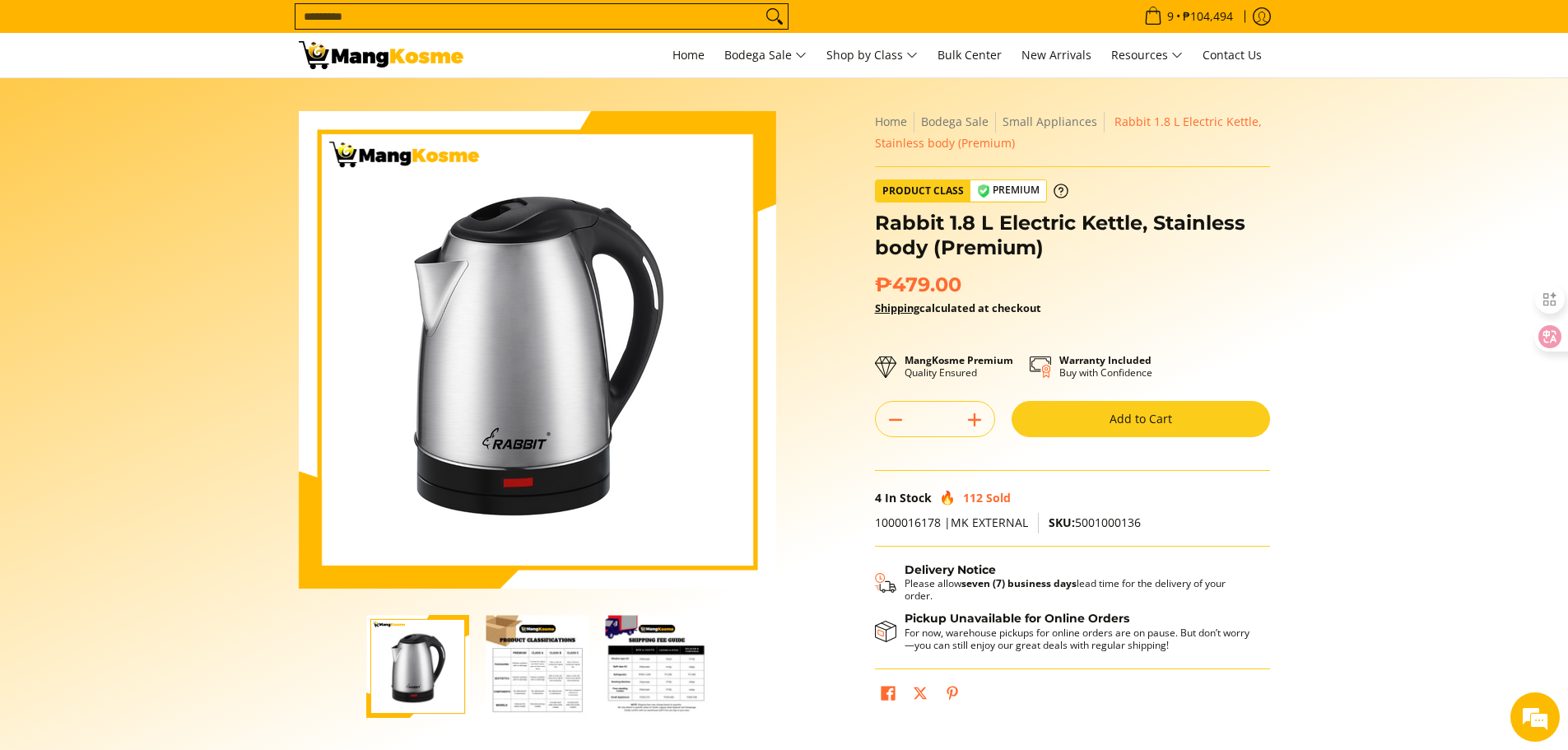
click at [1129, 421] on button "Add to Cart" at bounding box center [1140, 419] width 258 height 36
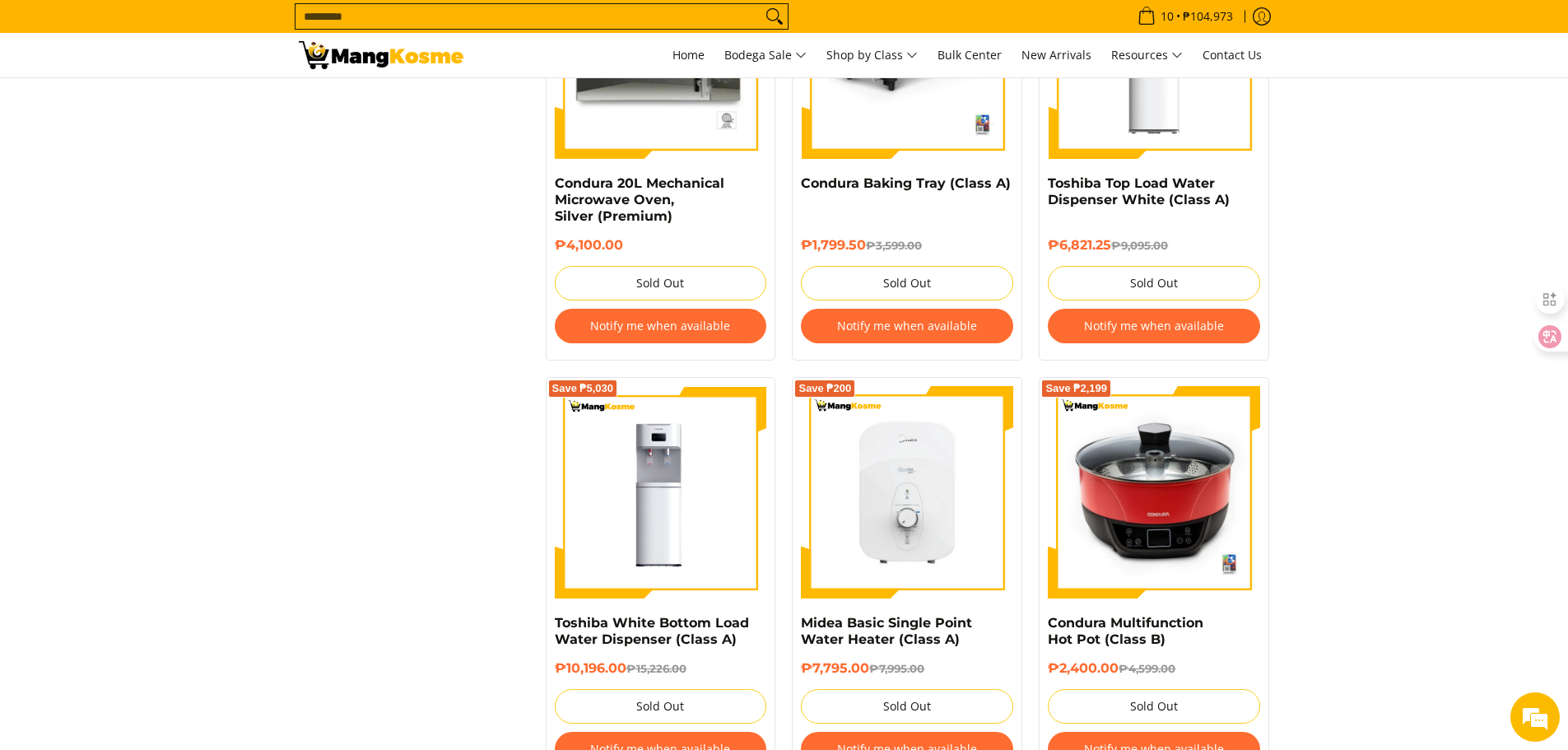
scroll to position [2799, 0]
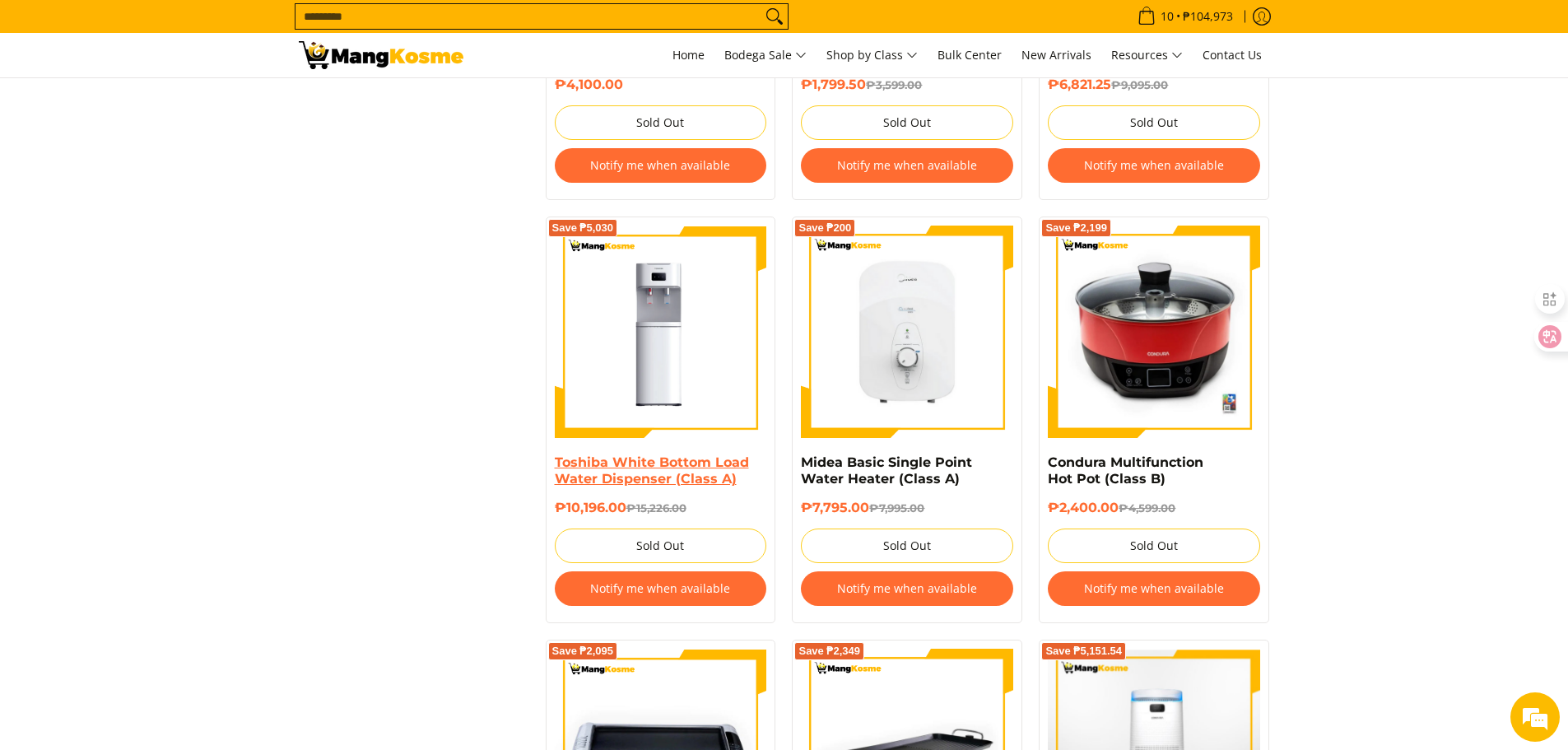
click at [659, 469] on link "Toshiba White Bottom Load Water Dispenser (Class A)" at bounding box center [652, 470] width 194 height 32
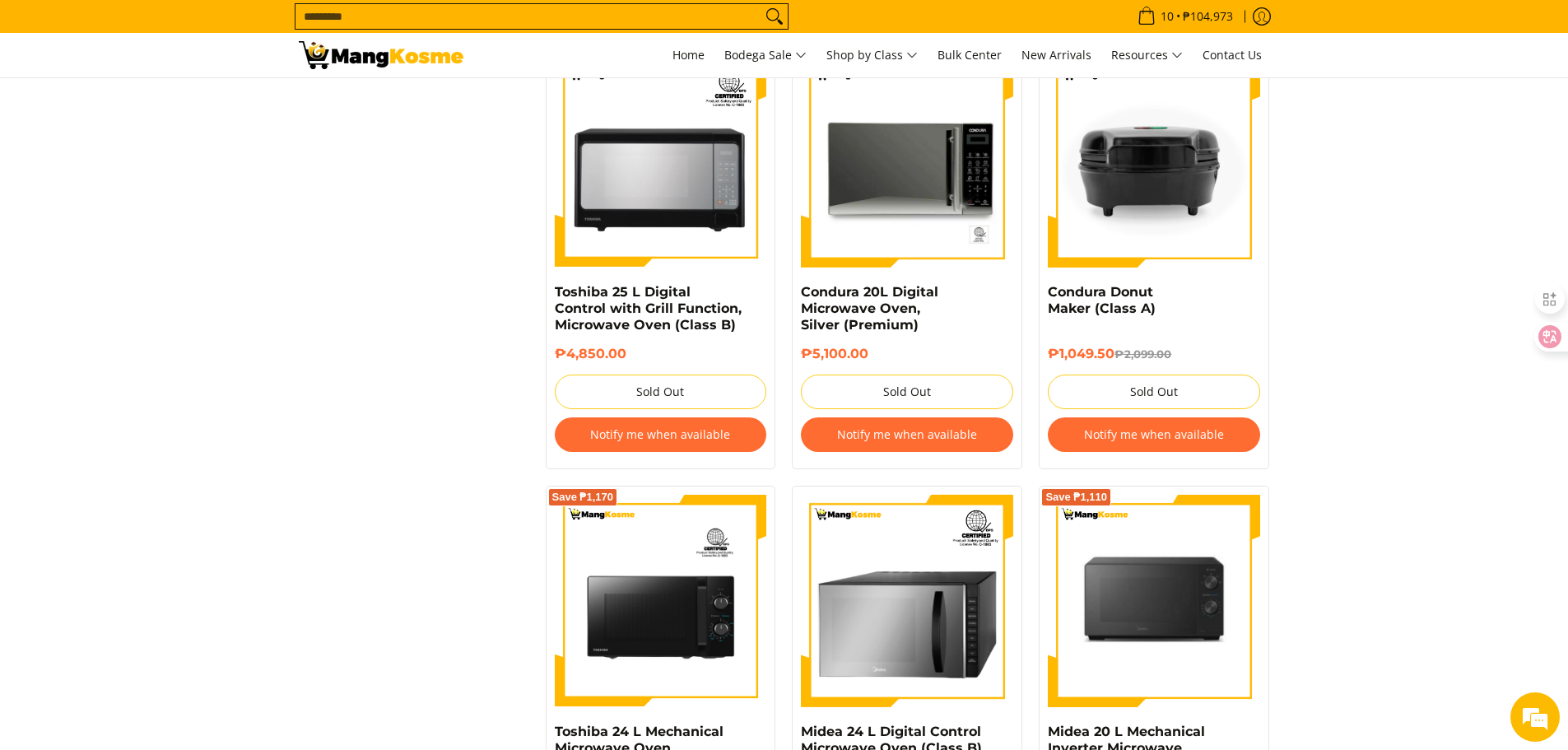
scroll to position [1564, 0]
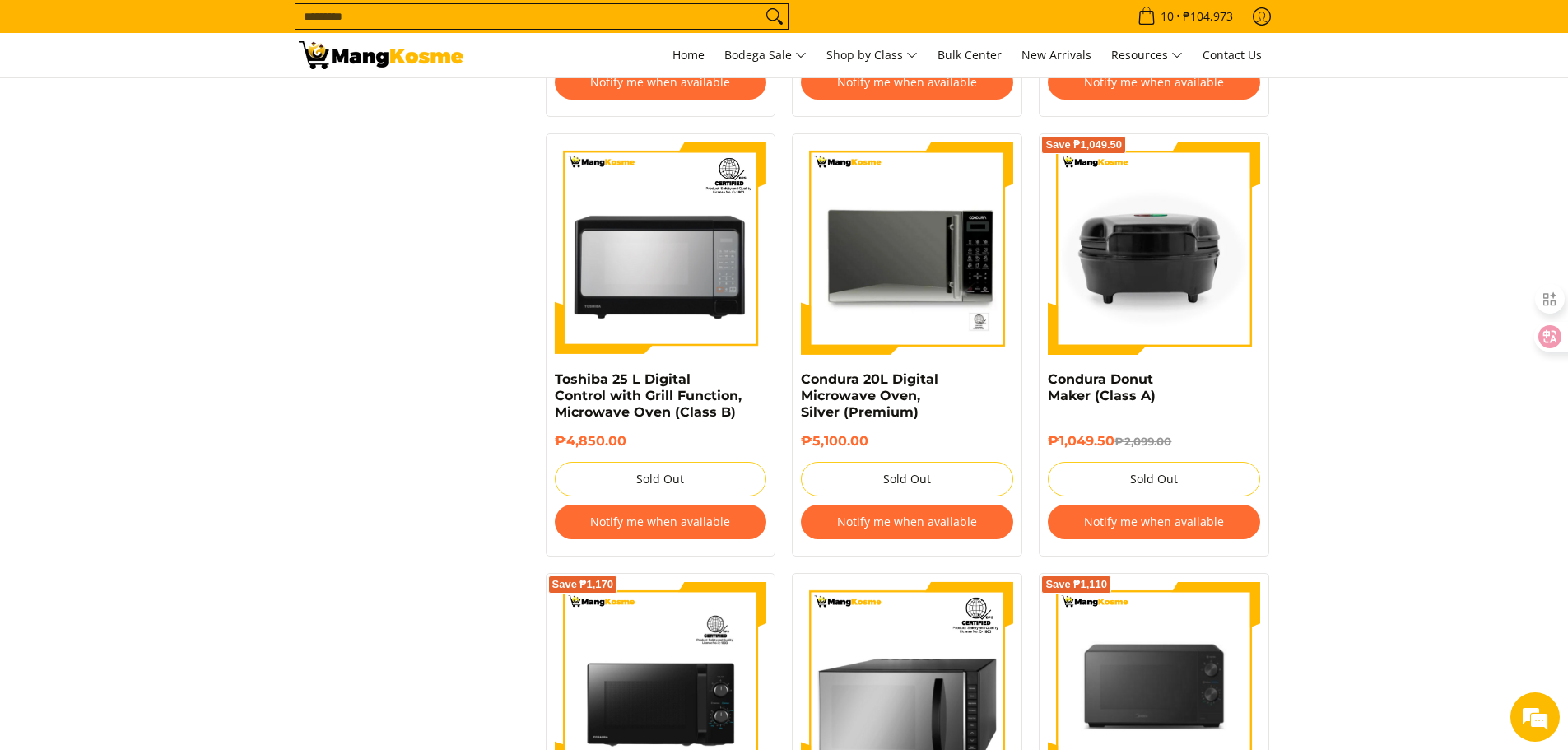
click at [909, 519] on button "Notify me when available" at bounding box center [907, 521] width 213 height 34
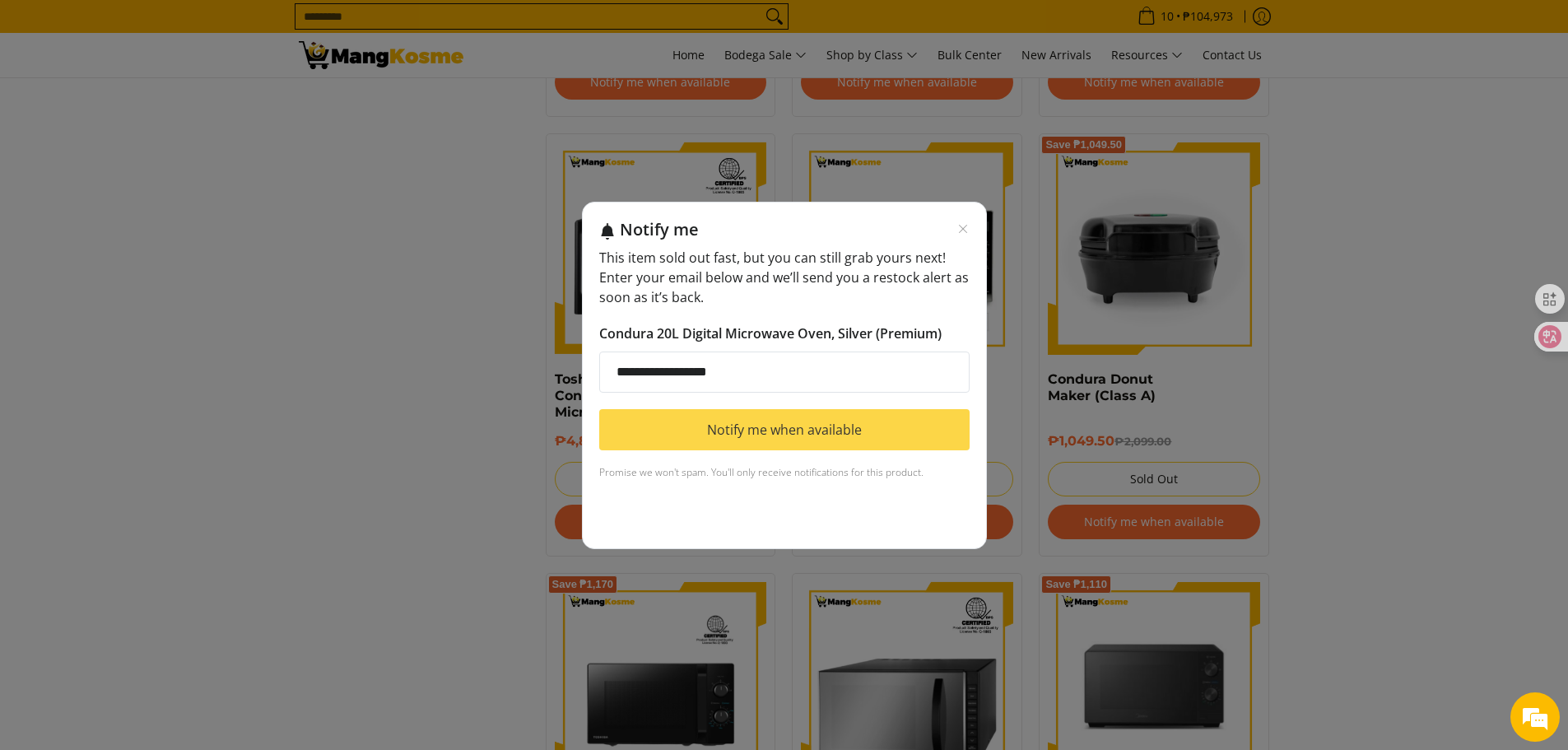
click at [770, 431] on button "Notify me when available" at bounding box center [784, 430] width 371 height 41
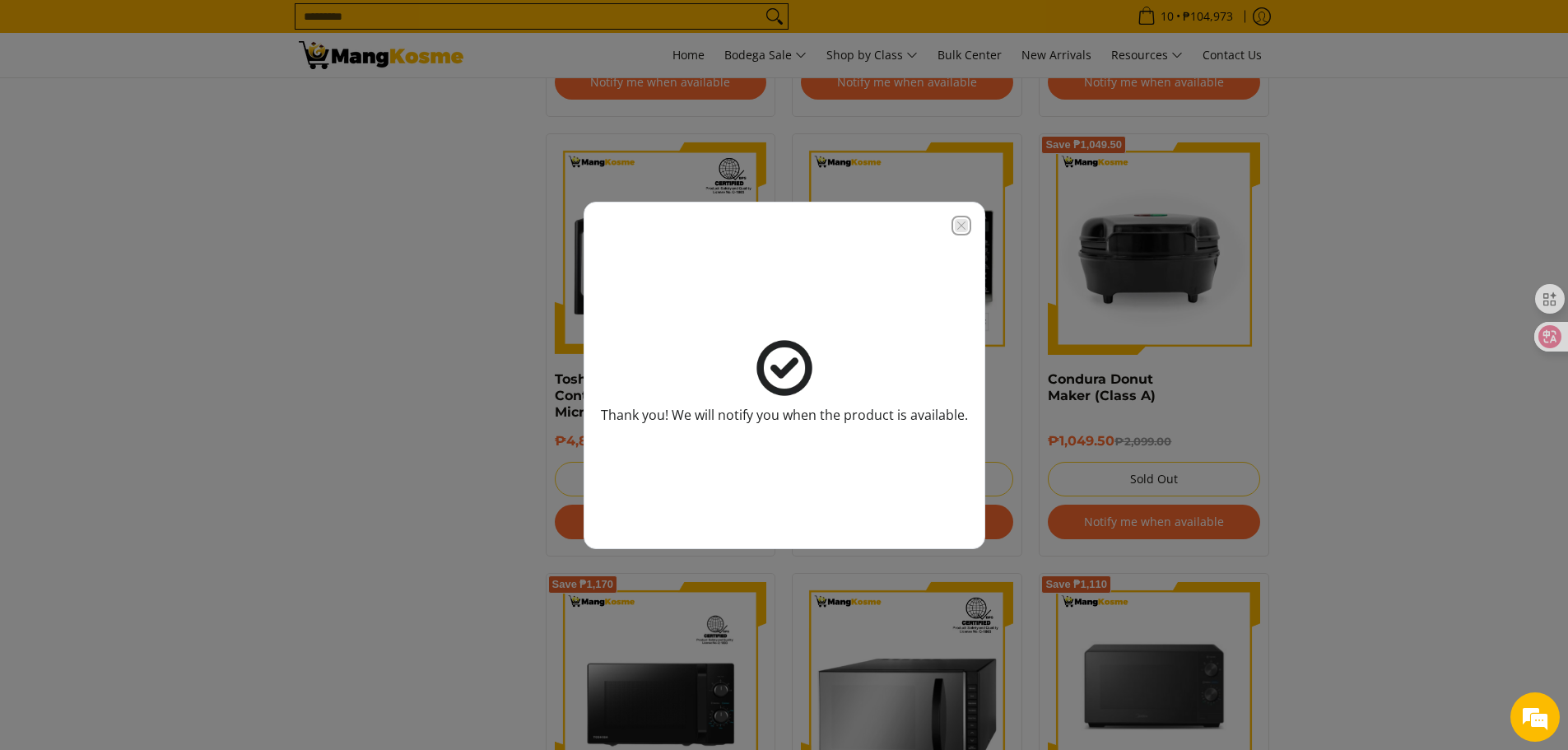
click at [961, 226] on icon "Close modal" at bounding box center [961, 224] width 8 height 8
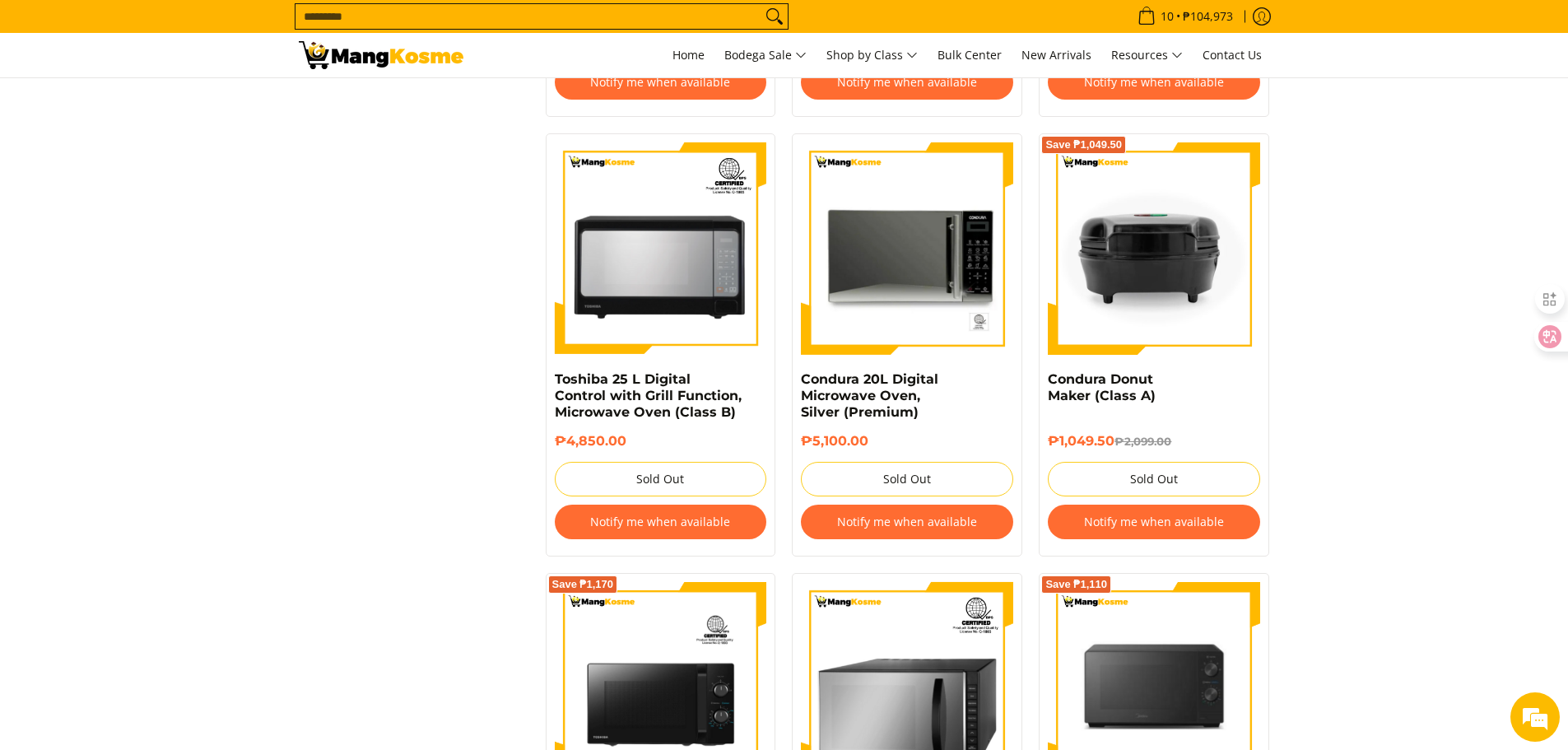
click at [662, 523] on button "Notify me when available" at bounding box center [661, 521] width 213 height 34
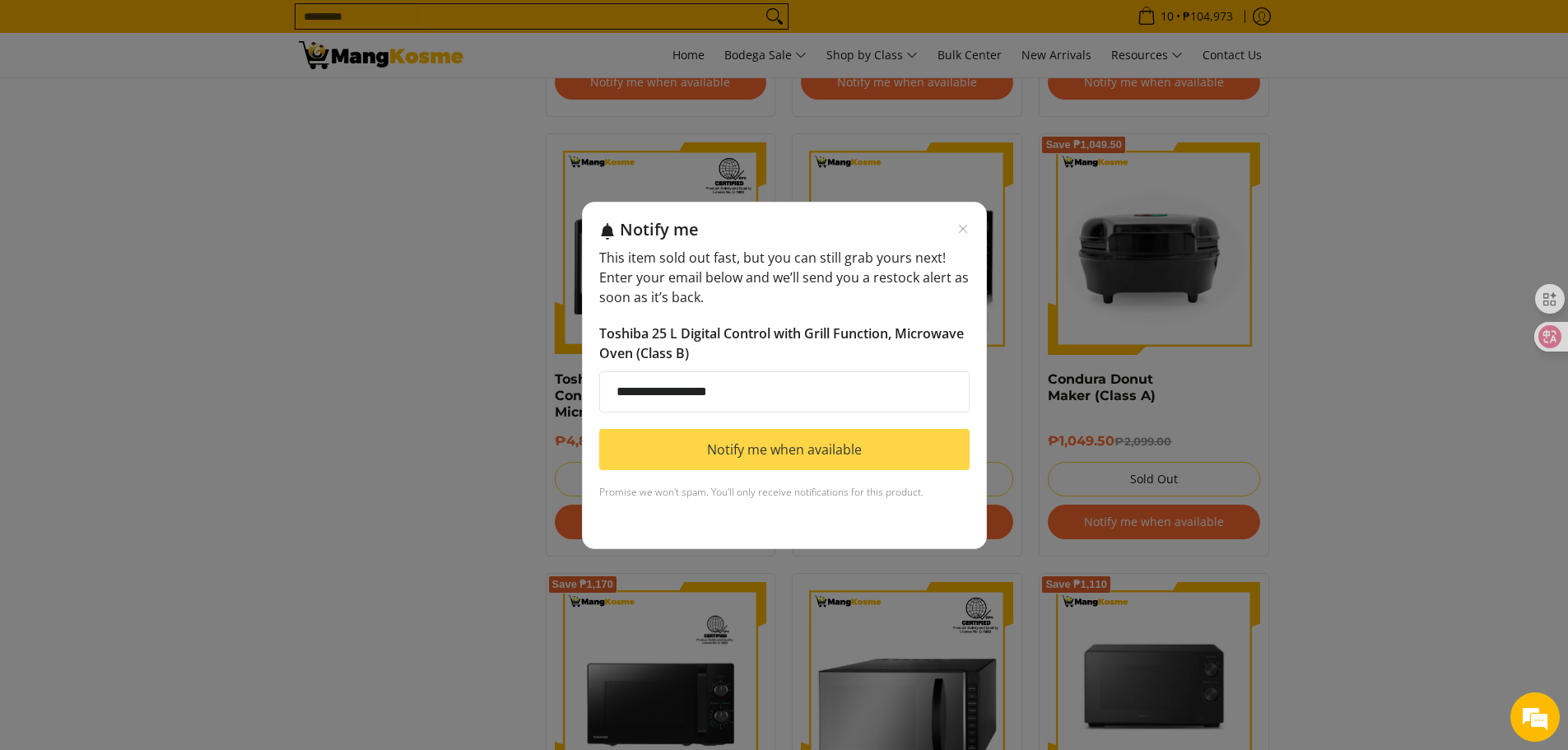
click at [731, 450] on button "Notify me when available" at bounding box center [784, 449] width 371 height 41
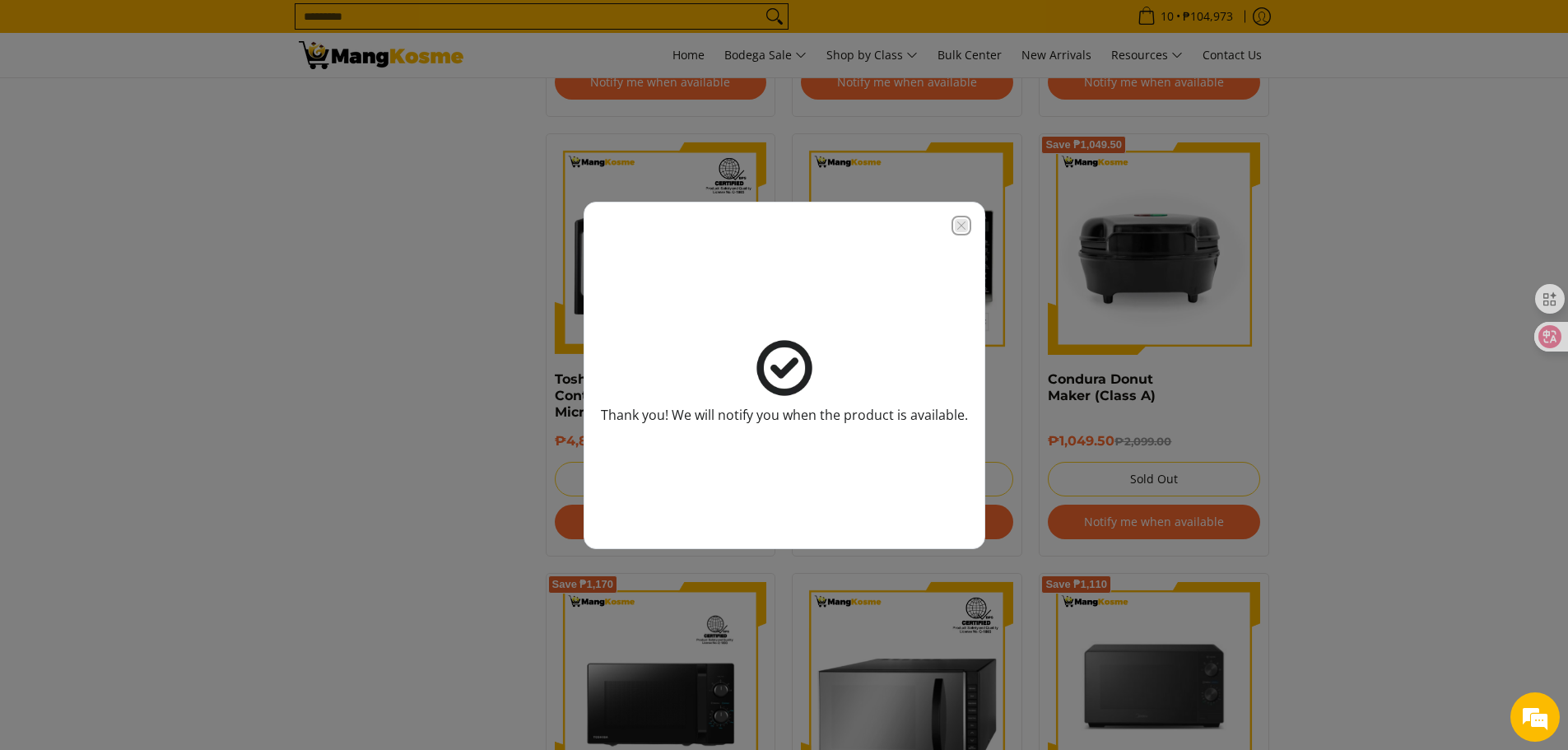
click at [964, 225] on icon "Close modal" at bounding box center [962, 225] width 13 height 13
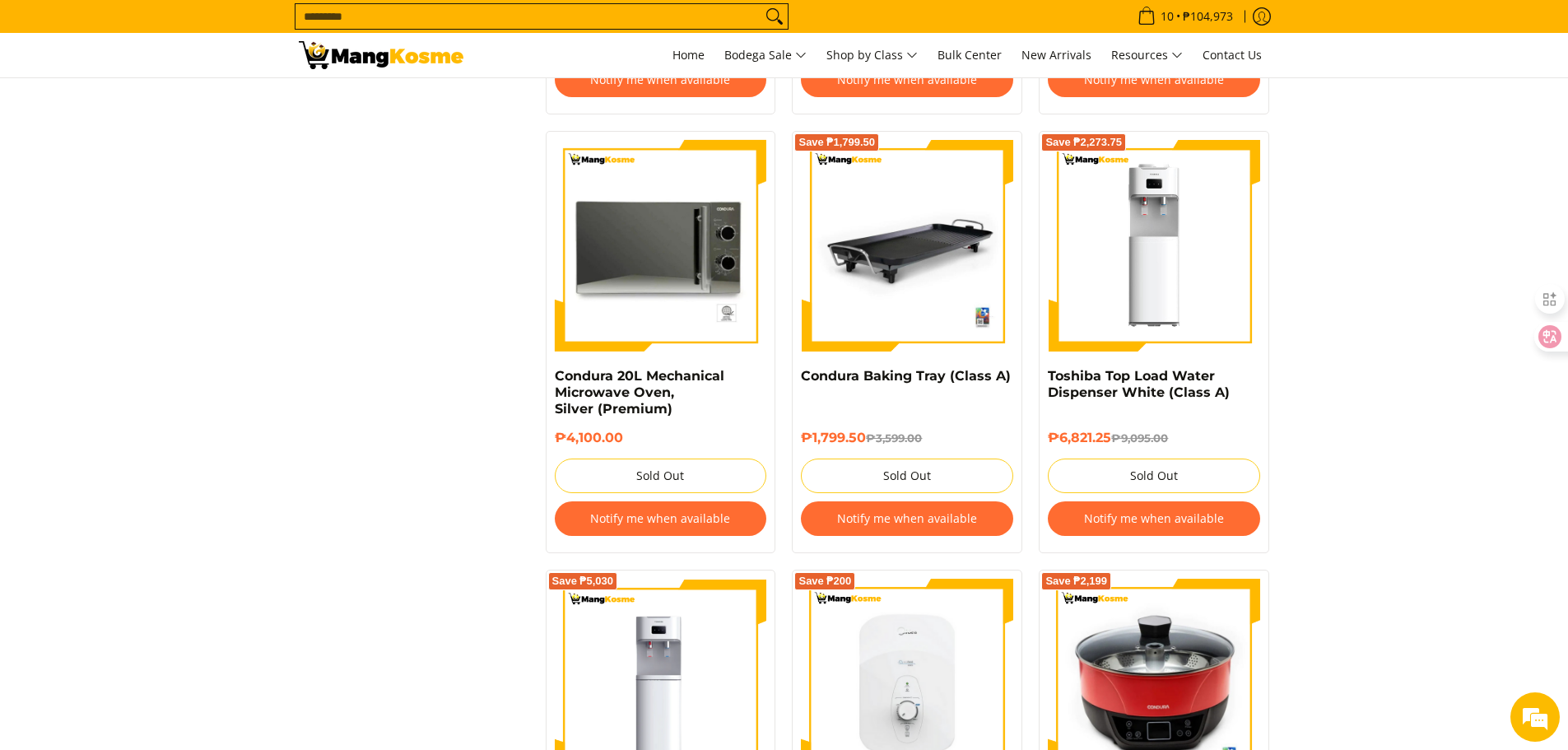
scroll to position [2469, 0]
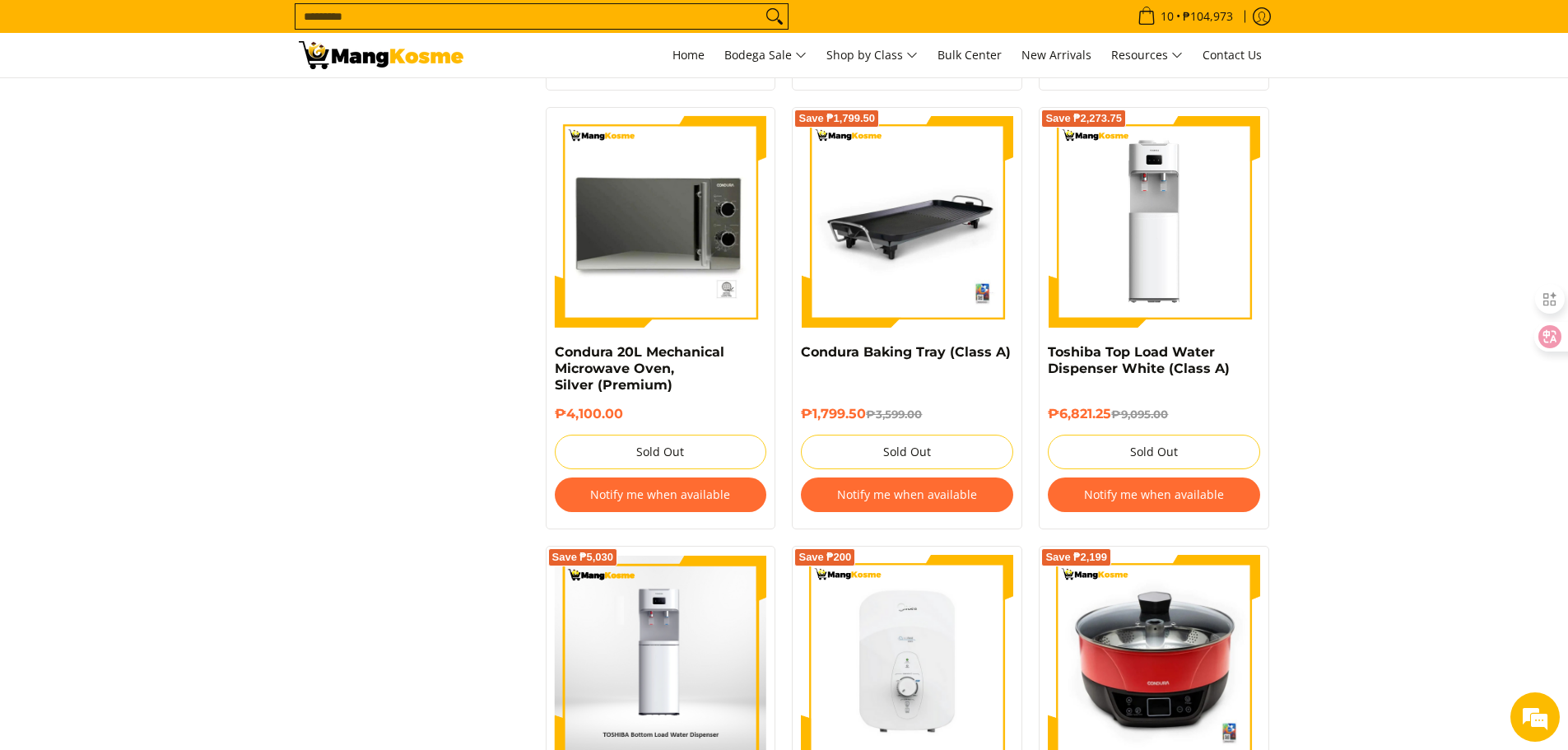
click at [659, 658] on img at bounding box center [660, 661] width 211 height 213
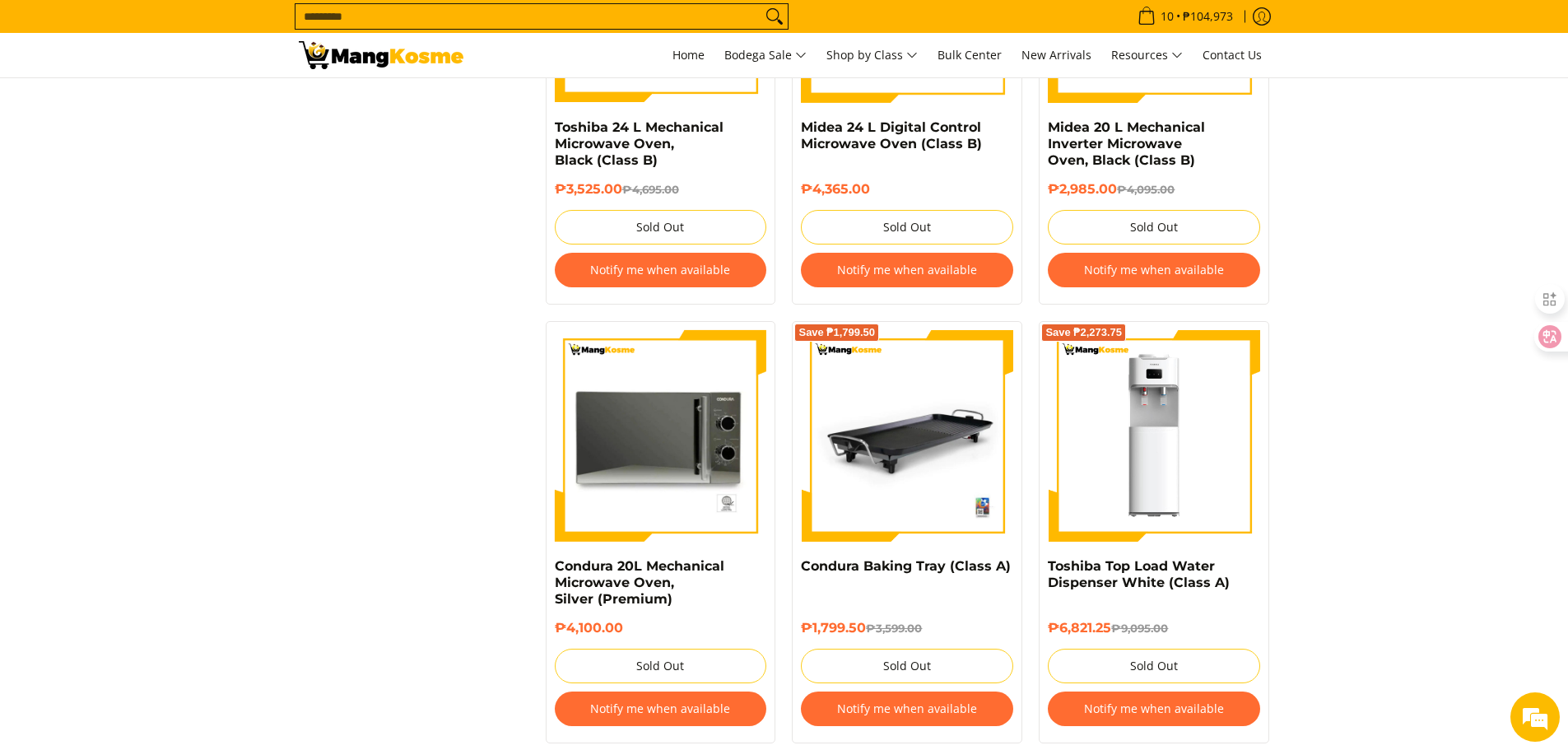
scroll to position [2223, 0]
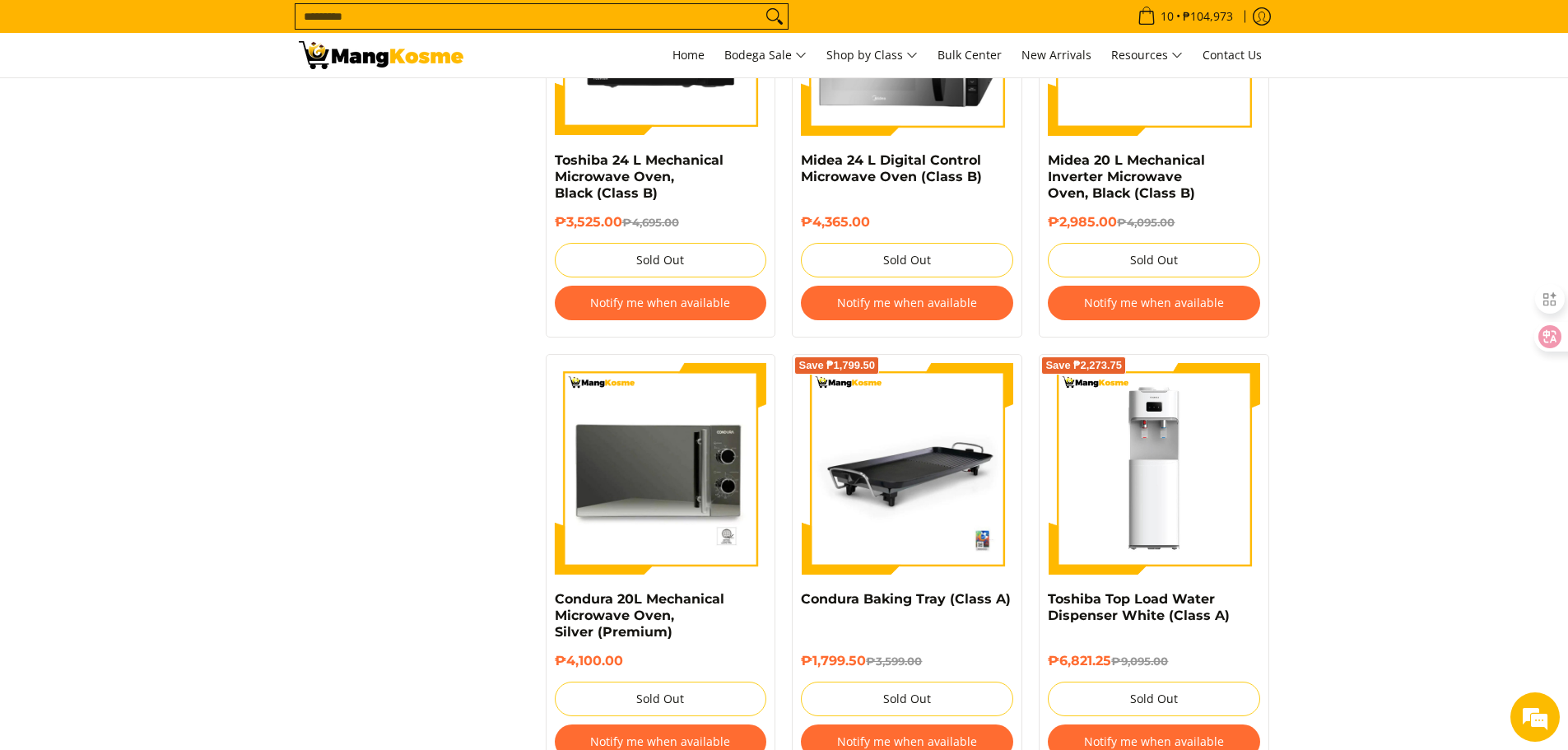
click at [1179, 725] on button "Notify me when available" at bounding box center [1154, 742] width 213 height 34
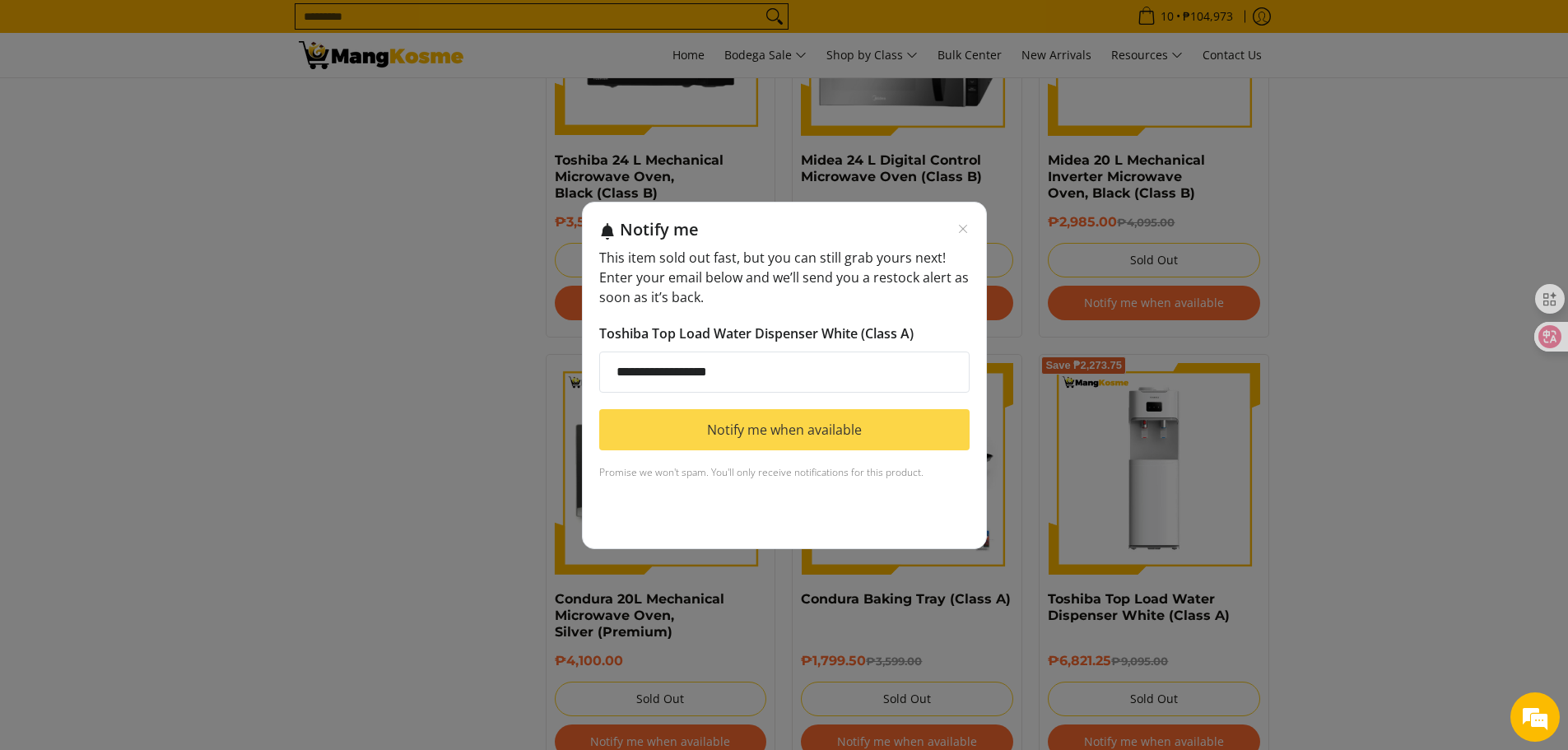
click at [820, 430] on button "Notify me when available" at bounding box center [784, 430] width 371 height 41
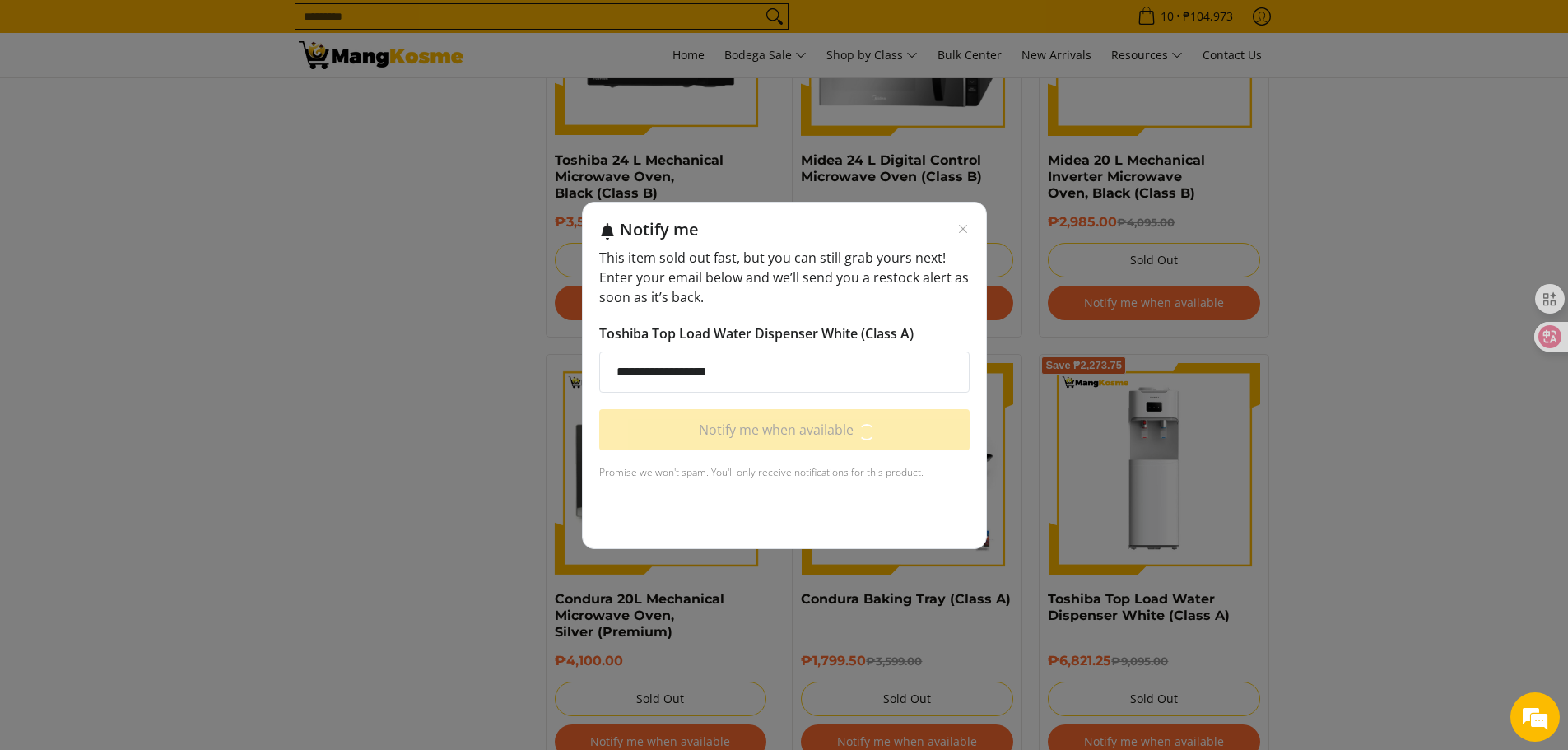
scroll to position [2469, 0]
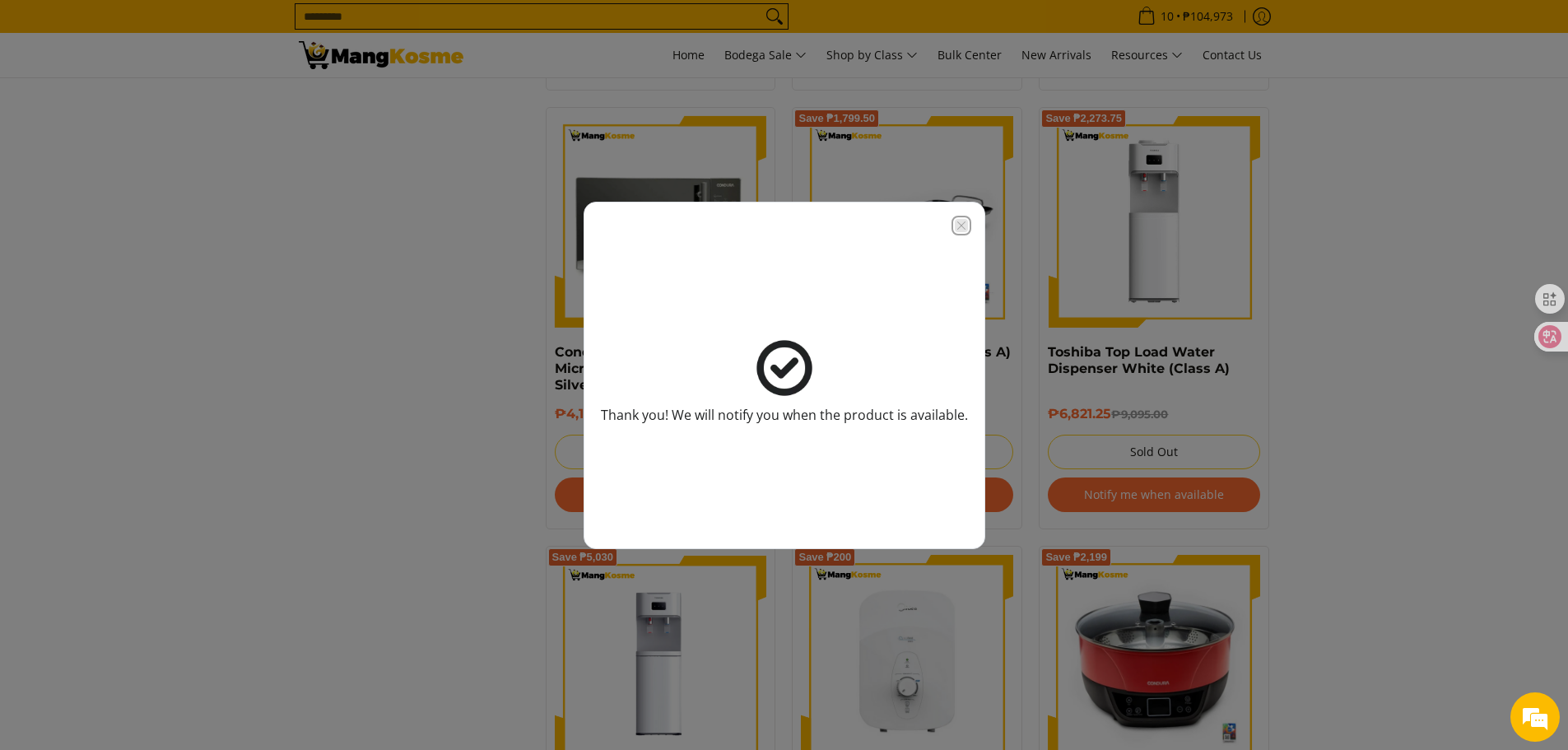
click at [961, 221] on icon "Close modal" at bounding box center [962, 225] width 13 height 13
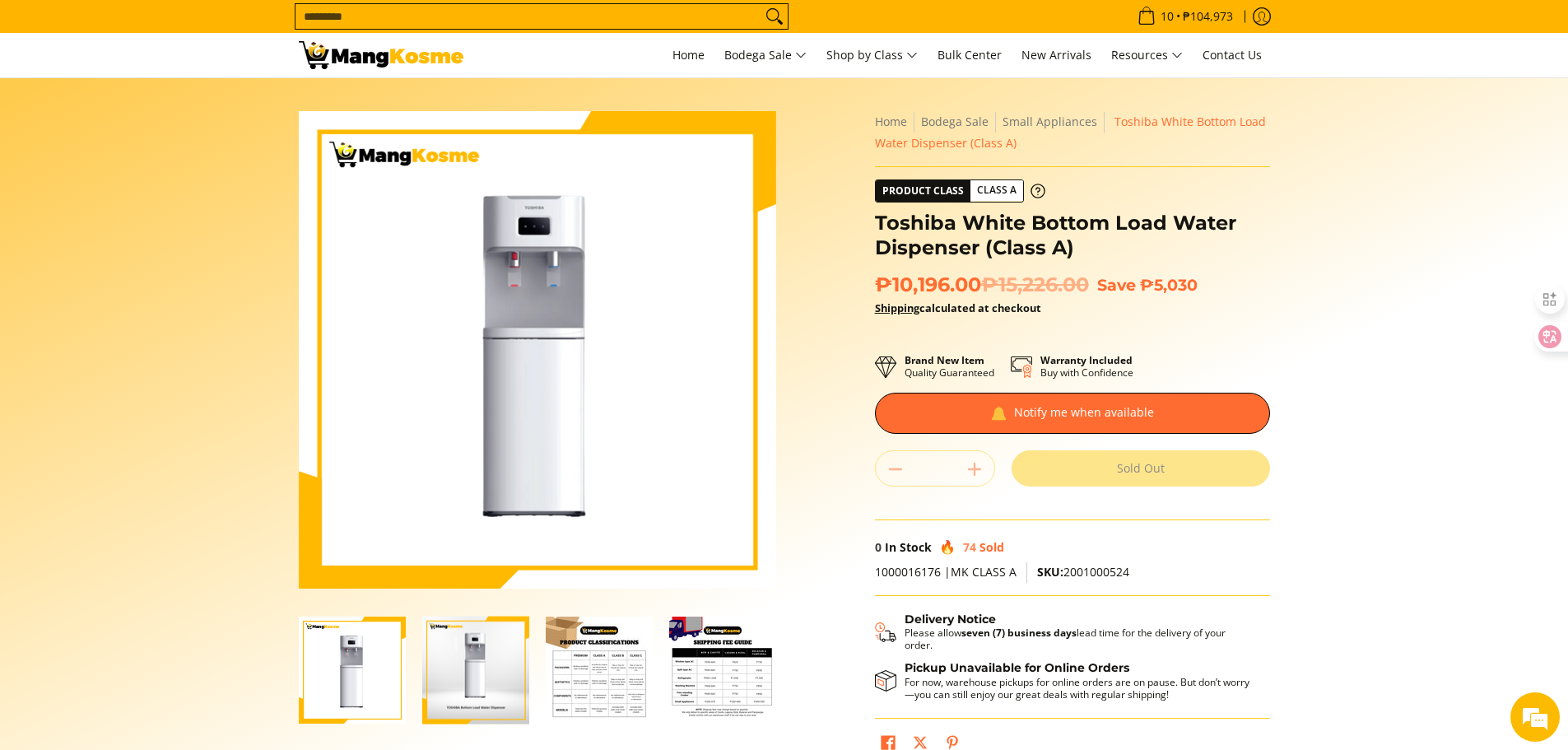
click at [358, 671] on img "Toshiba White Bottom Load Water Dispenser (Class A)-1" at bounding box center [351, 669] width 107 height 107
click at [491, 676] on img "toshiba-bottom-load-water-dispenser-front-view-mang-kosme" at bounding box center [475, 671] width 107 height 128
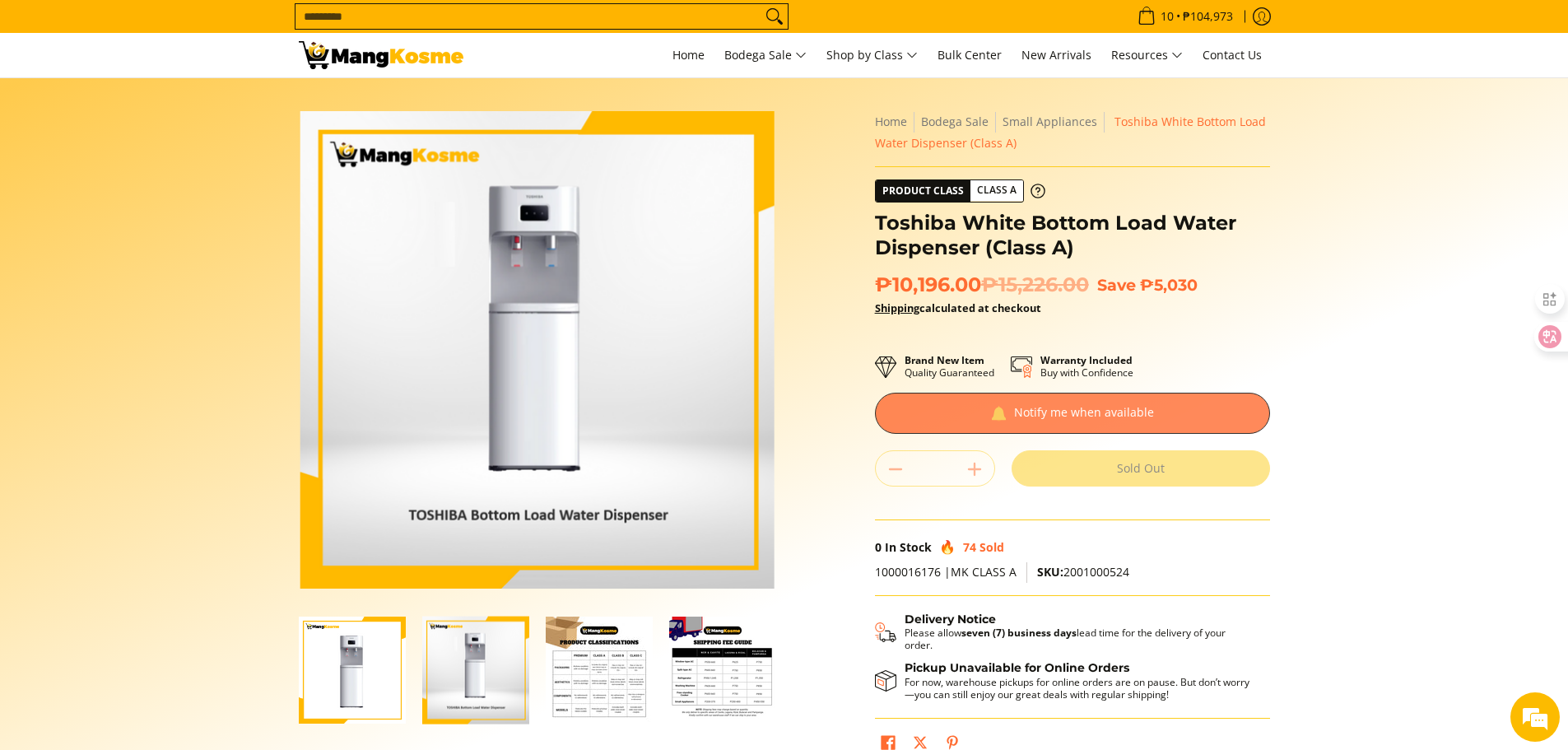
click at [1067, 412] on div at bounding box center [1073, 413] width 395 height 41
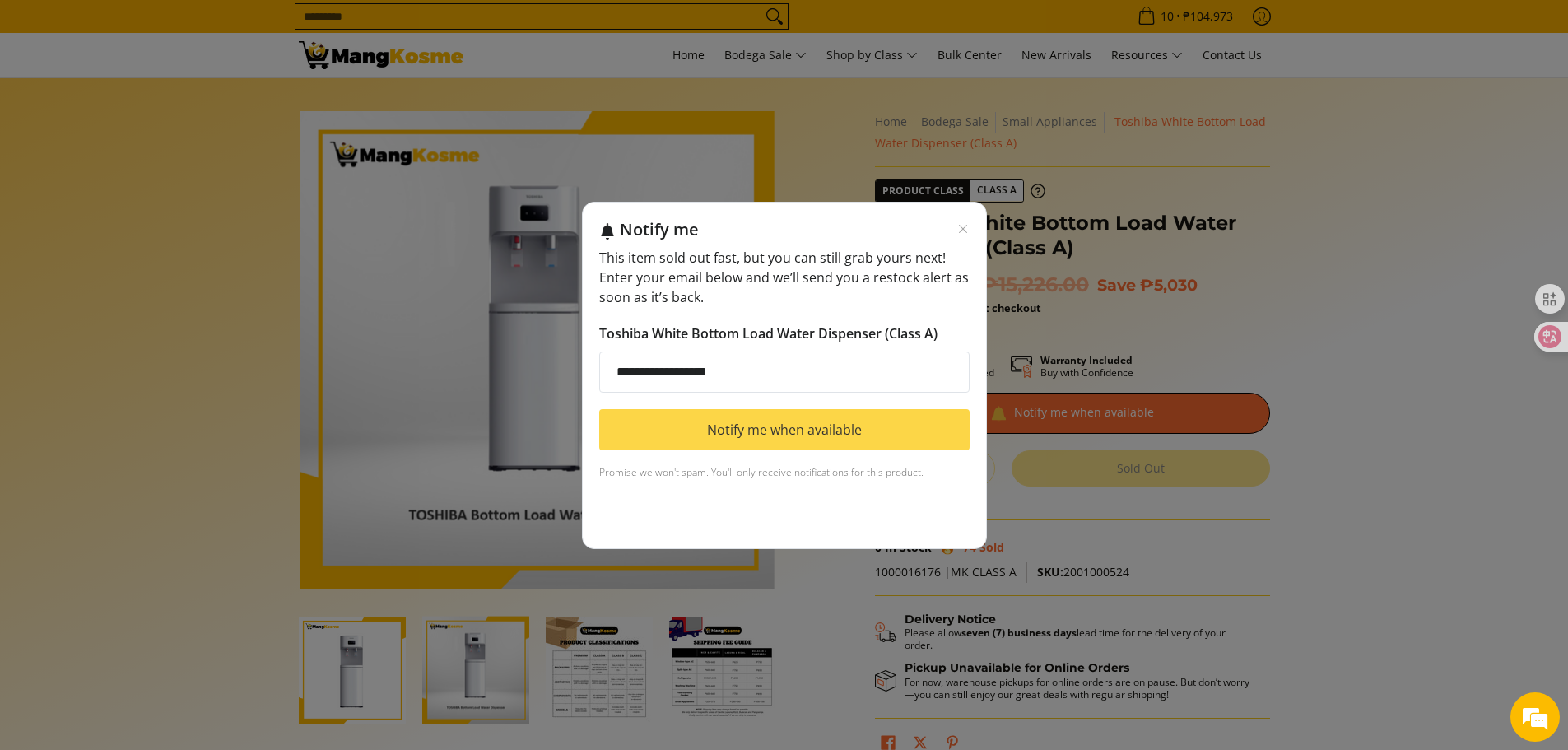
click at [860, 424] on button "Notify me when available" at bounding box center [784, 430] width 371 height 41
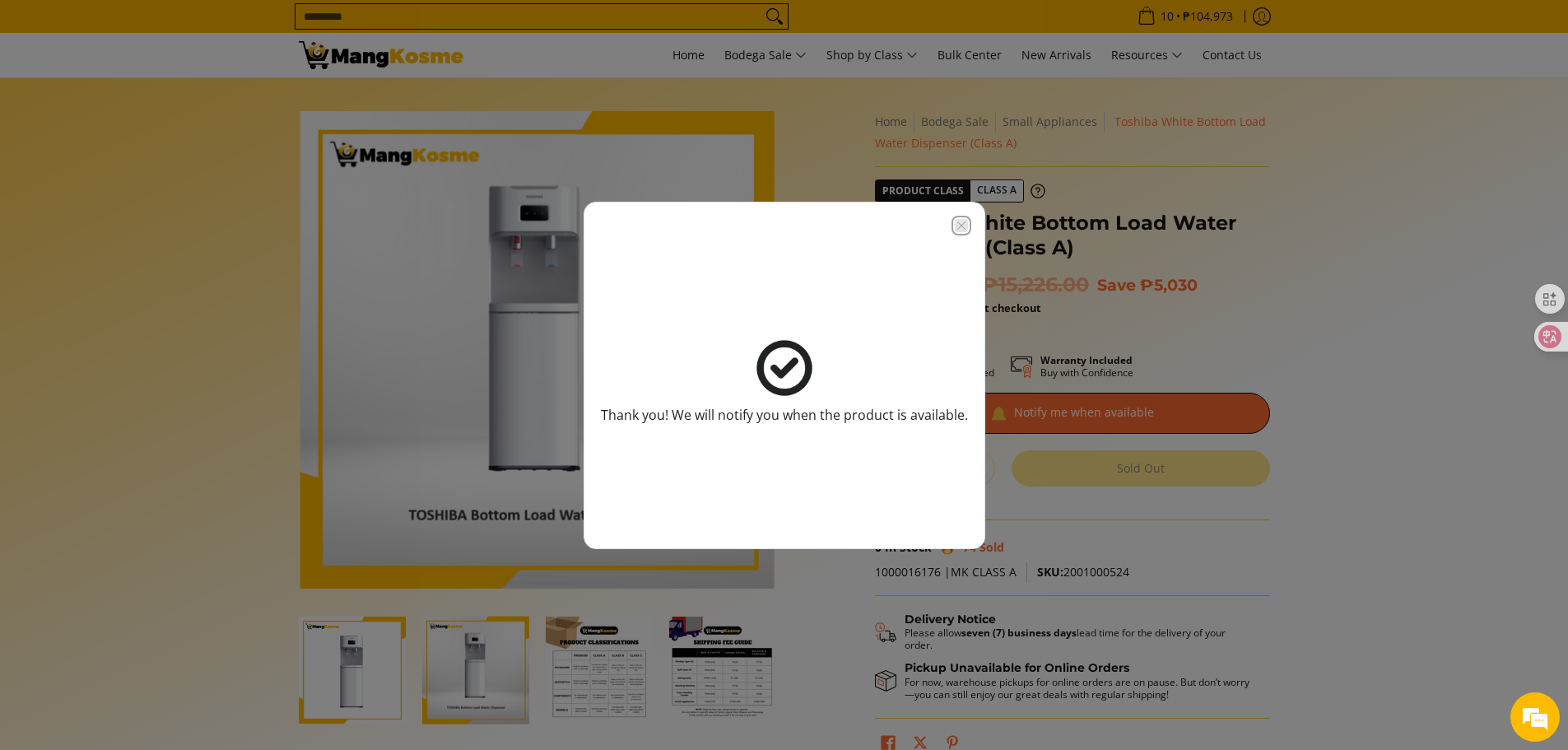
click at [962, 220] on icon "Close modal" at bounding box center [962, 225] width 13 height 13
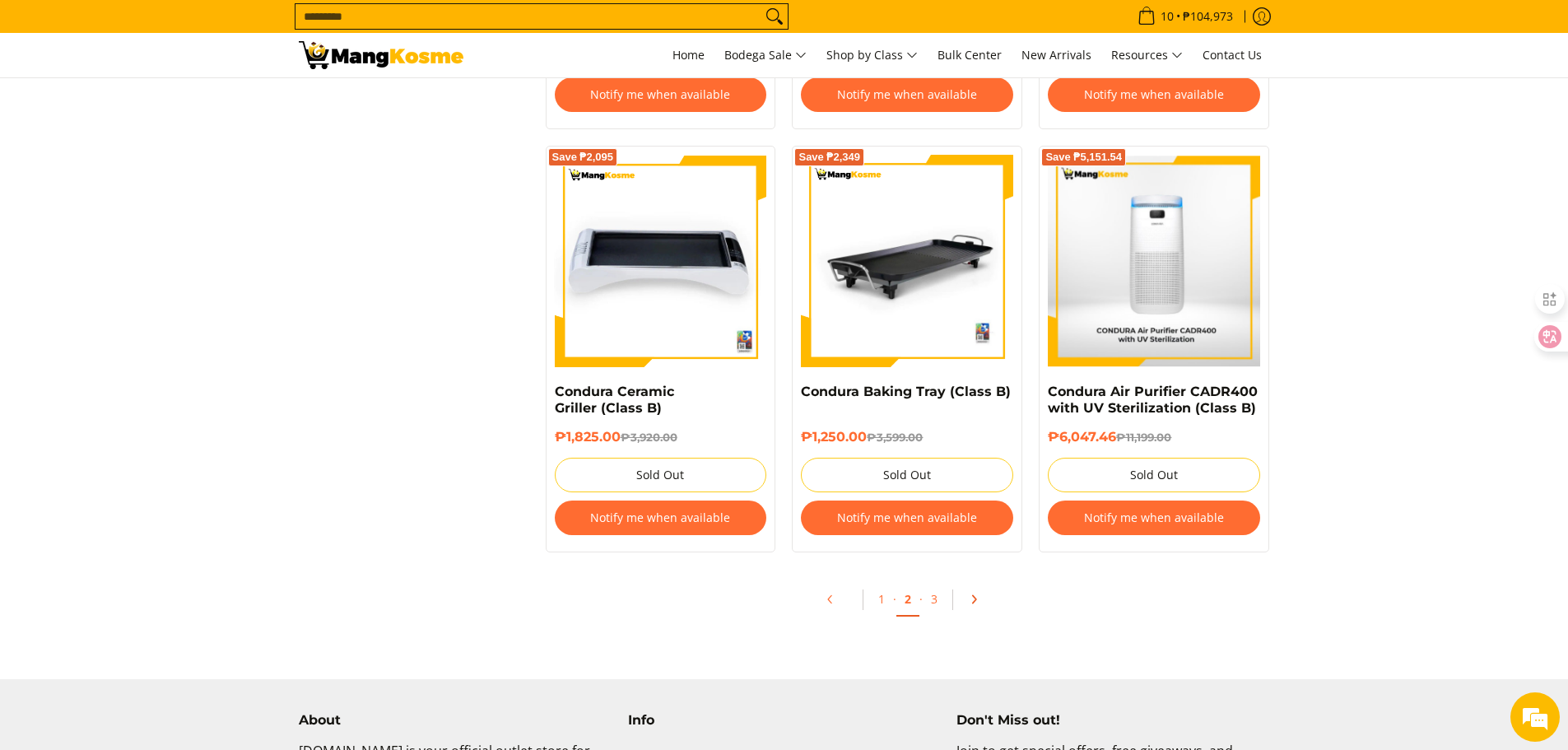
click at [975, 597] on icon "Pagination" at bounding box center [974, 599] width 12 height 12
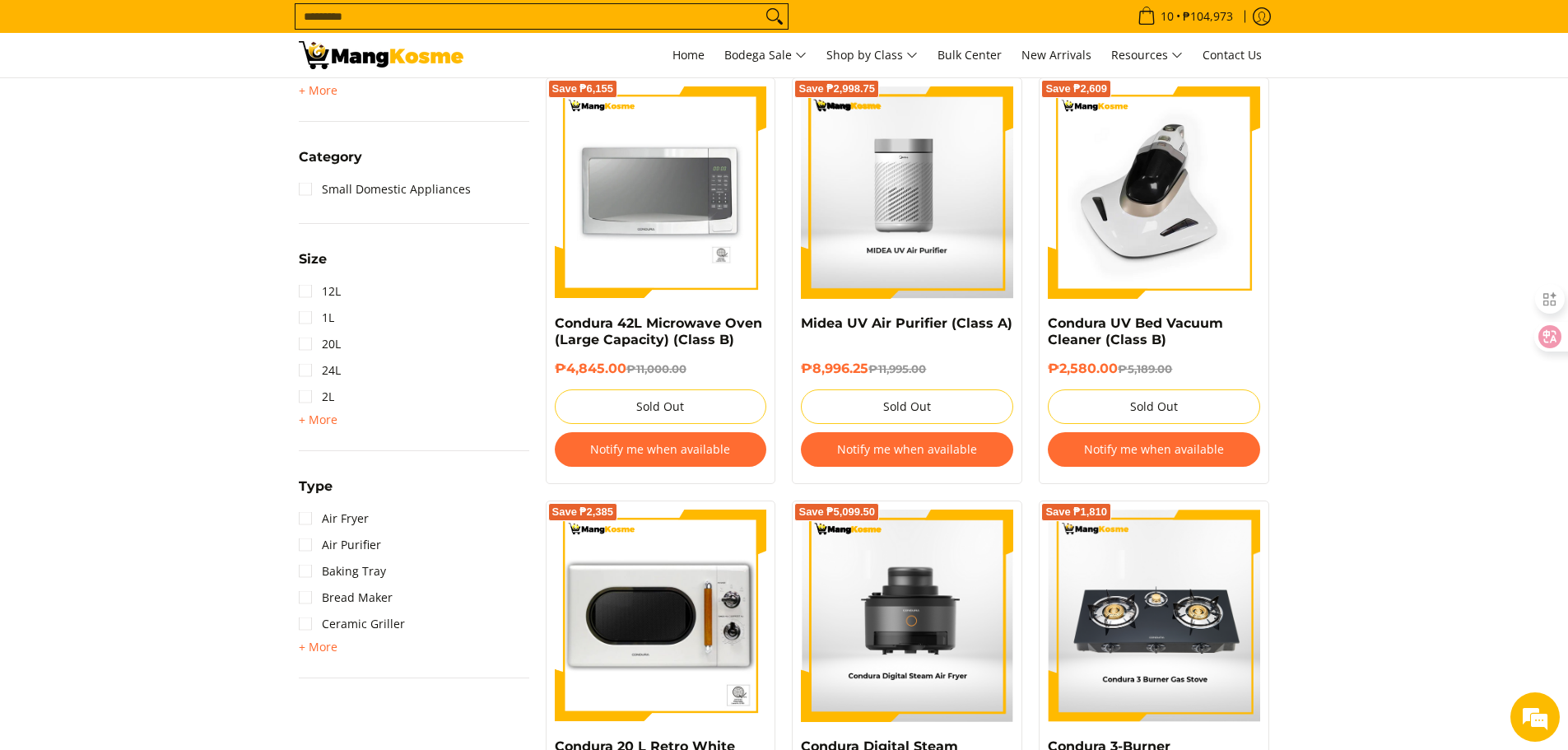
scroll to position [658, 0]
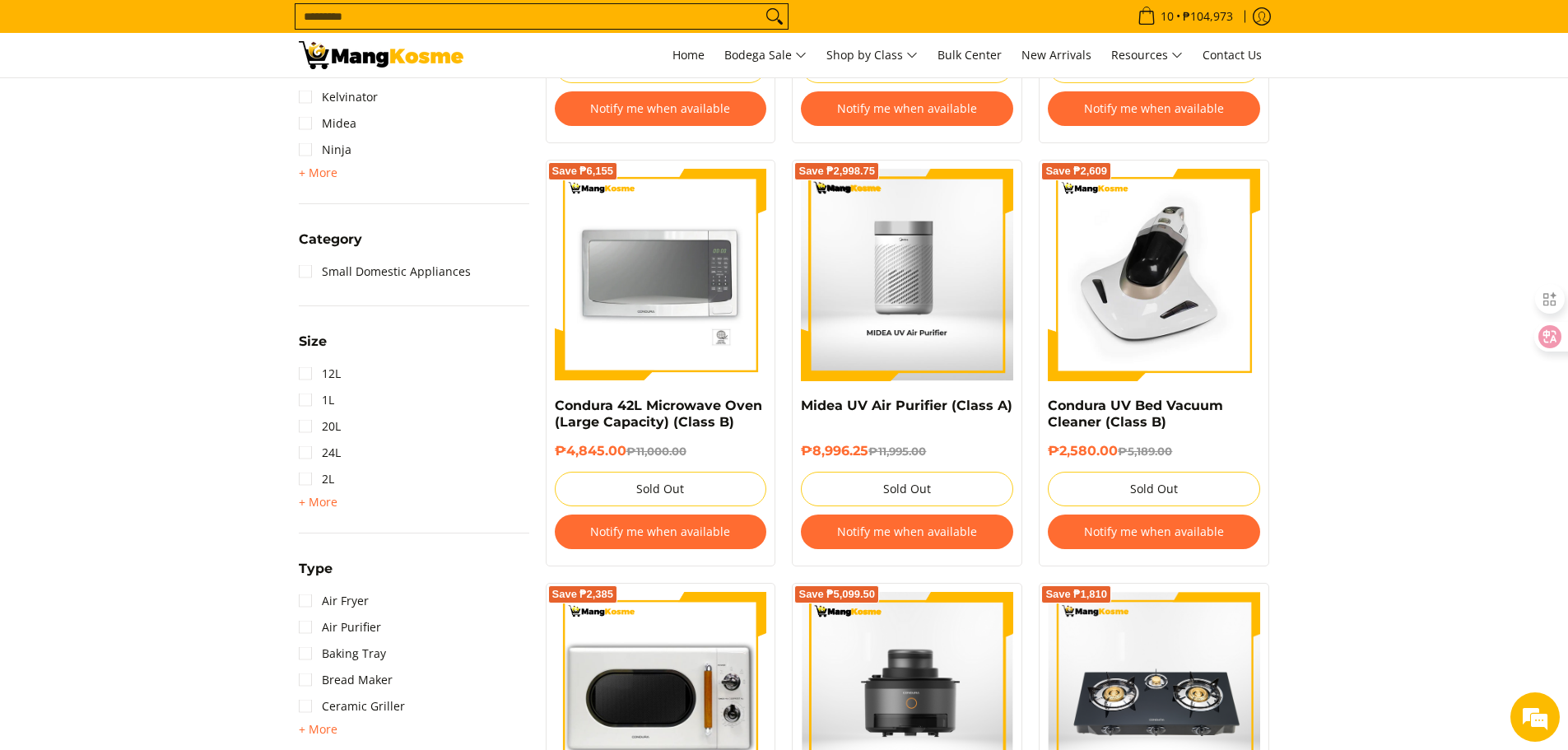
click at [672, 527] on button "Notify me when available" at bounding box center [661, 531] width 213 height 34
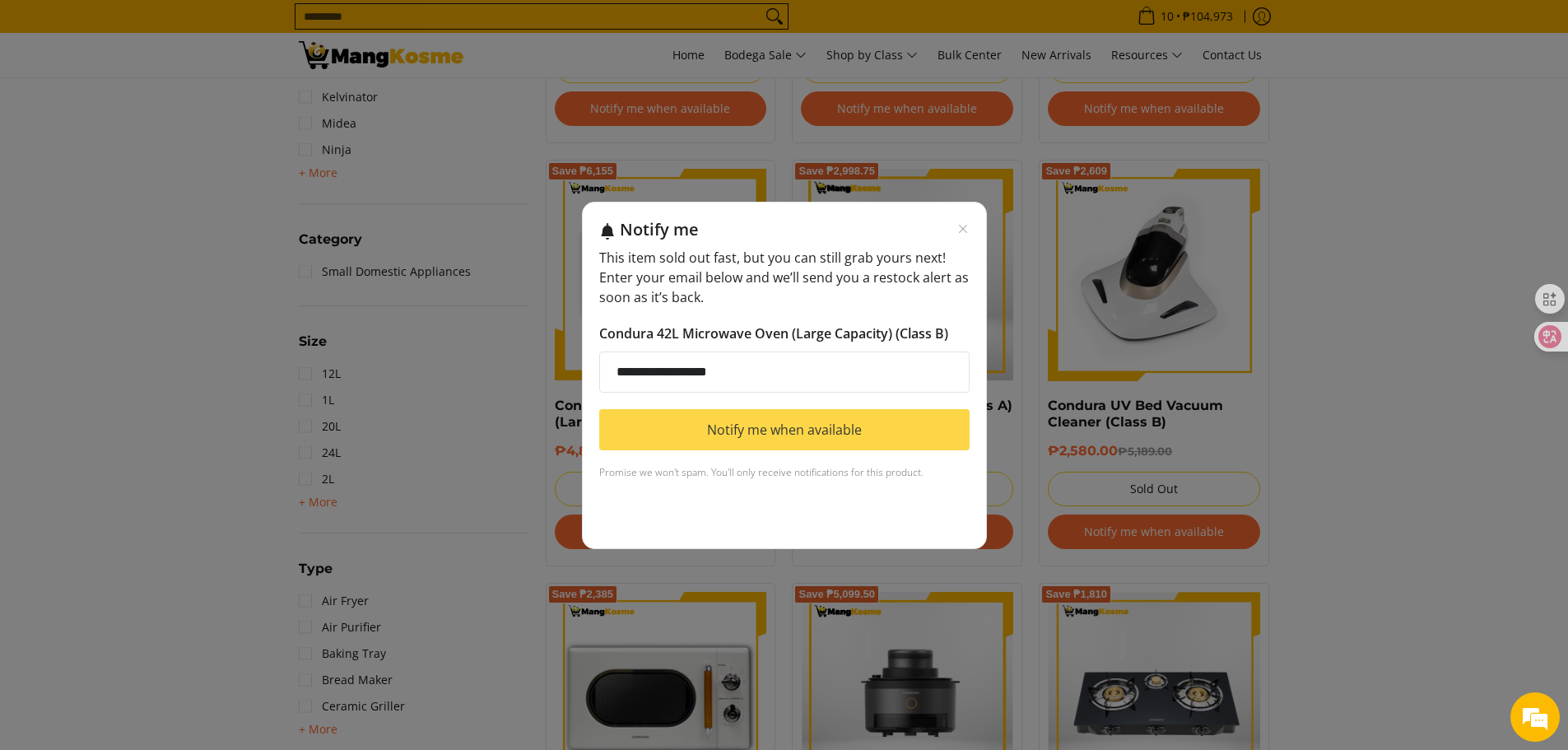
click at [768, 430] on button "Notify me when available" at bounding box center [784, 430] width 371 height 41
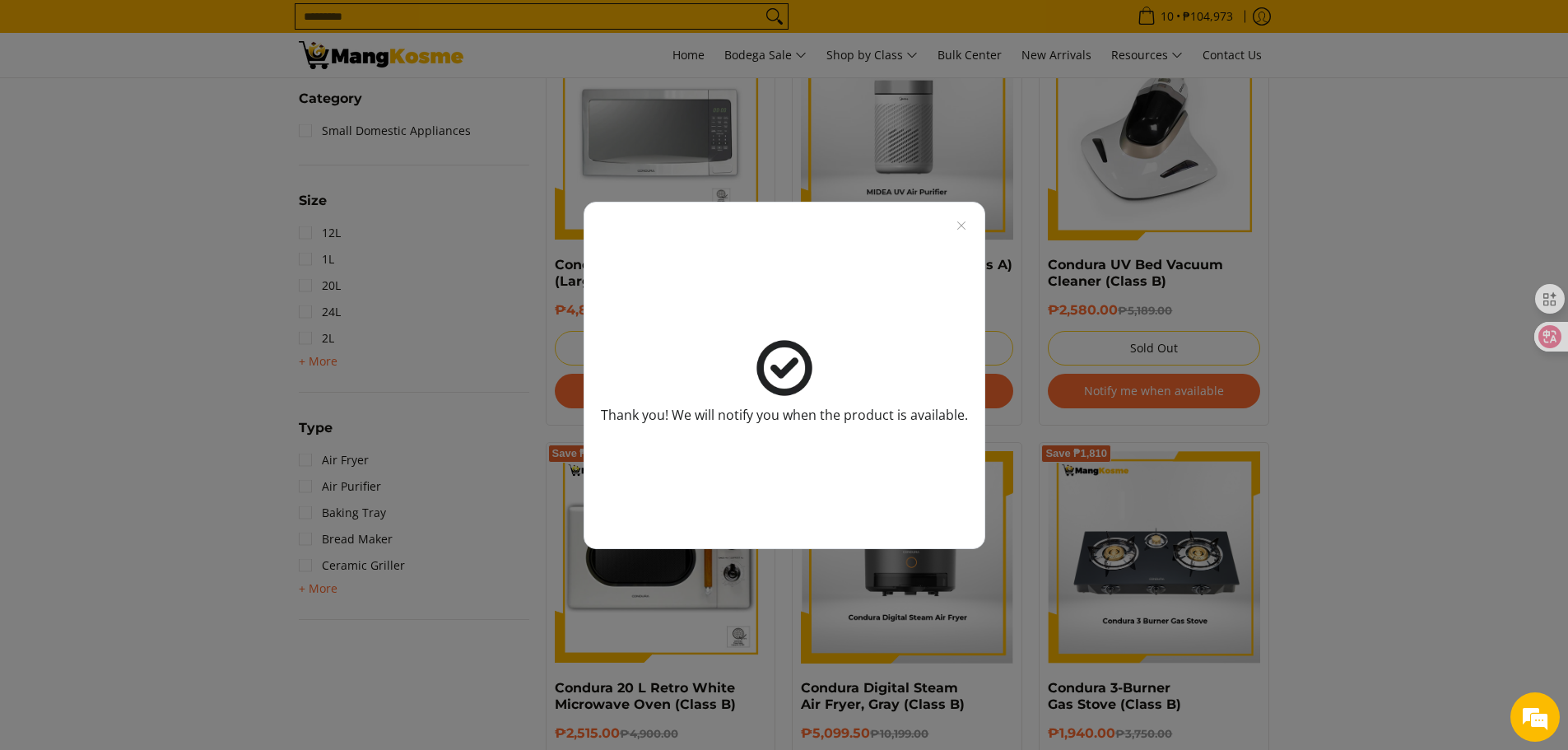
scroll to position [823, 0]
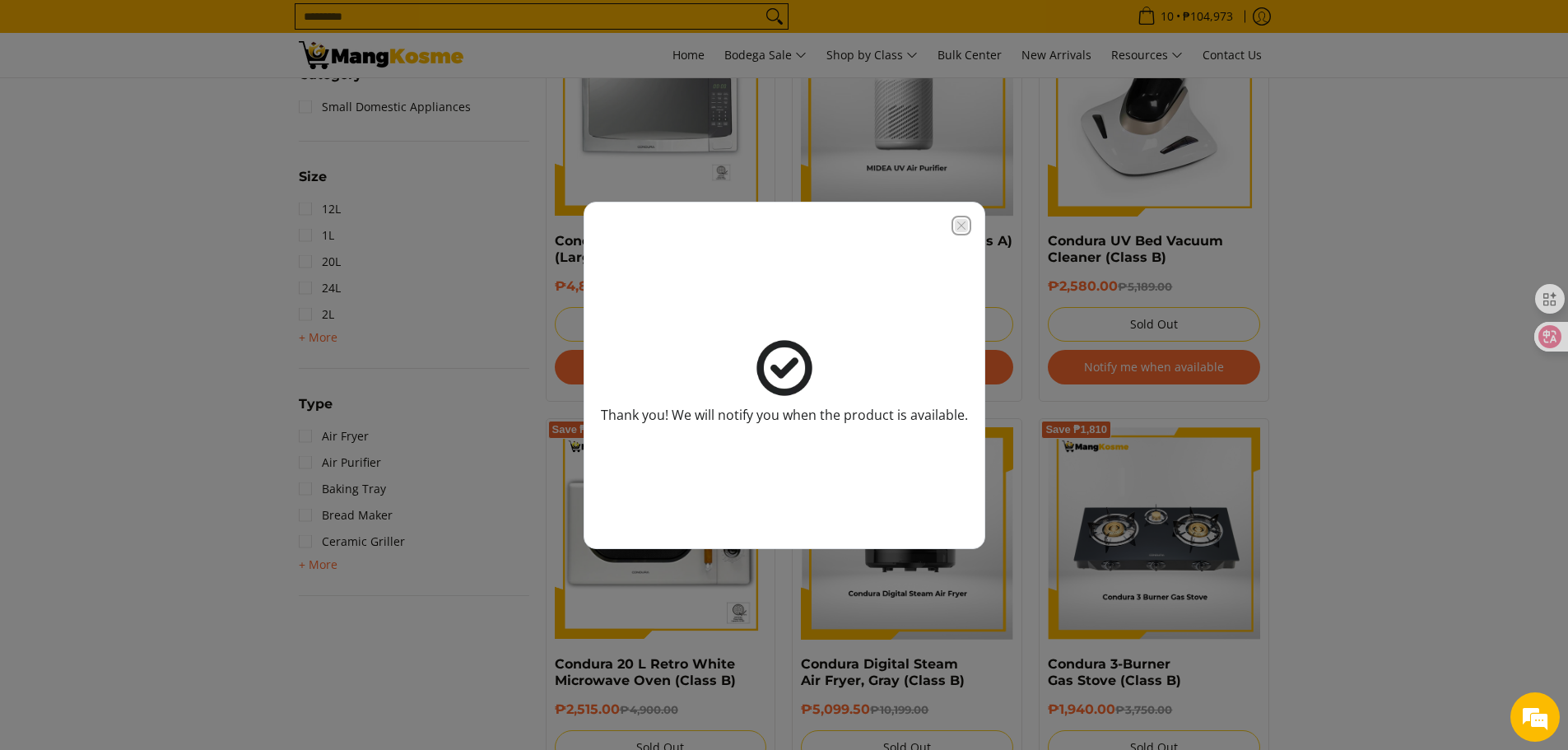
click at [964, 221] on icon "Close modal" at bounding box center [961, 224] width 8 height 8
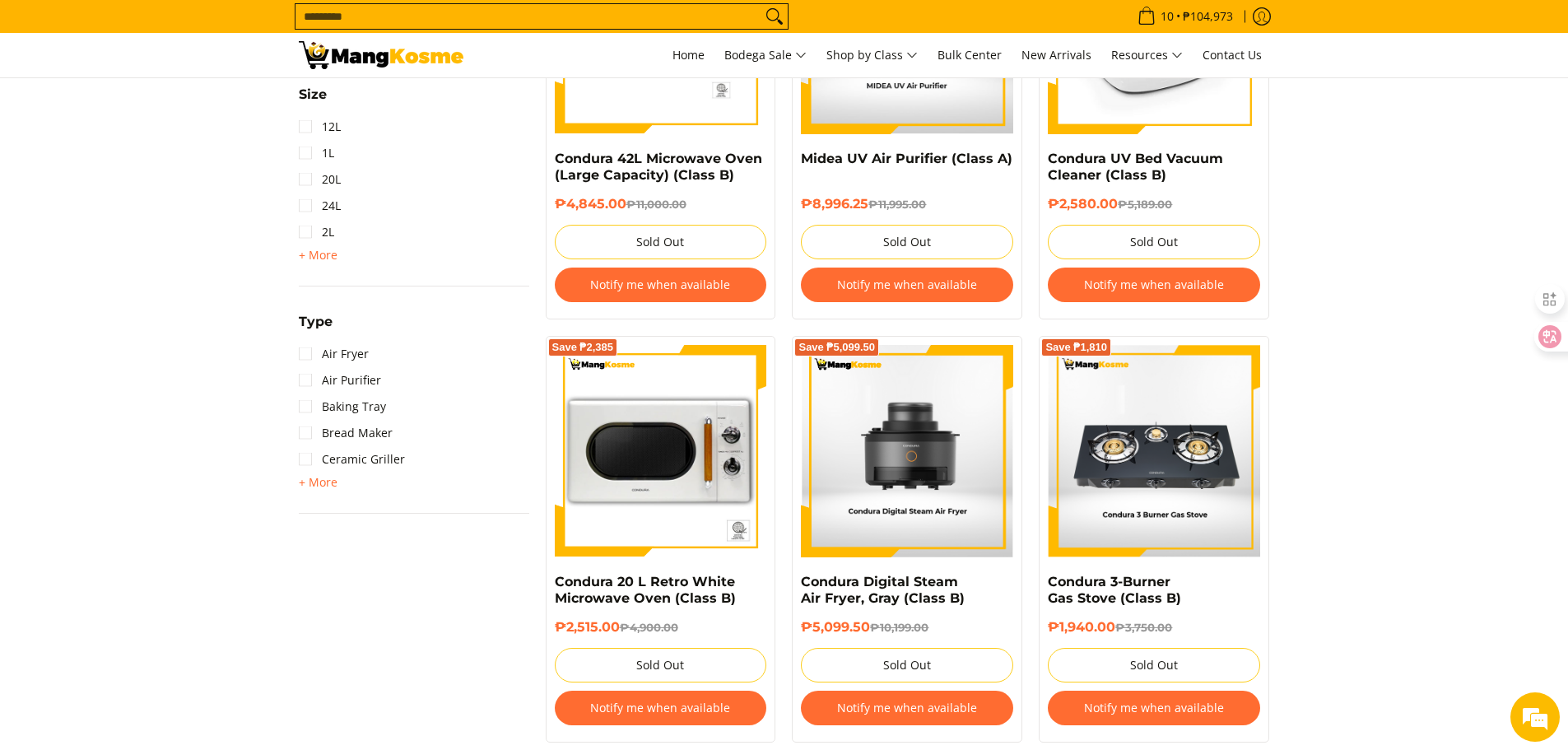
scroll to position [988, 0]
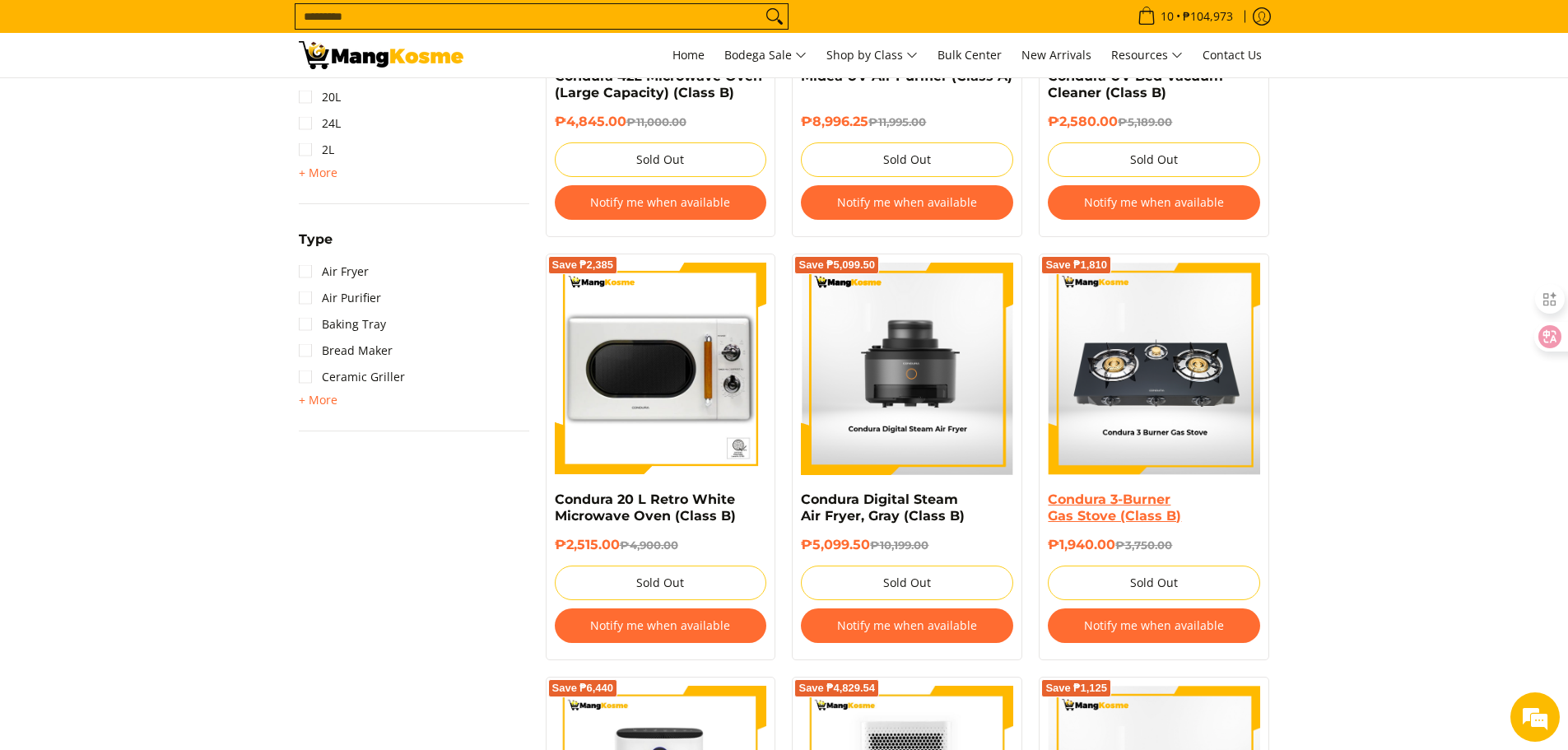
click at [1117, 510] on link "Condura 3-Burner Gas Stove (Class B)" at bounding box center [1114, 508] width 134 height 32
click at [1163, 623] on button "Notify me when available" at bounding box center [1154, 626] width 213 height 34
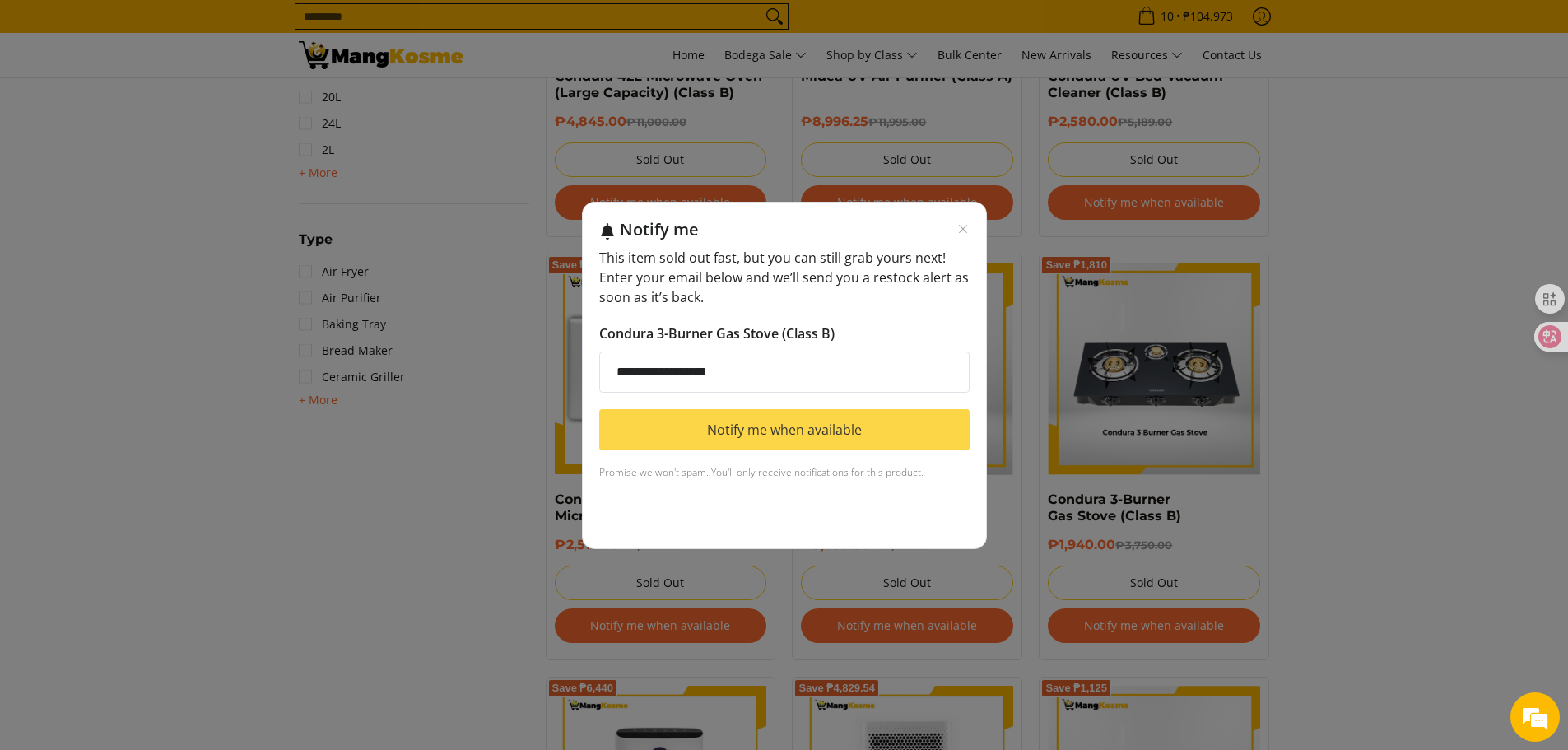
click at [786, 432] on button "Notify me when available" at bounding box center [784, 430] width 371 height 41
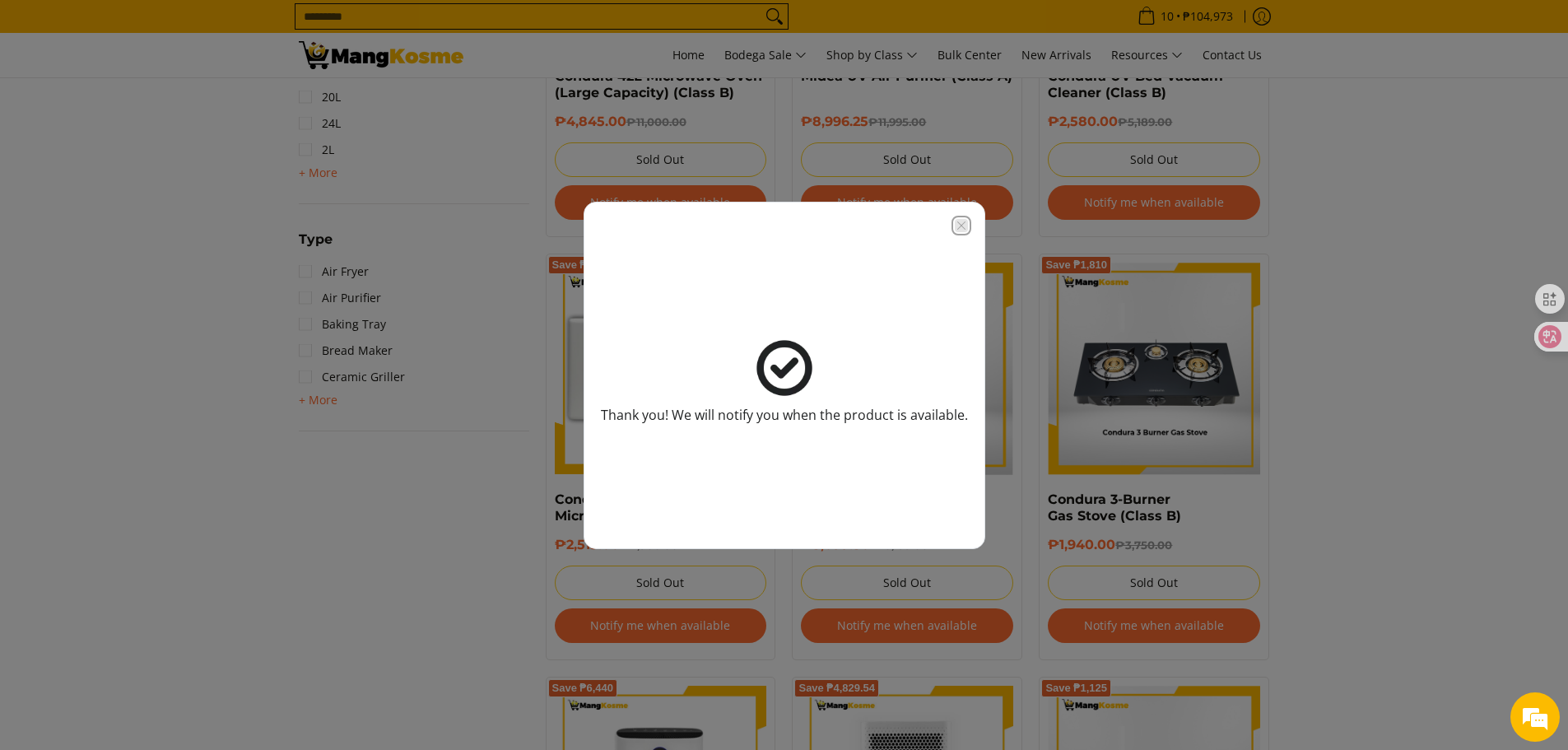
click at [960, 225] on icon "Close modal" at bounding box center [961, 224] width 8 height 8
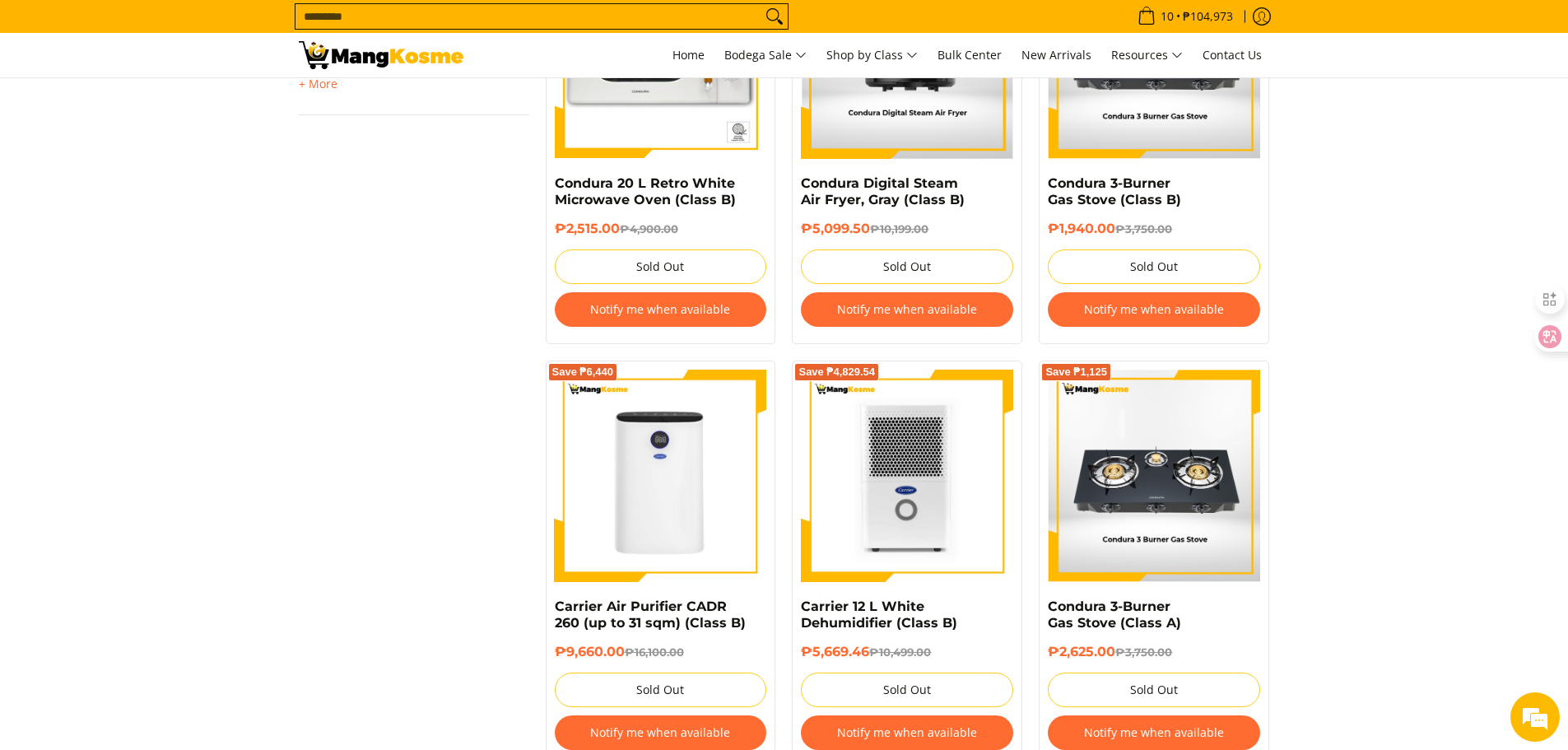
scroll to position [1399, 0]
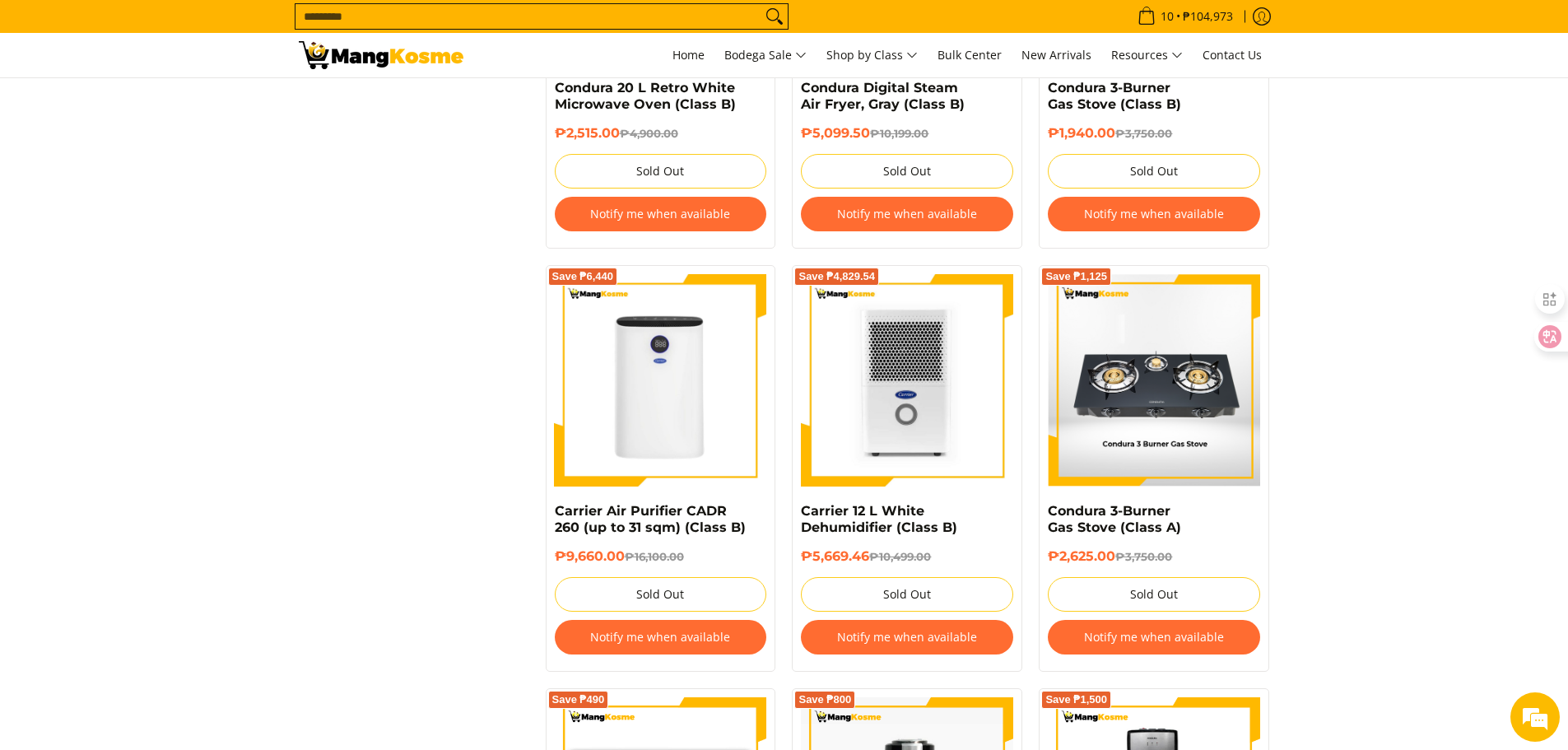
click at [1136, 625] on button "Notify me when available" at bounding box center [1154, 636] width 213 height 34
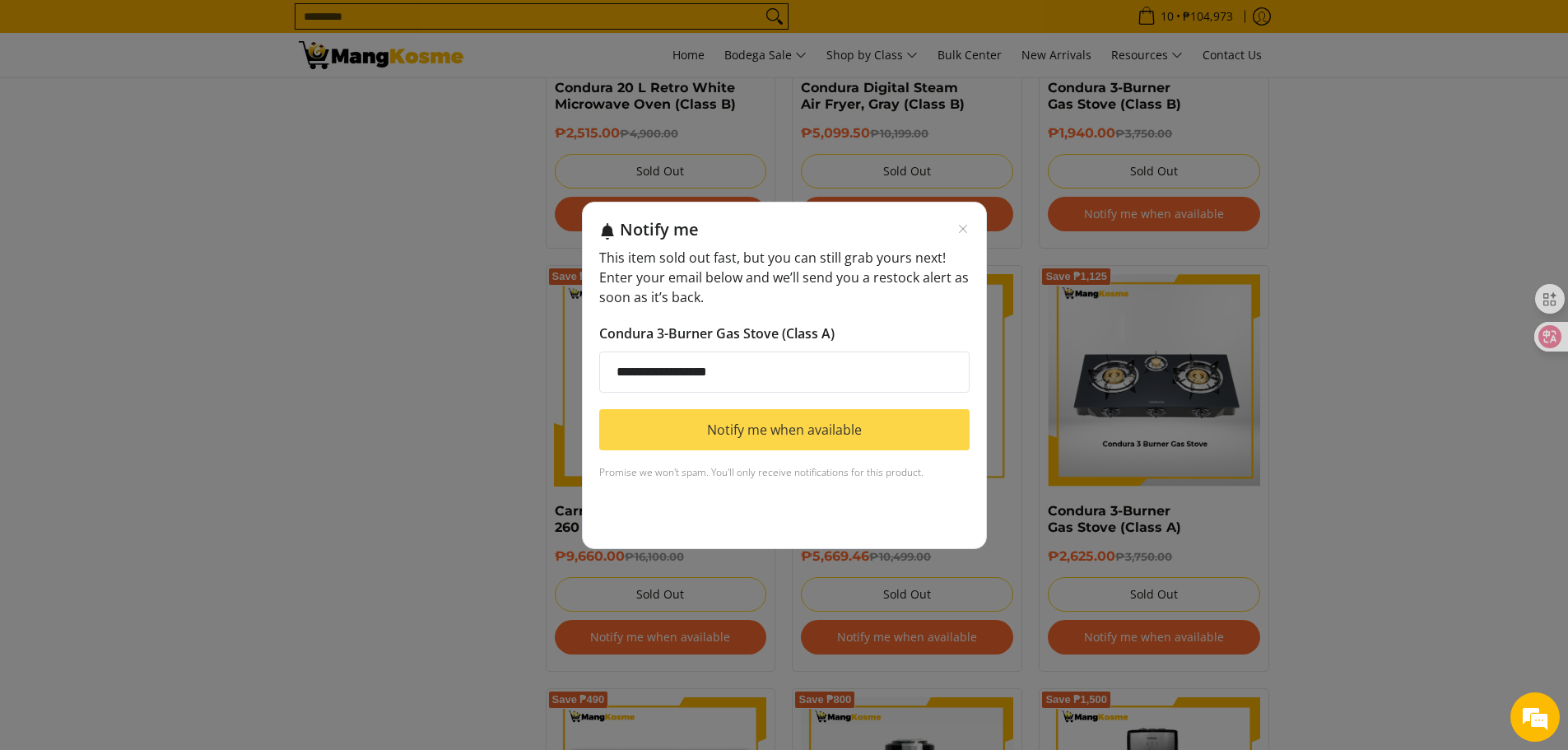
click at [842, 430] on button "Notify me when available" at bounding box center [784, 430] width 371 height 41
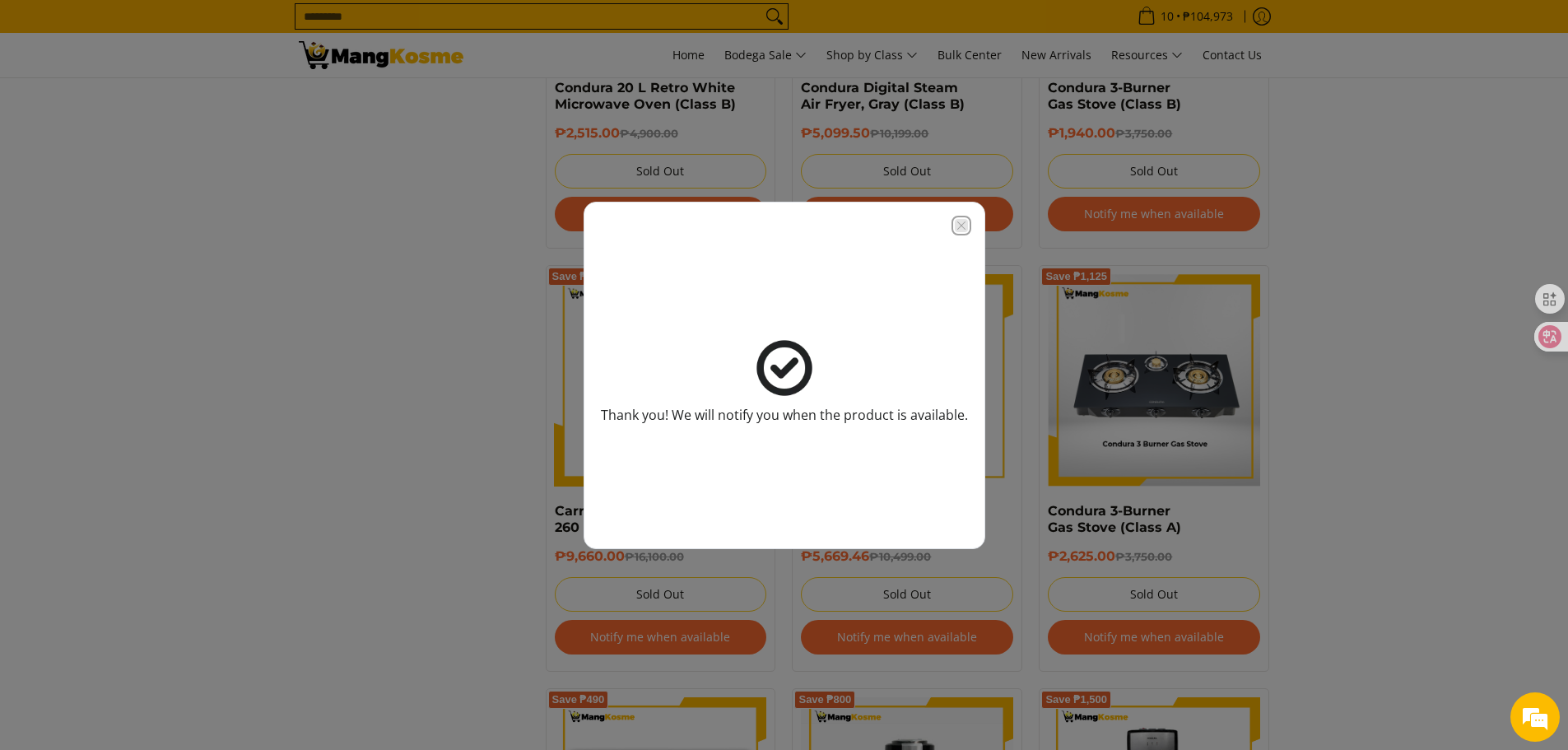
click at [964, 226] on icon "Close modal" at bounding box center [962, 225] width 13 height 13
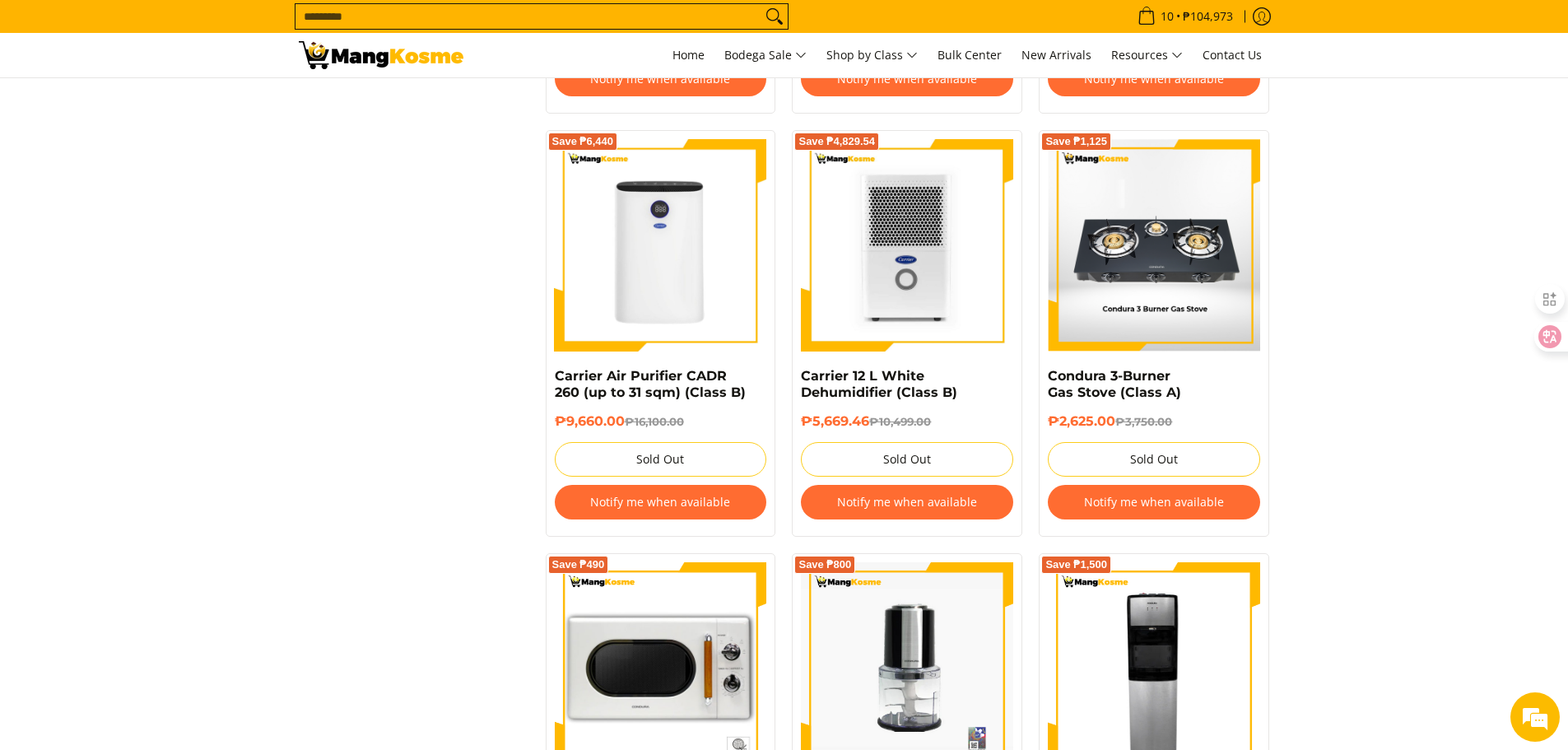
scroll to position [1729, 0]
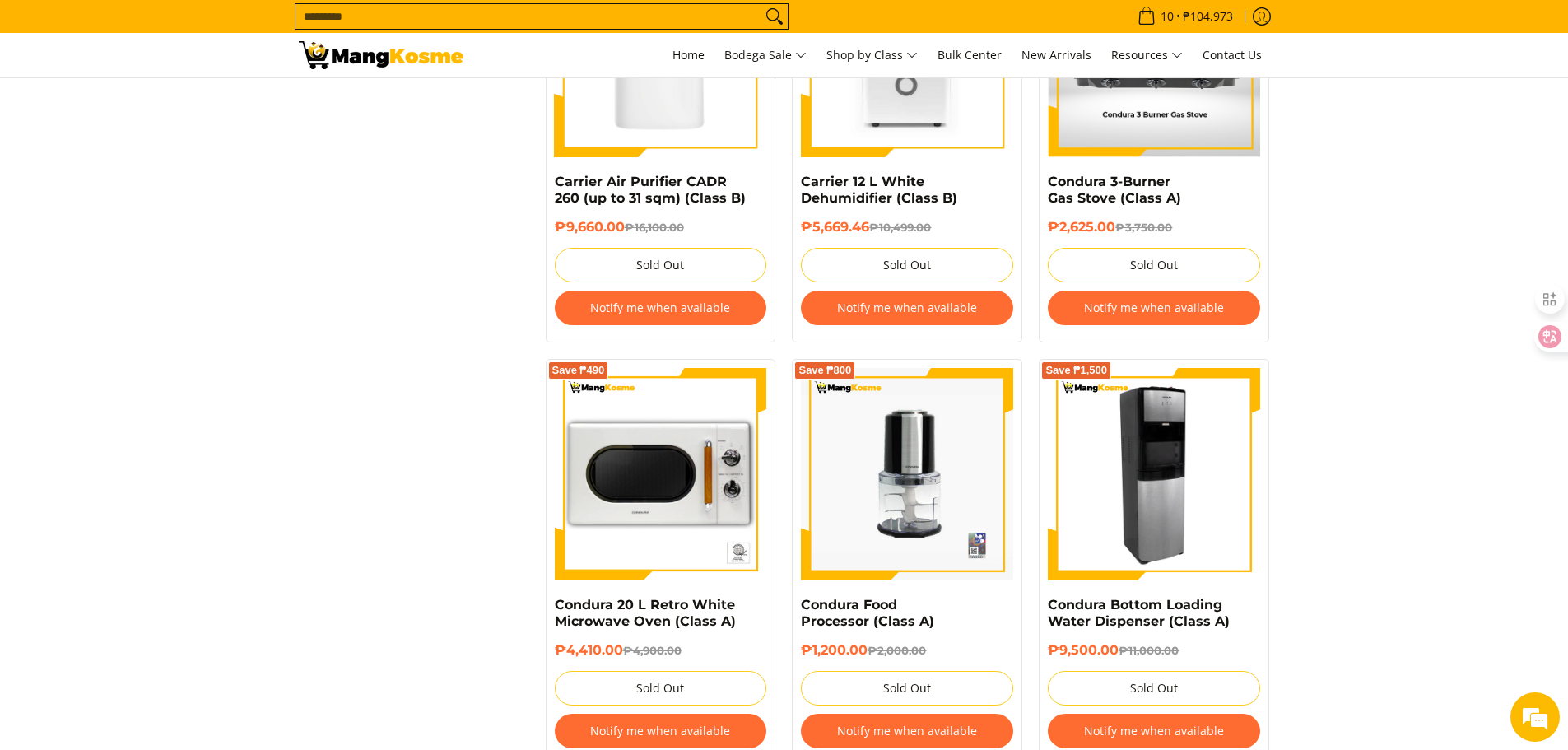
click at [1145, 476] on img at bounding box center [1154, 474] width 213 height 213
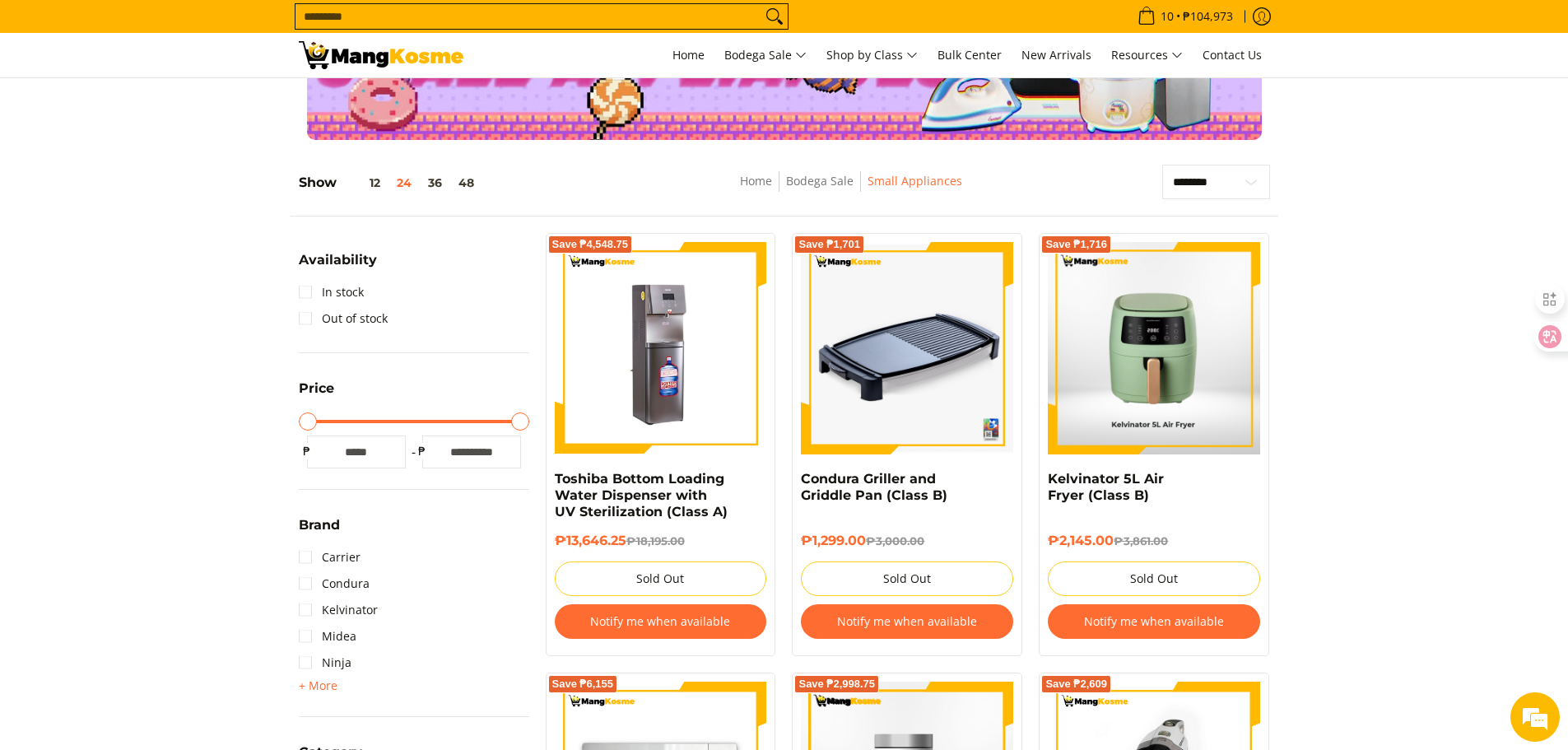
scroll to position [0, 0]
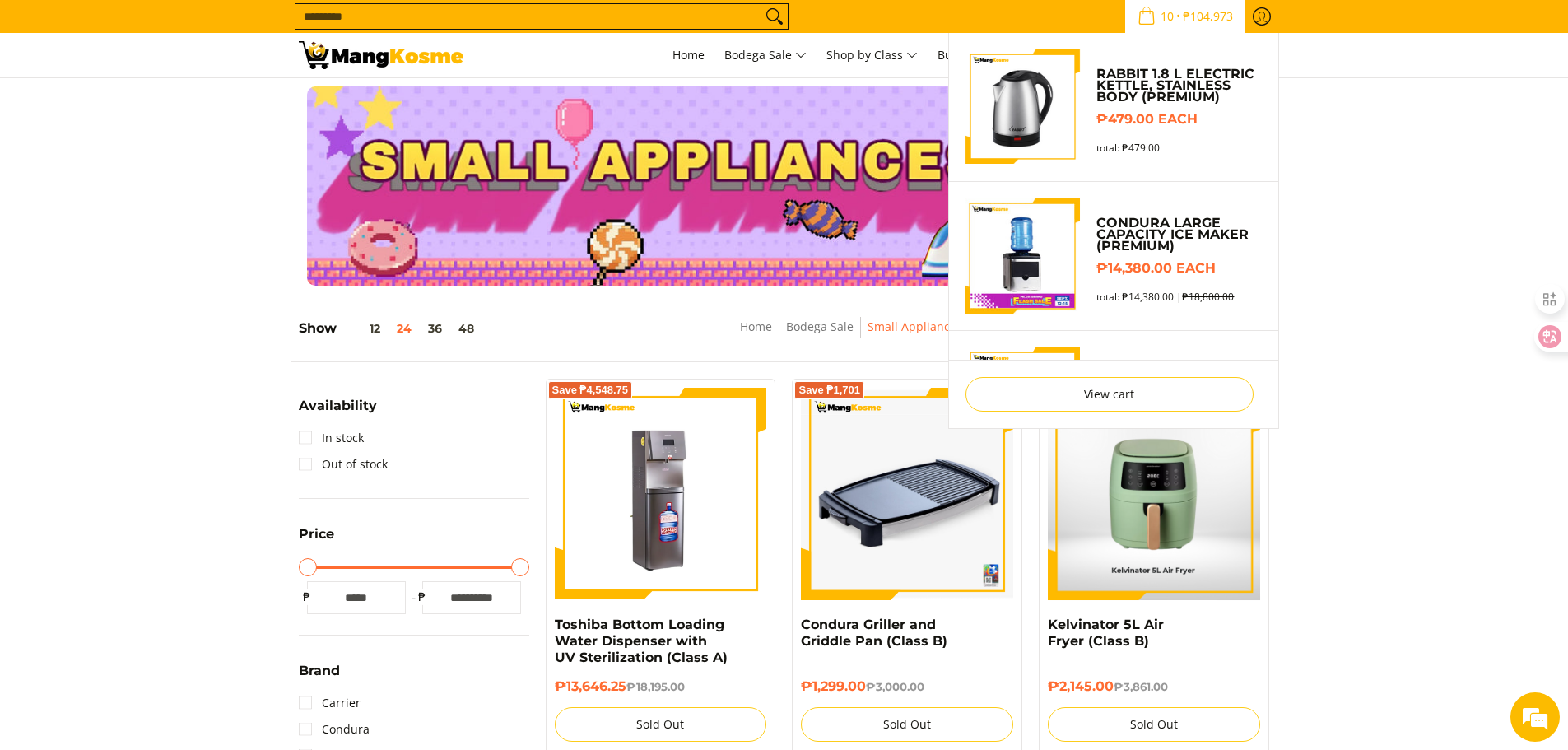
click at [1182, 12] on span "₱104,973" at bounding box center [1208, 17] width 55 height 12
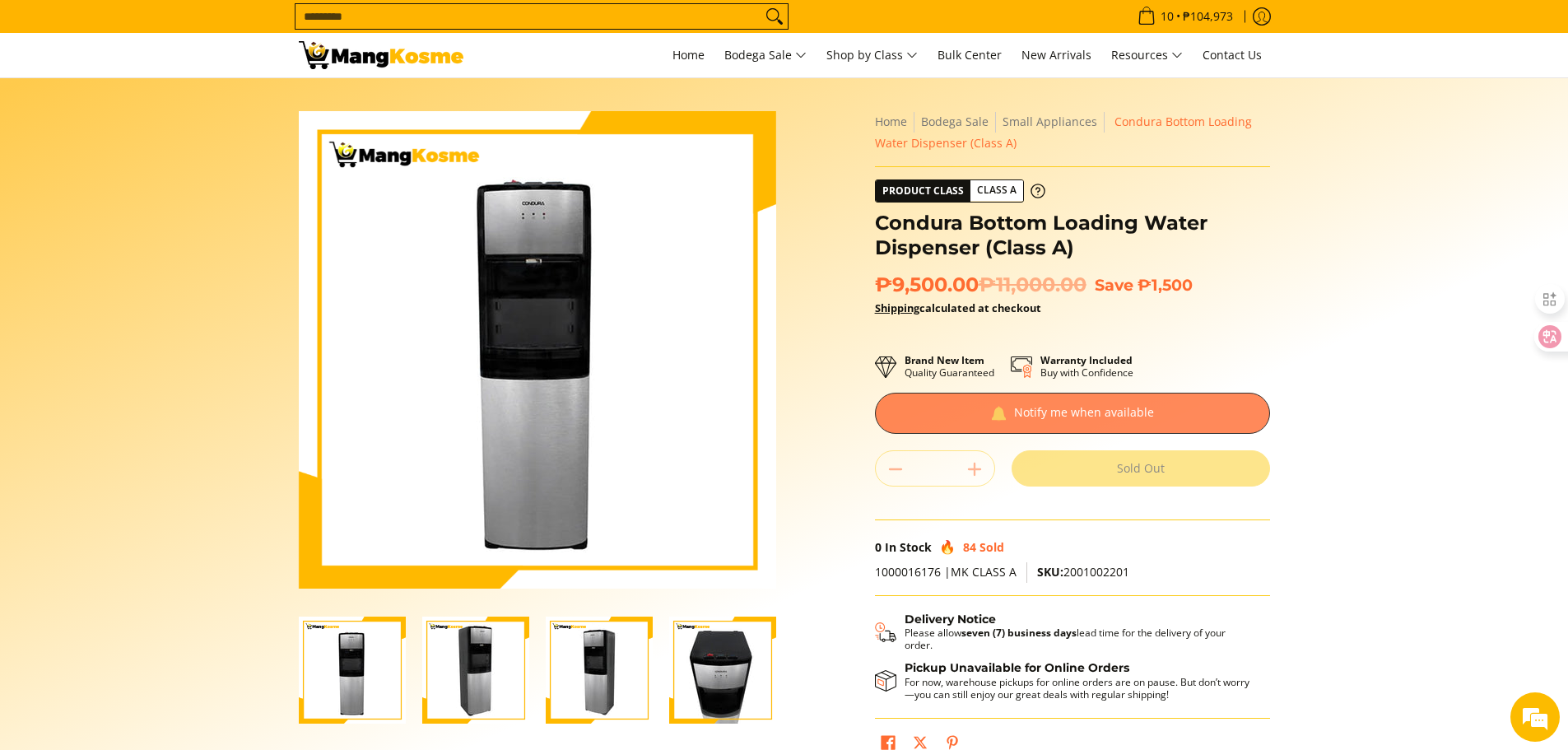
click at [1101, 415] on div at bounding box center [1073, 413] width 395 height 41
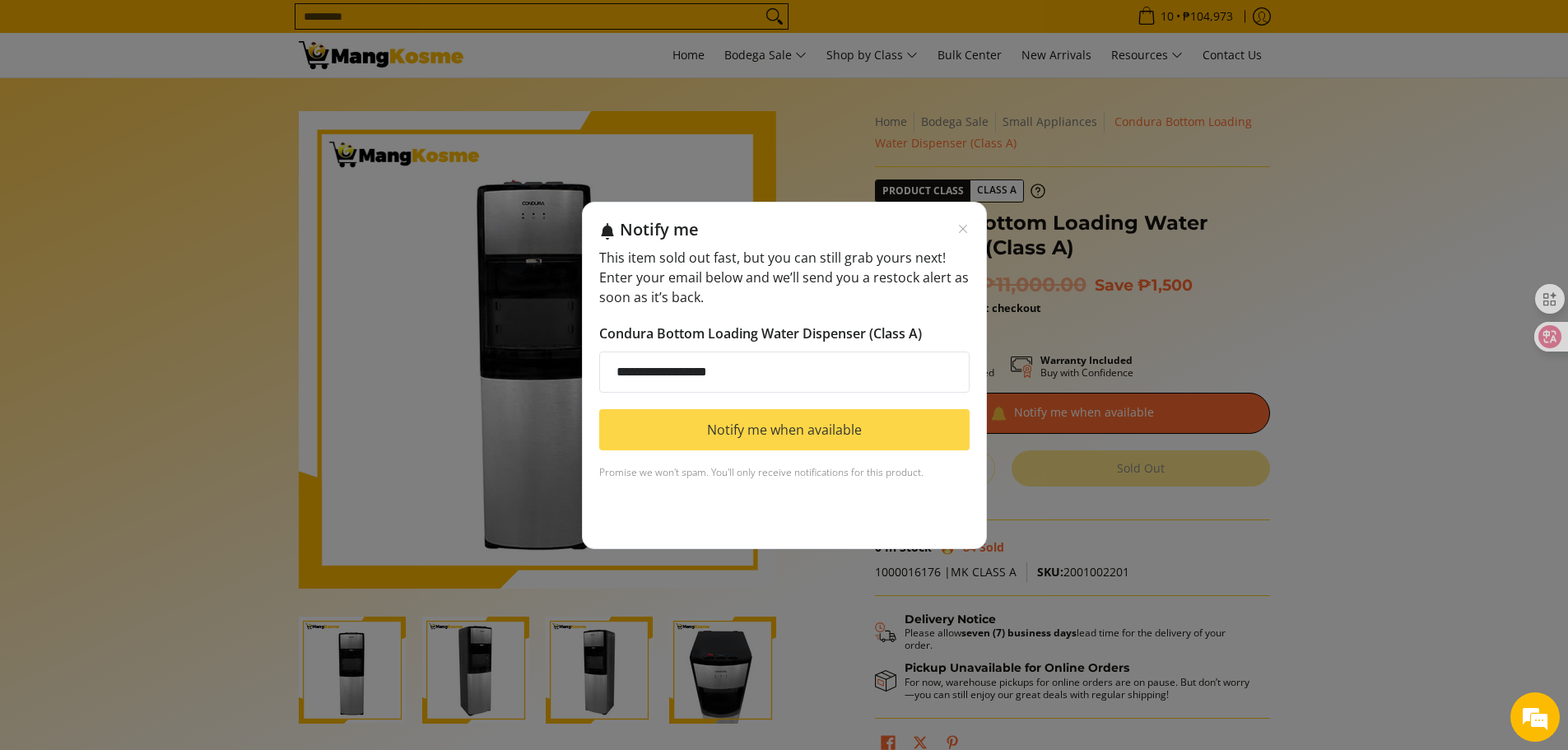
click at [878, 426] on button "Notify me when available" at bounding box center [784, 430] width 371 height 41
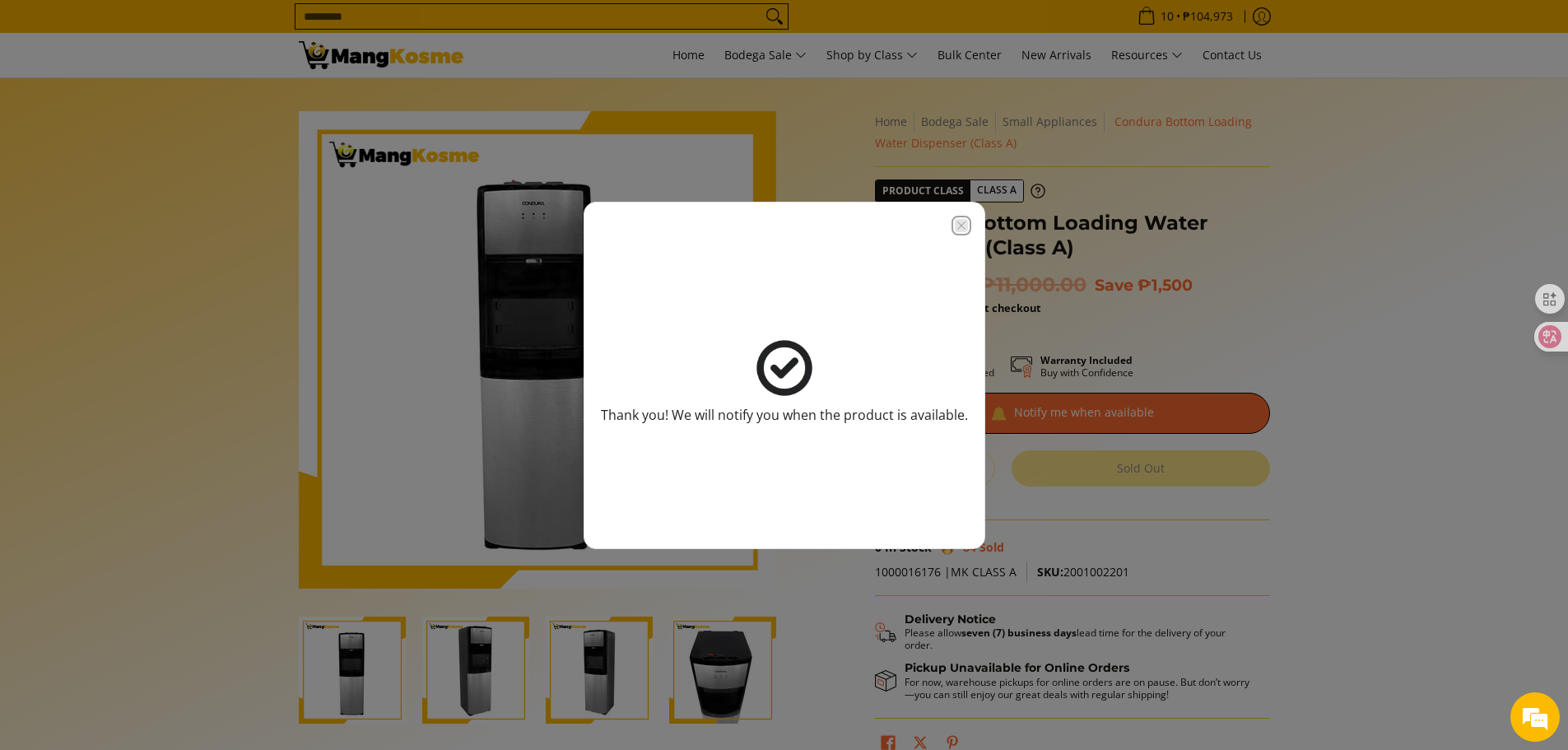
click at [959, 225] on icon "Close modal" at bounding box center [961, 224] width 8 height 8
